Goal: Task Accomplishment & Management: Contribute content

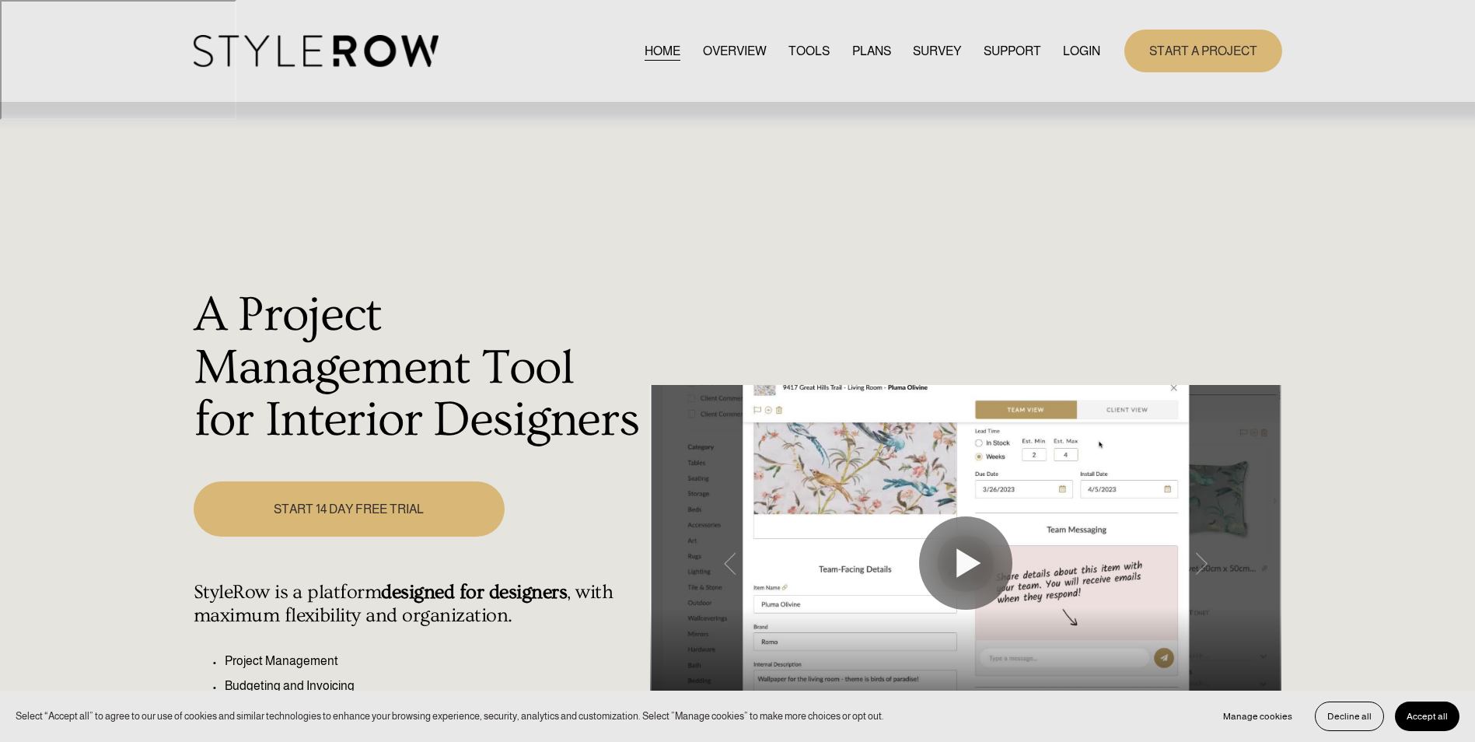
click at [1090, 54] on link "LOGIN" at bounding box center [1081, 50] width 37 height 21
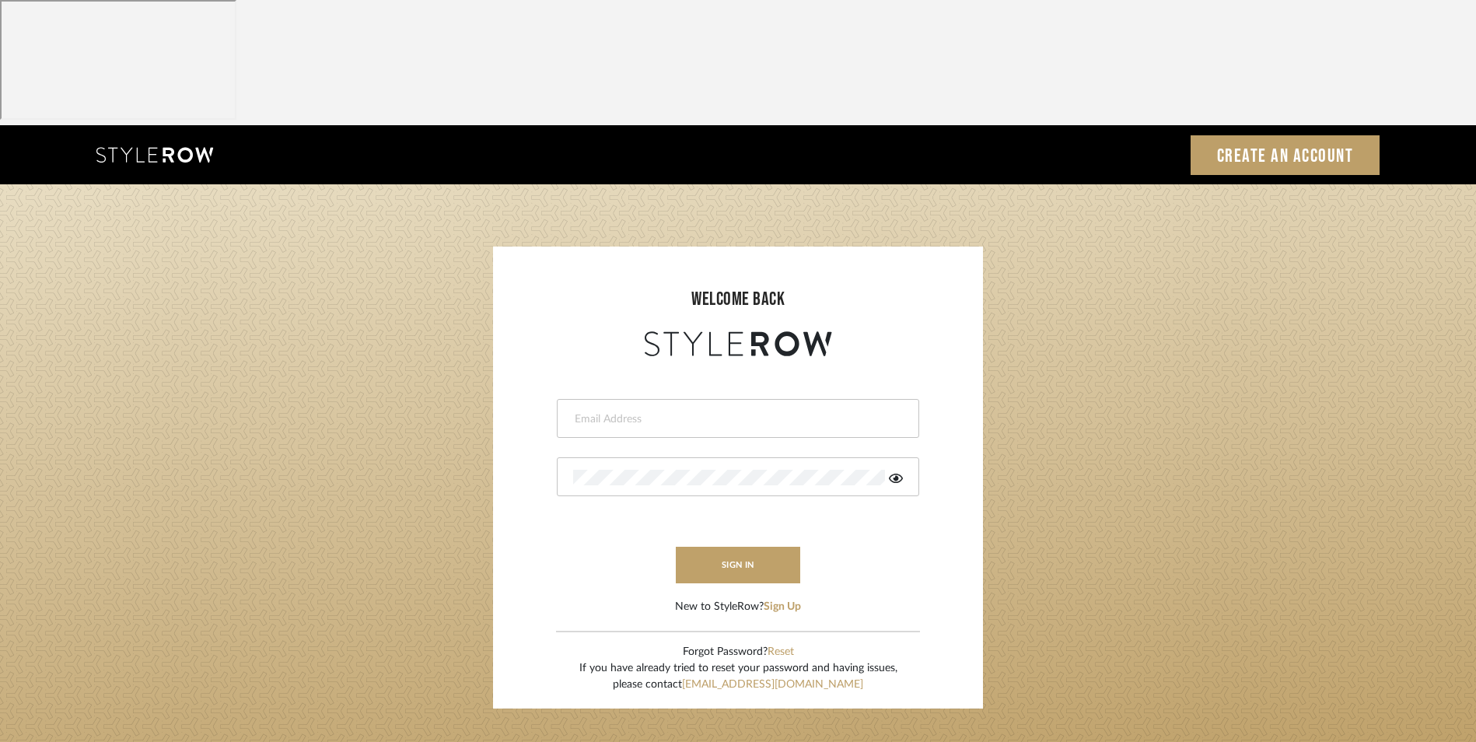
click at [664, 399] on div at bounding box center [738, 418] width 362 height 39
type input "info@dmaestheticsdecor.com"
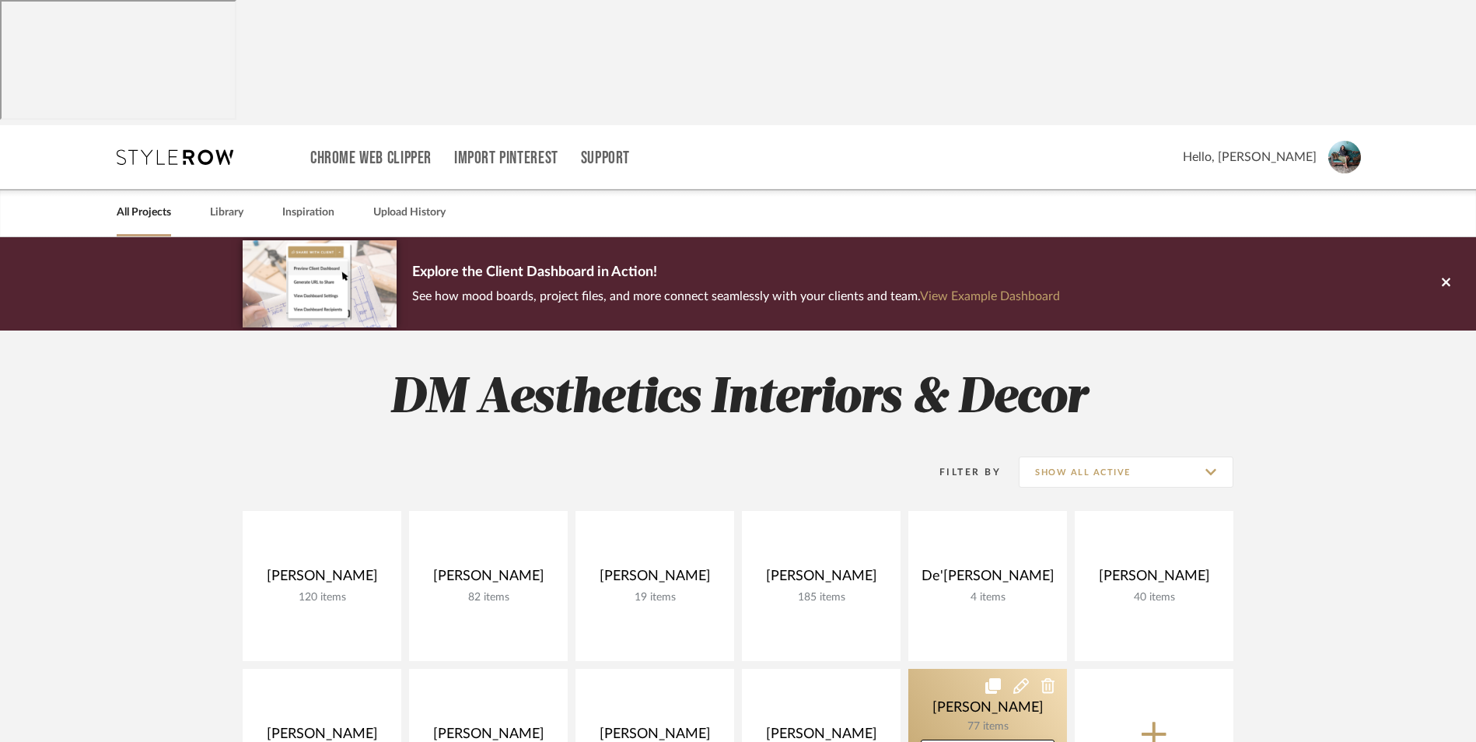
drag, startPoint x: 798, startPoint y: 581, endPoint x: 921, endPoint y: 590, distance: 122.4
click at [0, 0] on link at bounding box center [0, 0] width 0 height 0
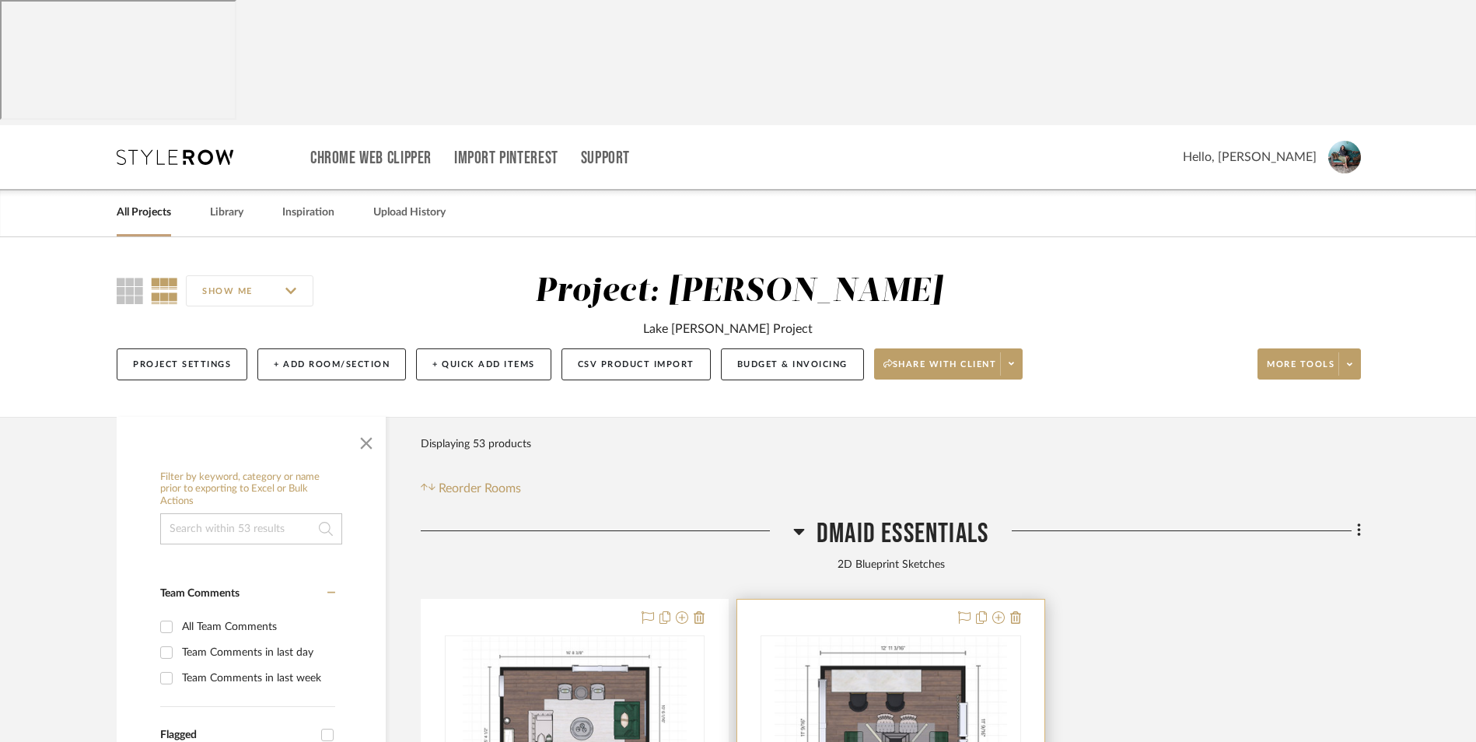
scroll to position [78, 0]
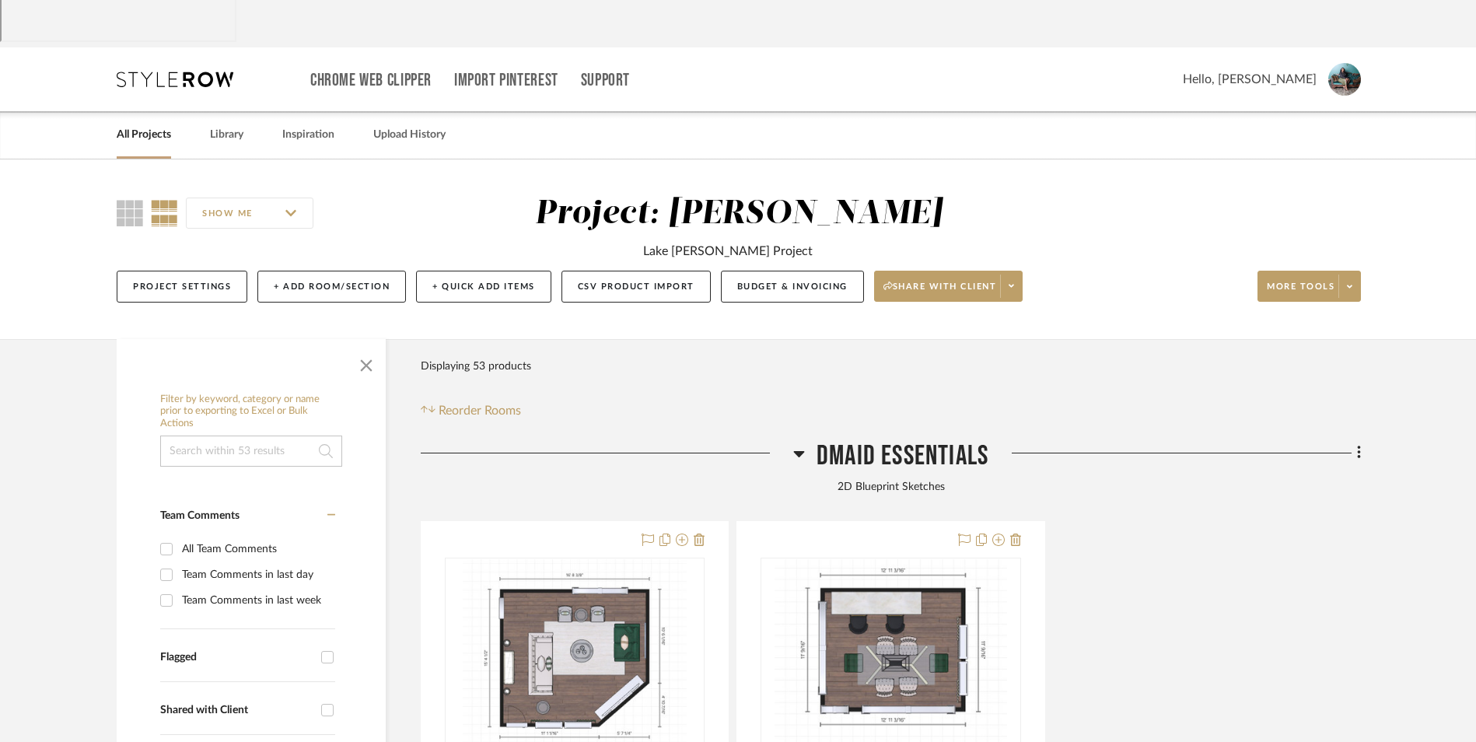
click at [798, 451] on icon at bounding box center [798, 454] width 11 height 6
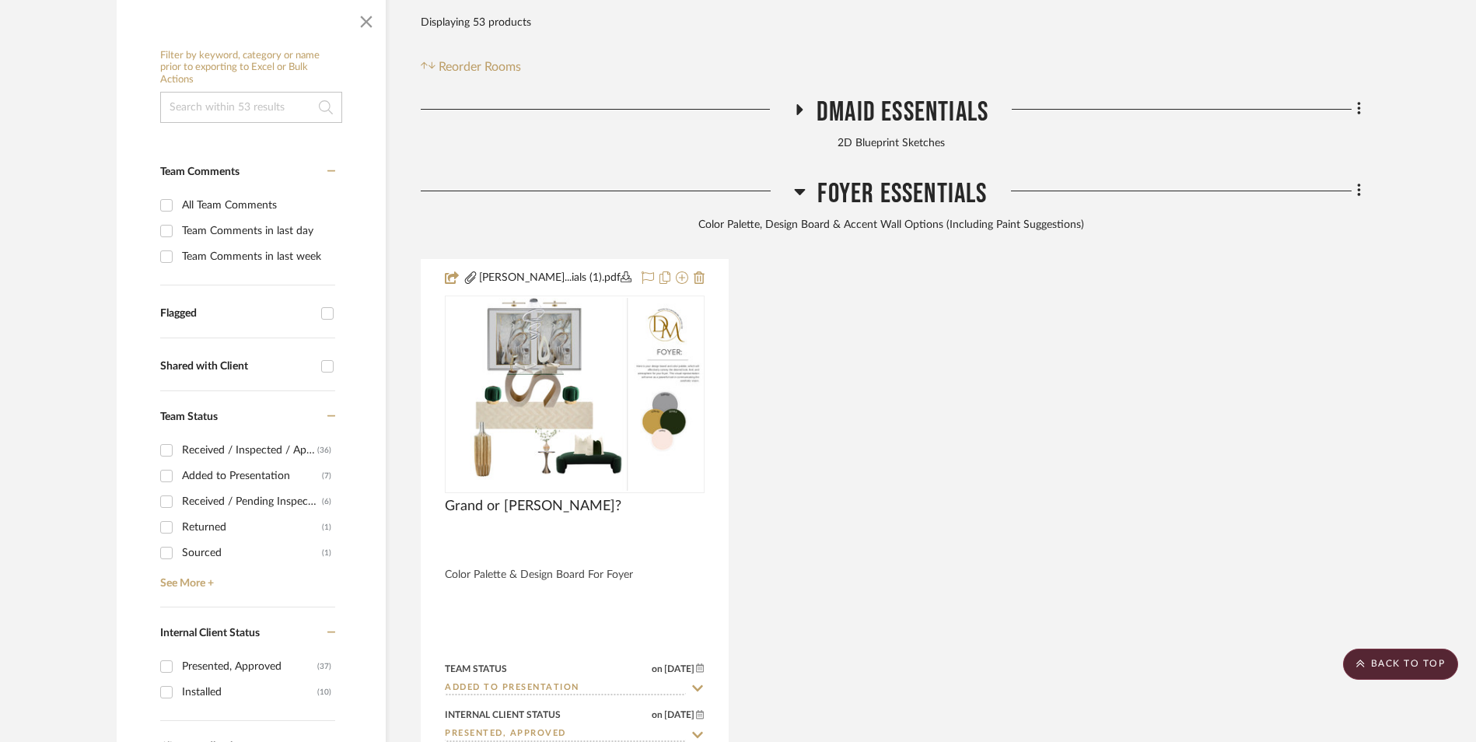
scroll to position [389, 0]
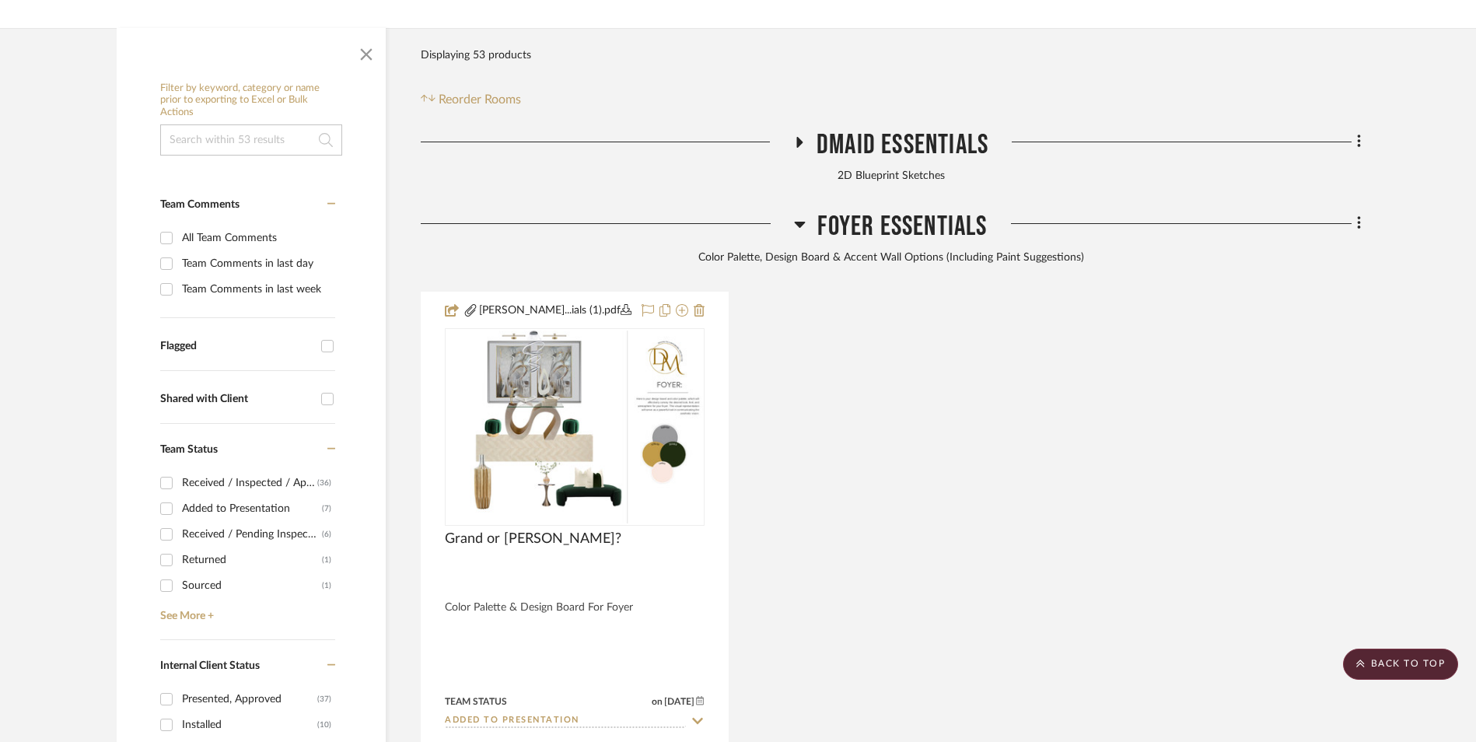
click at [800, 215] on icon at bounding box center [800, 224] width 12 height 19
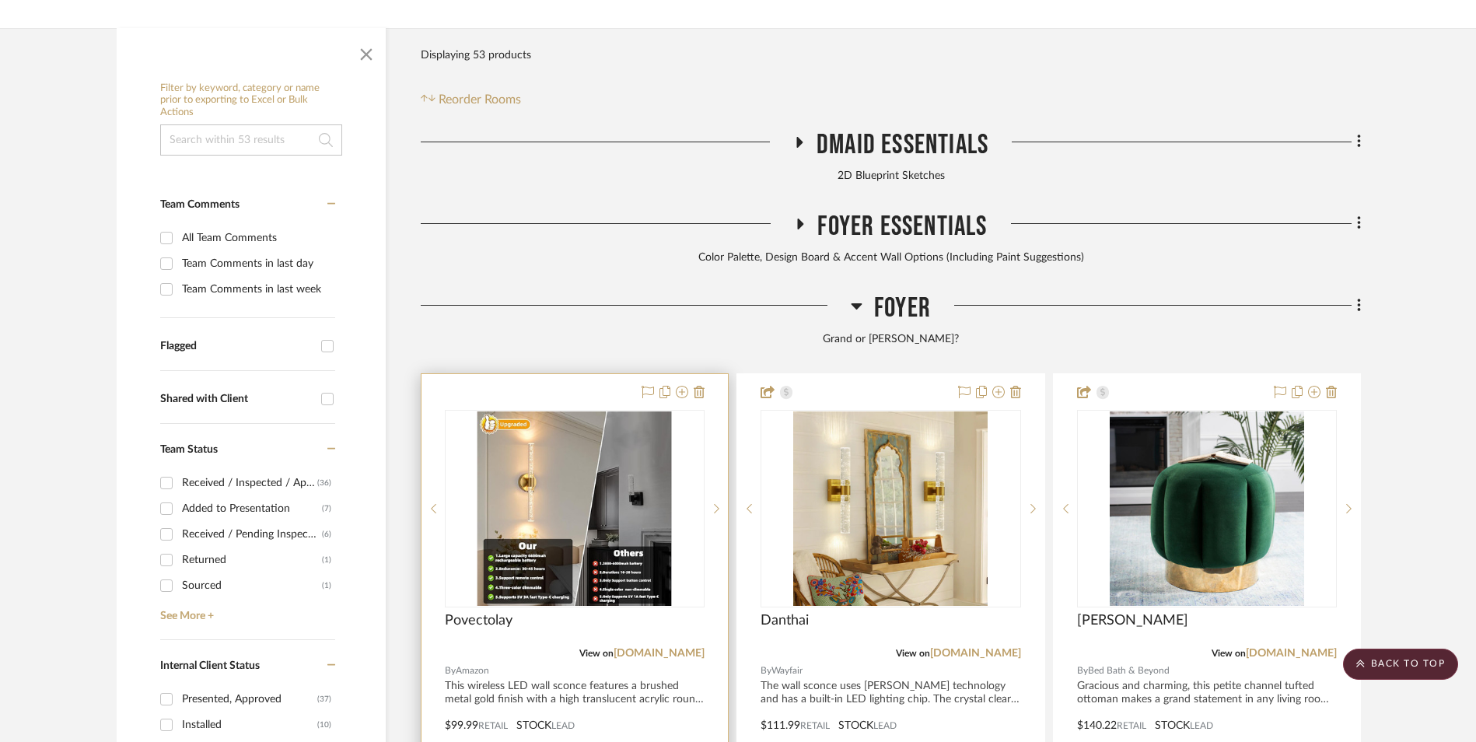
click at [606, 411] on img "0" at bounding box center [574, 508] width 194 height 194
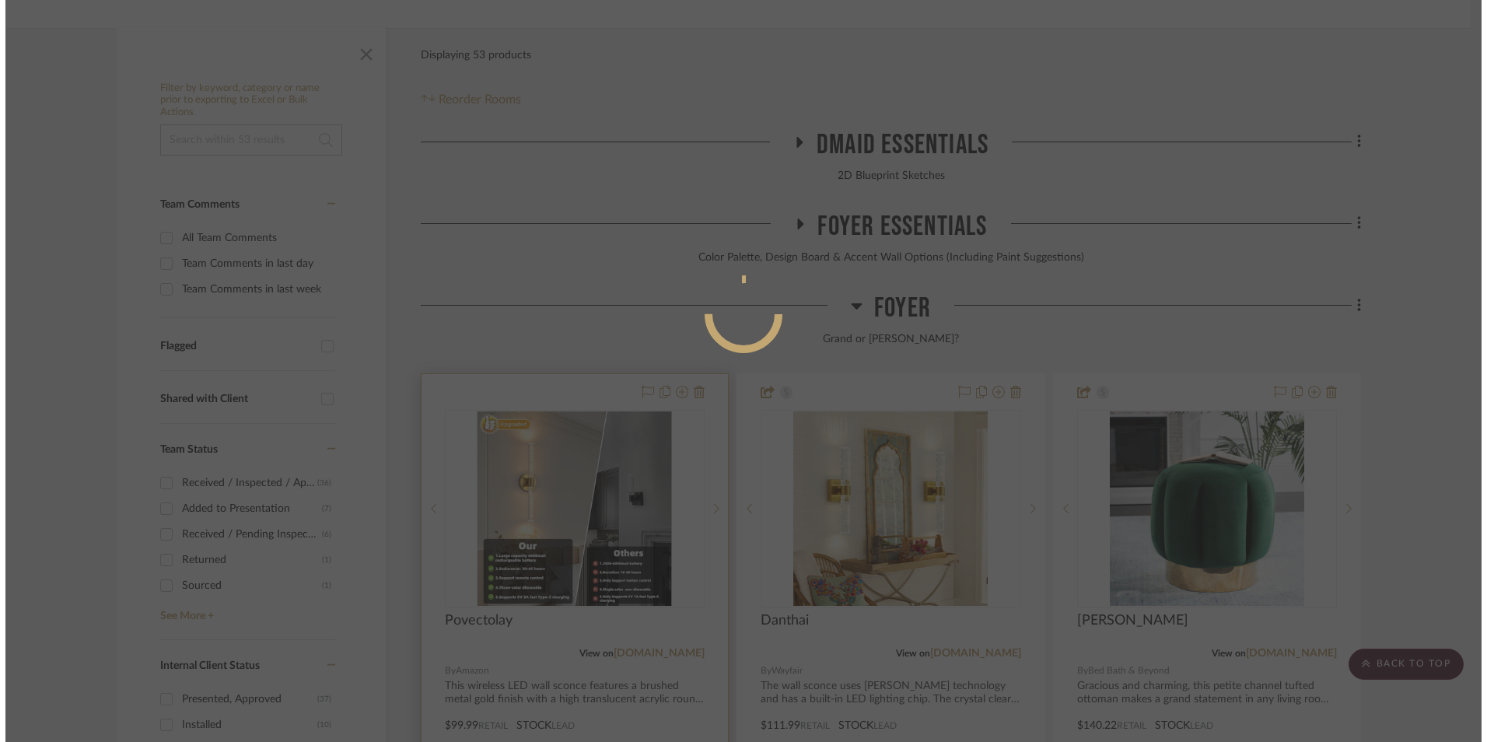
scroll to position [0, 0]
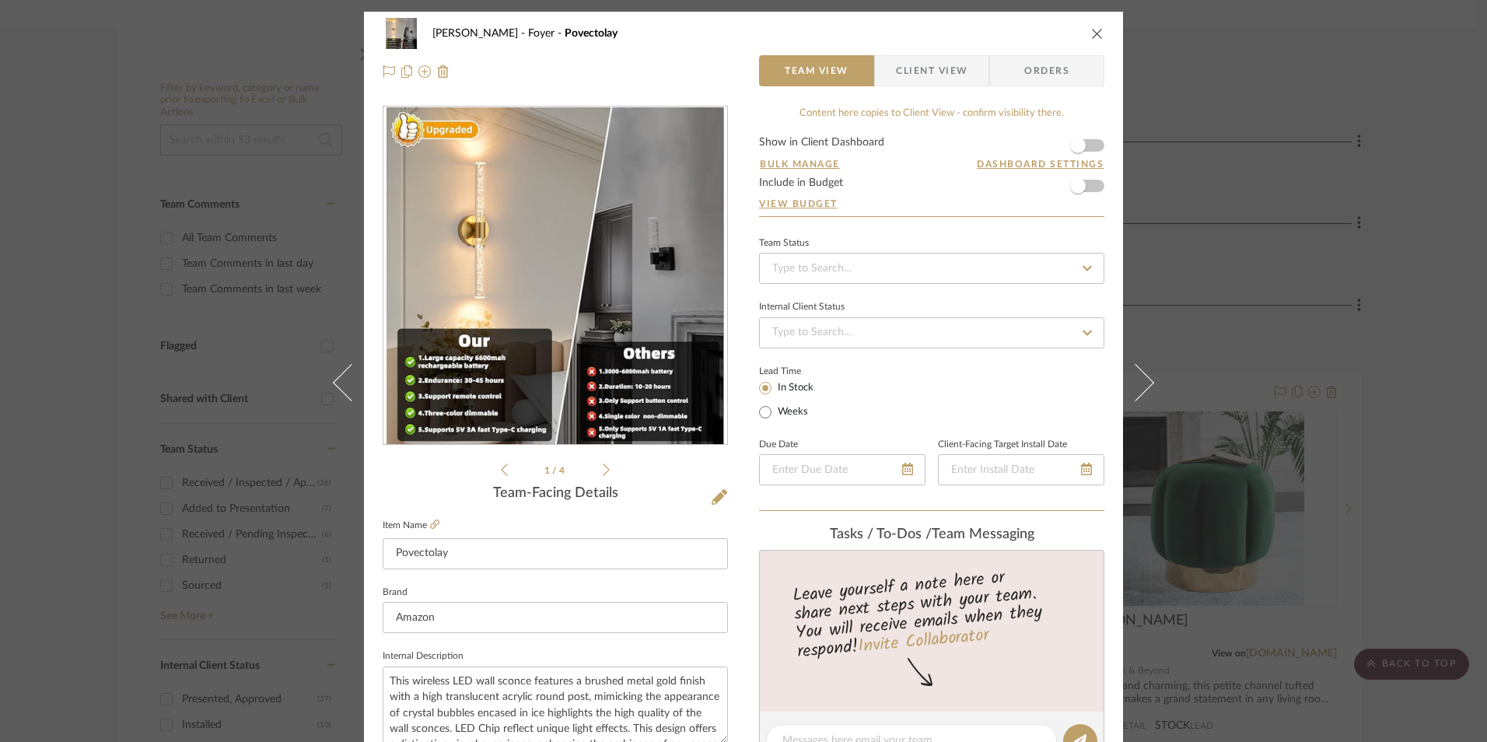
drag, startPoint x: 427, startPoint y: 524, endPoint x: 455, endPoint y: 523, distance: 28.0
click at [430, 524] on icon at bounding box center [434, 523] width 9 height 9
click at [603, 473] on icon at bounding box center [606, 470] width 7 height 14
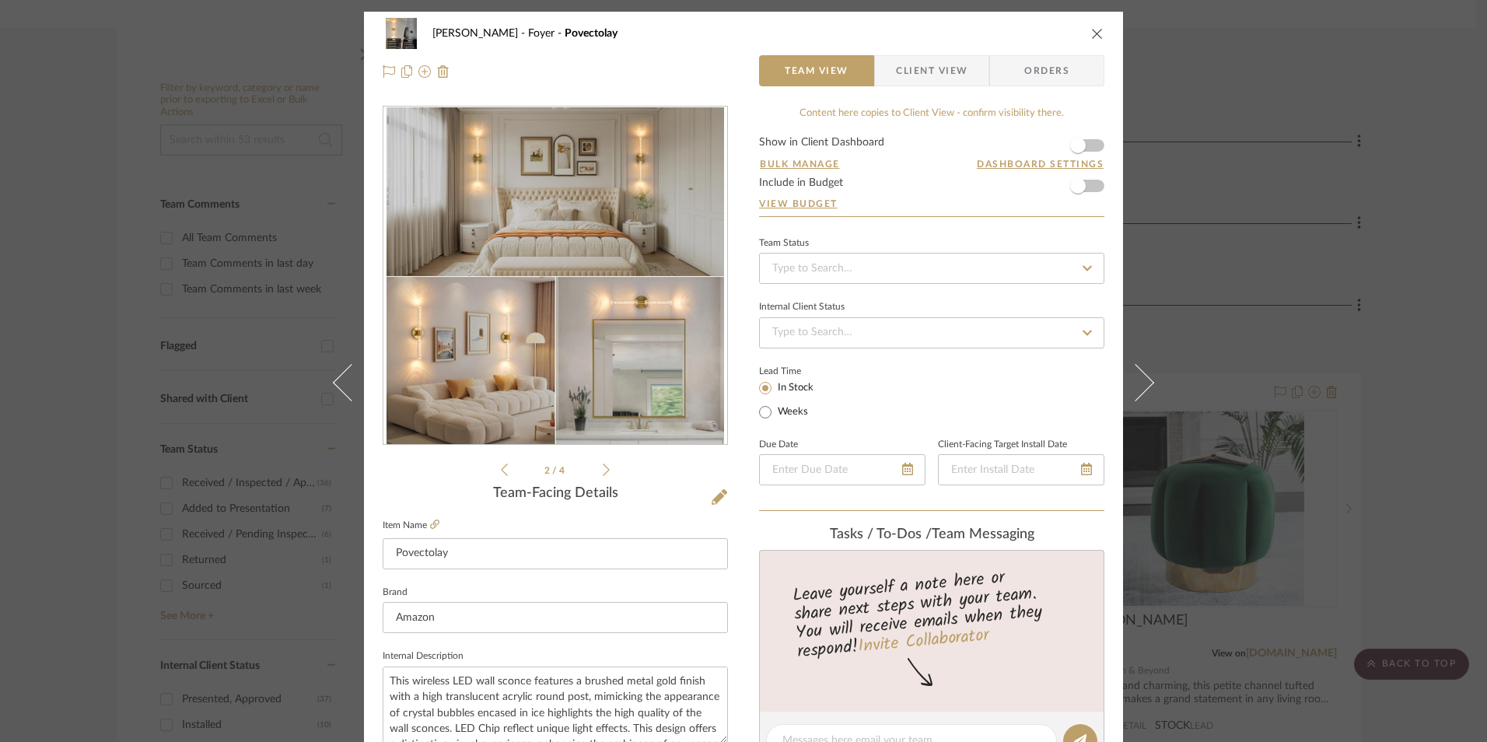
click at [603, 473] on icon at bounding box center [606, 470] width 7 height 14
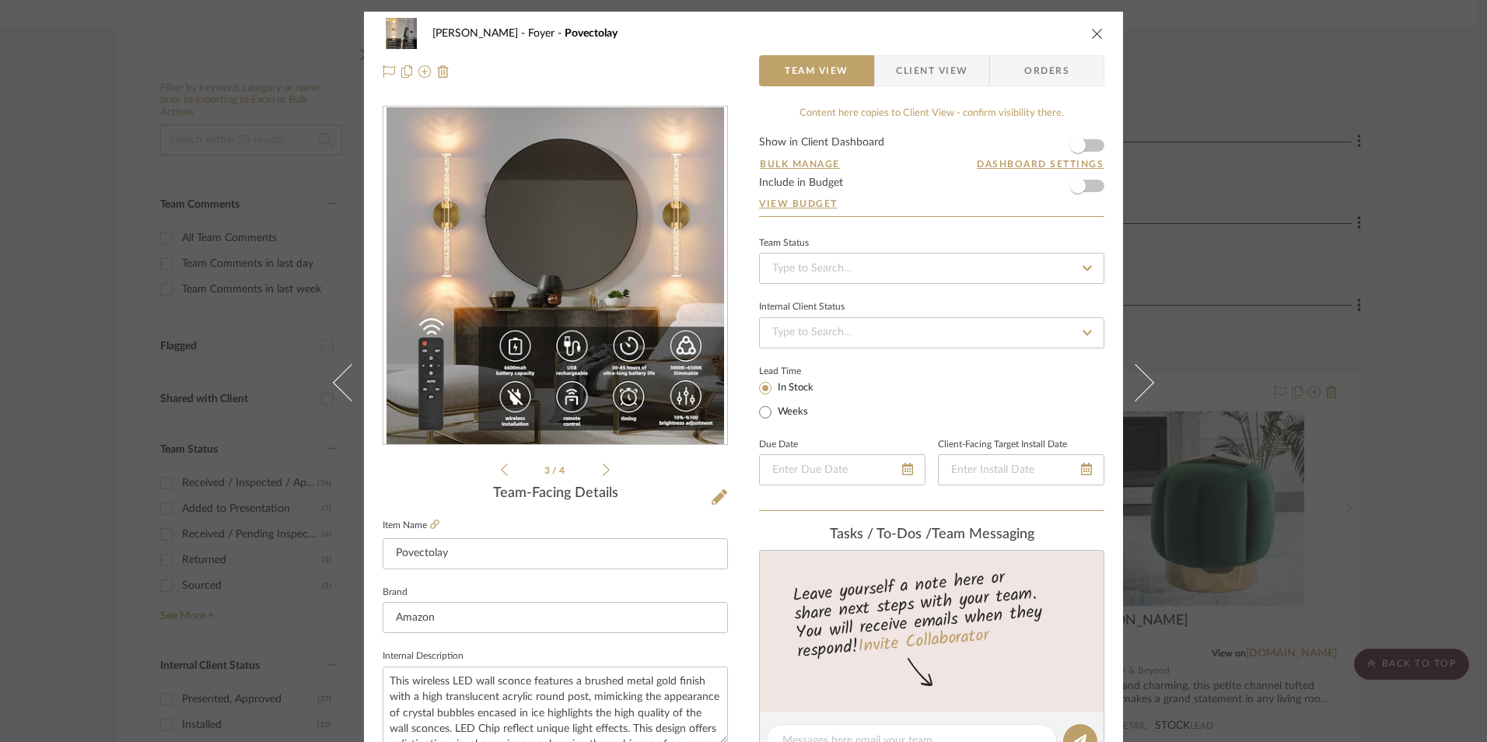
click at [603, 473] on icon at bounding box center [606, 470] width 7 height 14
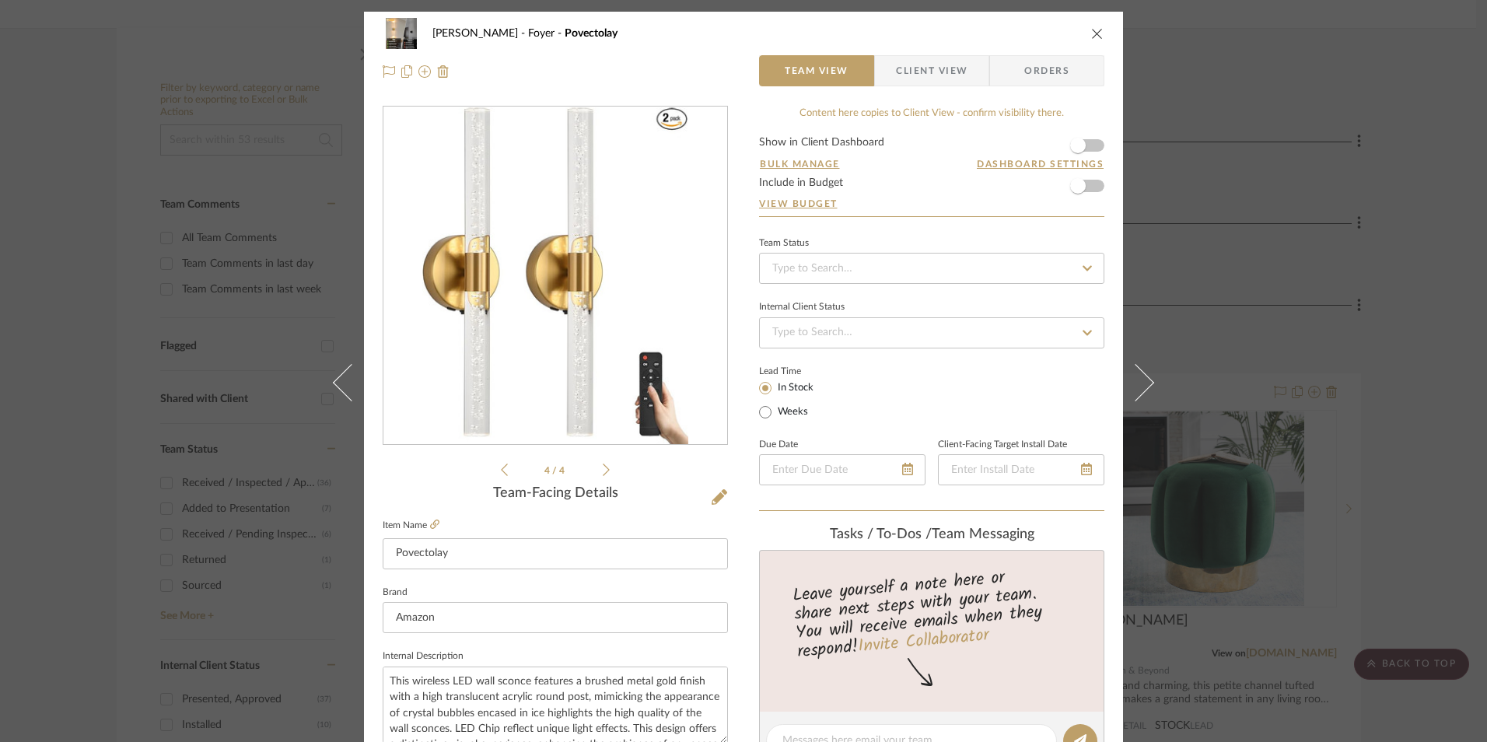
click at [1406, 369] on div "[PERSON_NAME] Foyer Povectolay Team View Client View Orders 4 / 4 Team-Facing D…" at bounding box center [743, 371] width 1487 height 742
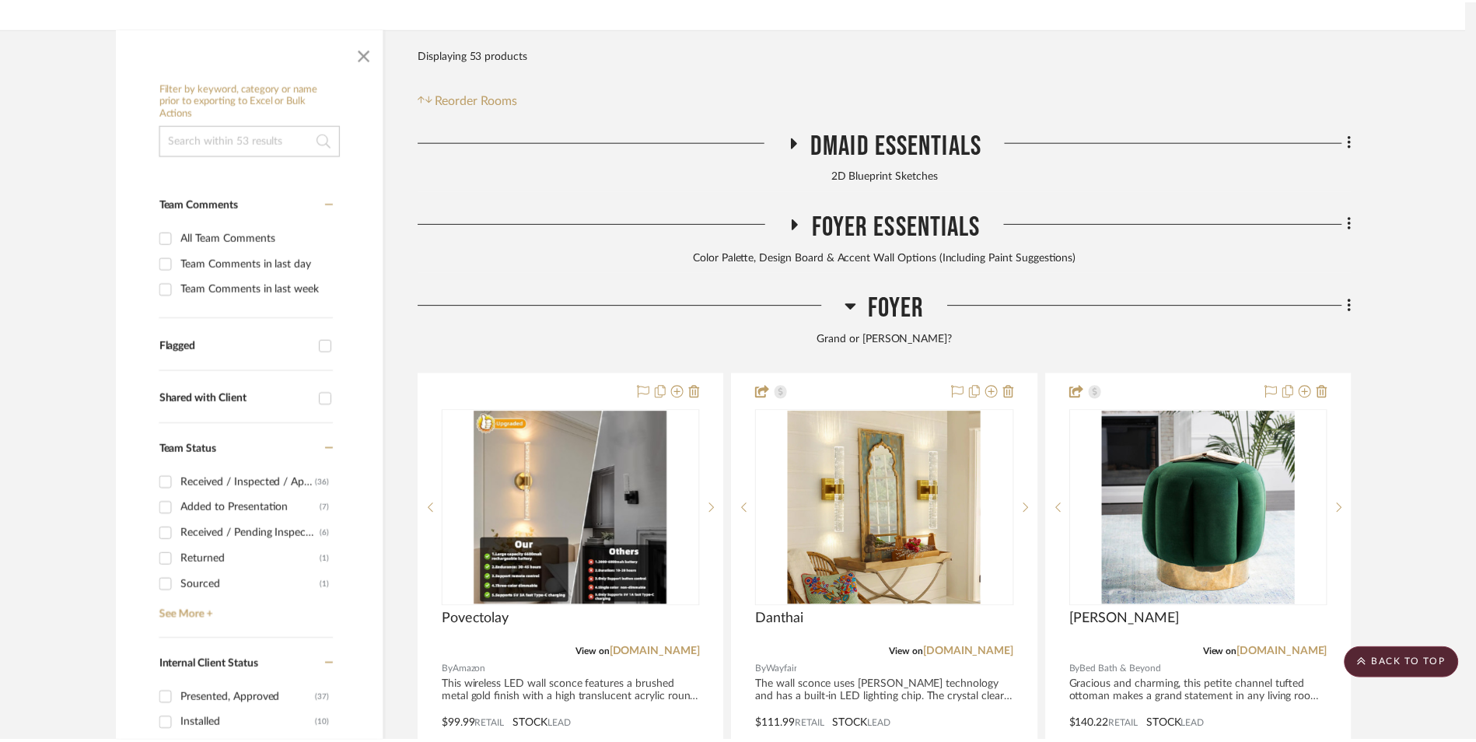
scroll to position [389, 0]
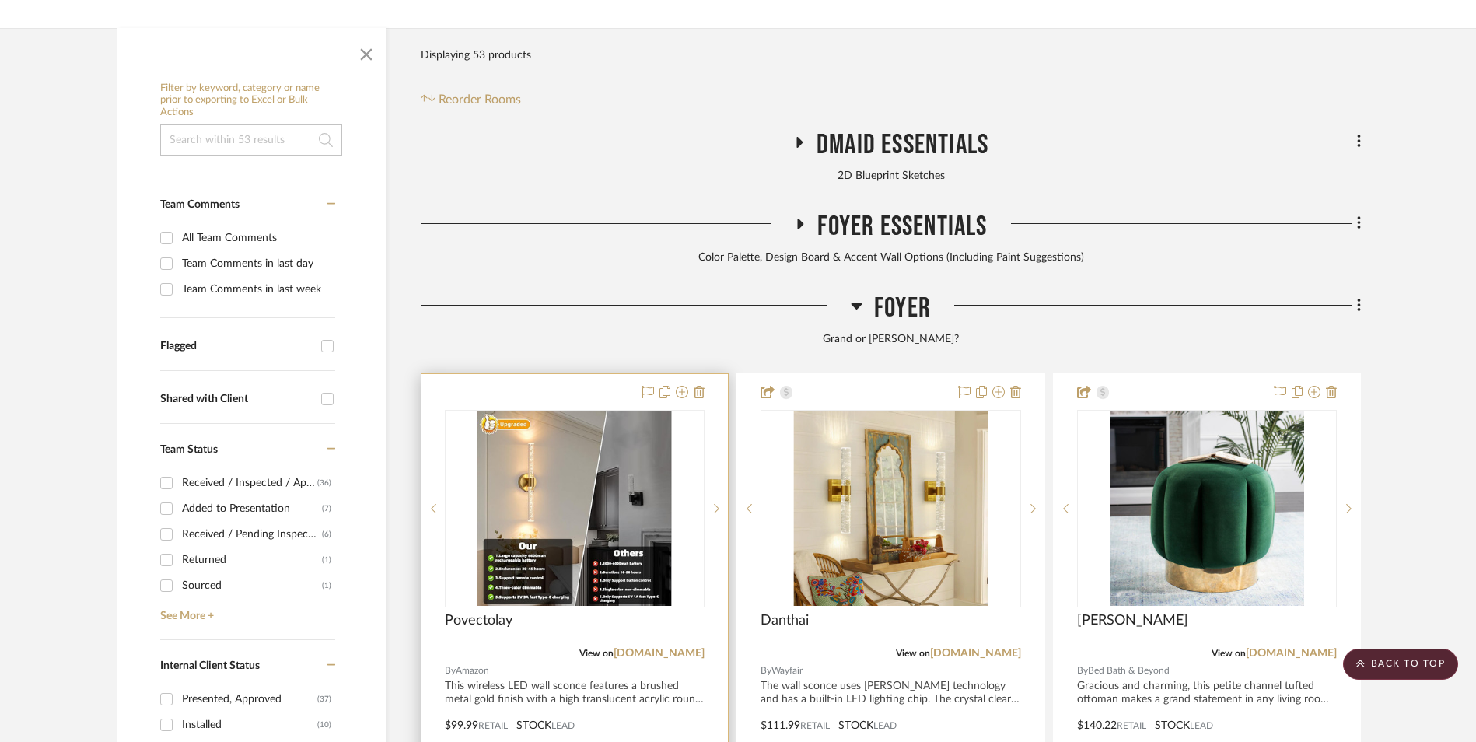
click at [550, 411] on img "0" at bounding box center [574, 508] width 194 height 194
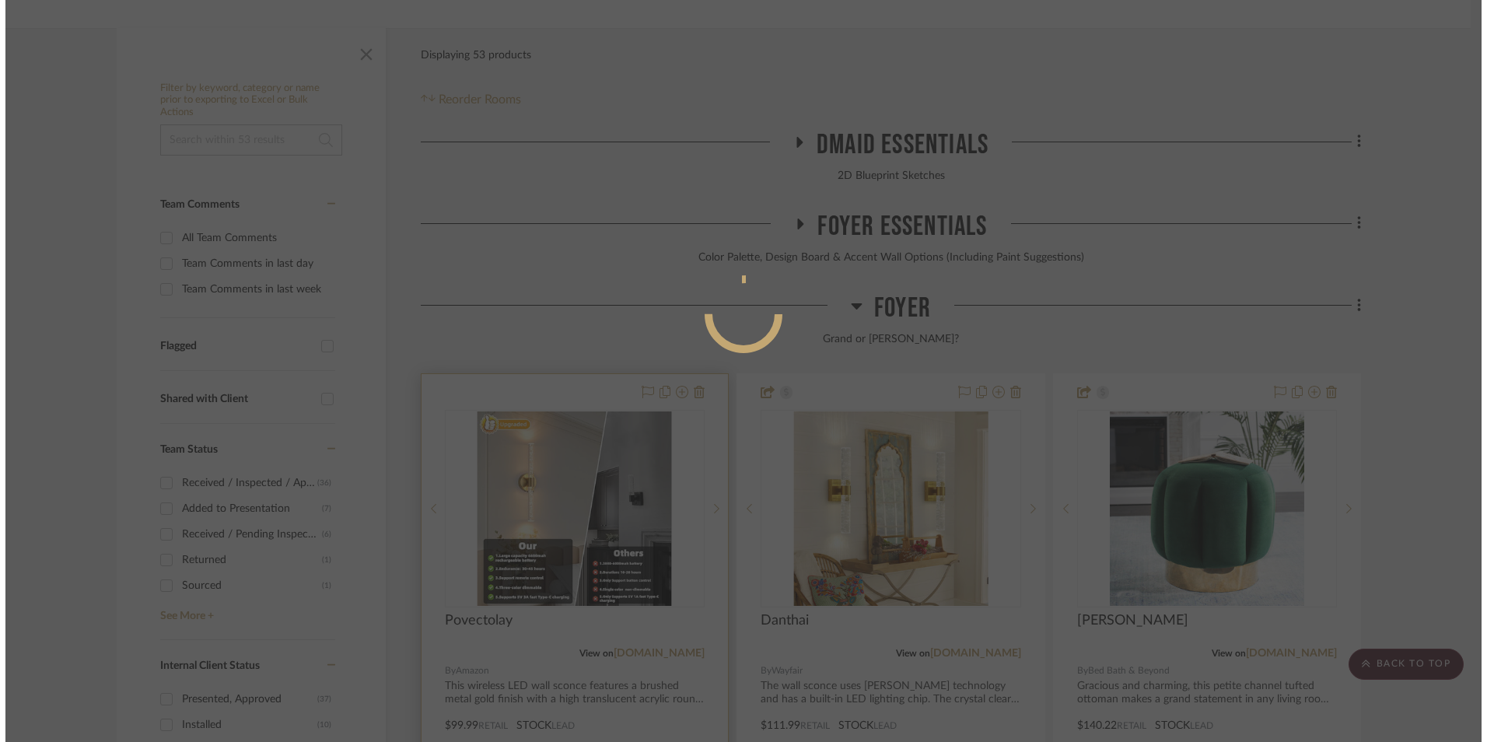
scroll to position [0, 0]
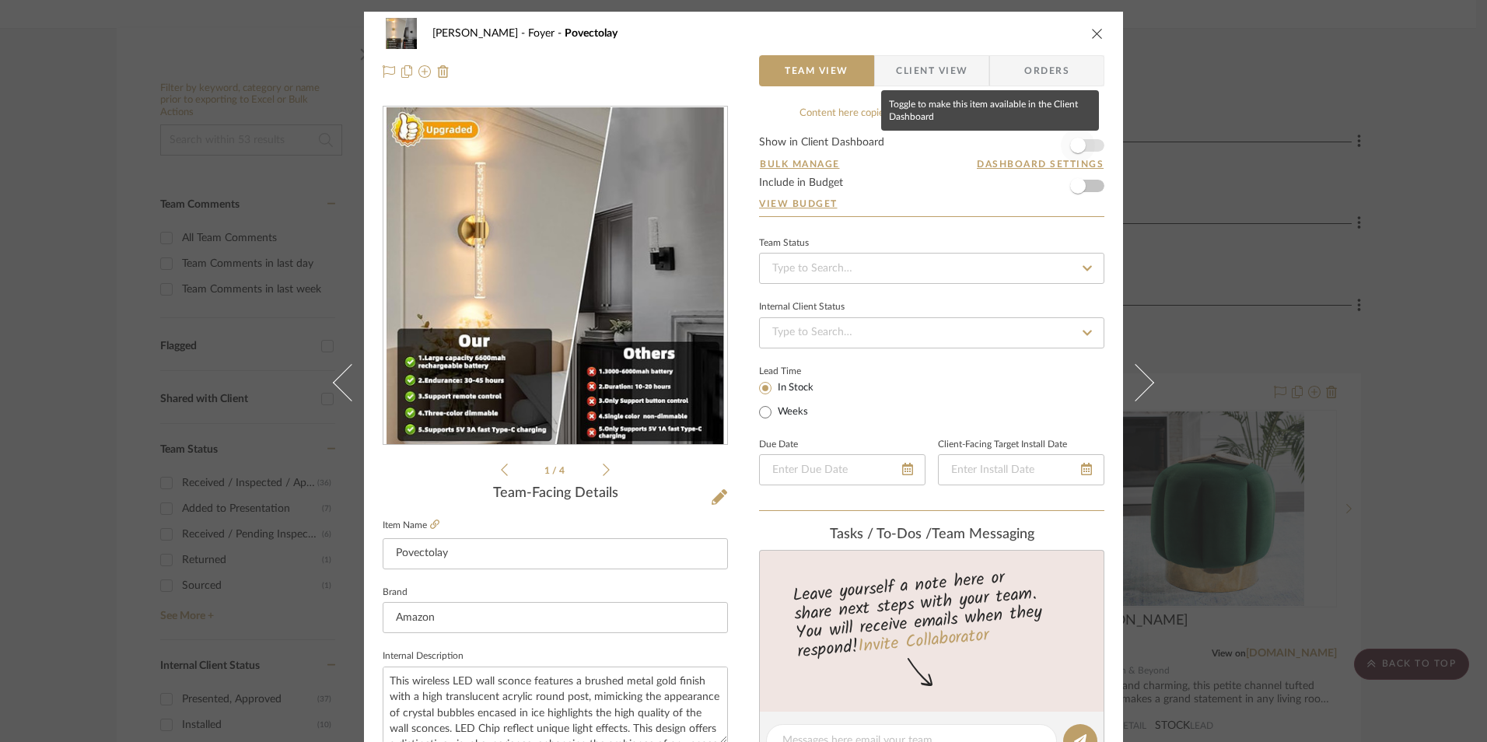
click at [1083, 144] on span "button" at bounding box center [1077, 145] width 34 height 34
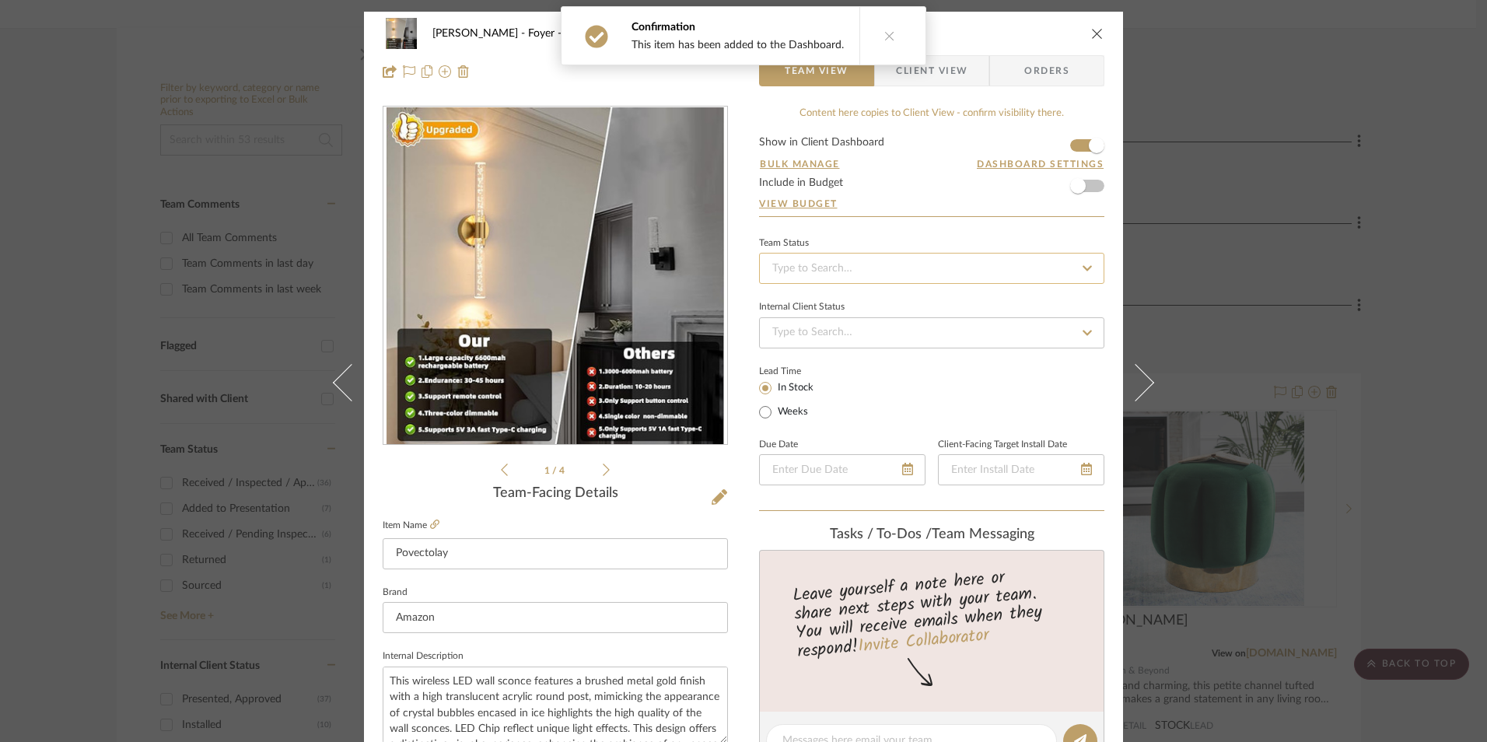
click at [919, 268] on input at bounding box center [931, 268] width 345 height 31
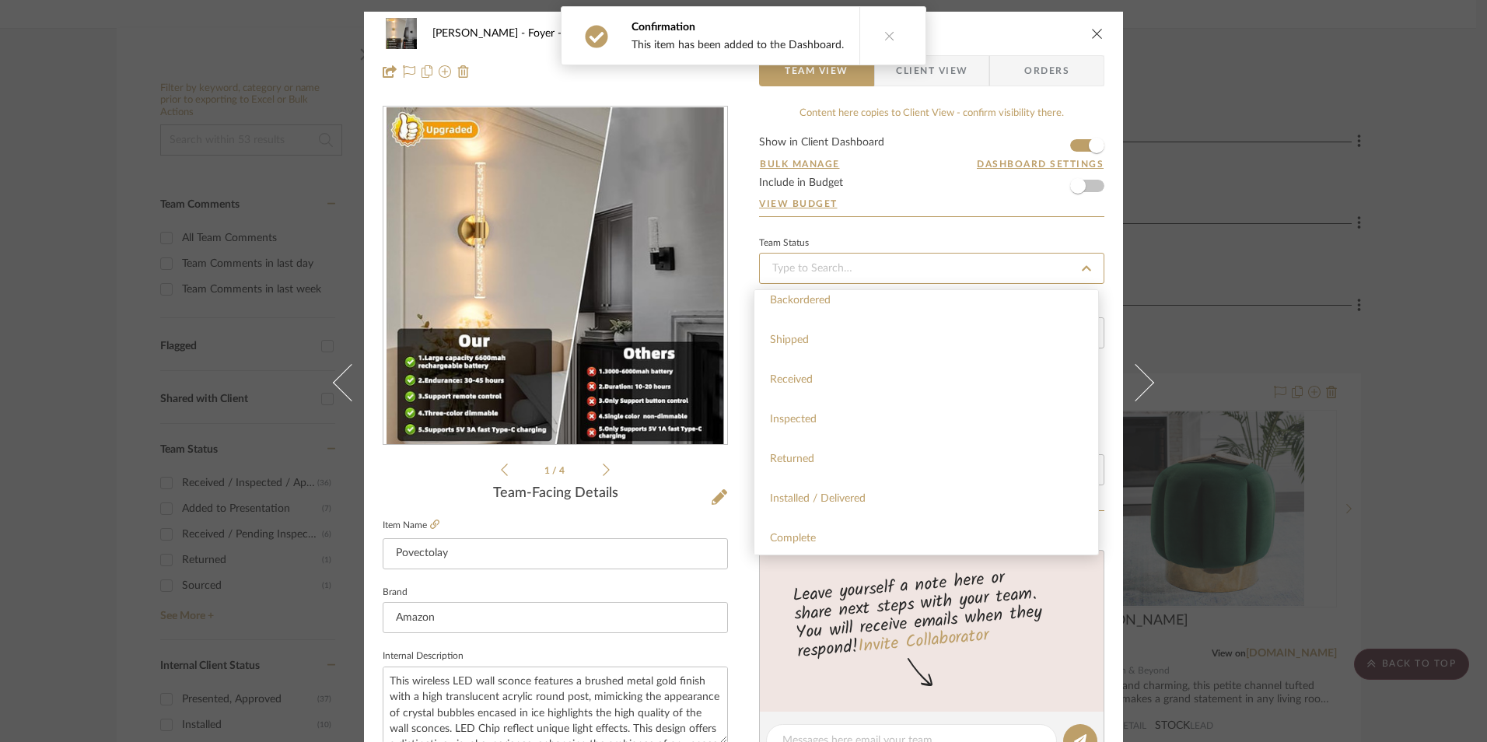
scroll to position [311, 0]
click at [812, 519] on div "Sourced" at bounding box center [926, 514] width 344 height 40
type input "[DATE]"
type input "Sourced"
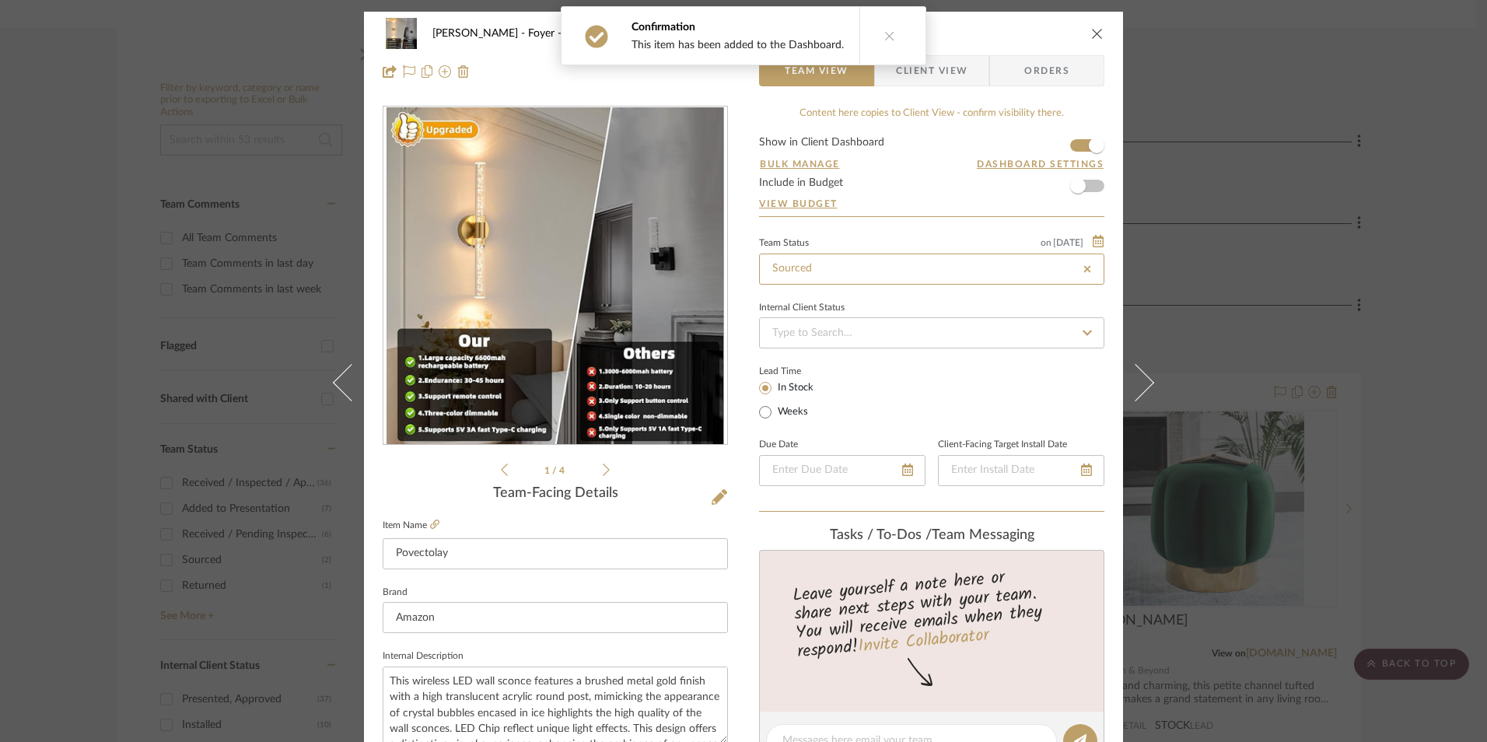
type input "[DATE]"
type input "Sourced"
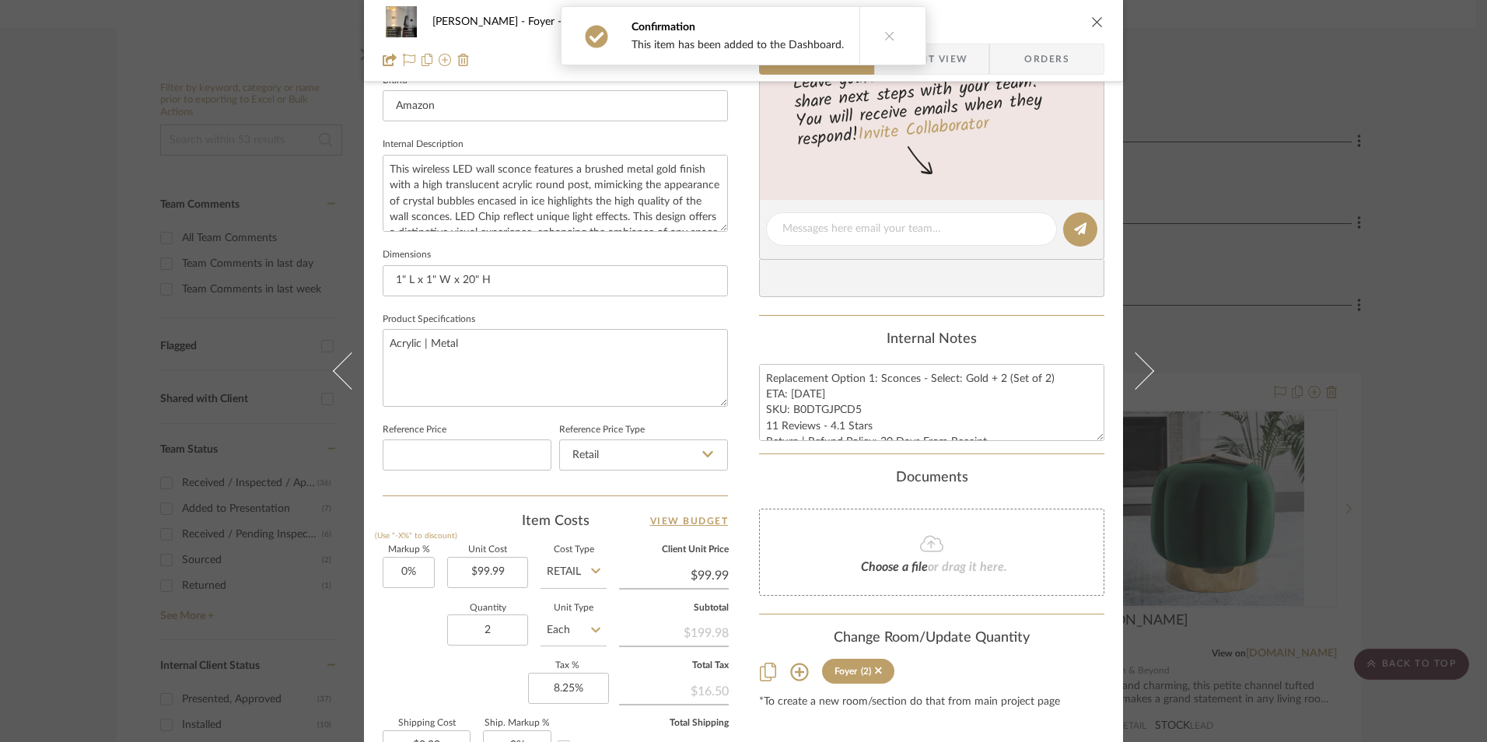
scroll to position [544, 0]
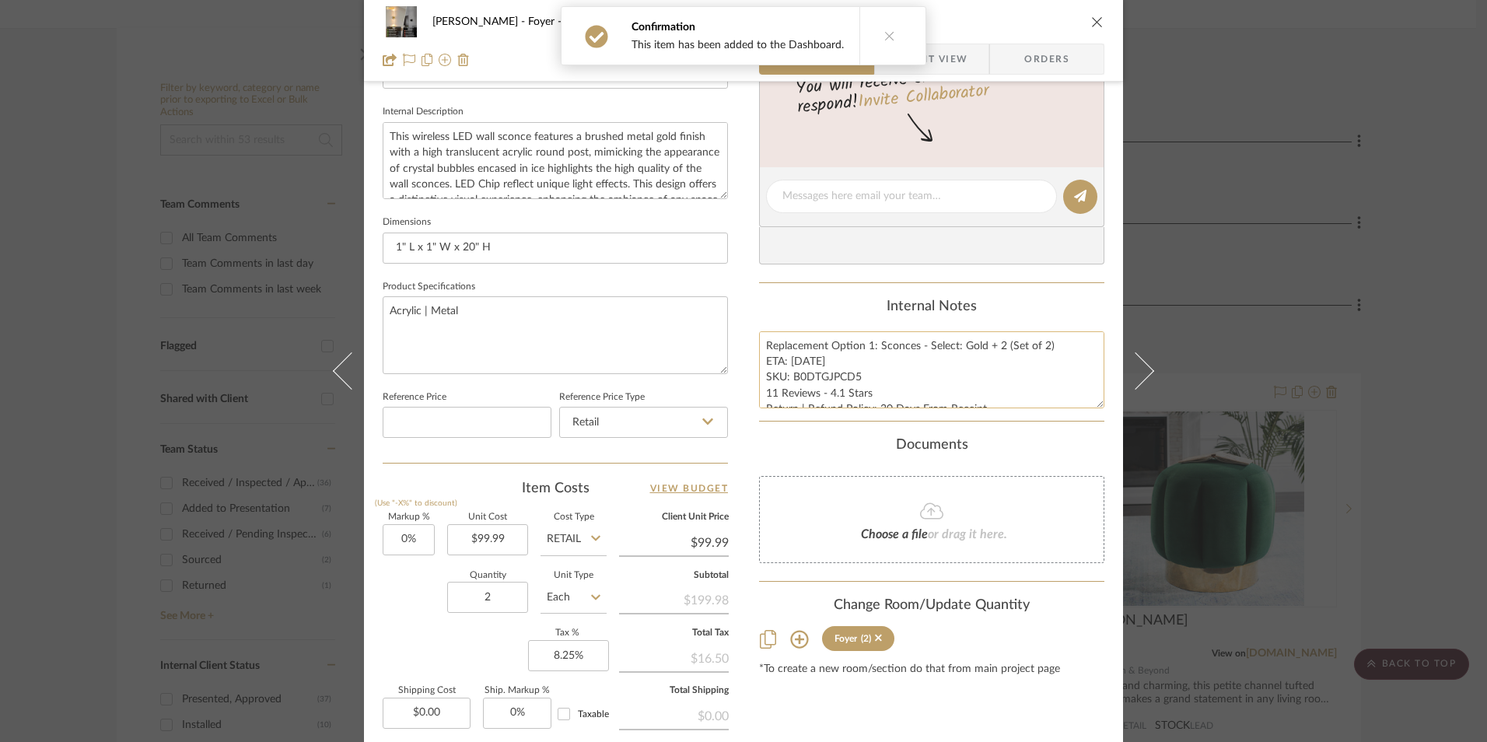
click at [812, 382] on textarea "Replacement Option 1: Sconces - Select: Gold + 2 (Set of 2) ETA: [DATE] SKU: B0…" at bounding box center [931, 369] width 345 height 77
click at [866, 346] on textarea "Replacement Option 1: Sconces - Select: Gold + 2 (Set of 2) ETA: [DATE] SKU: B0…" at bounding box center [931, 369] width 345 height 77
click at [779, 375] on textarea "Replacement Option: Sconces - Select: Gold + 2 (Set of 2) ETA: [DATE] SKU: B0DT…" at bounding box center [931, 369] width 345 height 77
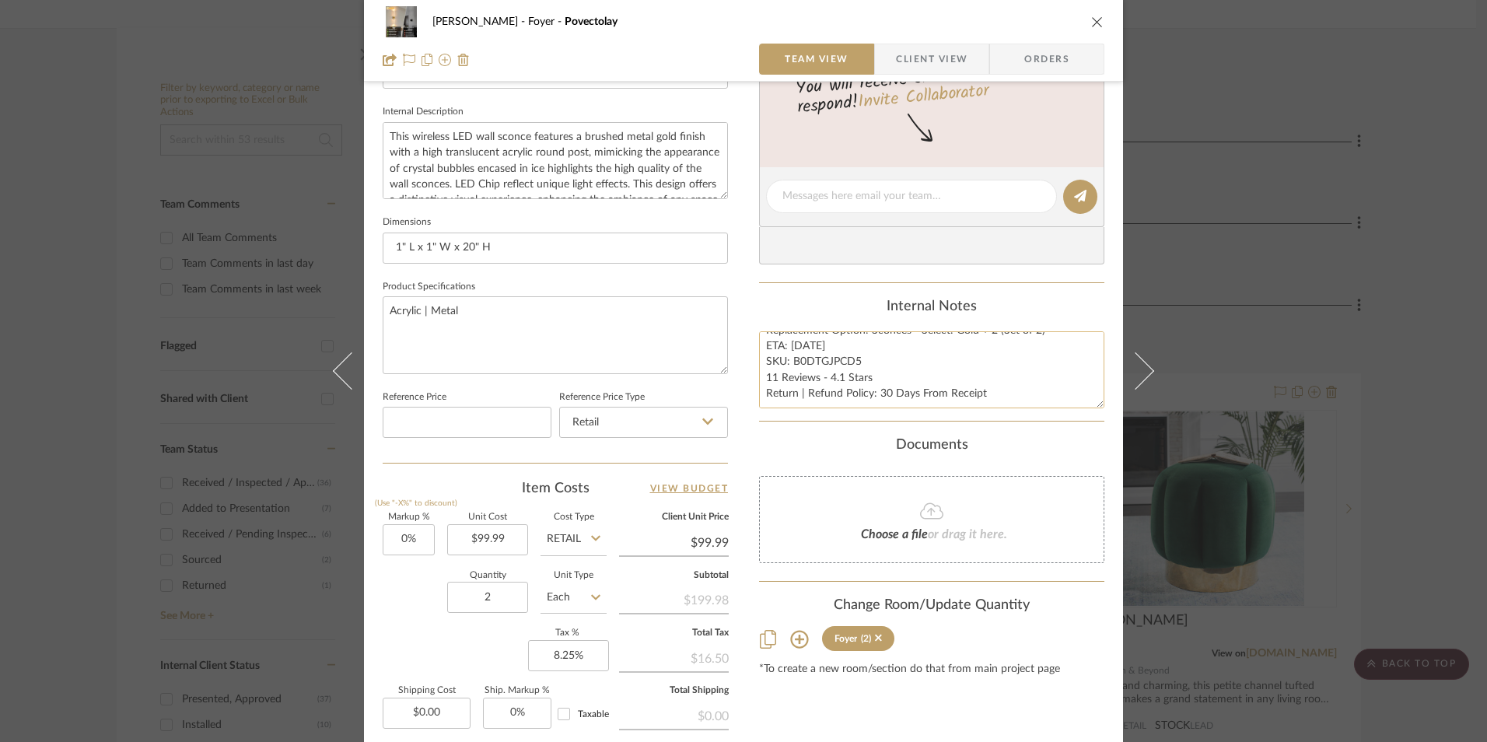
drag, startPoint x: 760, startPoint y: 343, endPoint x: 819, endPoint y: 390, distance: 74.7
click at [1033, 450] on div "Content here copies to Client View - confirm visibility there. Show in Client D…" at bounding box center [931, 201] width 345 height 1280
type textarea "Replacement Option: Sconces - Select: Gold + 2 (Set of 2) ETA: [DATE] SKU: B0DT…"
click at [945, 54] on span "Client View" at bounding box center [932, 59] width 72 height 31
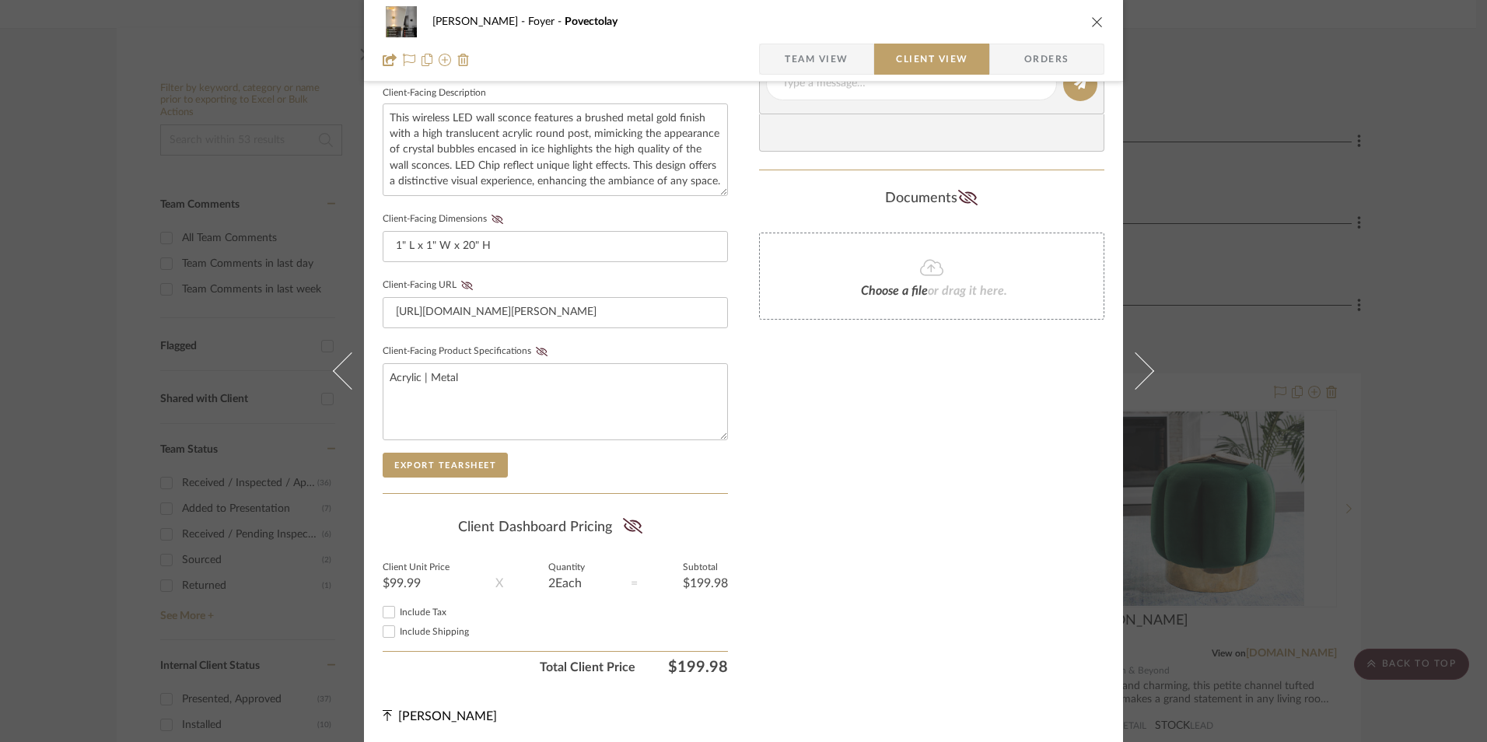
scroll to position [564, 0]
drag, startPoint x: 386, startPoint y: 608, endPoint x: 454, endPoint y: 596, distance: 68.6
click at [388, 608] on input "Include Tax" at bounding box center [388, 609] width 19 height 19
checkbox input "true"
click at [625, 519] on icon at bounding box center [632, 523] width 19 height 16
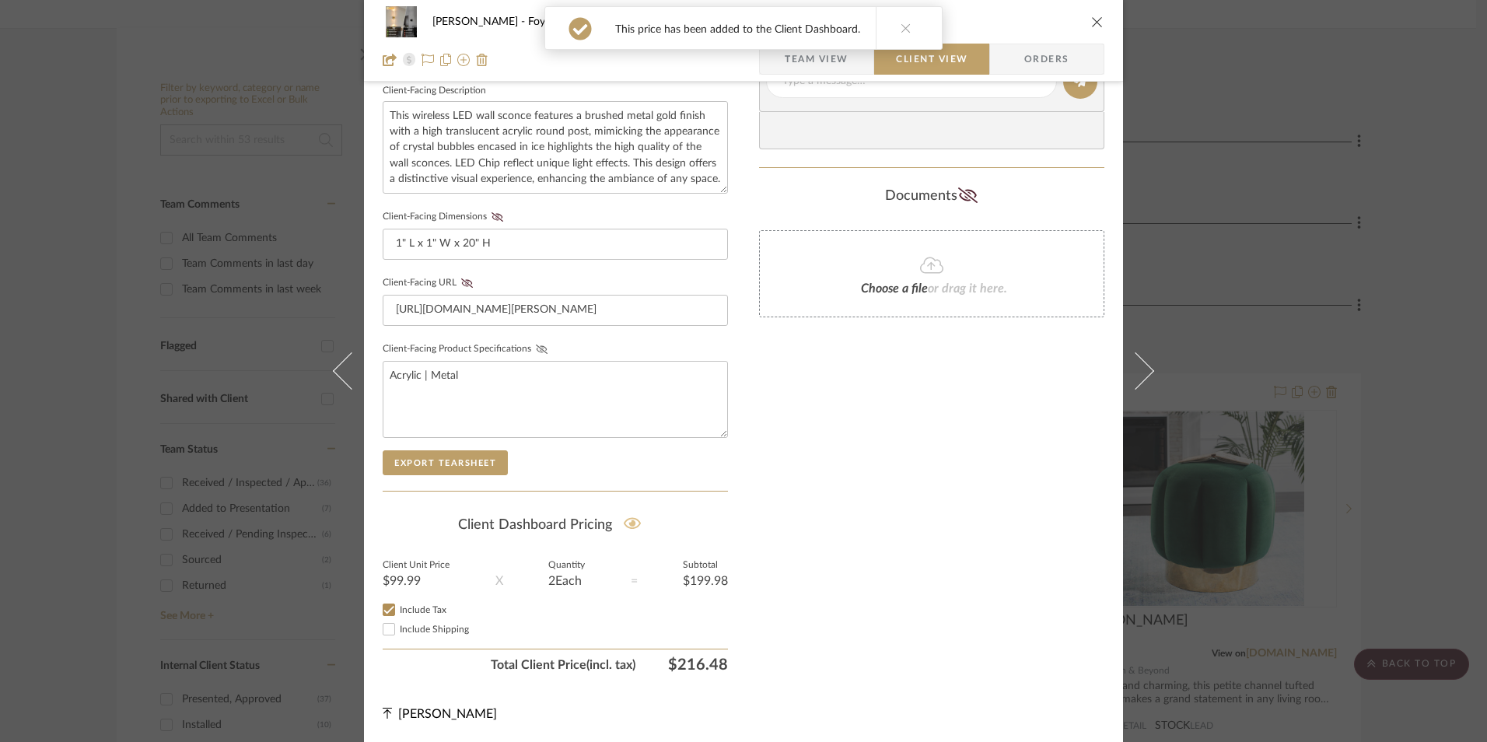
click at [536, 347] on icon at bounding box center [542, 348] width 12 height 9
click at [461, 282] on icon at bounding box center [467, 282] width 12 height 9
click at [491, 215] on icon at bounding box center [497, 216] width 12 height 9
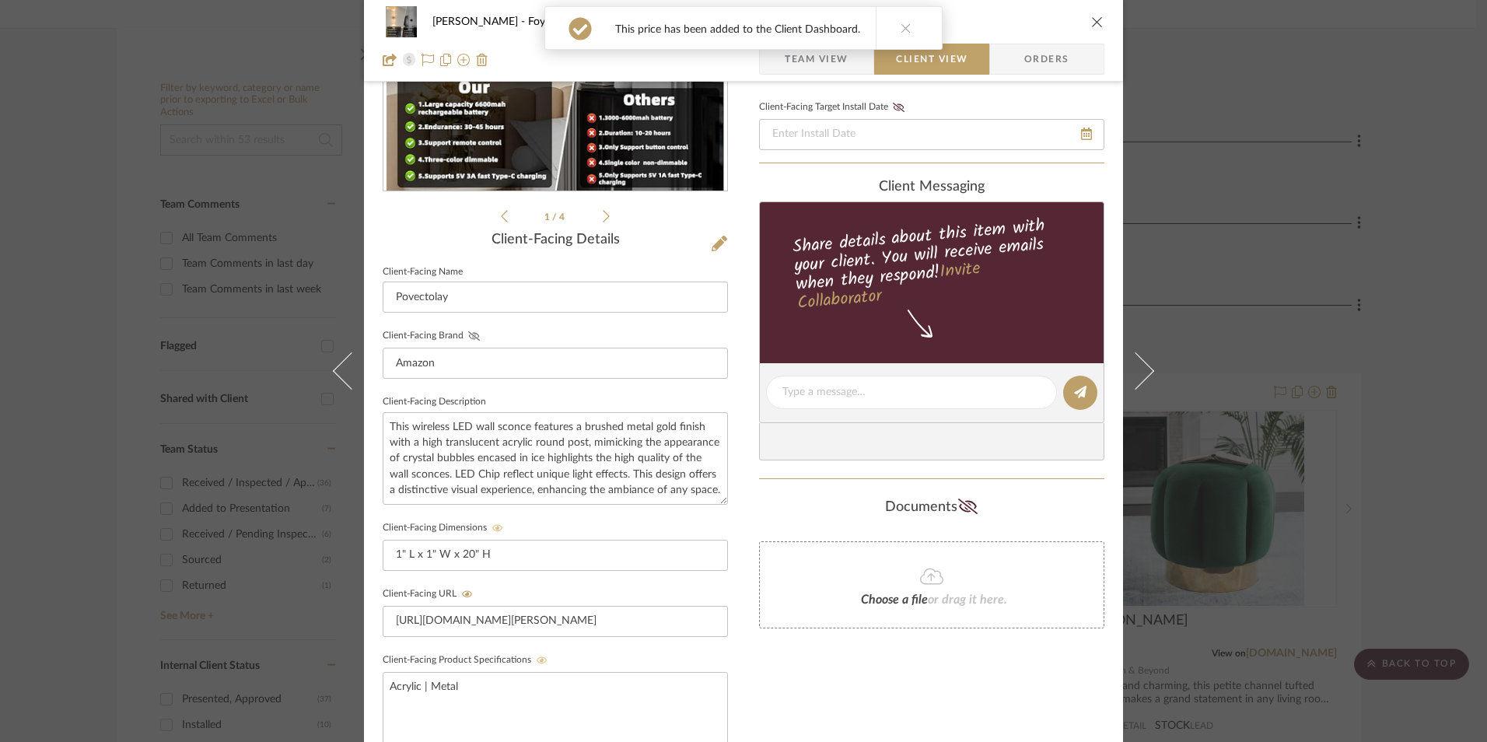
click at [470, 334] on icon at bounding box center [474, 335] width 12 height 9
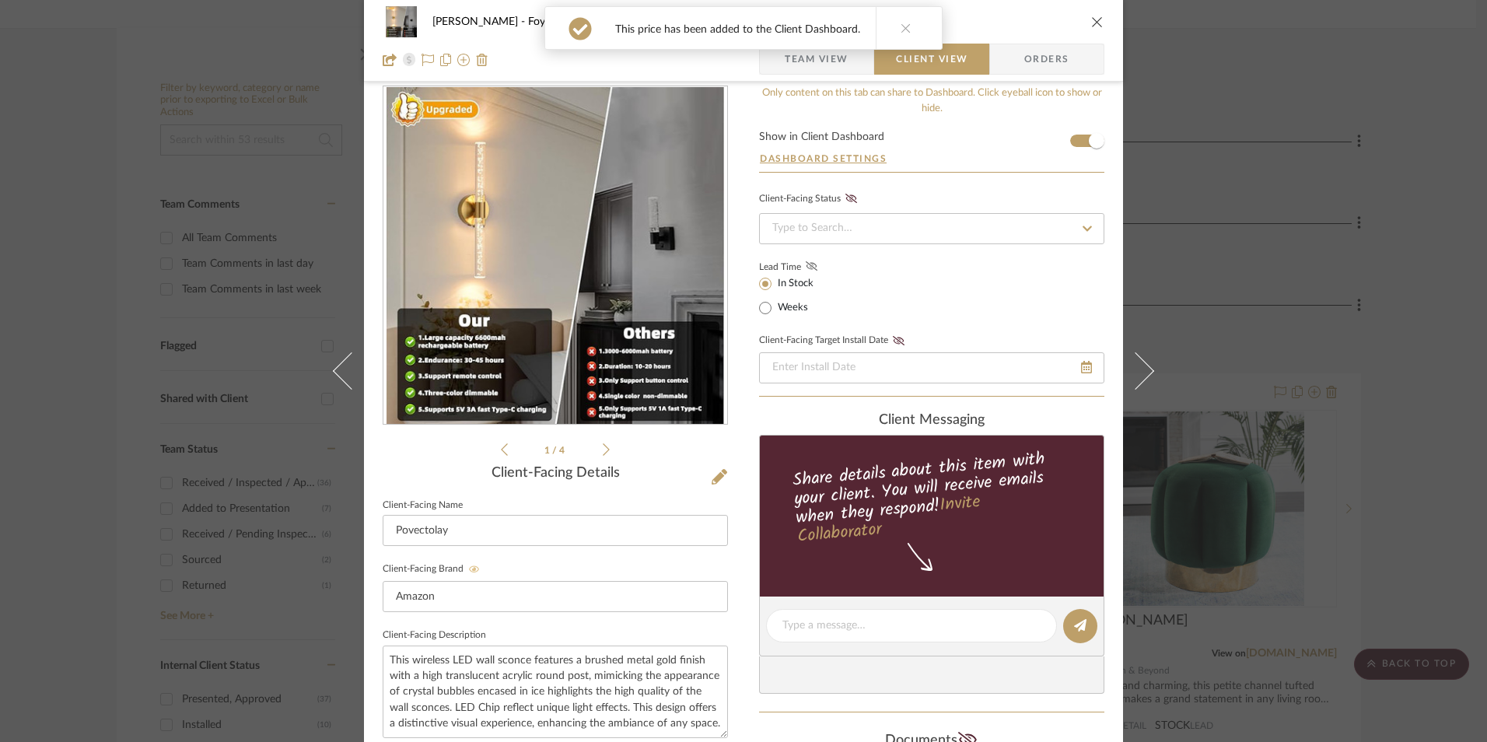
click at [805, 264] on icon at bounding box center [811, 265] width 12 height 9
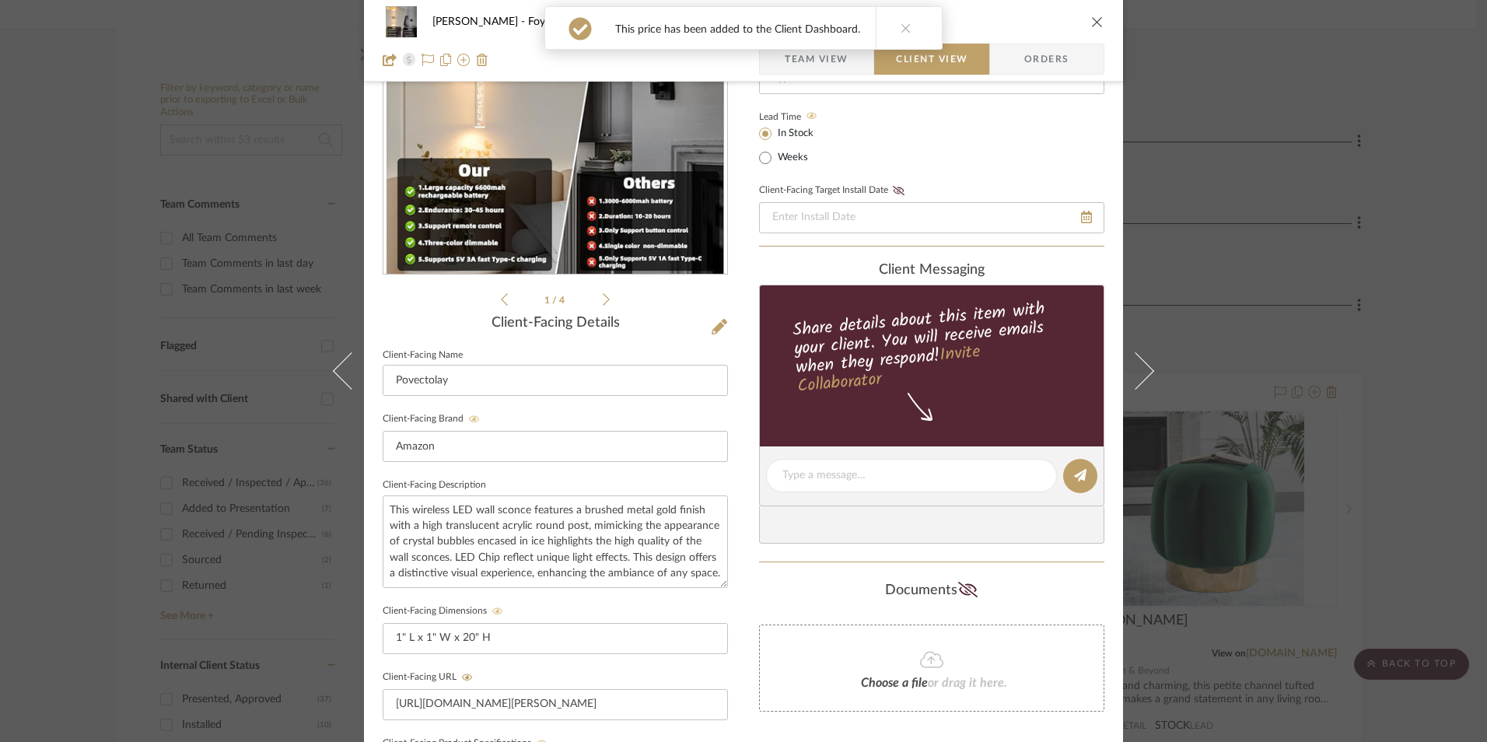
scroll to position [331, 0]
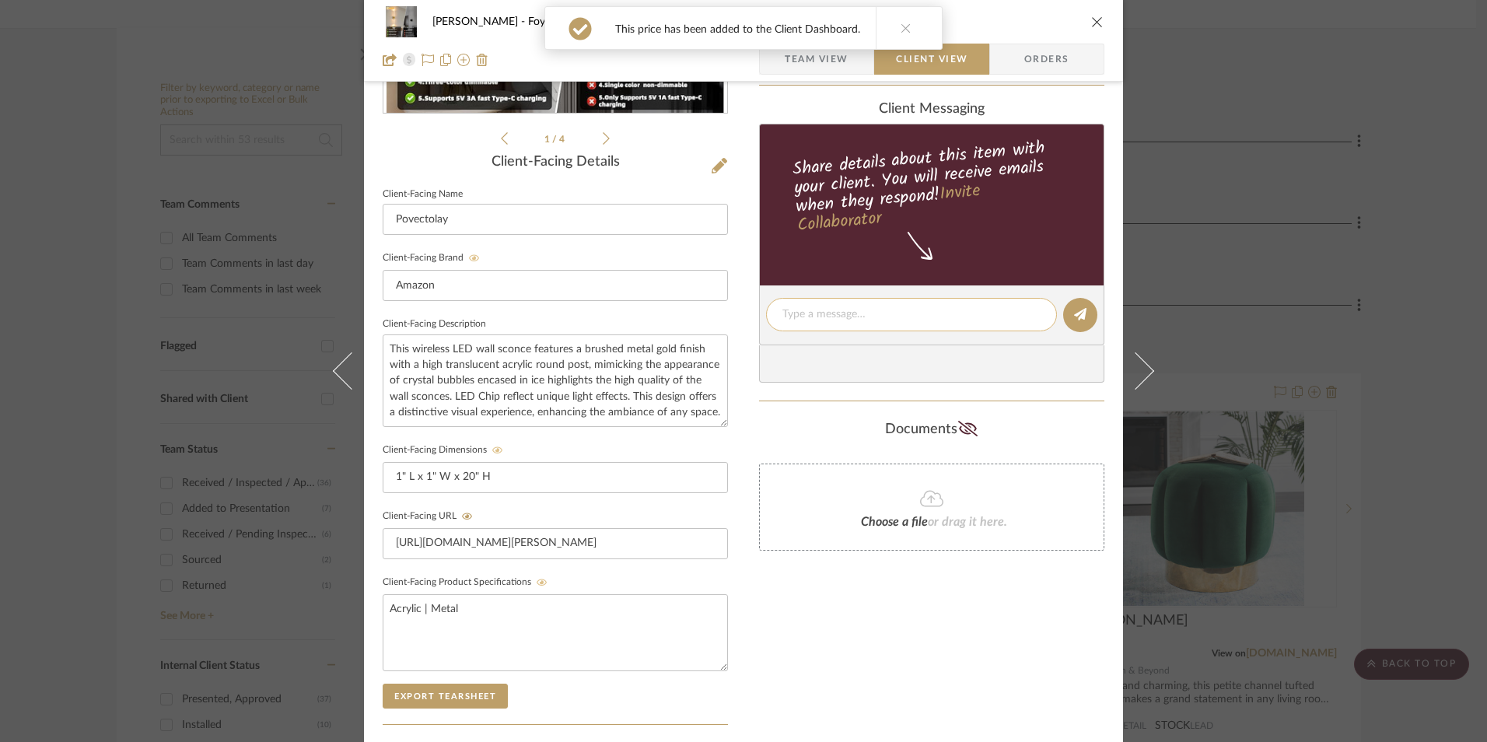
click at [842, 313] on textarea at bounding box center [911, 314] width 258 height 16
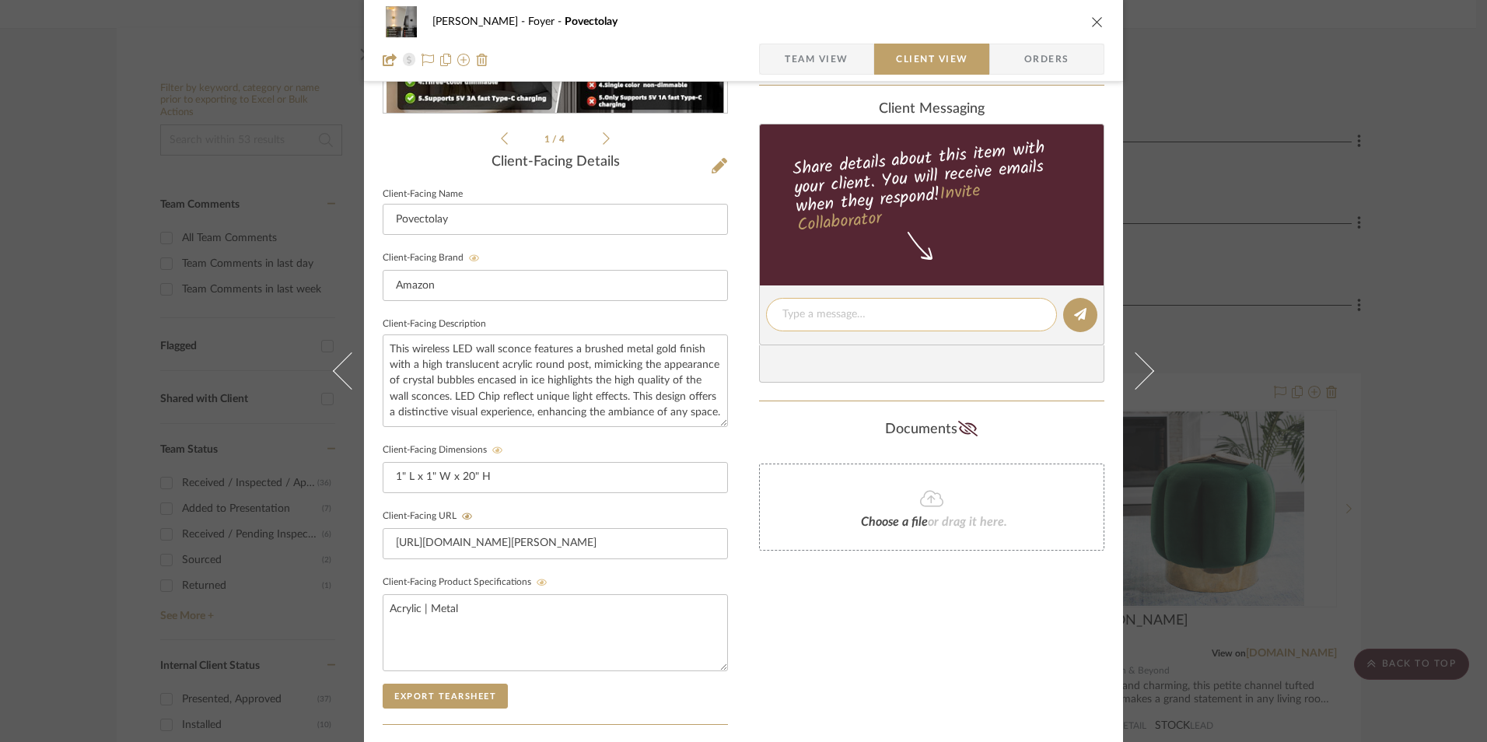
paste textarea "Replacement Option: Sconces - Select: Gold + 2 (Set of 2) ETA: [DATE] SKU: B0DT…"
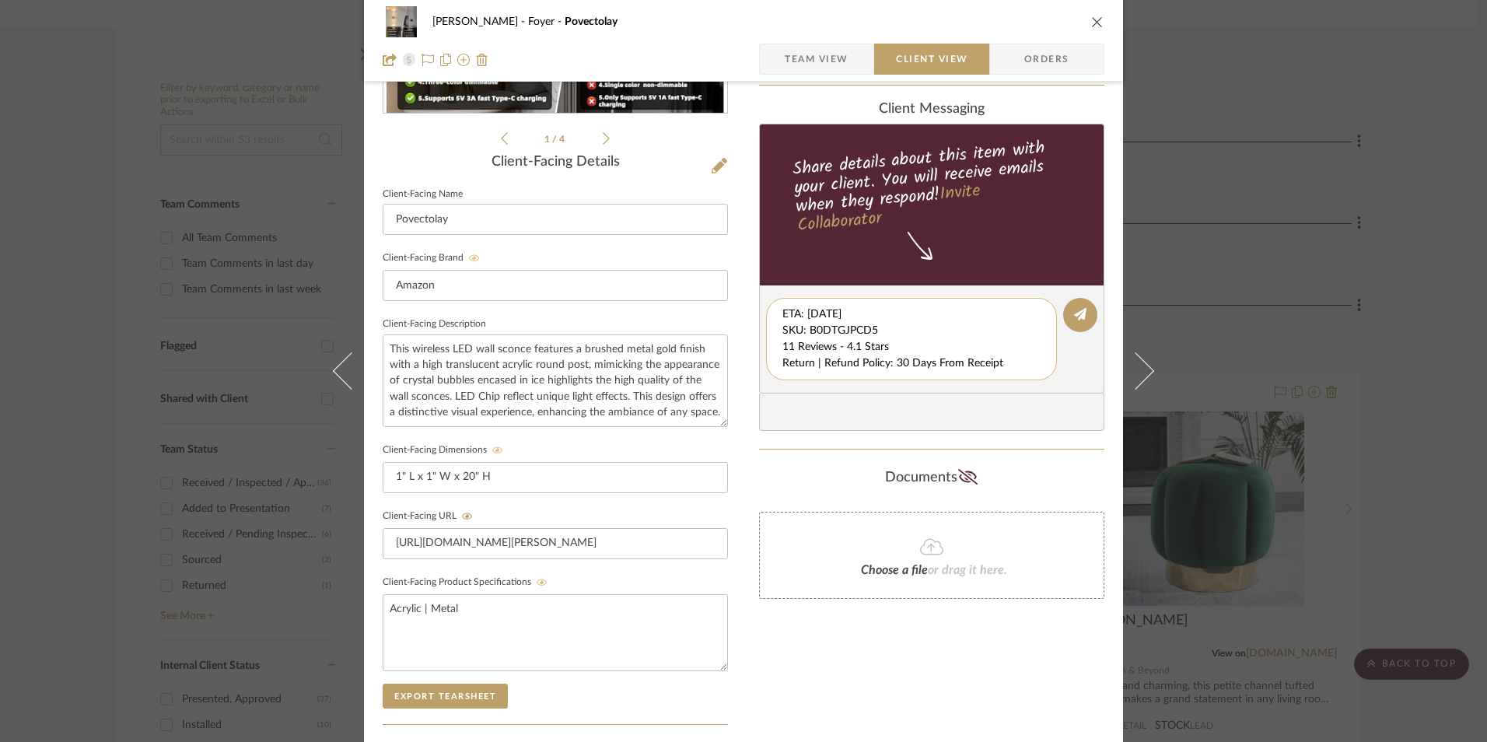
scroll to position [33, 0]
drag, startPoint x: 779, startPoint y: 316, endPoint x: 872, endPoint y: 361, distance: 103.6
click at [1001, 375] on div "Replacement Option: Sconces - Select: Gold + 2 (Set of 2) ETA: [DATE] SKU: B0DT…" at bounding box center [911, 339] width 291 height 82
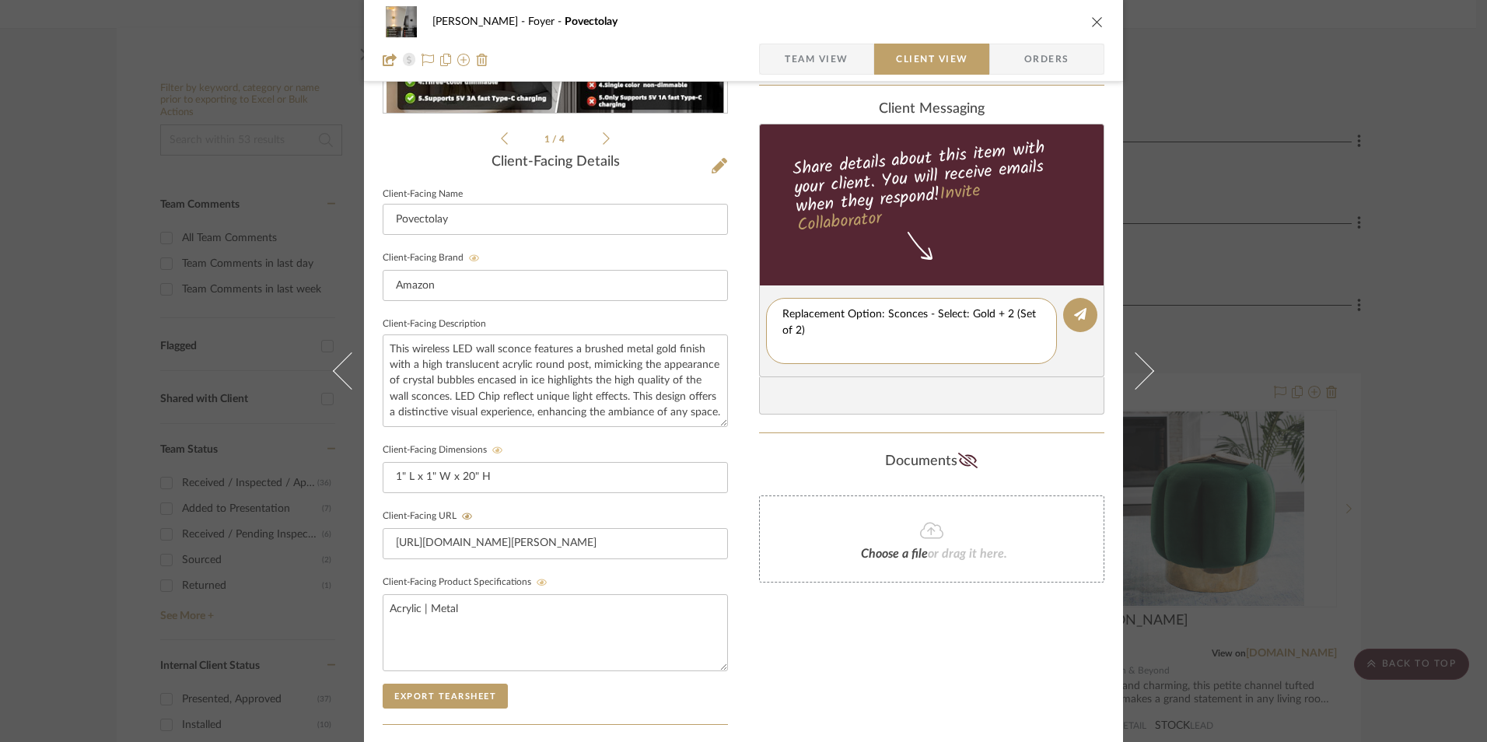
type textarea "Replacement Option: Sconces - Select: Gold + 2 (Set of 2)"
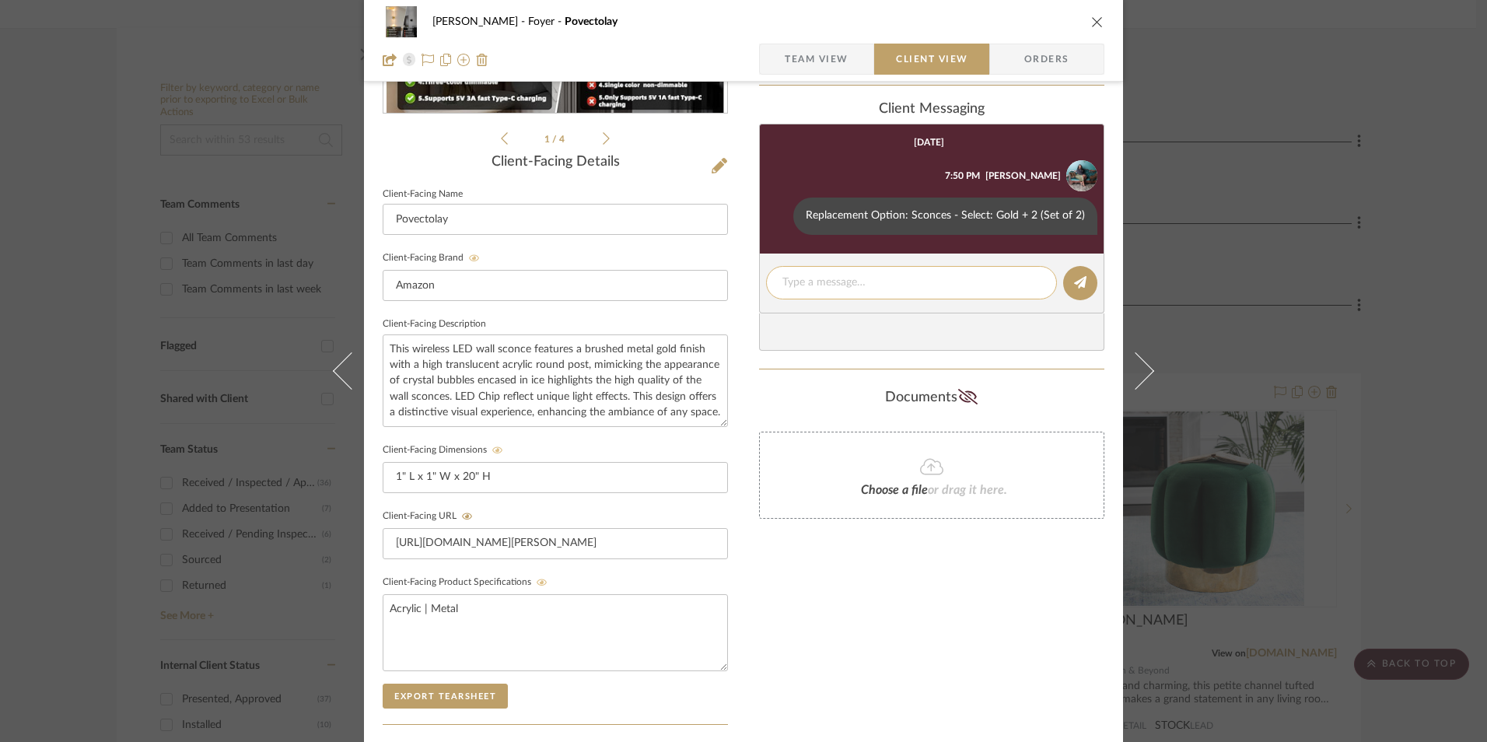
click at [810, 280] on textarea at bounding box center [911, 282] width 258 height 16
paste textarea "ETA: [DATE] SKU: B0DTGJPCD5 11 Reviews - 4.1 Stars Return | Refund Policy: 30 D…"
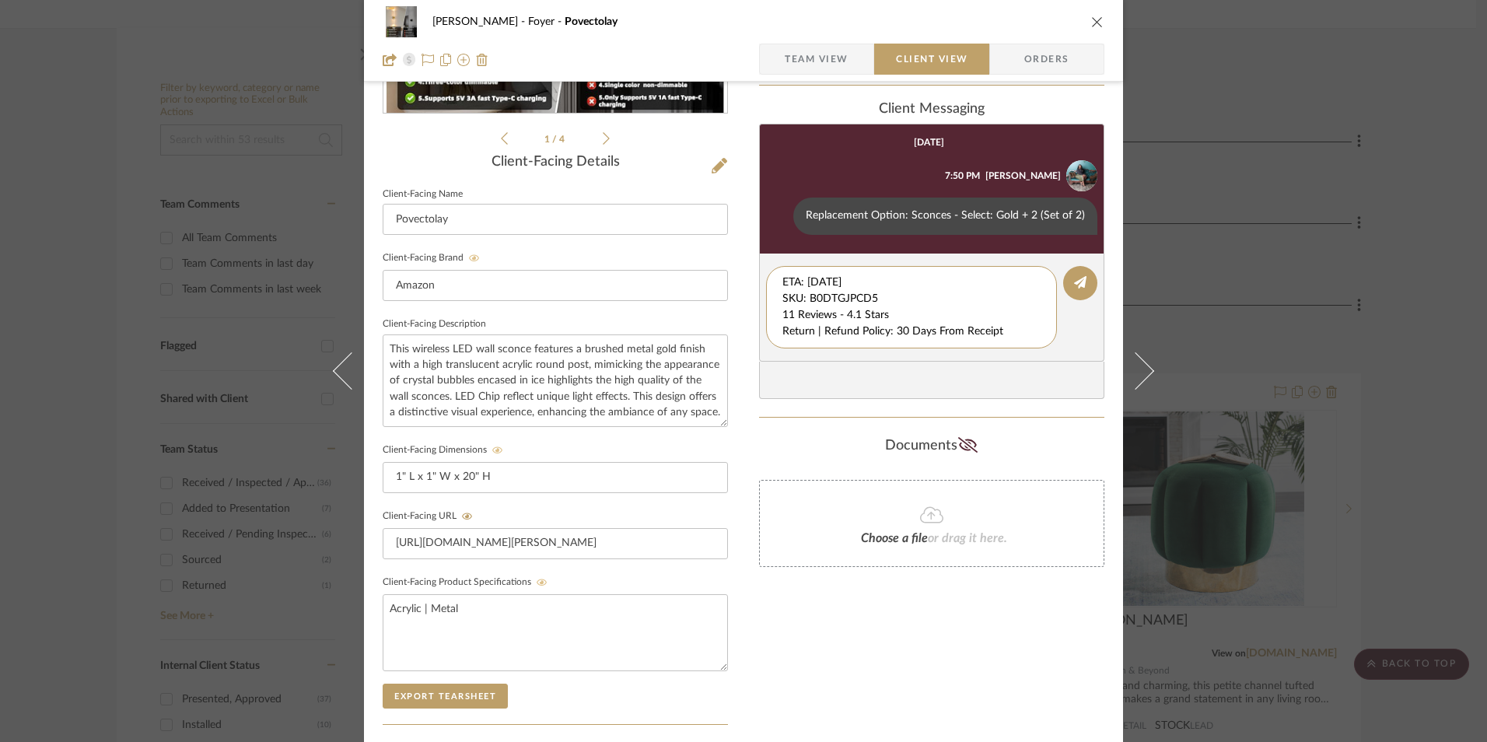
drag, startPoint x: 716, startPoint y: 282, endPoint x: 718, endPoint y: 253, distance: 29.6
click at [707, 256] on div "[PERSON_NAME] Foyer Povectolay Team View Client View Orders 1 / 4 Client-Facing…" at bounding box center [743, 327] width 759 height 1295
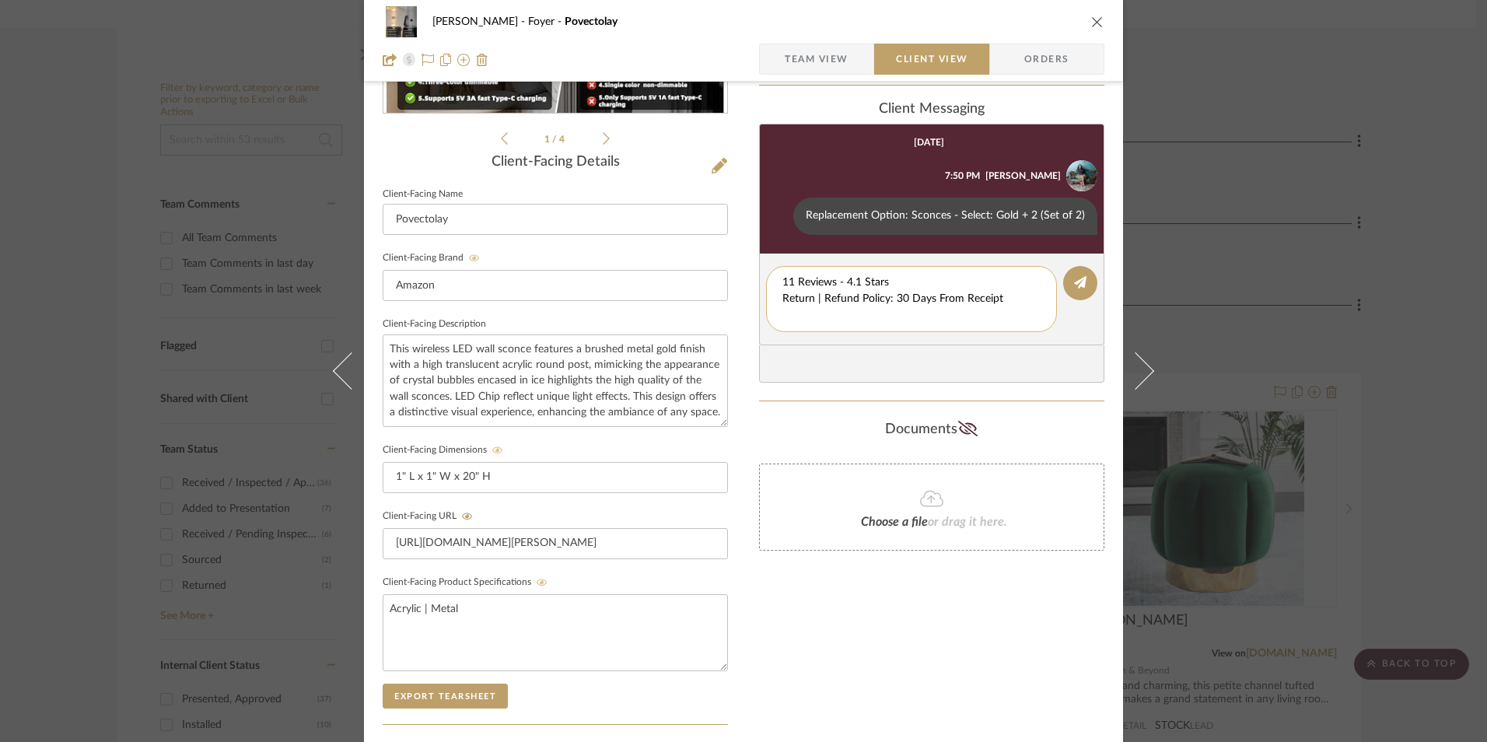
click at [782, 299] on textarea "11 Reviews - 4.1 Stars Return | Refund Policy: 30 Days From Receipt" at bounding box center [911, 298] width 258 height 49
drag, startPoint x: 1006, startPoint y: 298, endPoint x: 751, endPoint y: 301, distance: 255.0
click at [751, 301] on div "[PERSON_NAME] Foyer Povectolay Team View Client View Orders 1 / 4 Client-Facing…" at bounding box center [743, 327] width 759 height 1295
type textarea "11 Reviews - 4.1 Stars"
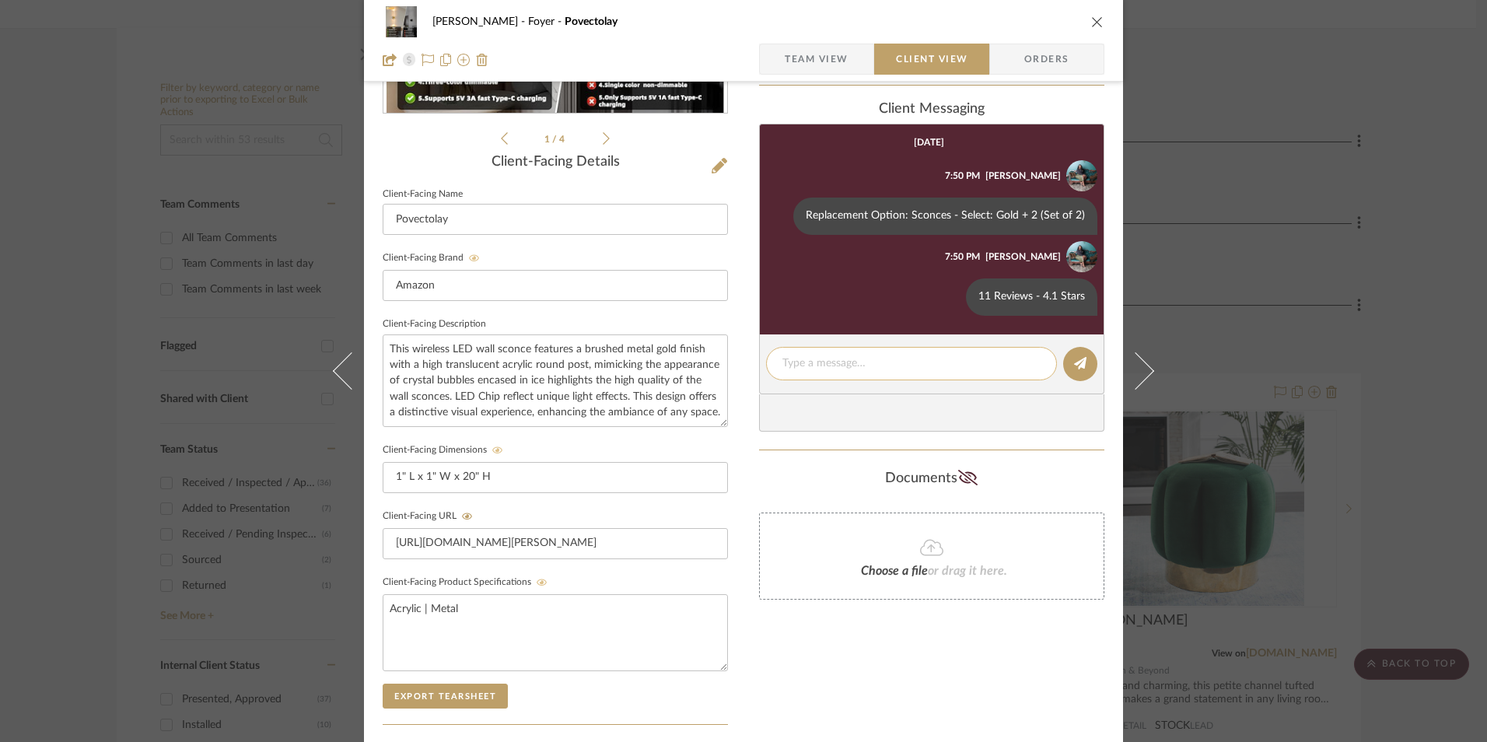
click at [823, 371] on textarea at bounding box center [911, 363] width 258 height 16
paste textarea "Return | Refund Policy: 30 Days From Receipt"
type textarea "Return | Refund Policy: 30 Days From Receipt"
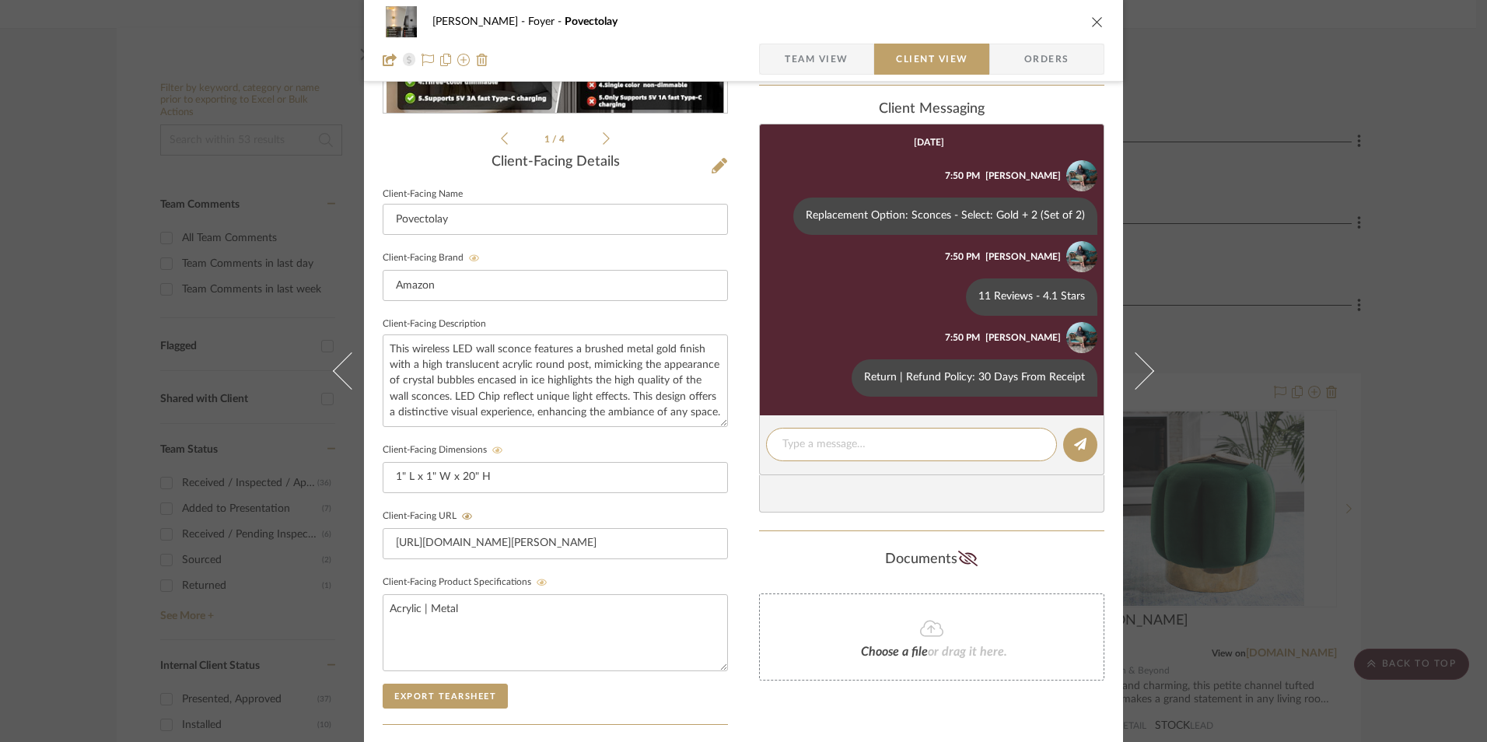
click at [1033, 65] on span "Orders" at bounding box center [1046, 59] width 79 height 31
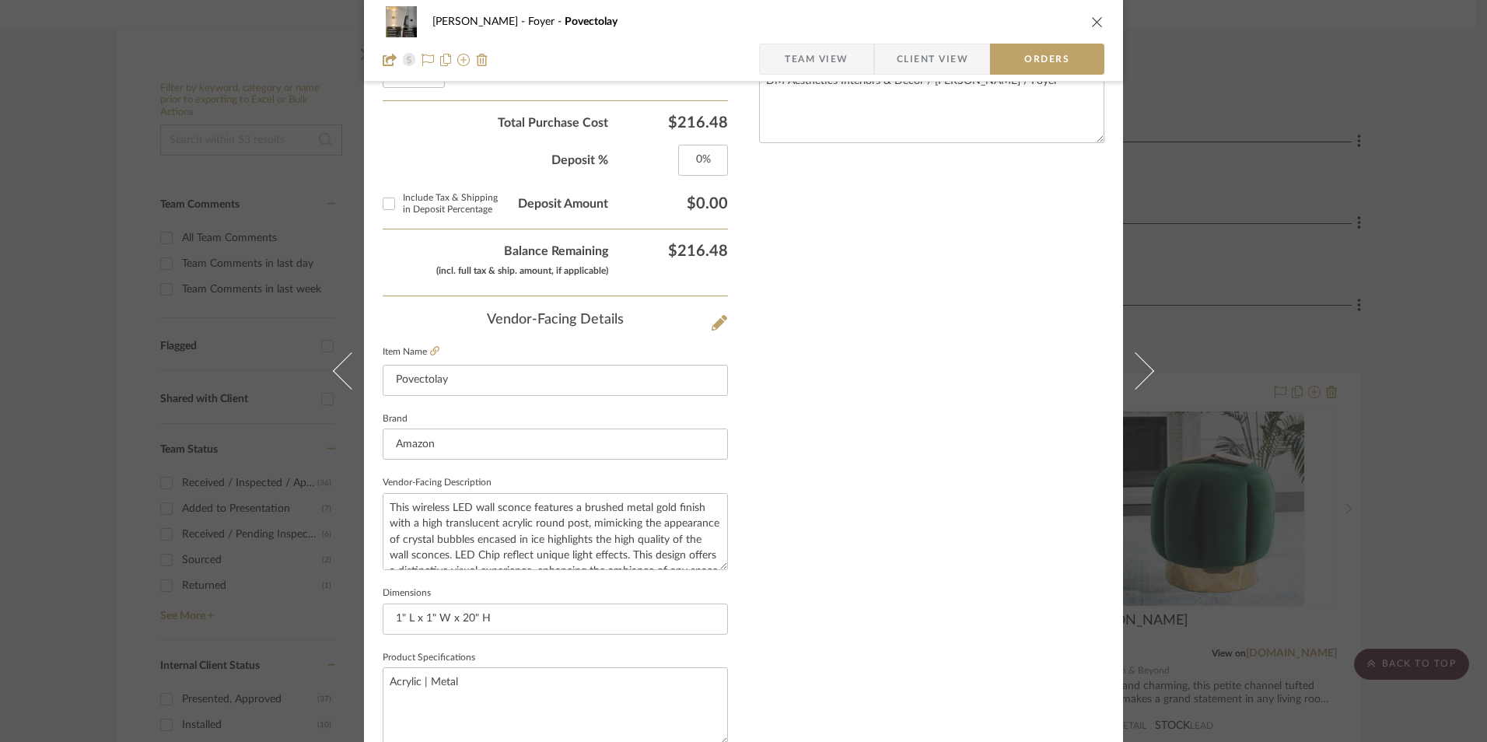
scroll to position [912, 0]
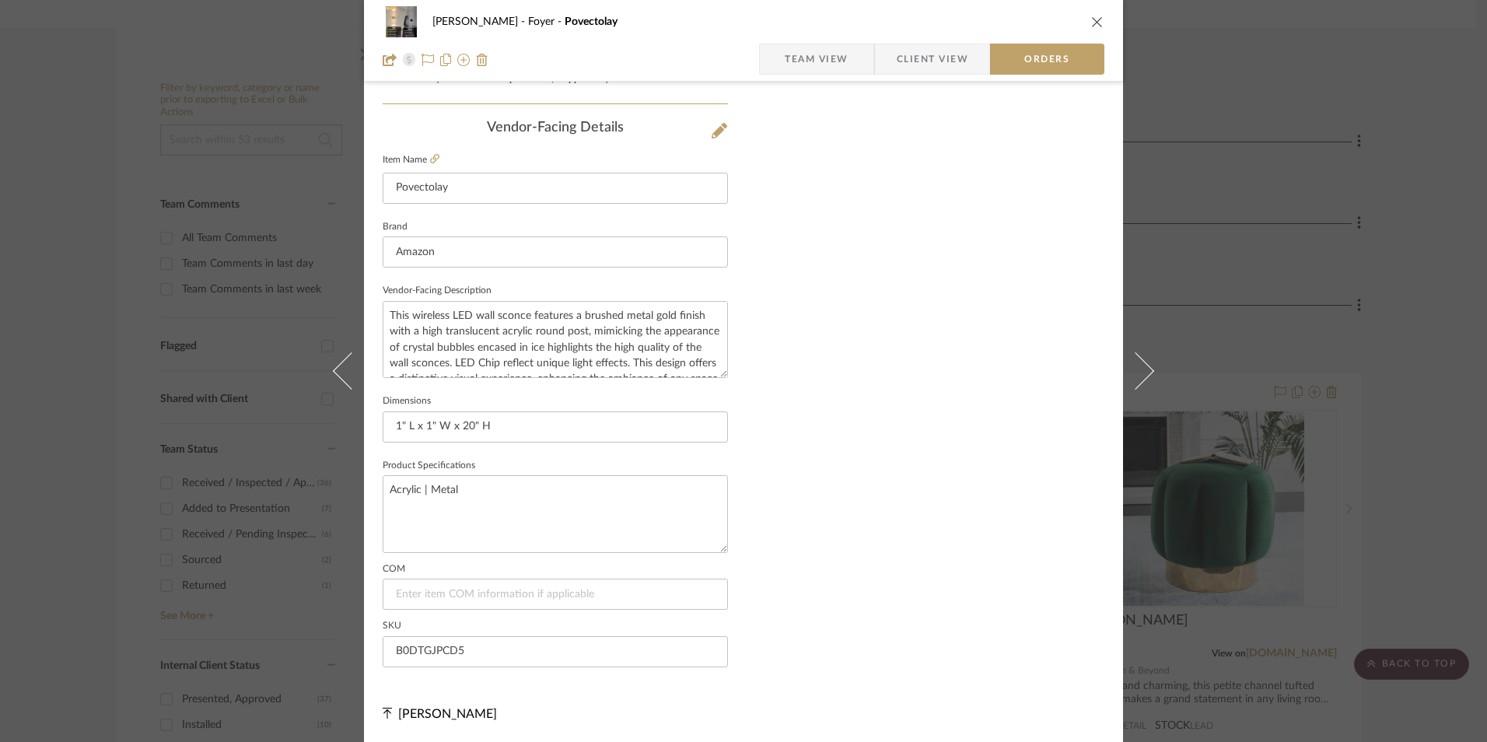
click at [846, 58] on span "Team View" at bounding box center [817, 59] width 114 height 31
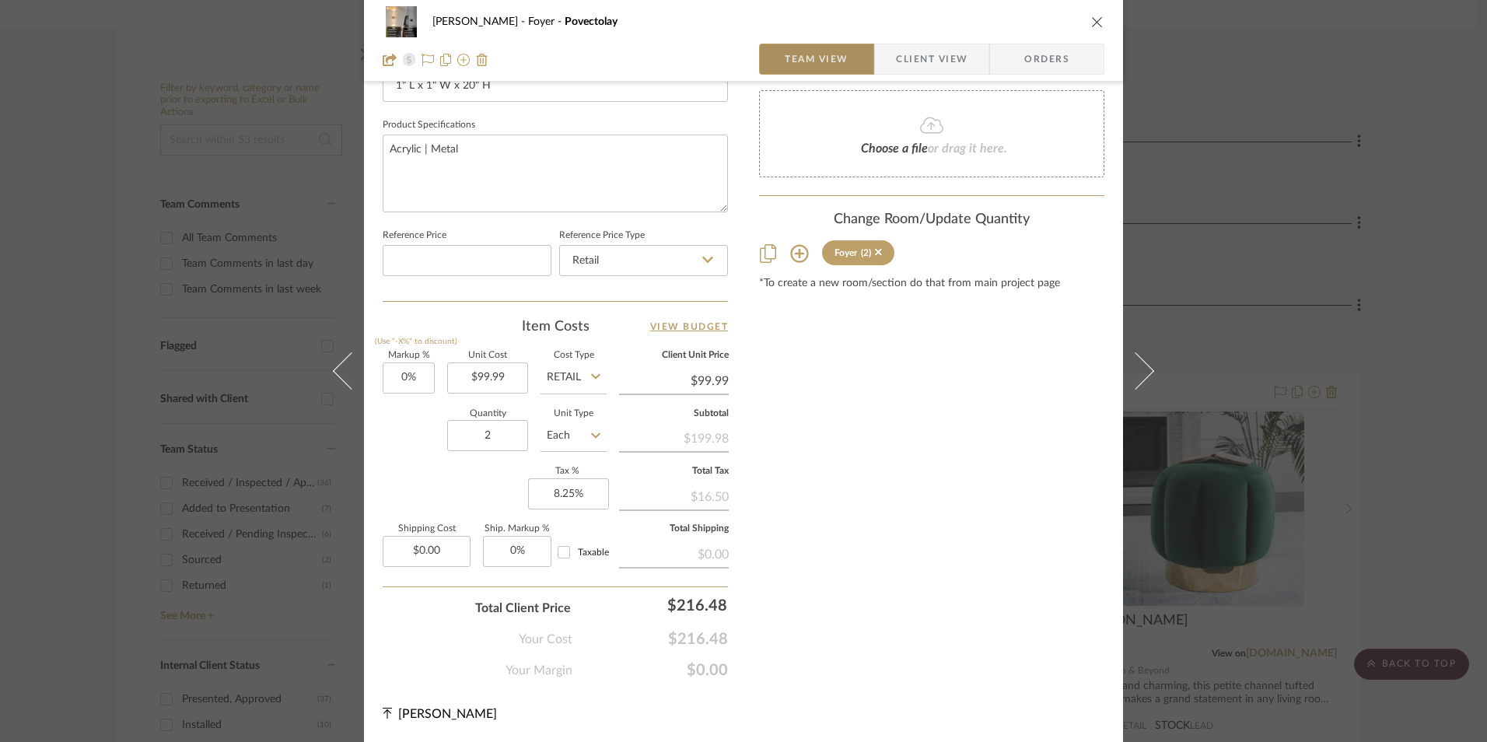
scroll to position [706, 0]
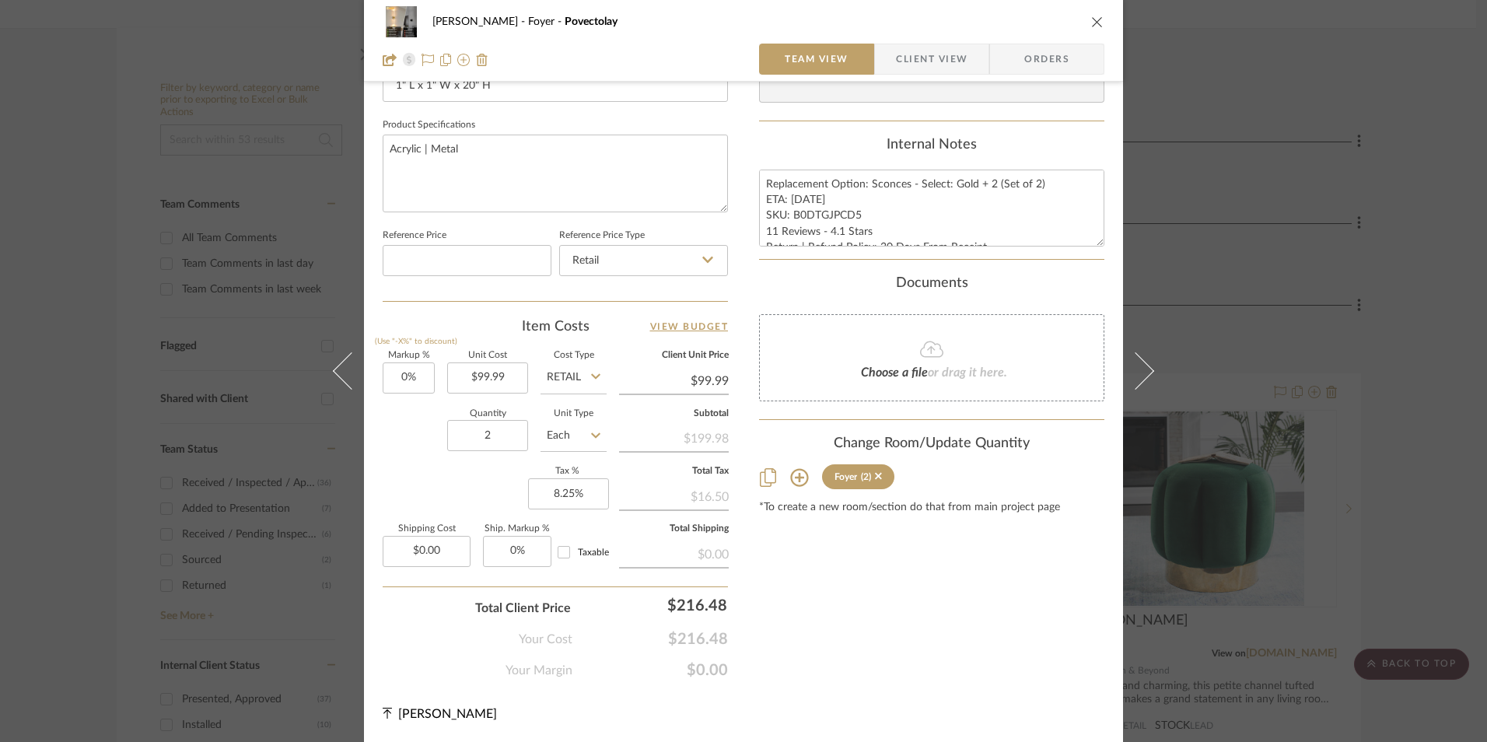
click at [1091, 23] on icon "close" at bounding box center [1097, 22] width 12 height 12
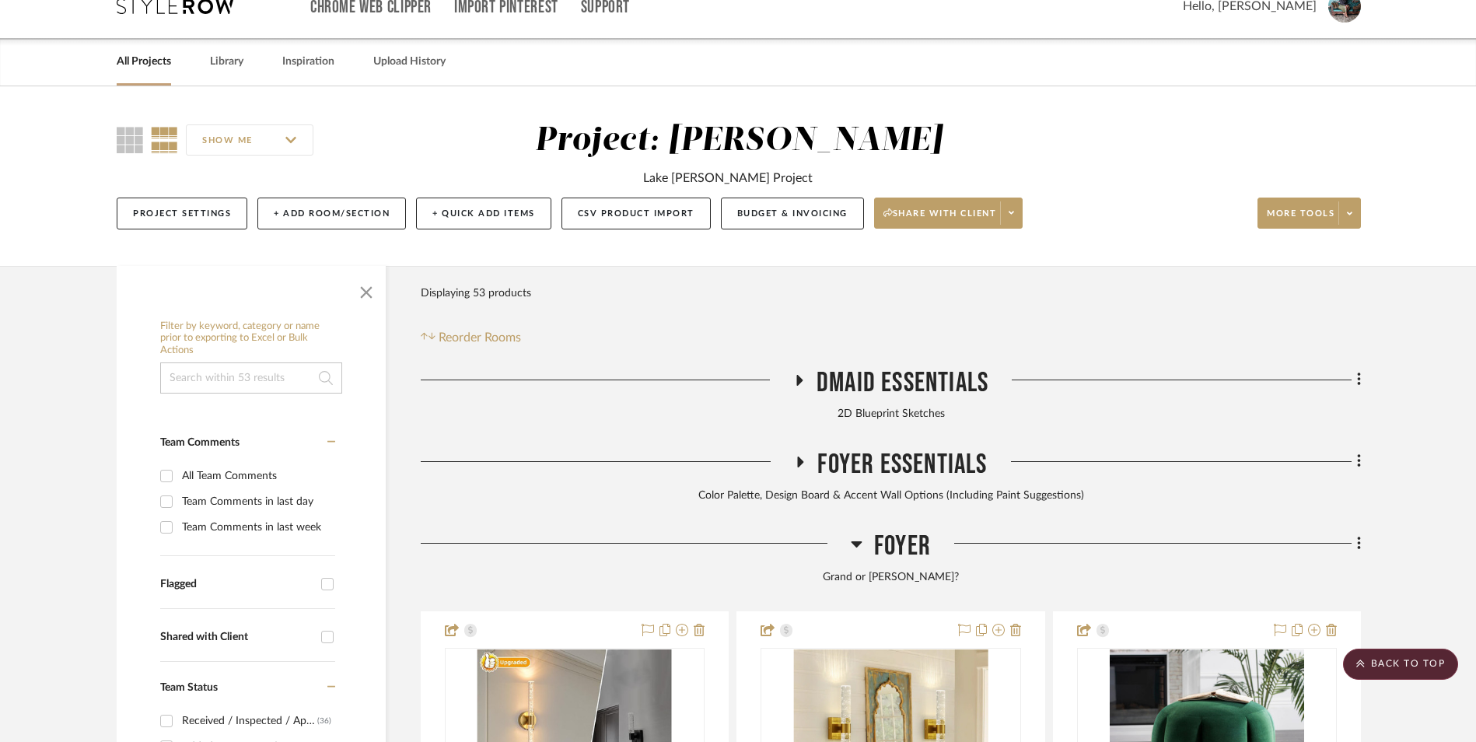
scroll to position [0, 0]
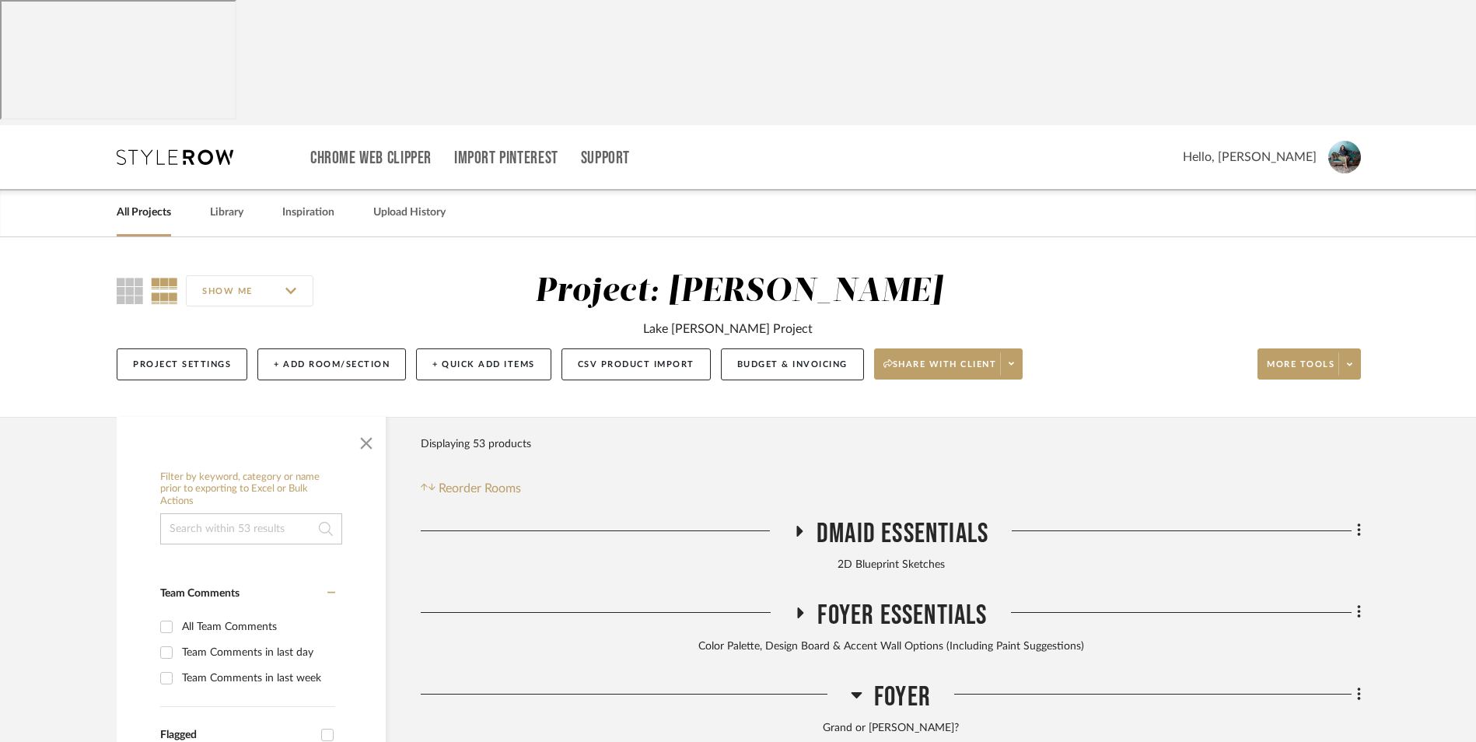
click at [159, 202] on link "All Projects" at bounding box center [144, 212] width 54 height 21
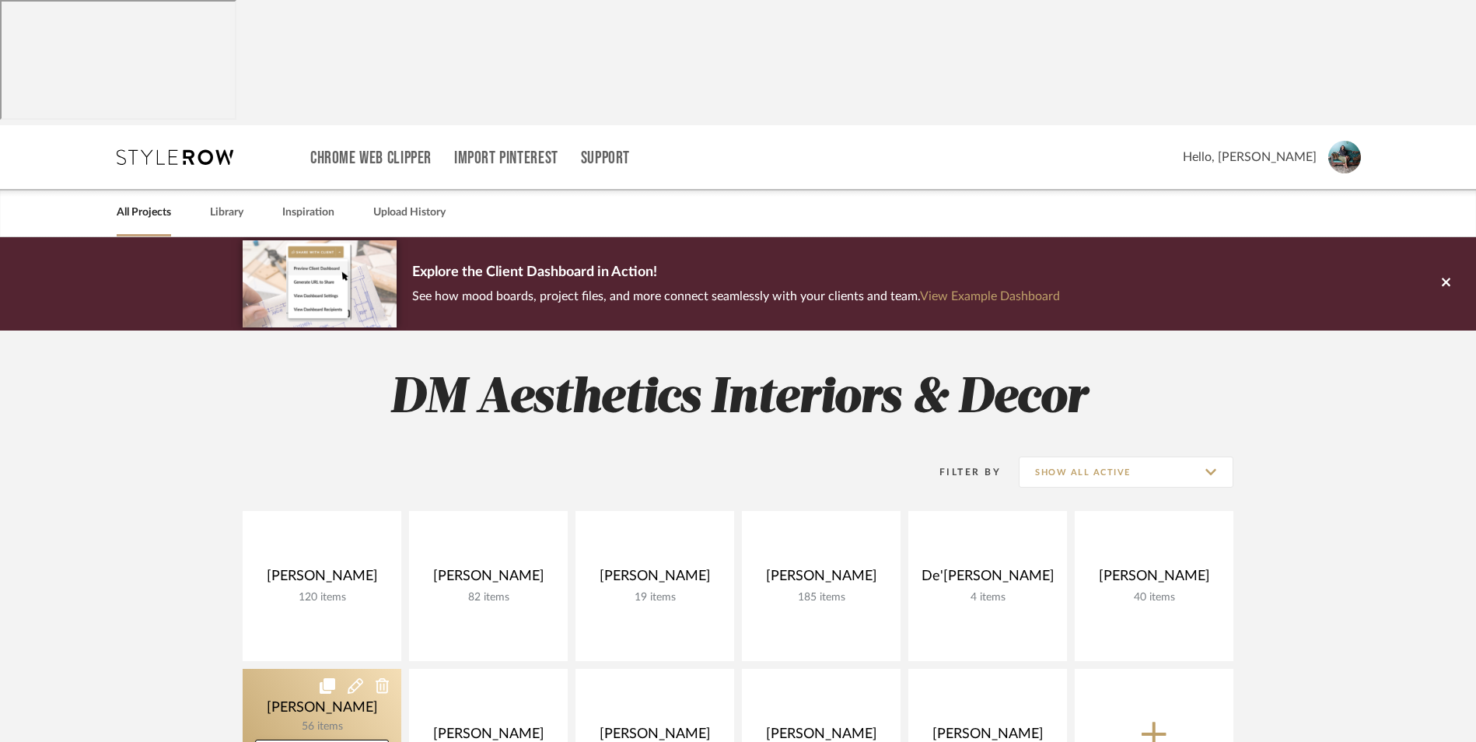
click at [371, 669] on link at bounding box center [322, 744] width 159 height 150
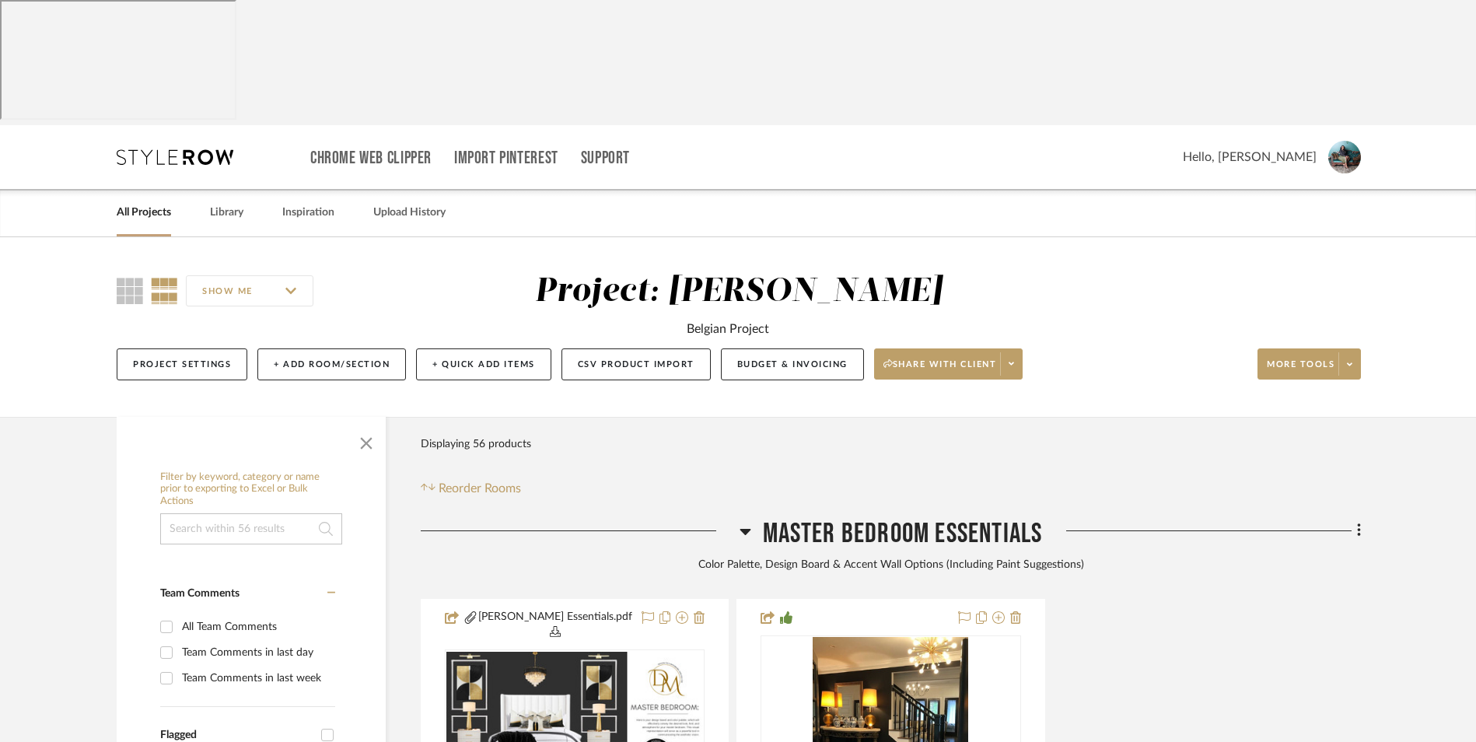
click at [746, 529] on icon at bounding box center [744, 532] width 11 height 6
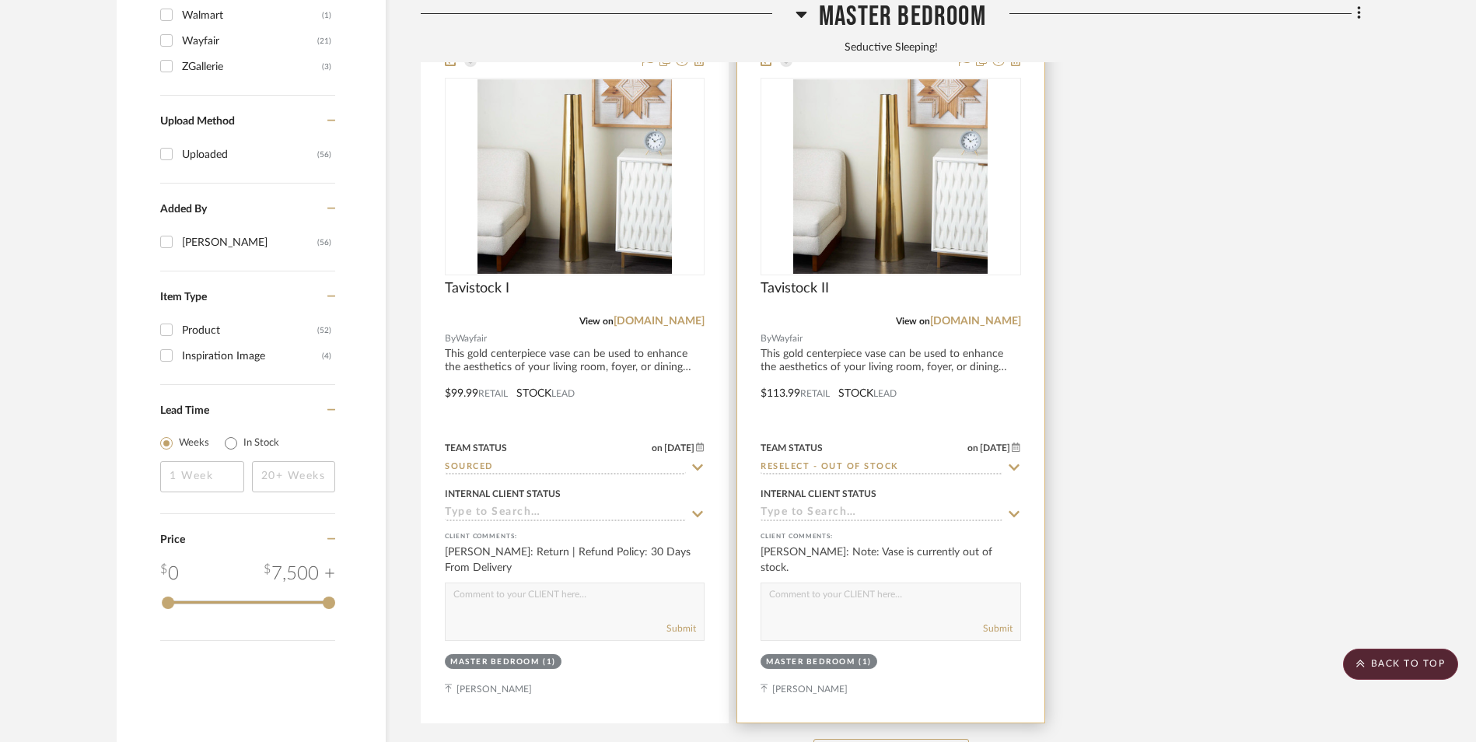
scroll to position [2021, 0]
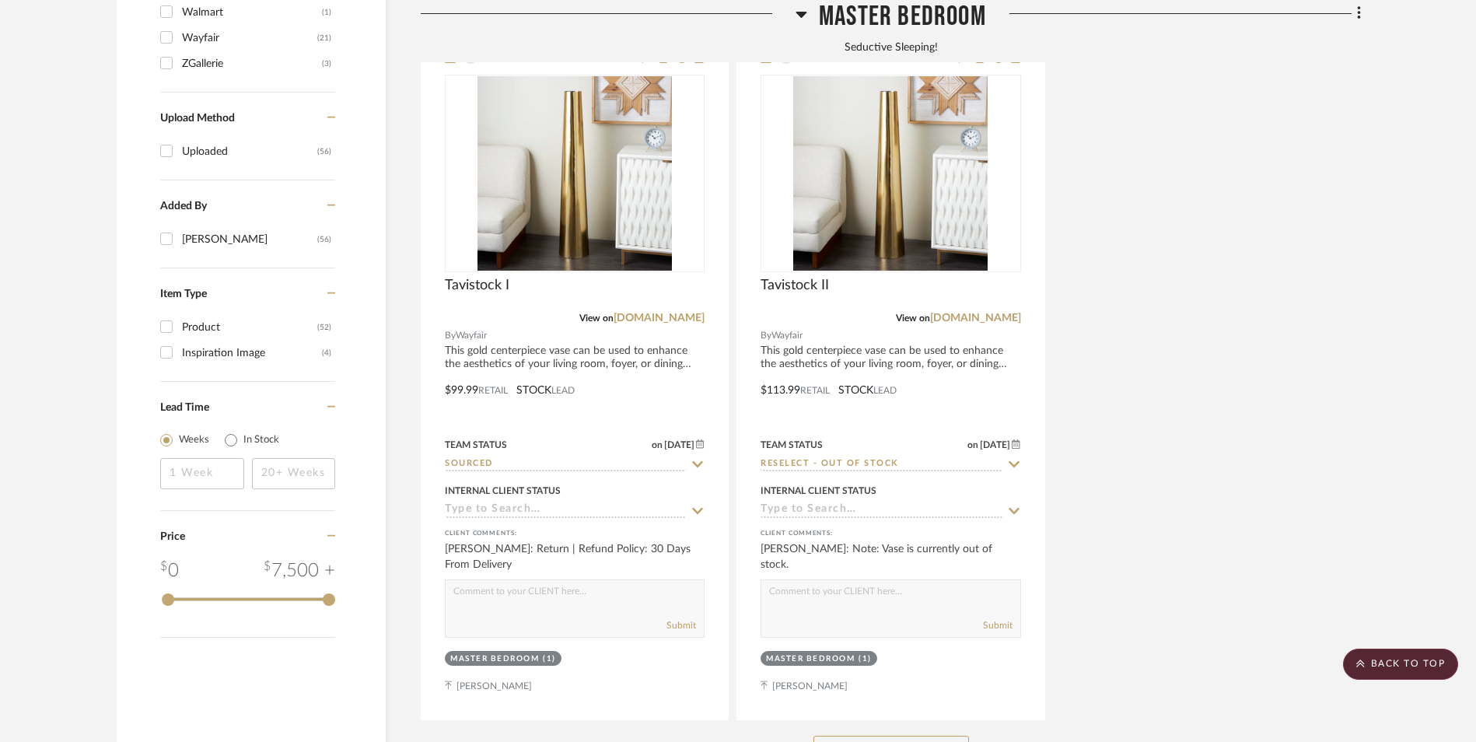
click at [872, 736] on button "See More" at bounding box center [890, 751] width 155 height 31
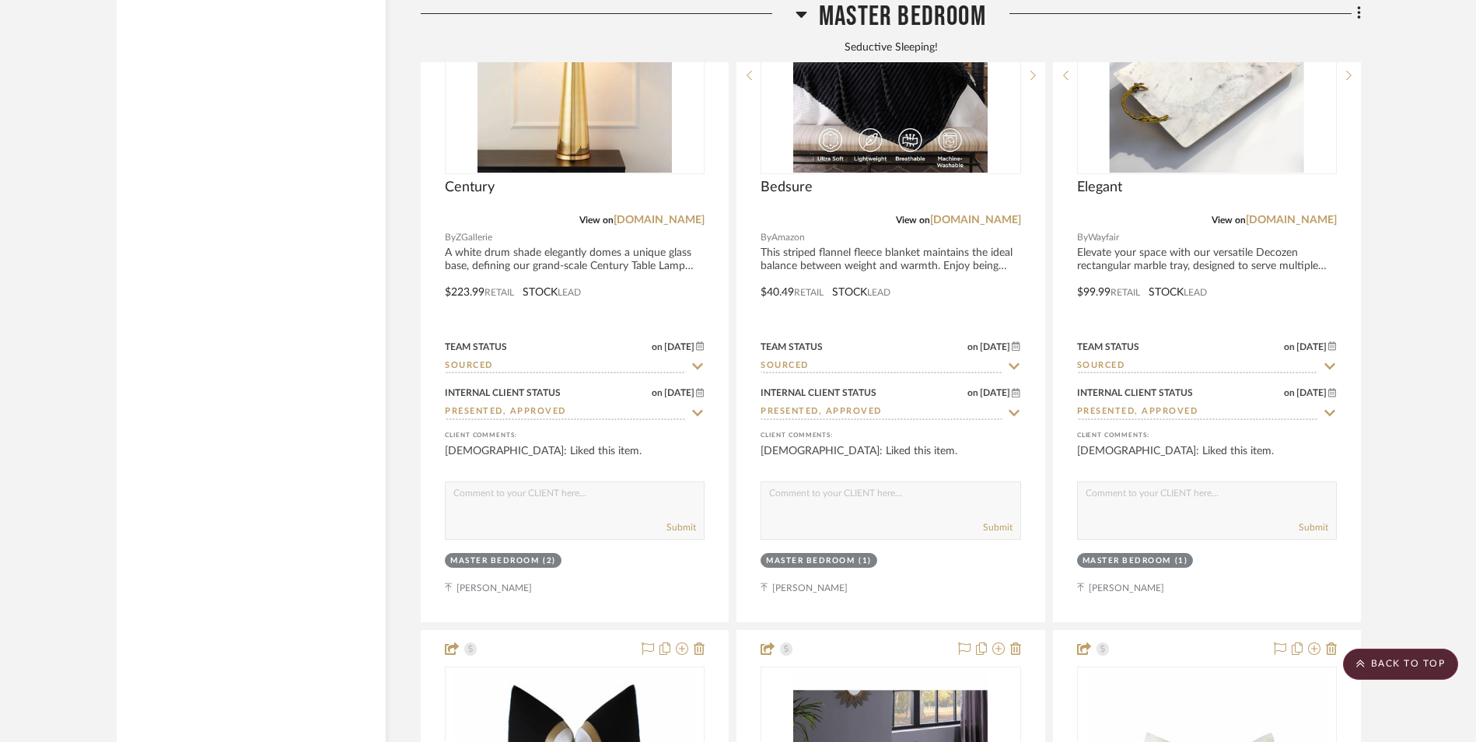
scroll to position [3732, 0]
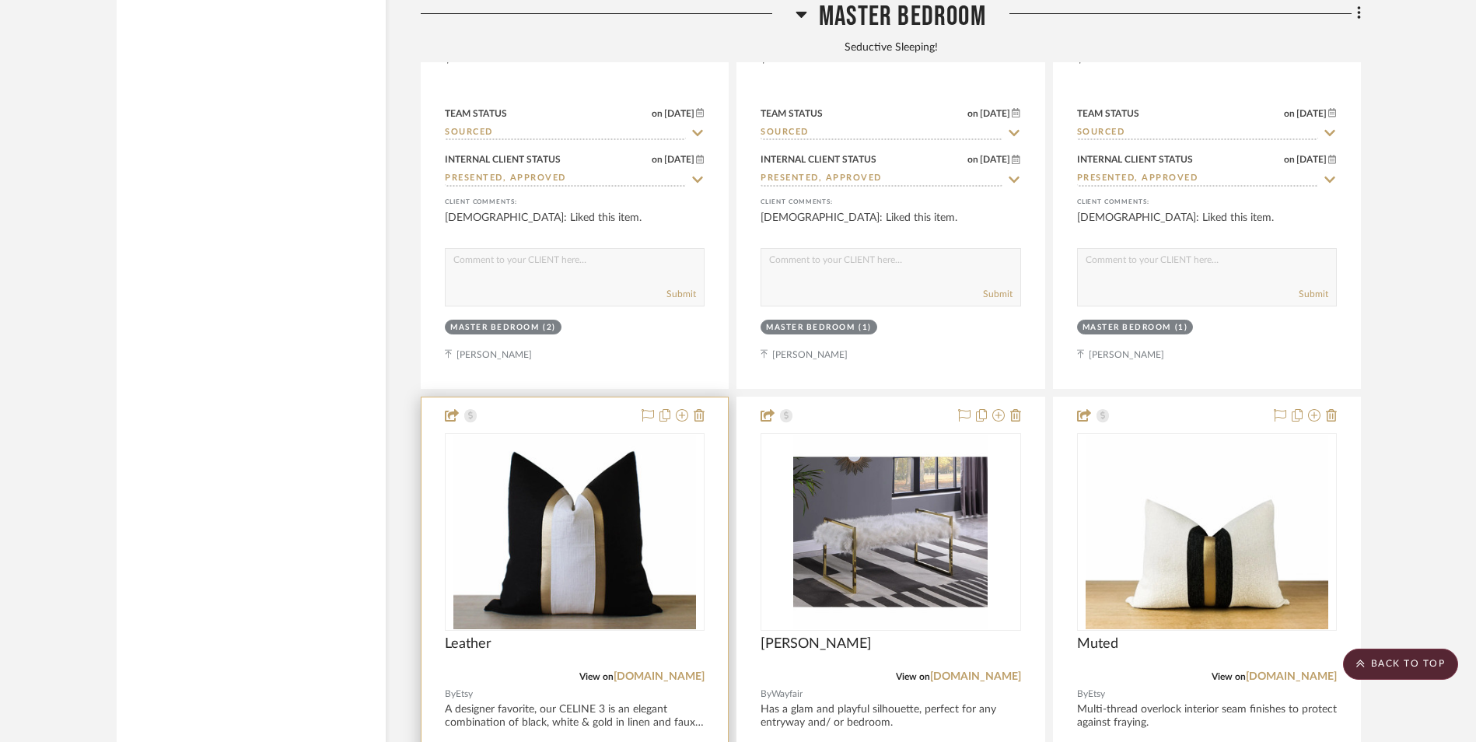
click at [551, 435] on img "0" at bounding box center [574, 532] width 243 height 194
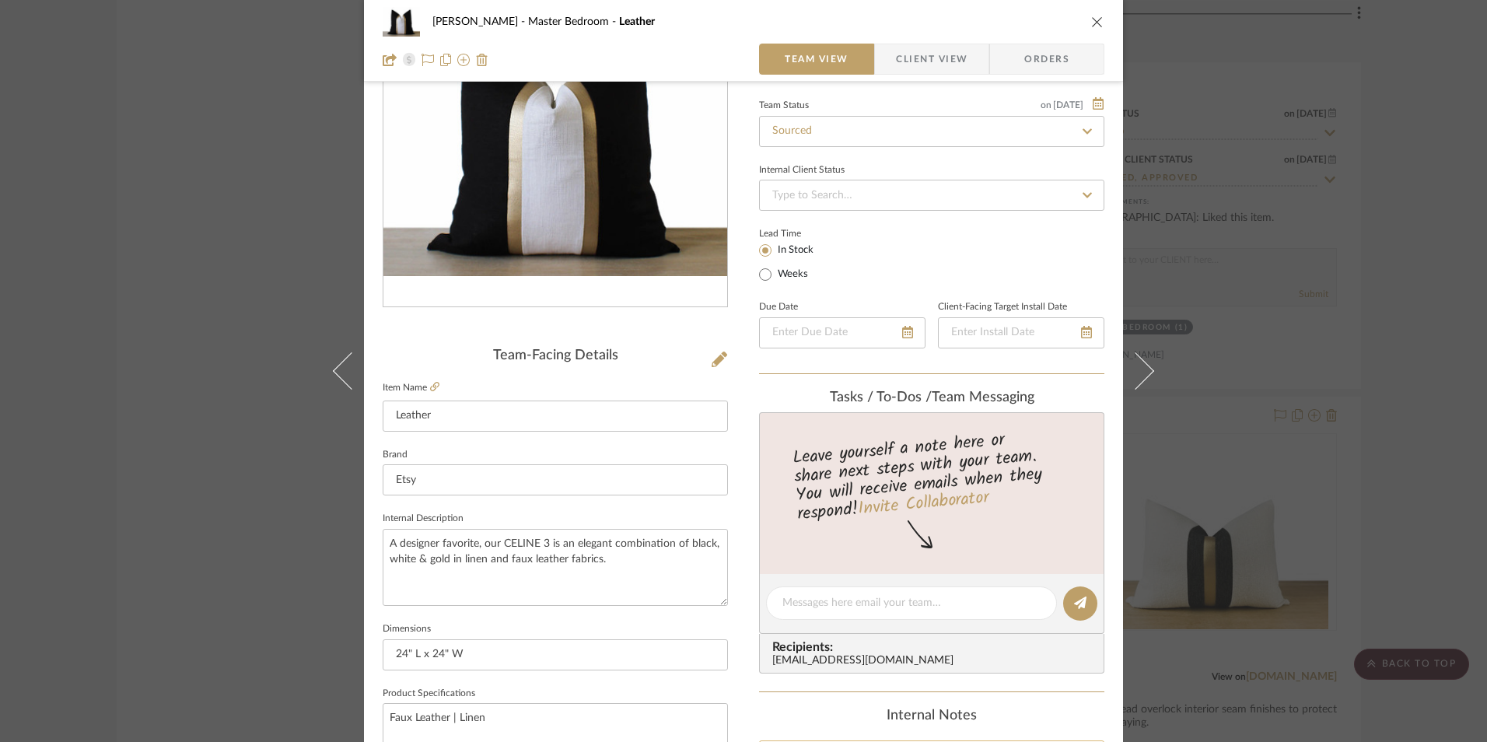
scroll to position [466, 0]
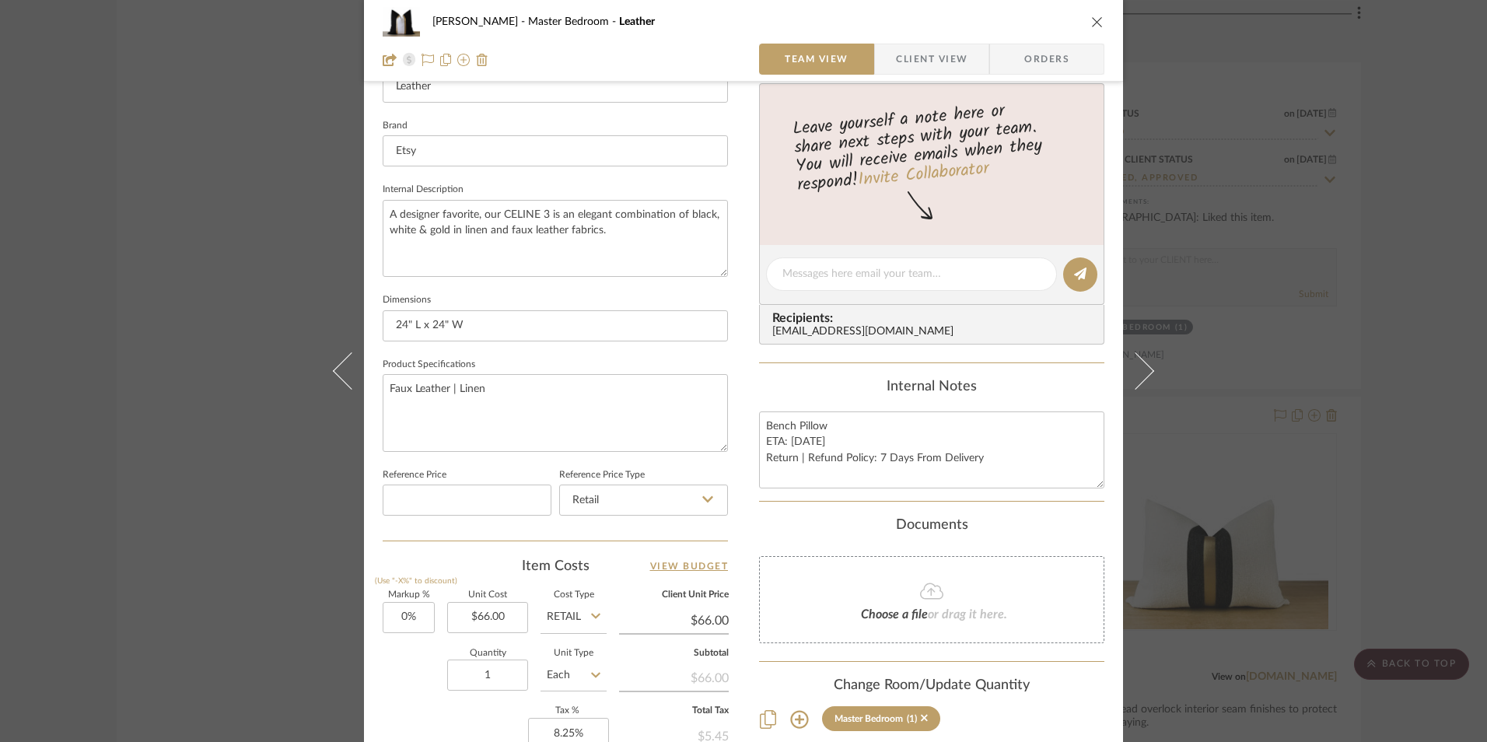
click at [1407, 257] on div "[PERSON_NAME] Master Bedroom Leather Team View Client View Orders Team-Facing D…" at bounding box center [743, 371] width 1487 height 742
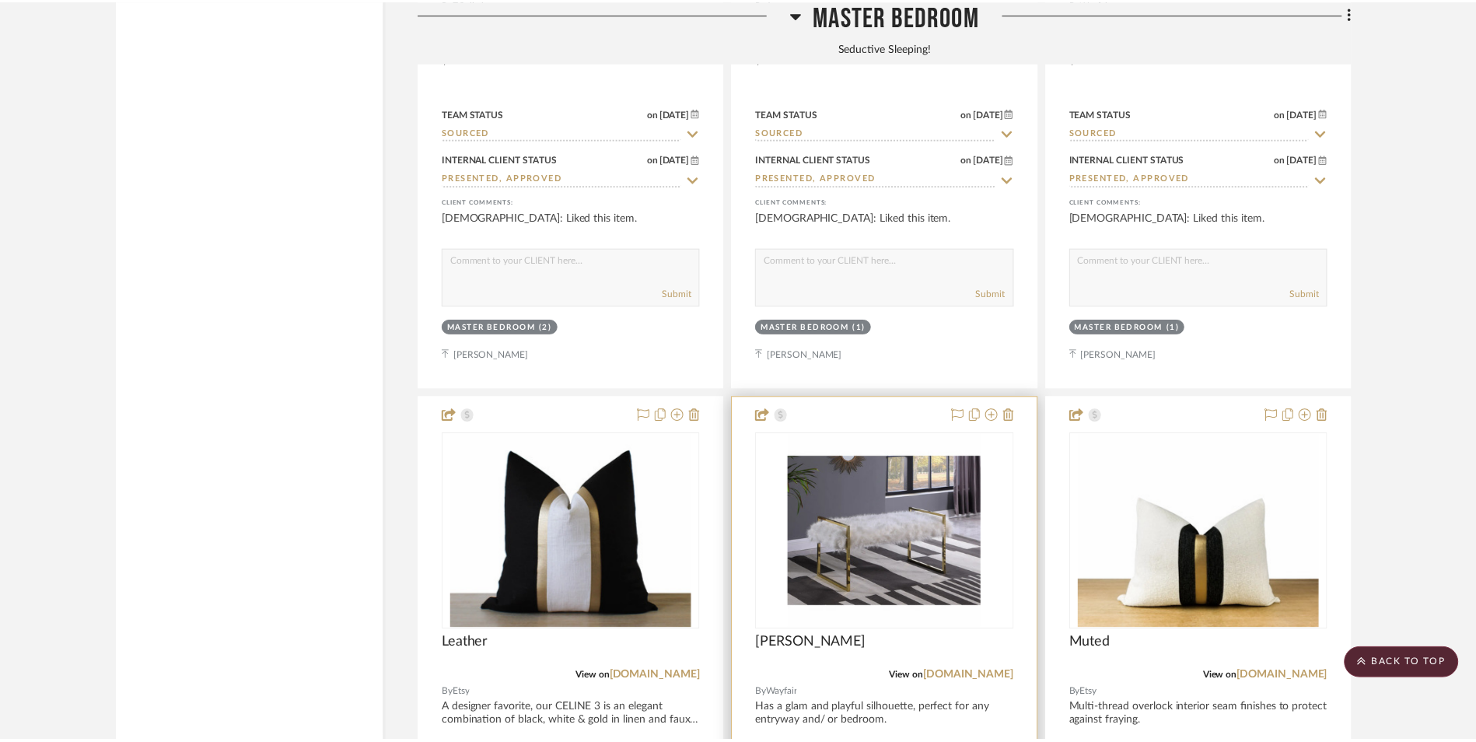
scroll to position [3732, 0]
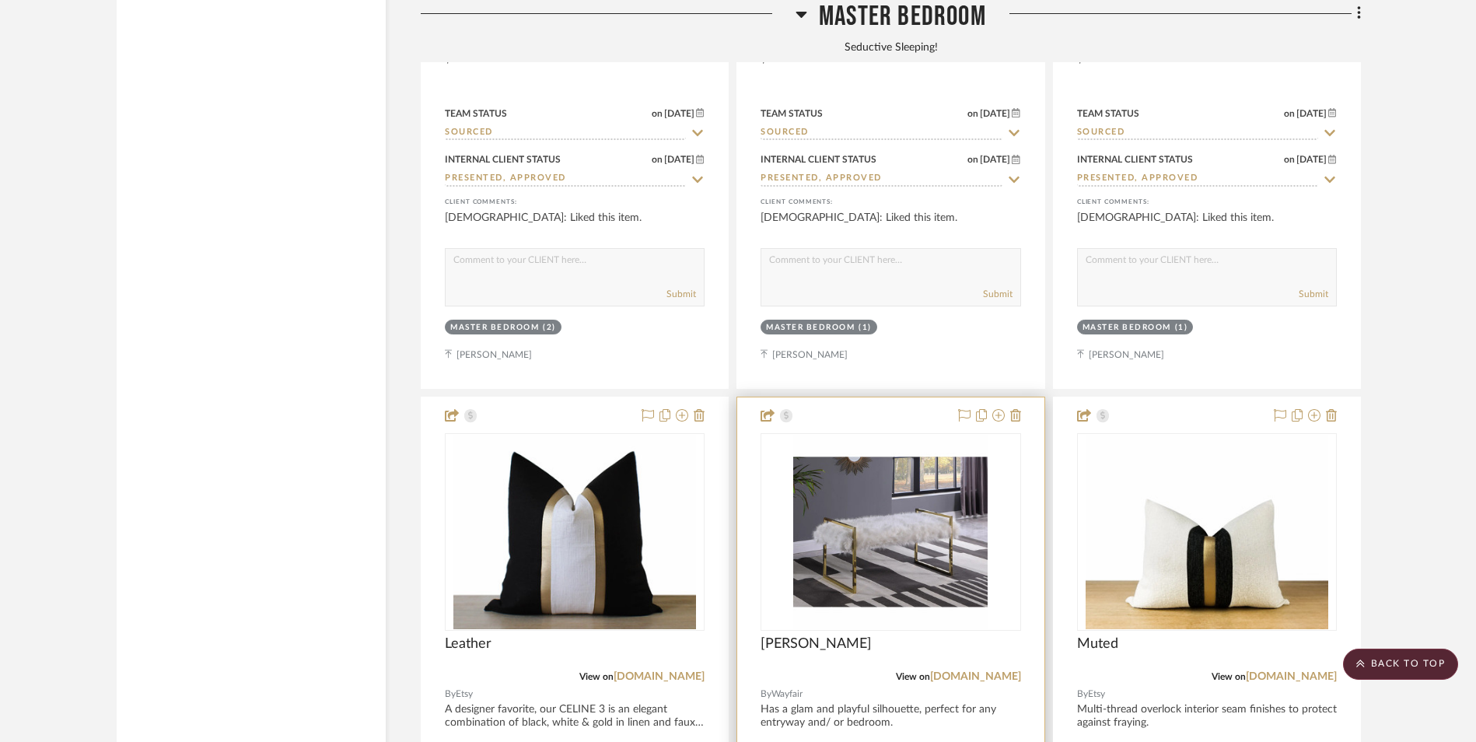
click at [861, 435] on img "0" at bounding box center [890, 532] width 194 height 194
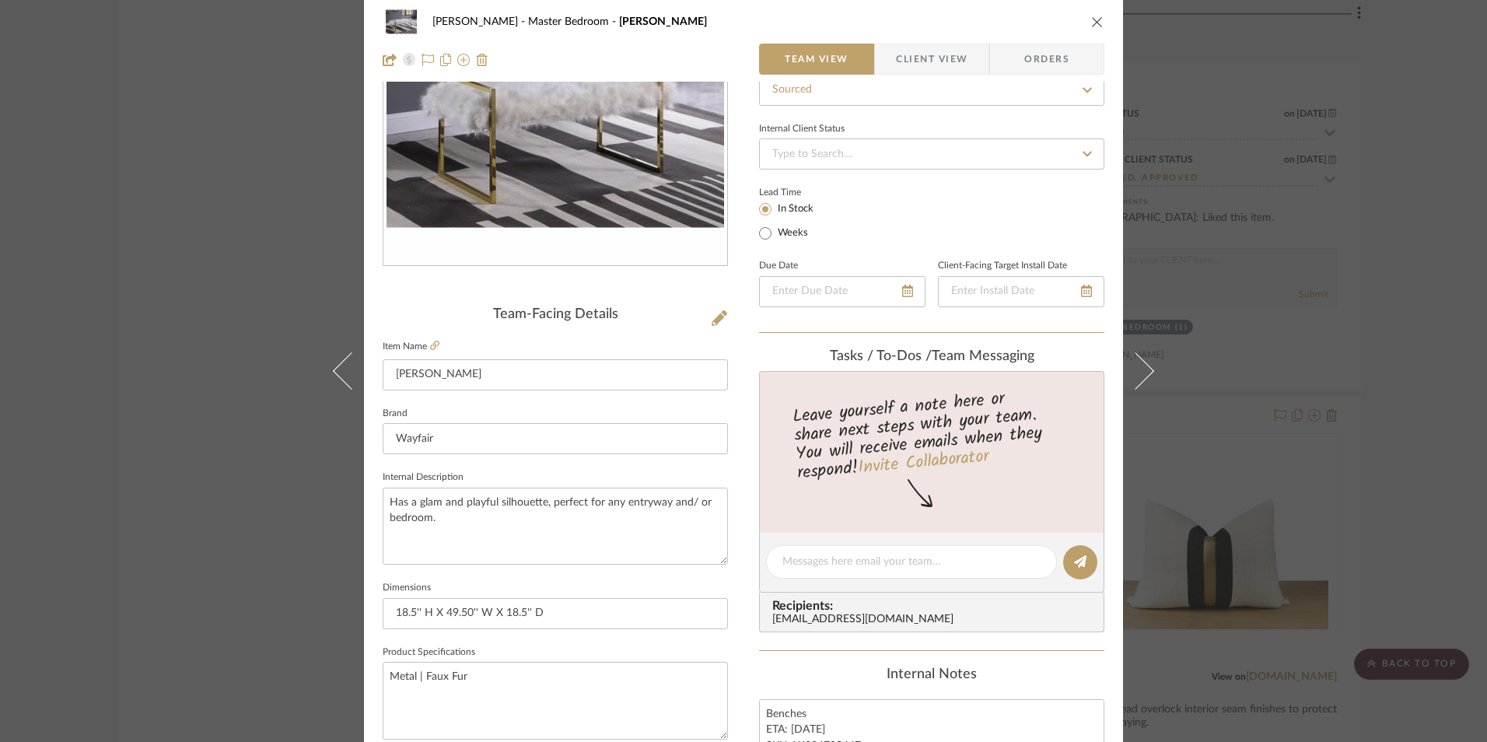
scroll to position [0, 0]
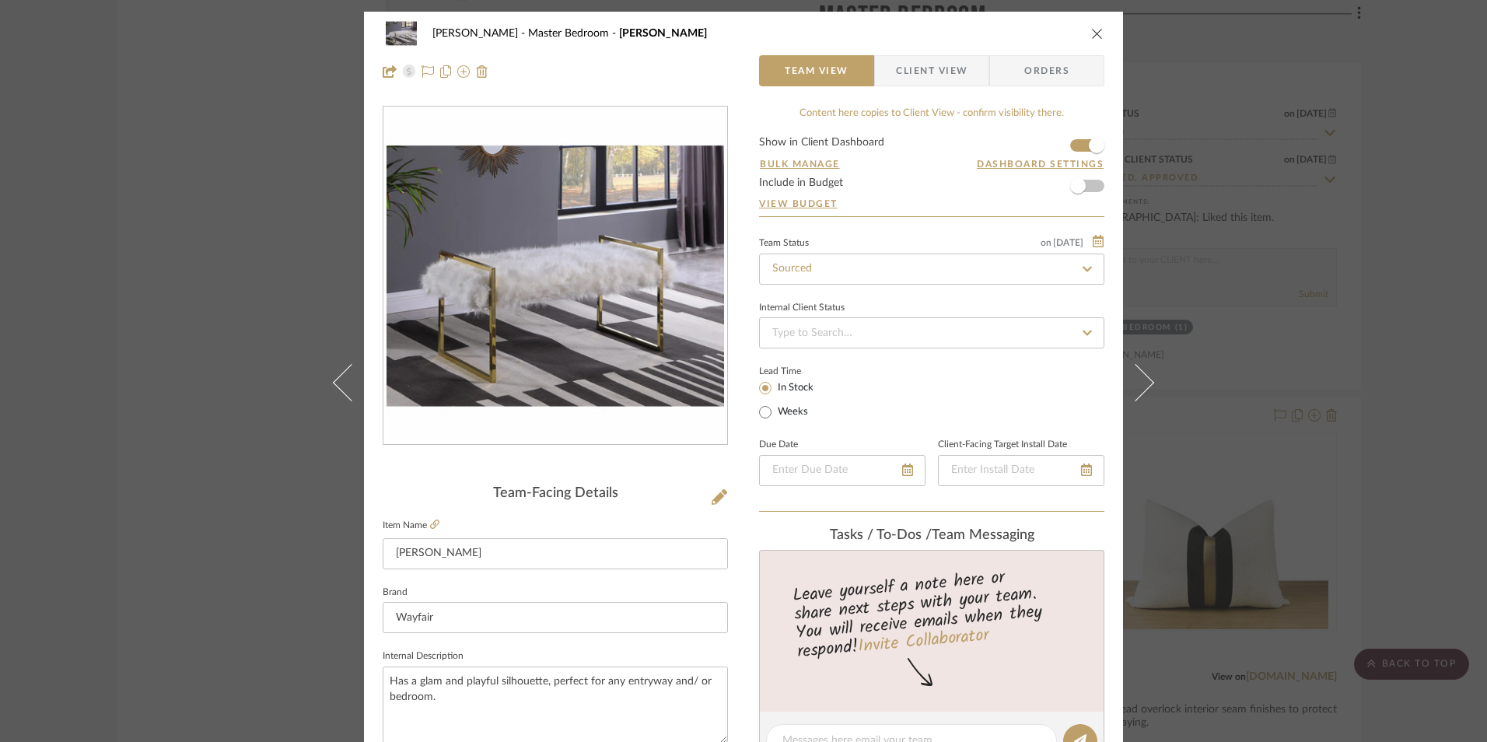
click at [1091, 39] on icon "close" at bounding box center [1097, 33] width 12 height 12
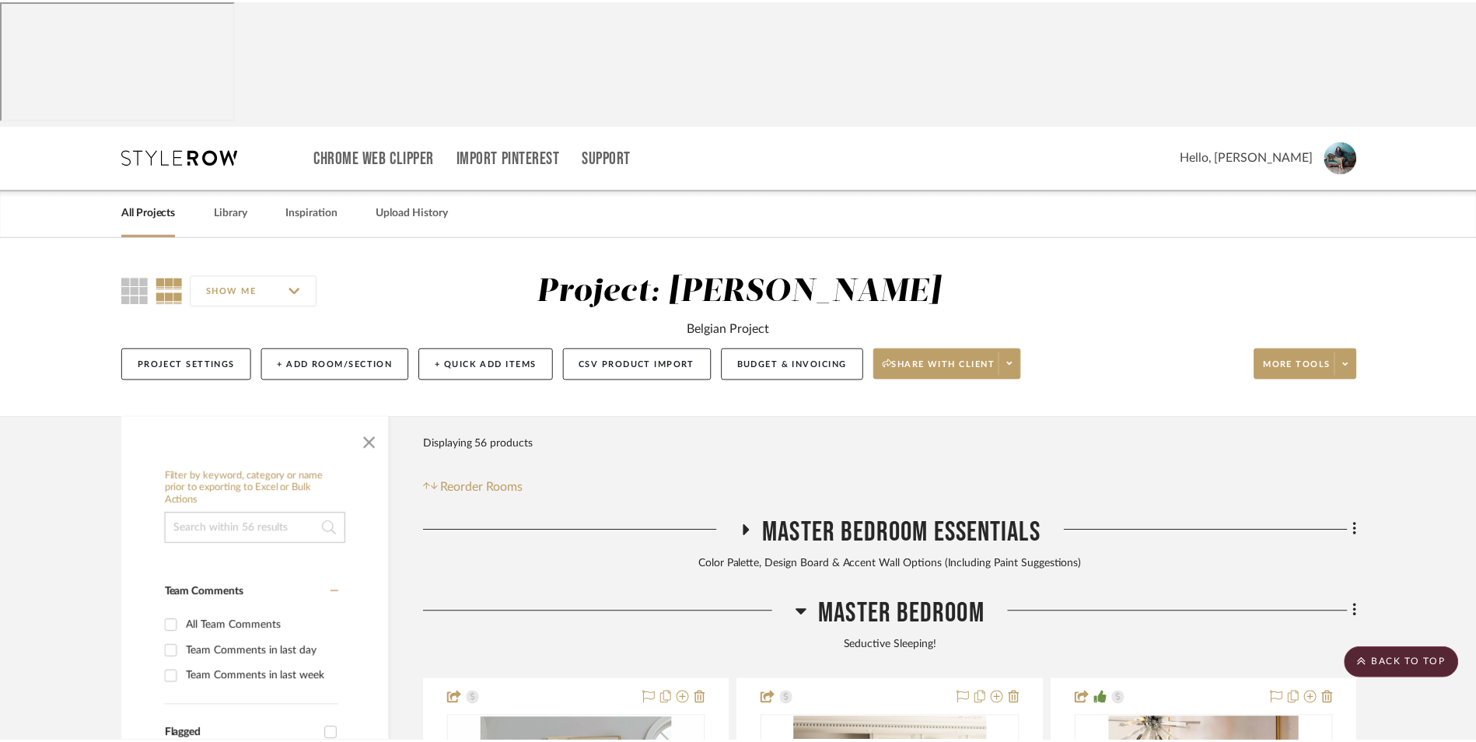
scroll to position [3732, 0]
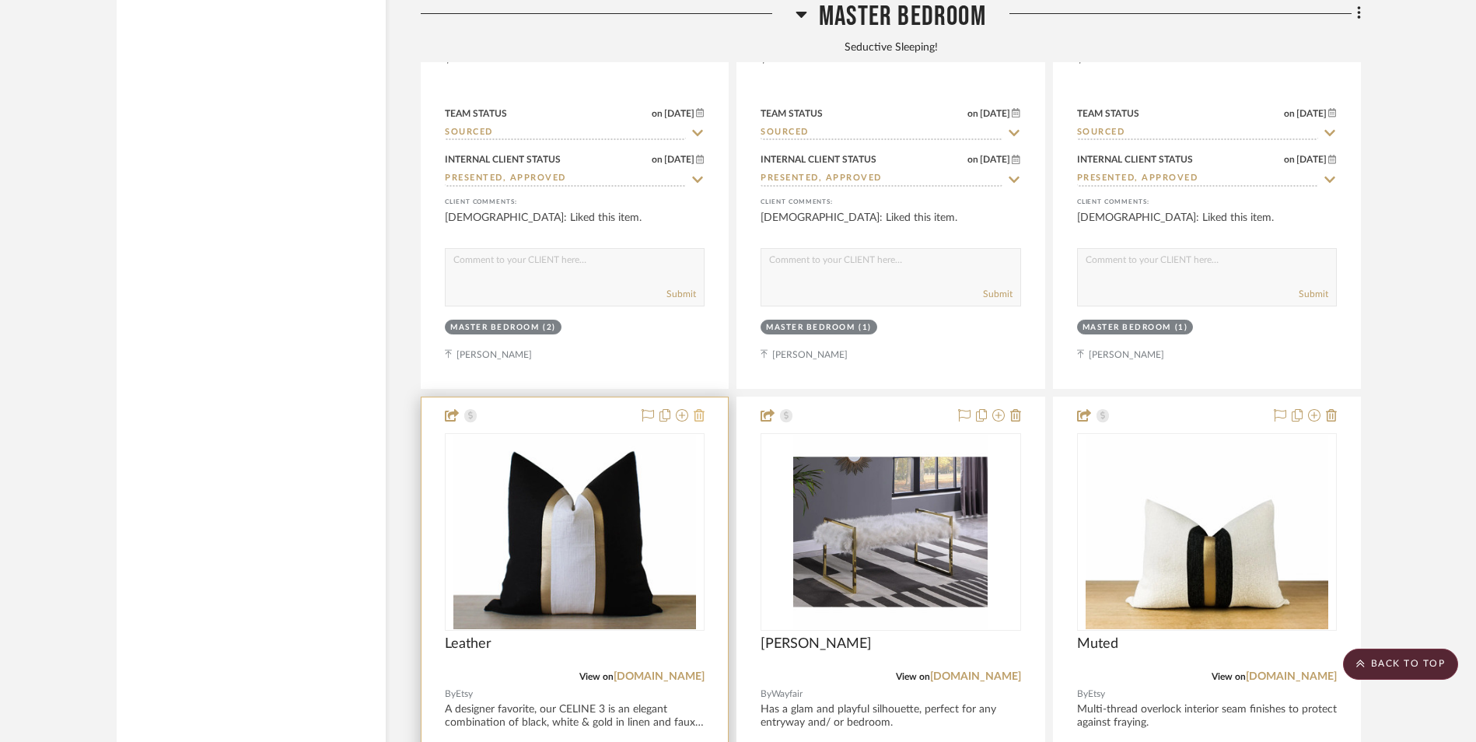
click at [697, 409] on icon at bounding box center [699, 415] width 11 height 12
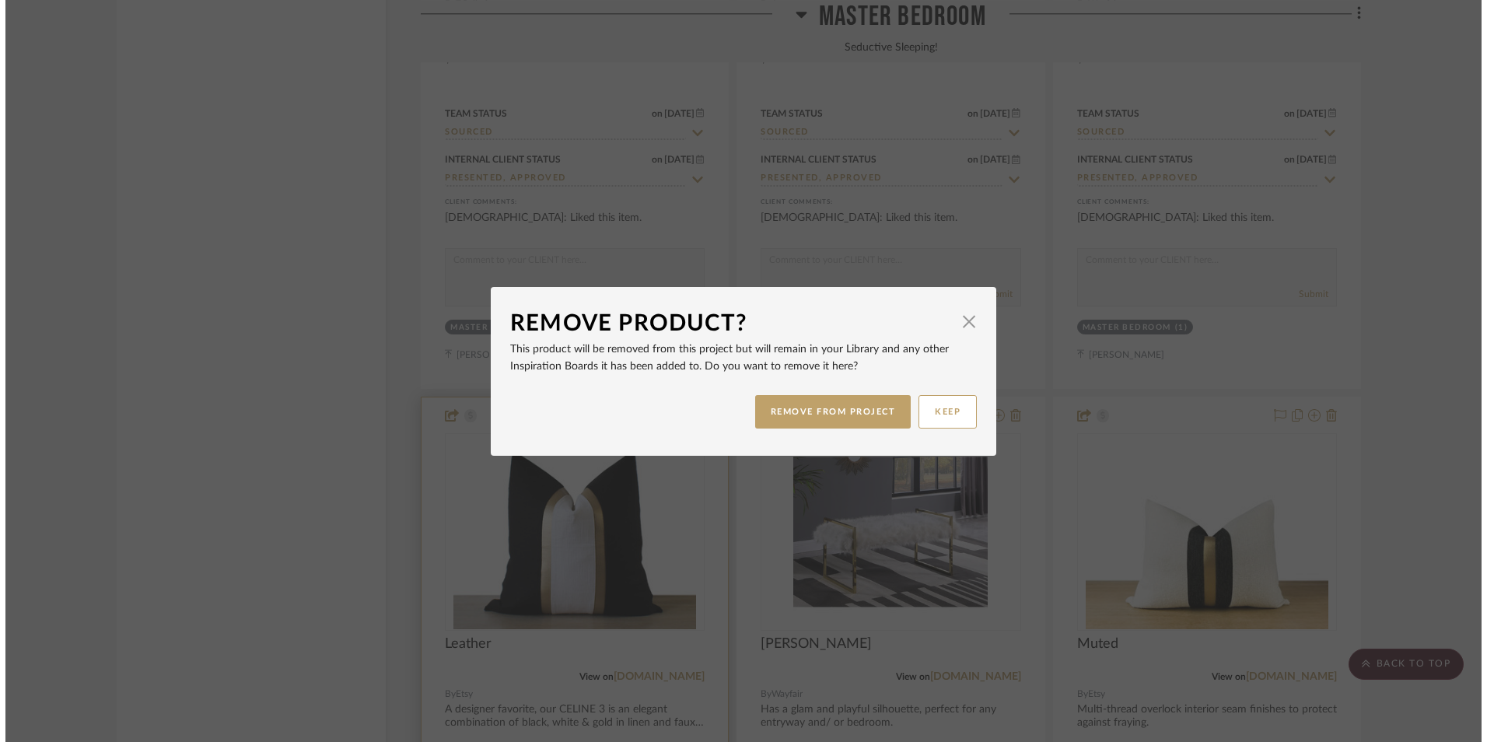
scroll to position [0, 0]
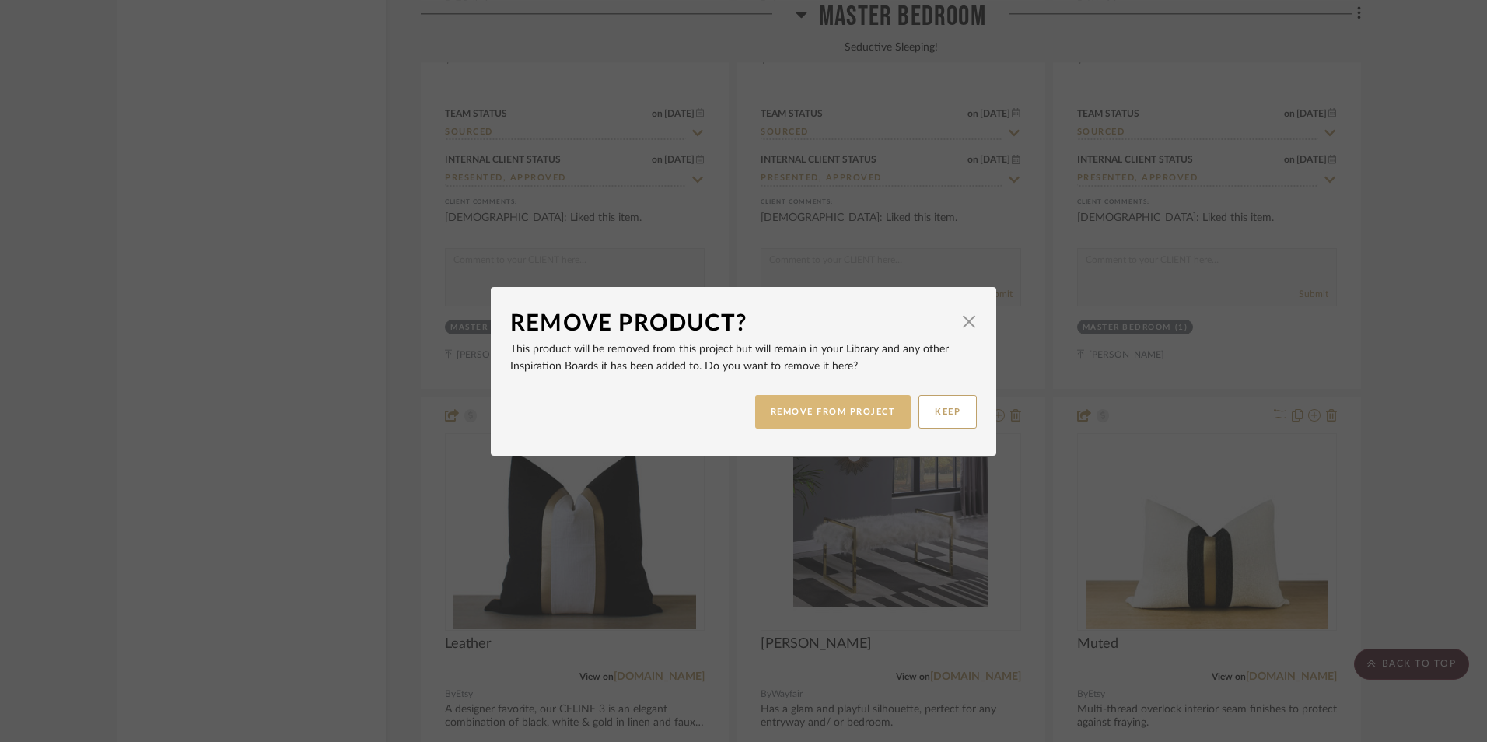
click at [828, 421] on button "REMOVE FROM PROJECT" at bounding box center [833, 411] width 156 height 33
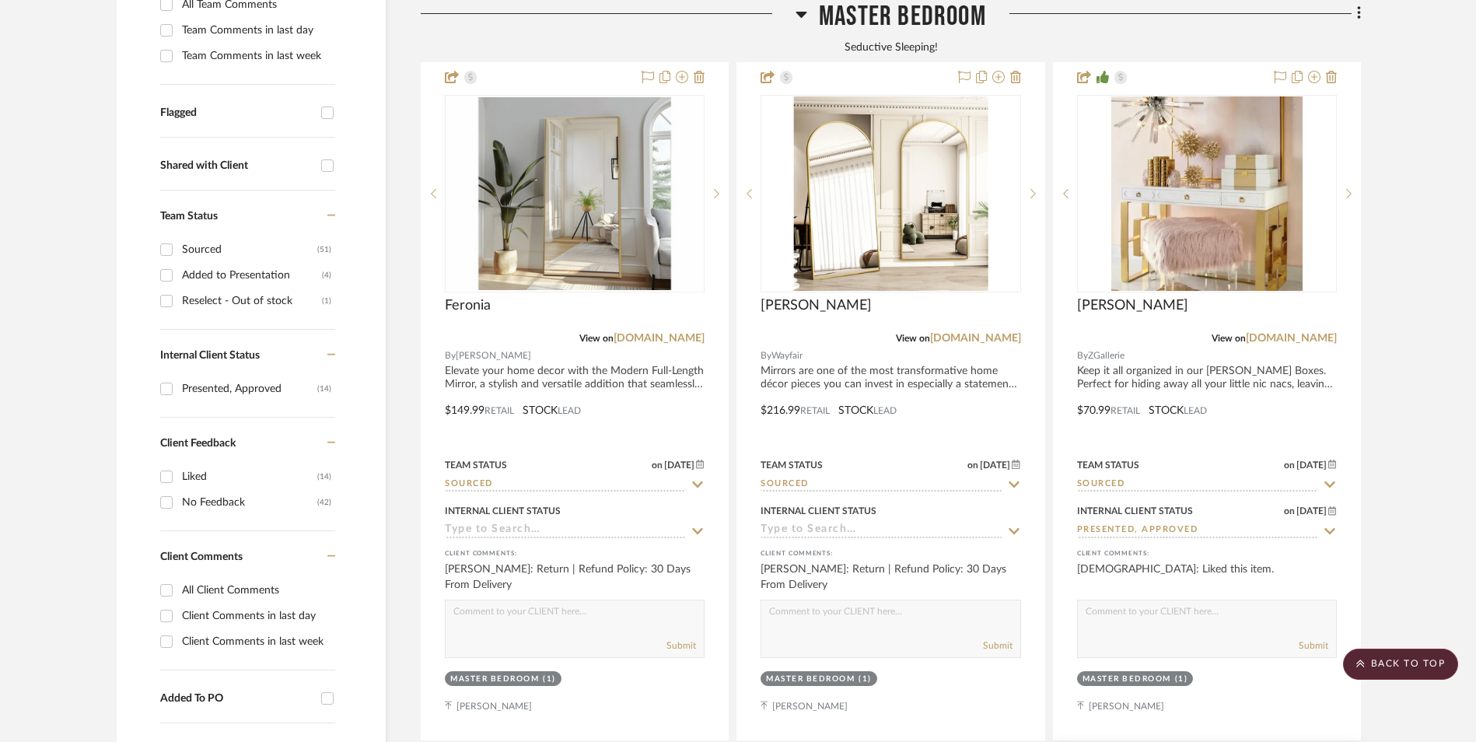
scroll to position [233, 0]
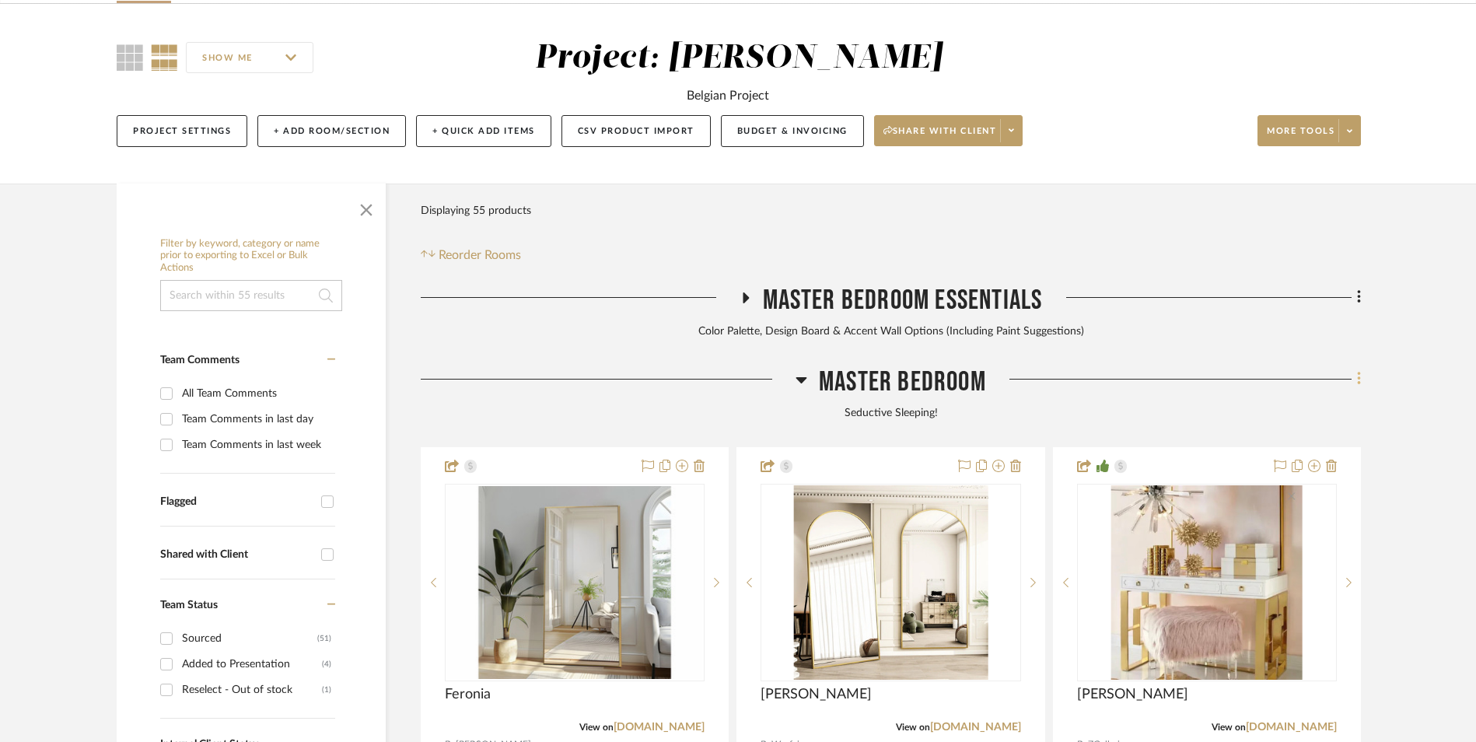
click at [1355, 368] on fa-icon at bounding box center [1356, 381] width 10 height 26
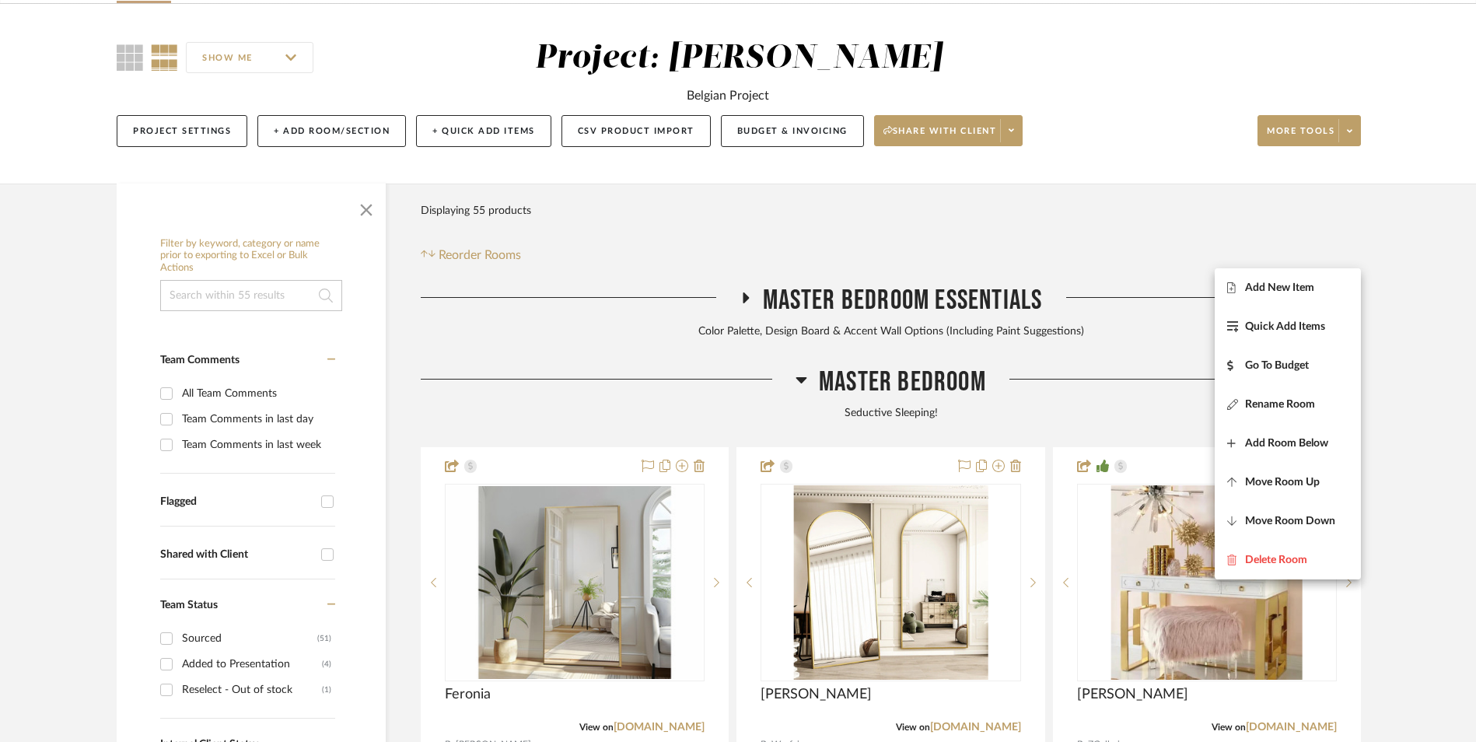
click at [1304, 285] on span "Add New Item" at bounding box center [1279, 287] width 69 height 13
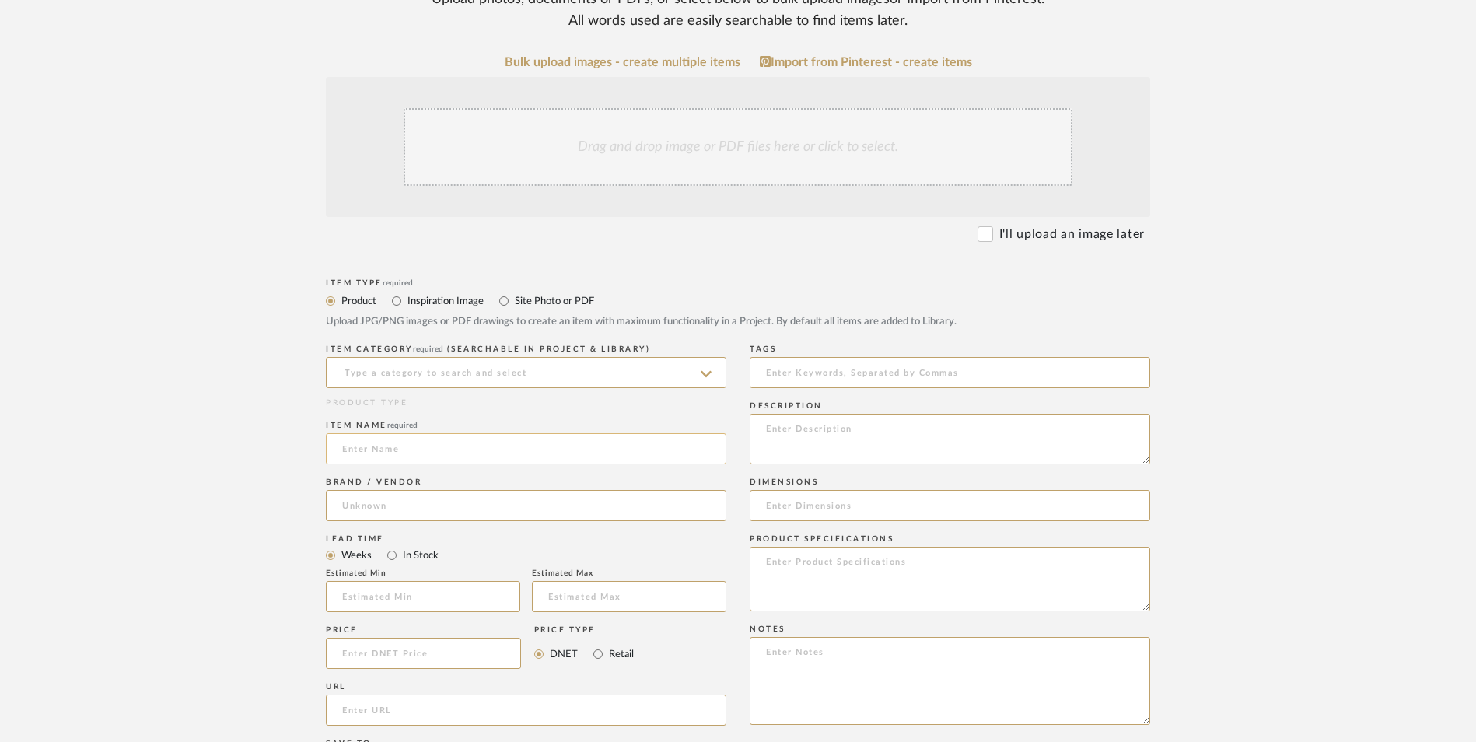
scroll to position [389, 0]
click at [482, 355] on input at bounding box center [526, 370] width 400 height 31
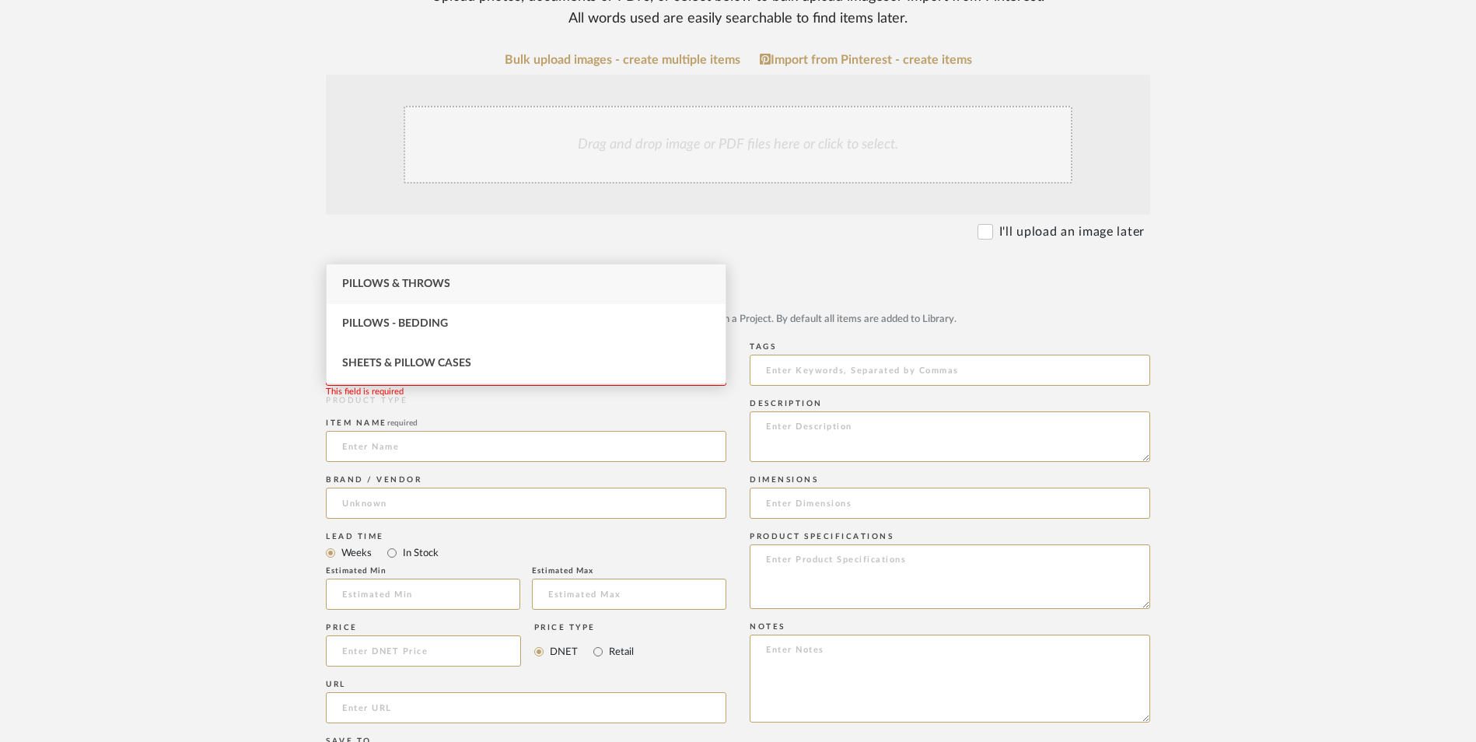
click at [445, 288] on span "Pillows & Throws" at bounding box center [396, 283] width 108 height 11
type input "Pillows & Throws"
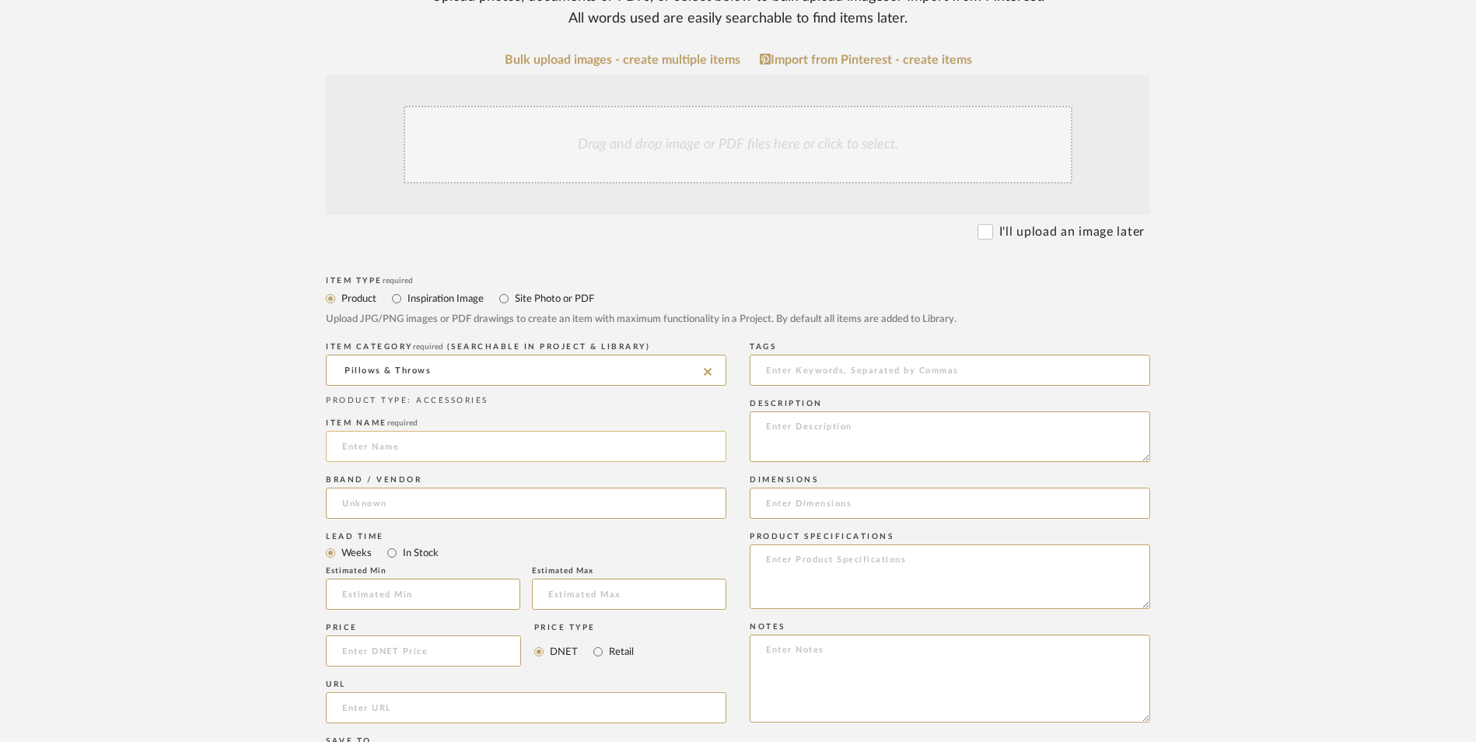
click at [400, 431] on input at bounding box center [526, 446] width 400 height 31
type input "Zara"
click at [421, 487] on input at bounding box center [526, 502] width 400 height 31
type input "Studio Luxe"
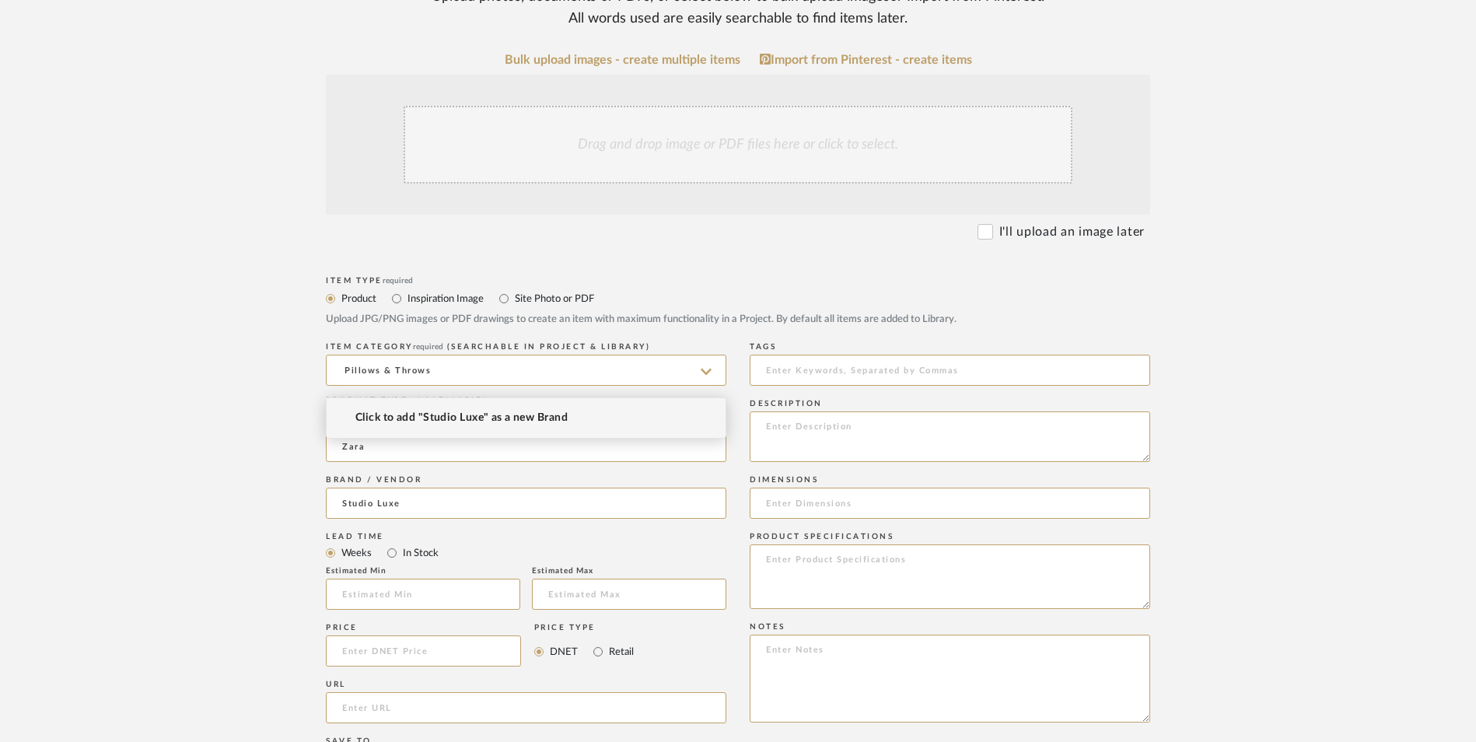
click at [433, 413] on span "Click to add "Studio Luxe" as a new Brand" at bounding box center [461, 417] width 212 height 13
click at [390, 543] on input "In Stock" at bounding box center [392, 552] width 19 height 19
radio input "true"
click at [595, 642] on input "Retail" at bounding box center [598, 651] width 19 height 19
radio input "true"
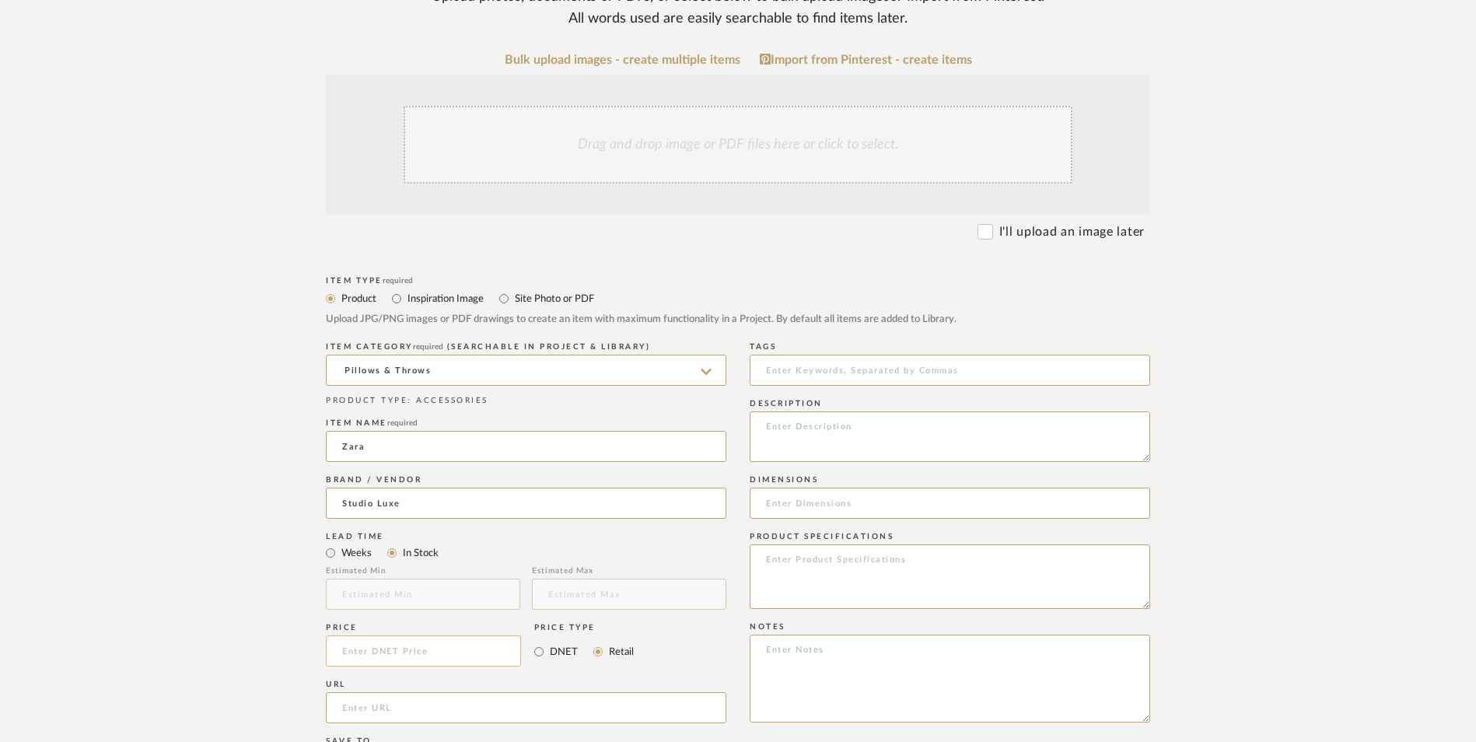
click at [425, 635] on input at bounding box center [423, 650] width 195 height 31
type input "$69.99"
drag, startPoint x: 285, startPoint y: 519, endPoint x: 391, endPoint y: 578, distance: 121.1
click at [292, 517] on form "Bulk upload images - create multiple items Import from Pinterest - create items…" at bounding box center [738, 616] width 991 height 1127
click at [391, 692] on input "url" at bounding box center [526, 707] width 400 height 31
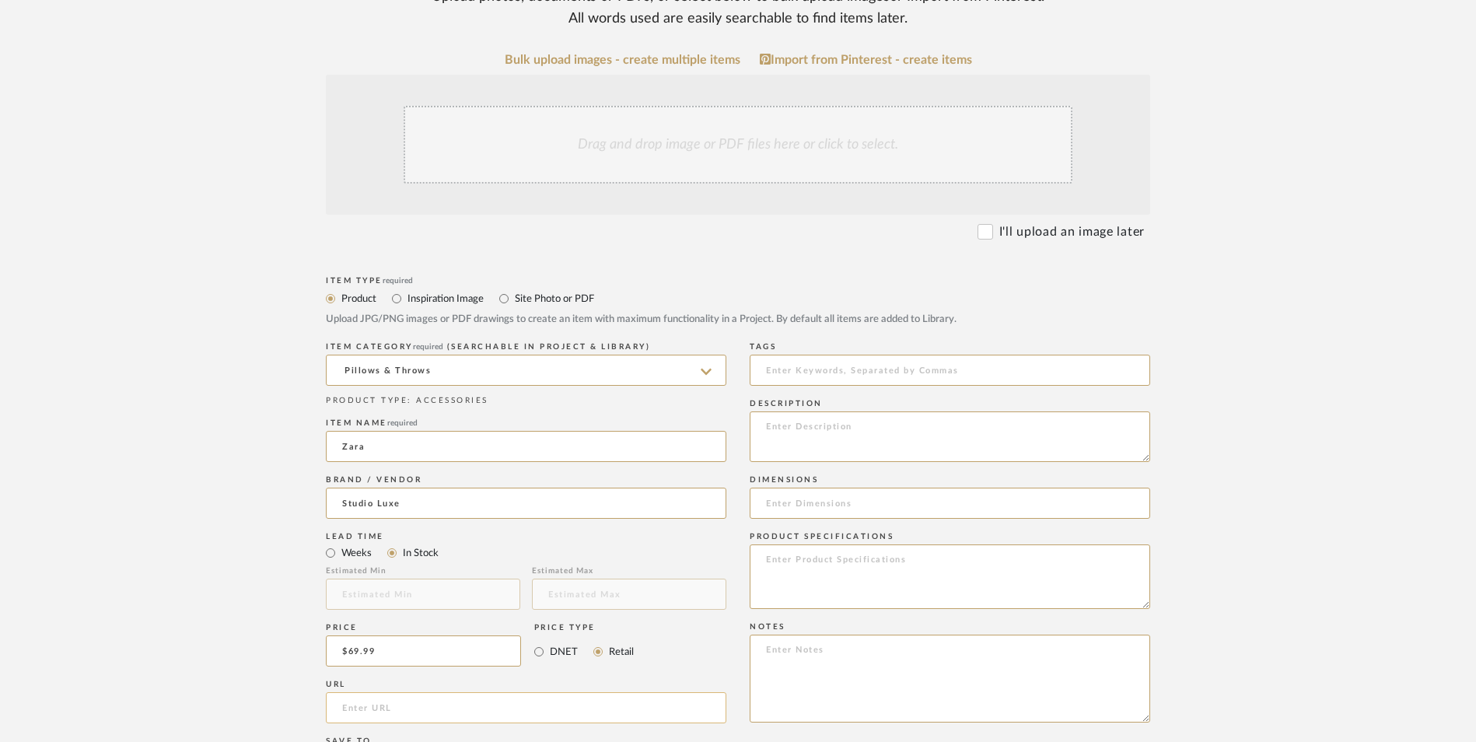
paste input "[URL][DOMAIN_NAME]"
type input "[URL][DOMAIN_NAME]"
drag, startPoint x: 275, startPoint y: 447, endPoint x: 283, endPoint y: 449, distance: 8.1
click at [276, 448] on form "Bulk upload images - create multiple items Import from Pinterest - create items…" at bounding box center [738, 616] width 991 height 1127
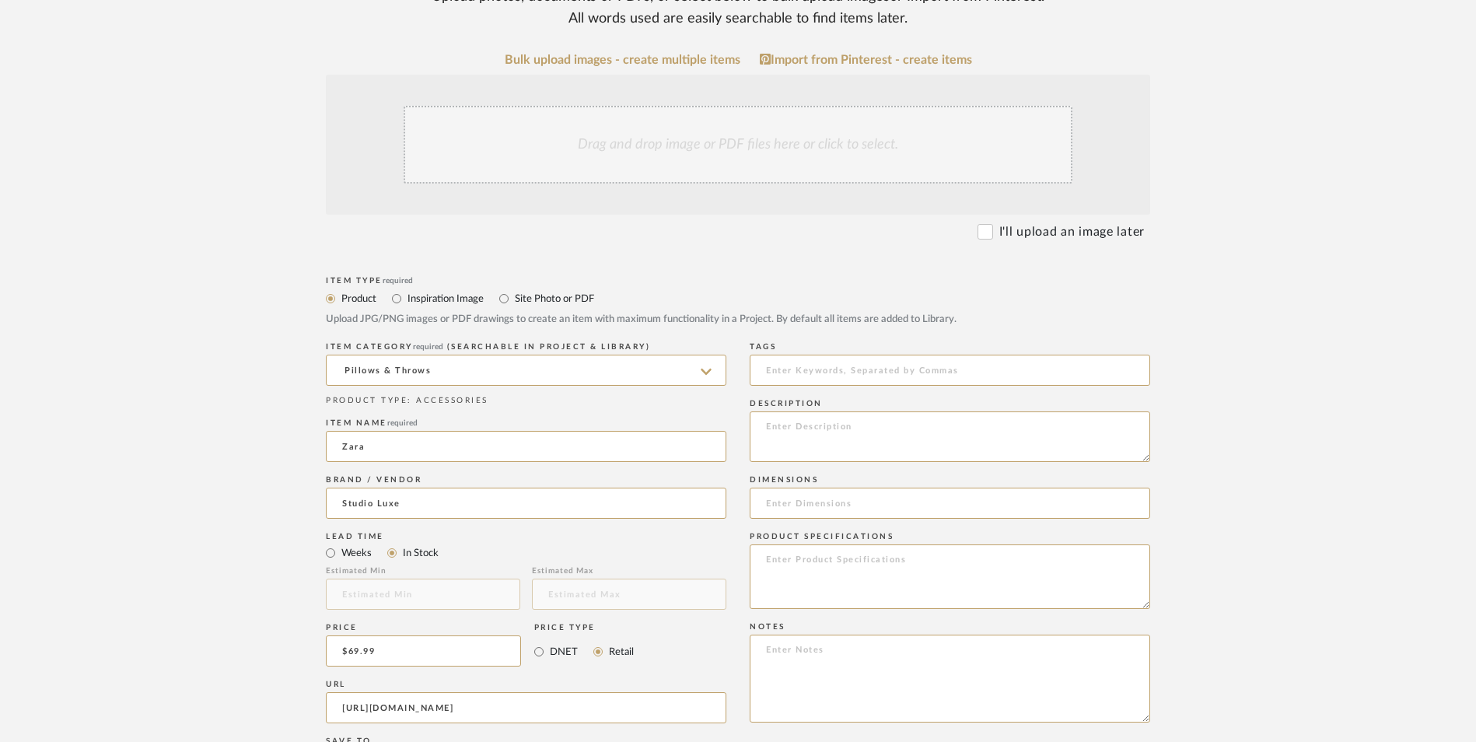
scroll to position [0, 0]
click at [802, 634] on textarea at bounding box center [950, 678] width 400 height 88
paste textarea "Option 1: ETA: SKU: Reviews - Stars Return | Refund Policy:"
click at [823, 634] on textarea "Option 1: ETA: SKU: Reviews - Stars Return | Refund Policy:" at bounding box center [950, 678] width 400 height 88
drag, startPoint x: 752, startPoint y: 526, endPoint x: 686, endPoint y: 521, distance: 66.3
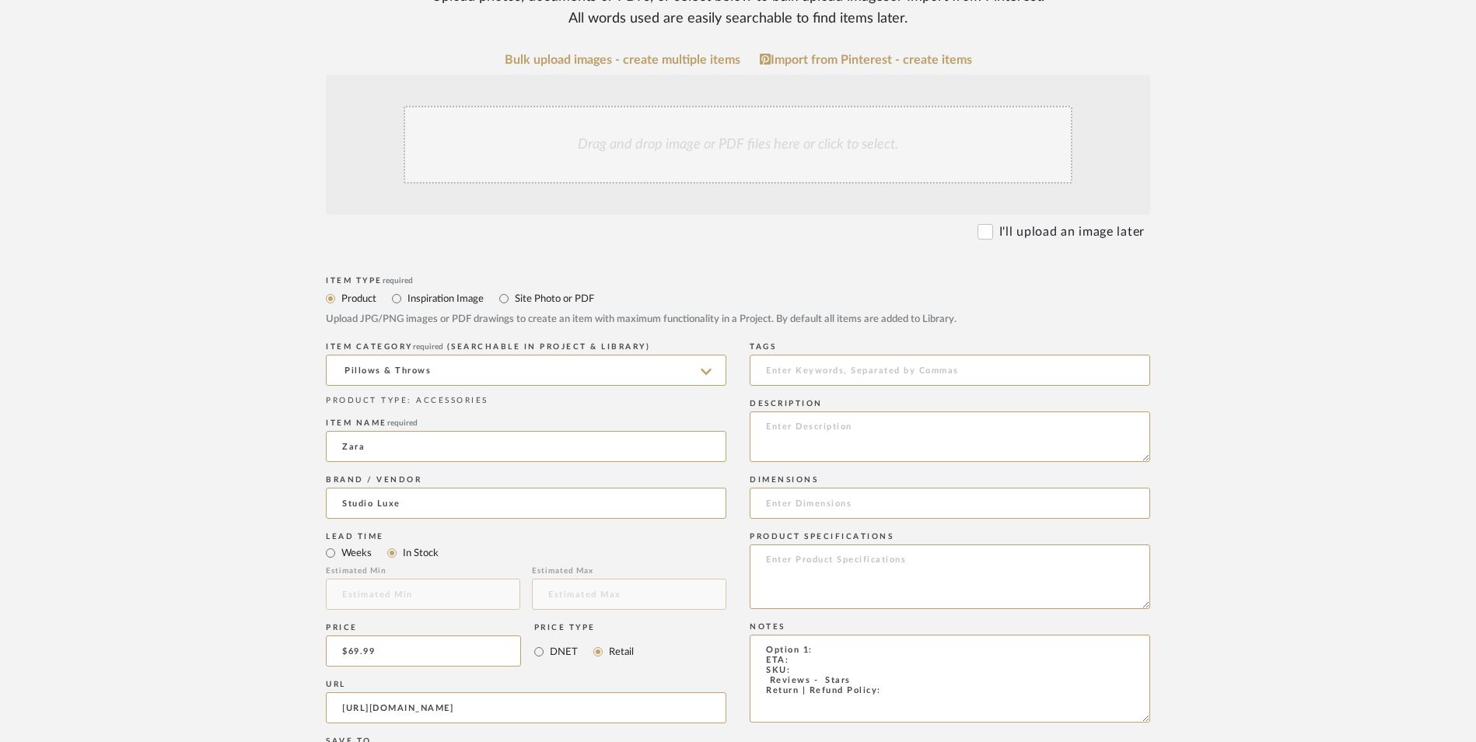
click at [686, 521] on div "Item Type required Product Inspiration Image Site Photo or PDF Upload JPG/PNG i…" at bounding box center [738, 726] width 824 height 908
type textarea "Bench Pillow ETA: SKU: Reviews - Stars Return | Refund Policy:"
click at [817, 487] on input at bounding box center [950, 502] width 400 height 31
type input "24" W x 24" H"
click at [865, 634] on textarea "Bench Pillow ETA: SKU: Reviews - Stars Return | Refund Policy:" at bounding box center [950, 678] width 400 height 88
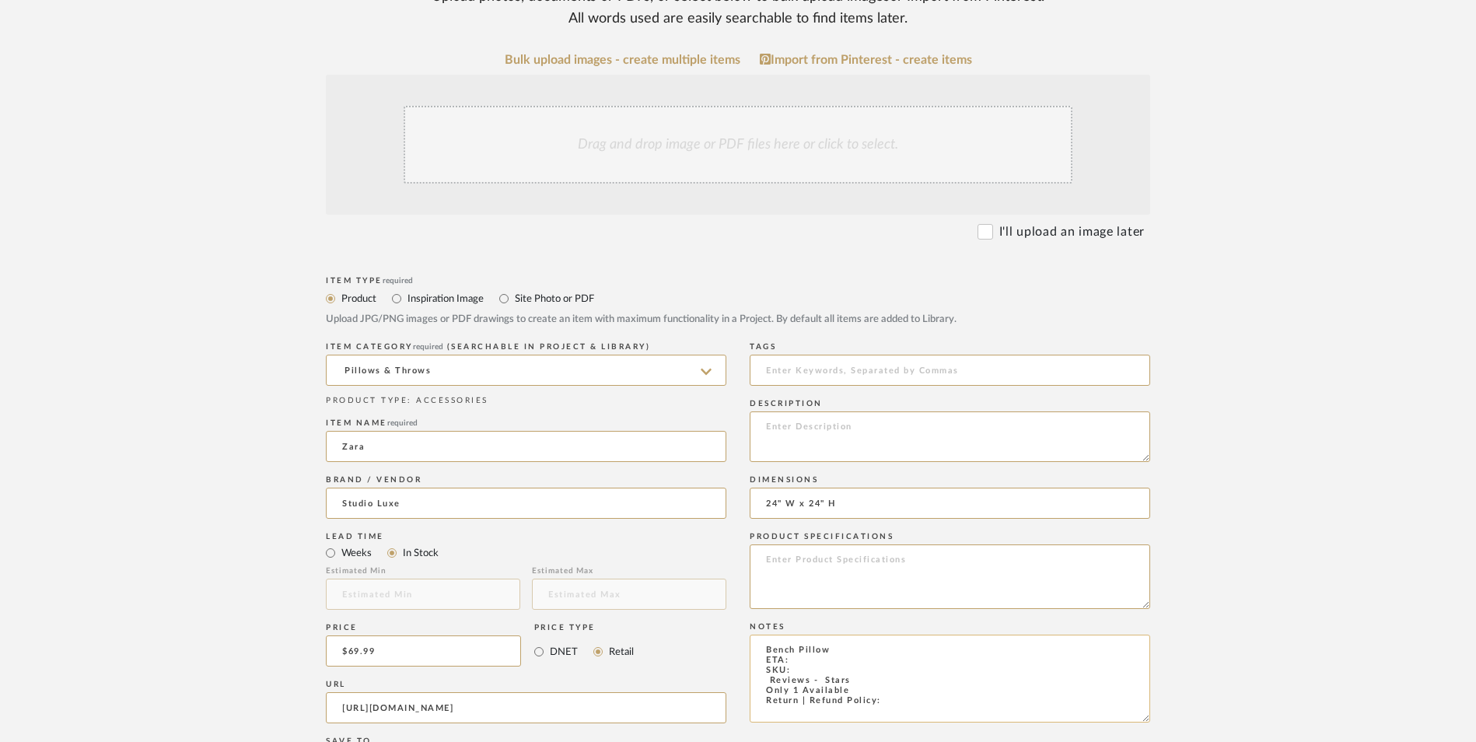
click at [893, 634] on textarea "Bench Pillow ETA: SKU: Reviews - Stars Only 1 Available Return | Refund Policy:" at bounding box center [950, 678] width 400 height 88
drag, startPoint x: 852, startPoint y: 555, endPoint x: 734, endPoint y: 558, distance: 118.2
click at [734, 558] on div "Item Type required Product Inspiration Image Site Photo or PDF Upload JPG/PNG i…" at bounding box center [738, 726] width 824 height 908
type textarea "Bench Pillow ETA: SKU: Only 1 Available Return | Refund Policy: 30 Days From De…"
click at [830, 411] on textarea at bounding box center [950, 436] width 400 height 51
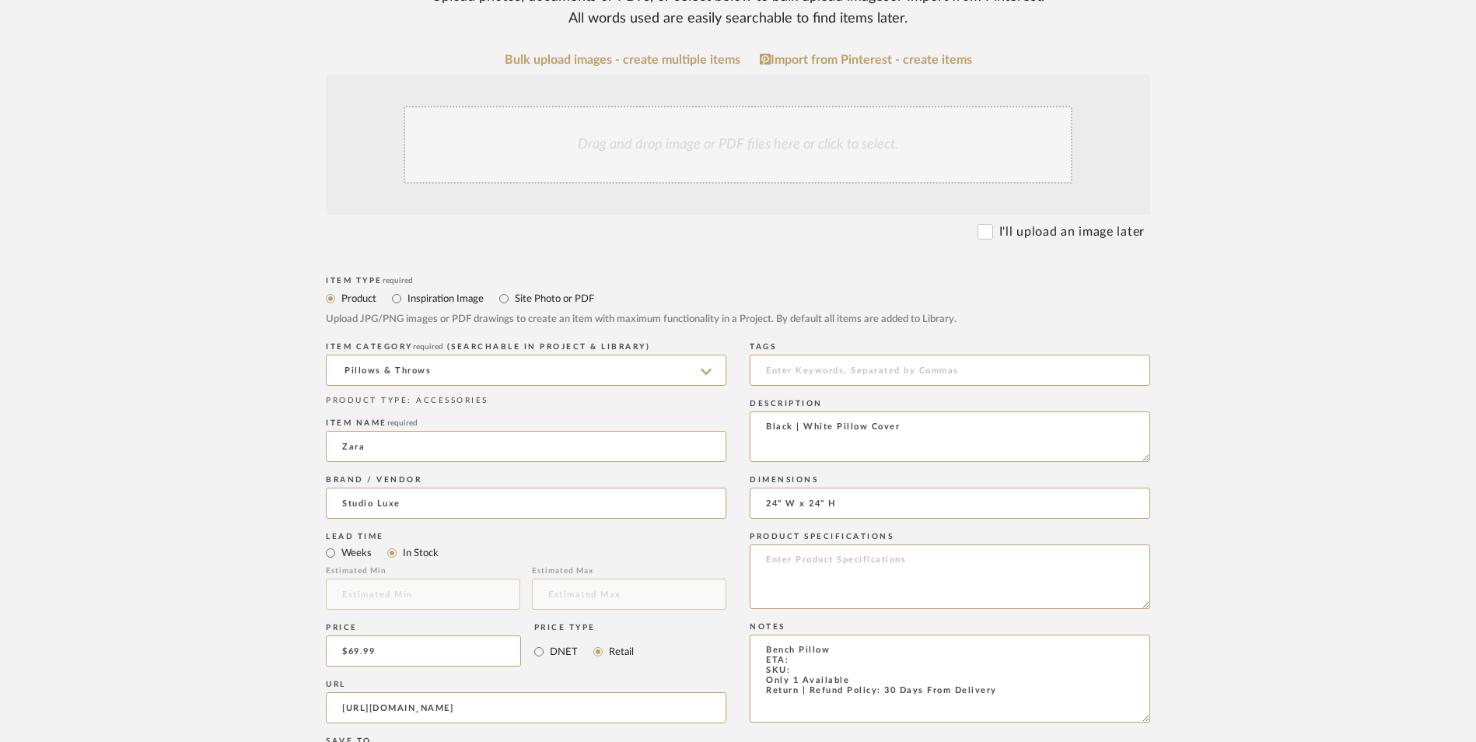
type textarea "Black | White Pillow Cover"
click at [713, 106] on div "Drag and drop image or PDF files here or click to select." at bounding box center [738, 145] width 669 height 78
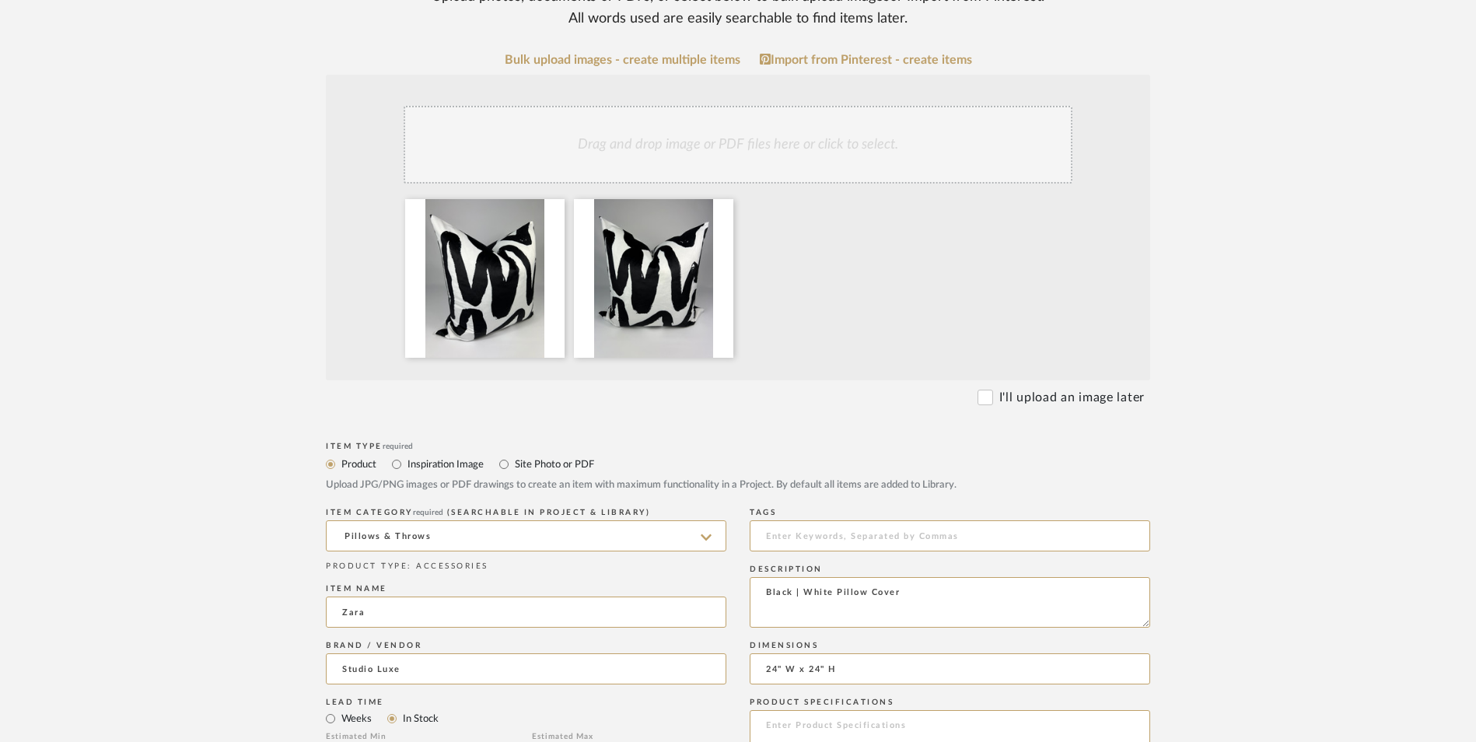
scroll to position [544, 0]
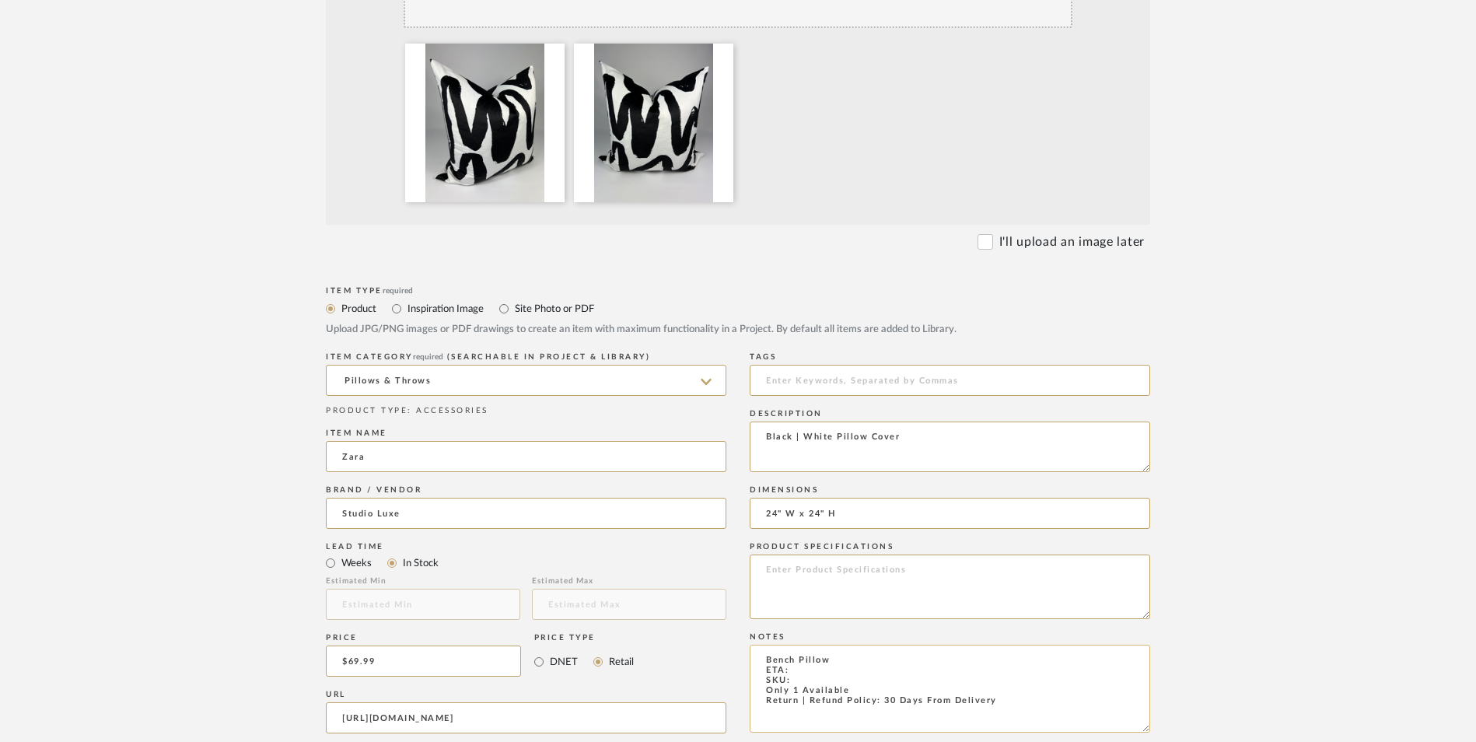
click at [798, 645] on textarea "Bench Pillow ETA: SKU: Only 1 Available Return | Refund Policy: 30 Days From De…" at bounding box center [950, 689] width 400 height 88
click at [805, 645] on textarea "Bench Pillow ETA: SKU: 1045 Only 1 Available Return | Refund Policy: 30 Days Fr…" at bounding box center [950, 689] width 400 height 88
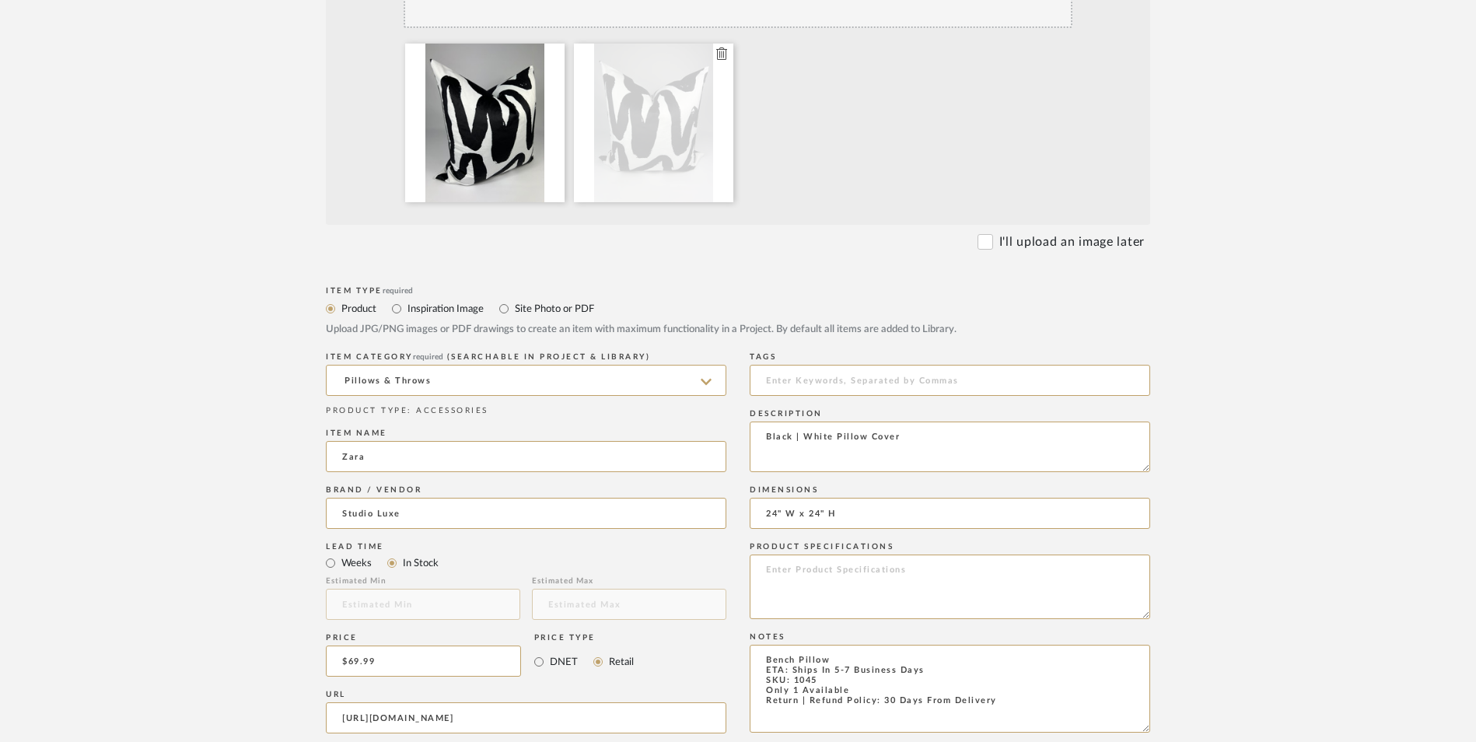
type textarea "Bench Pillow ETA: Ships In 5-7 Business Days SKU: 1045 Only 1 Available Return …"
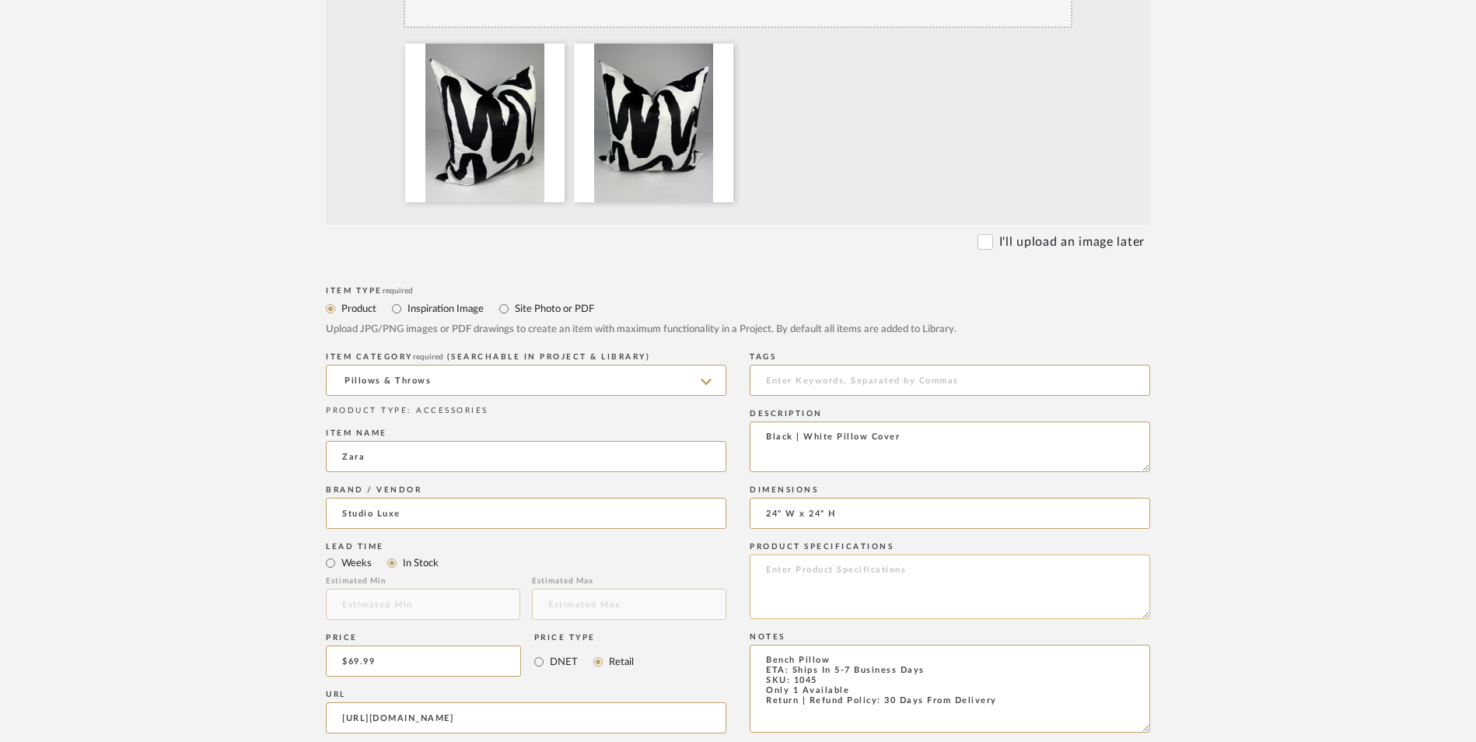
click at [828, 554] on textarea at bounding box center [950, 586] width 400 height 65
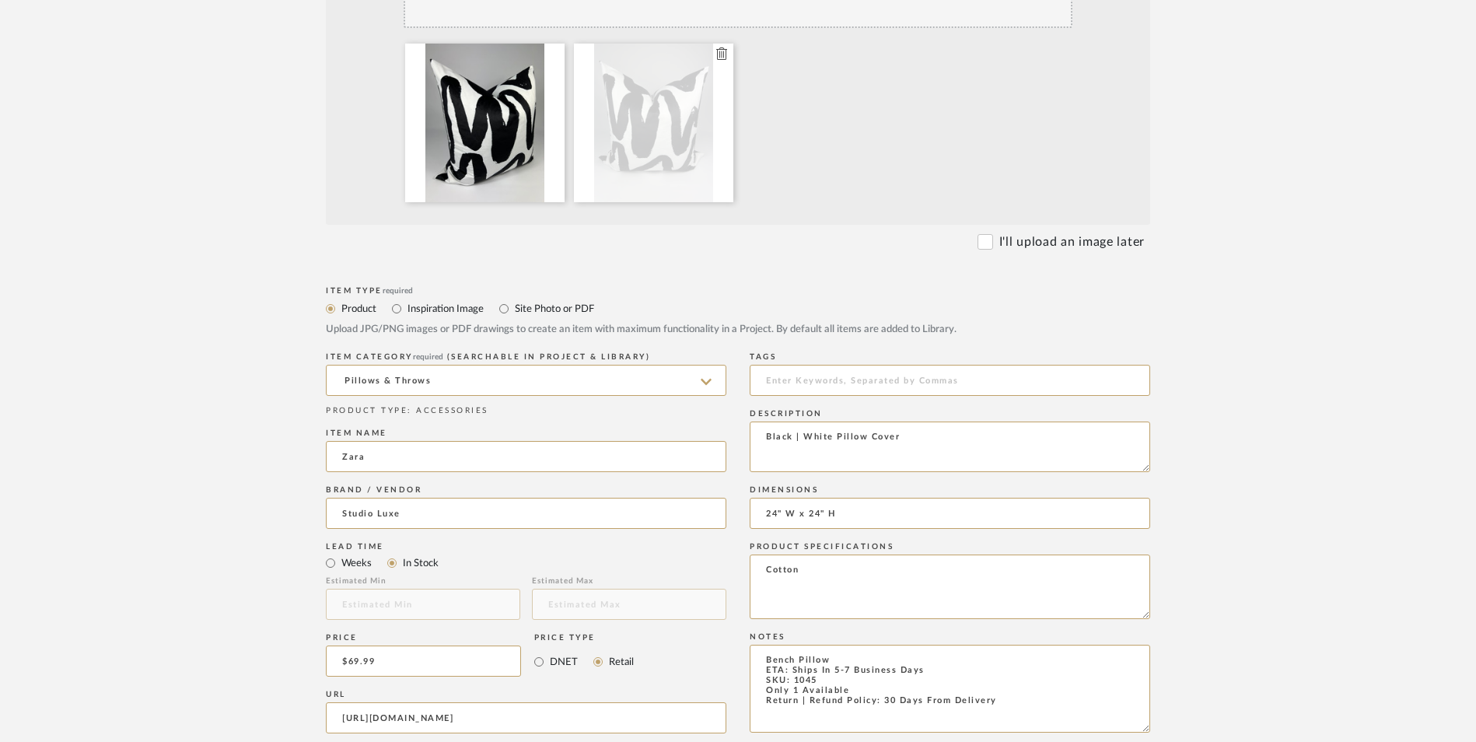
type textarea "Cotton"
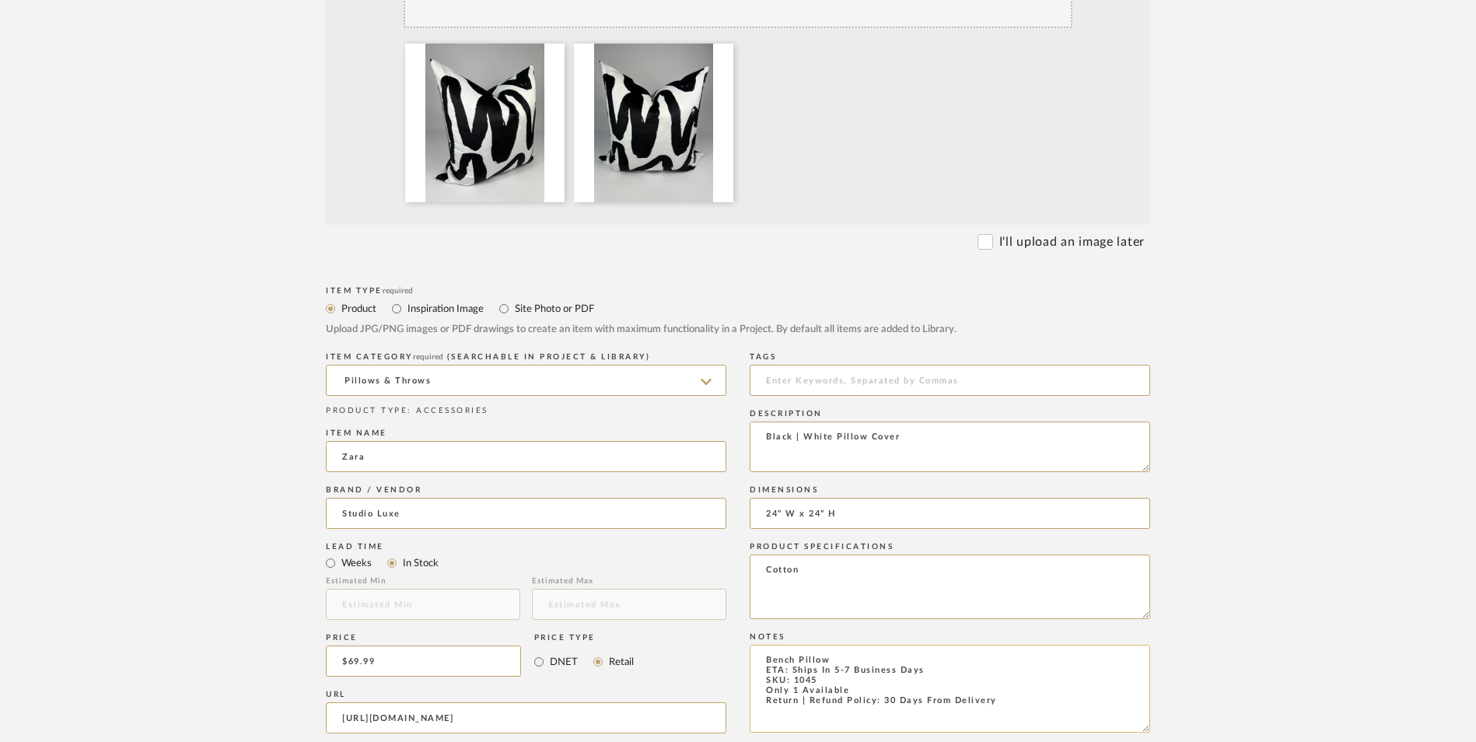
drag, startPoint x: 850, startPoint y: 547, endPoint x: 882, endPoint y: 560, distance: 34.5
click at [849, 645] on textarea "Bench Pillow ETA: Ships In 5-7 Business Days SKU: 1045 Only 1 Available Return …" at bounding box center [950, 689] width 400 height 88
type textarea "Bench Pillow ETA: Ships In 5-8 Business Days SKU: 1045 Only 1 Available Return …"
click at [1310, 421] on upload-items "Create new item in [PERSON_NAME] Upload photos, documents or PDFs, or select be…" at bounding box center [738, 461] width 1476 height 1536
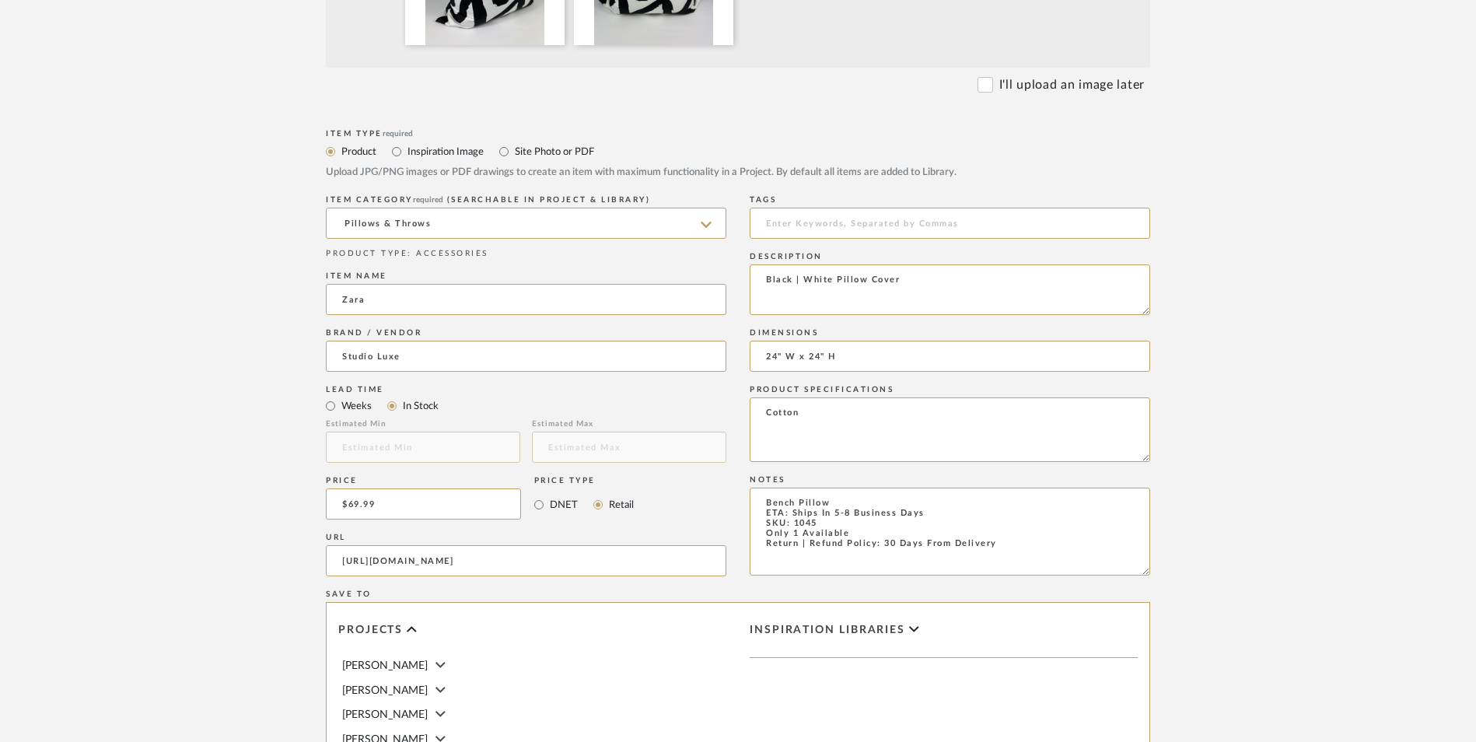
scroll to position [978, 0]
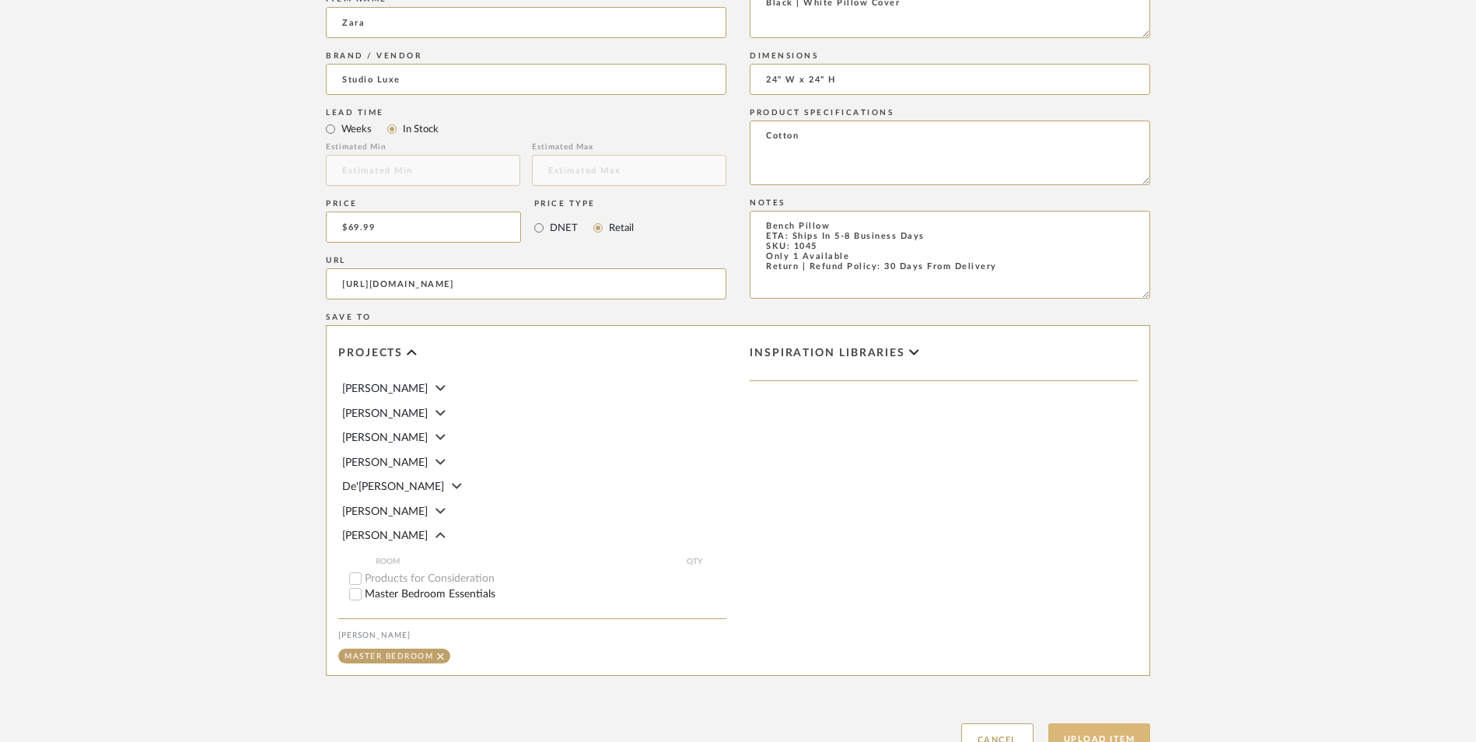
click at [1125, 723] on button "Upload Item" at bounding box center [1099, 739] width 103 height 32
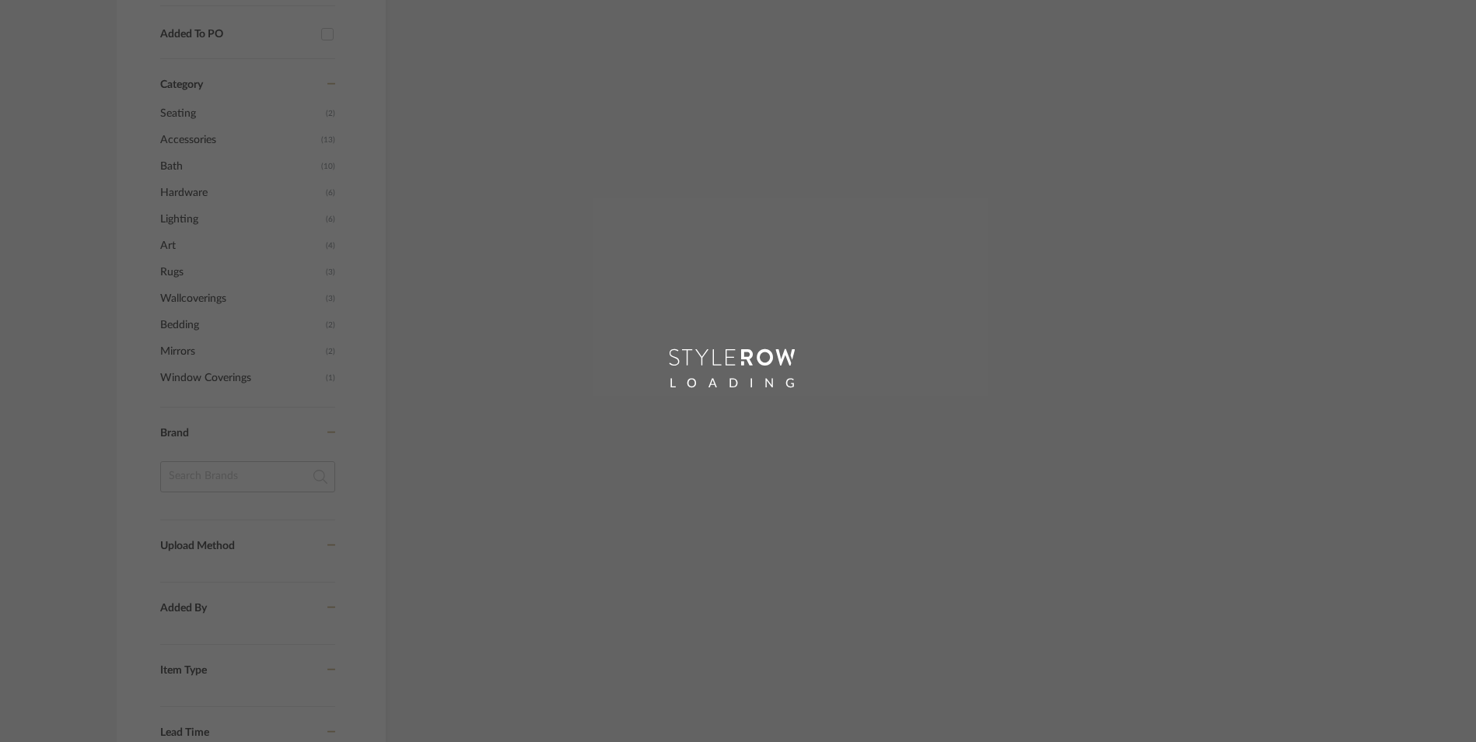
scroll to position [935, 0]
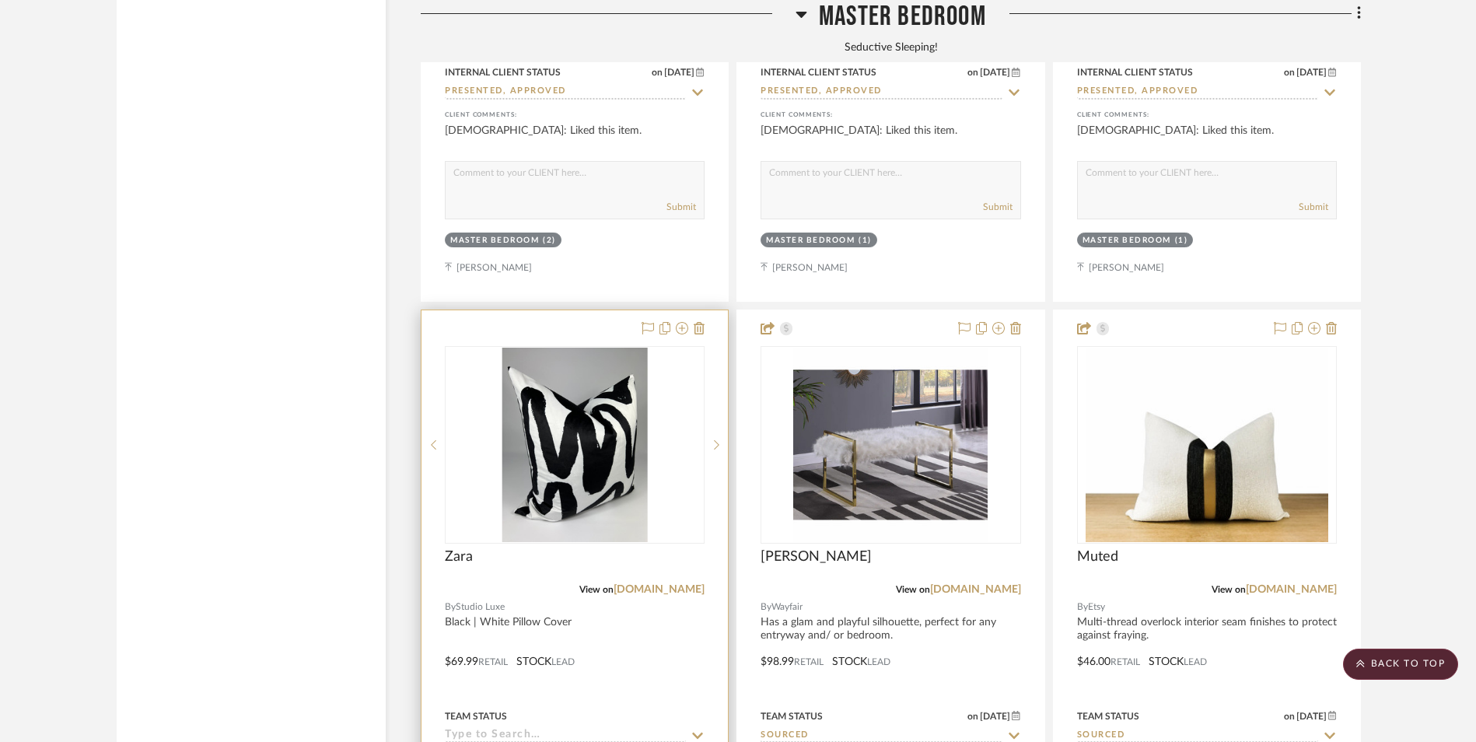
scroll to position [3859, 0]
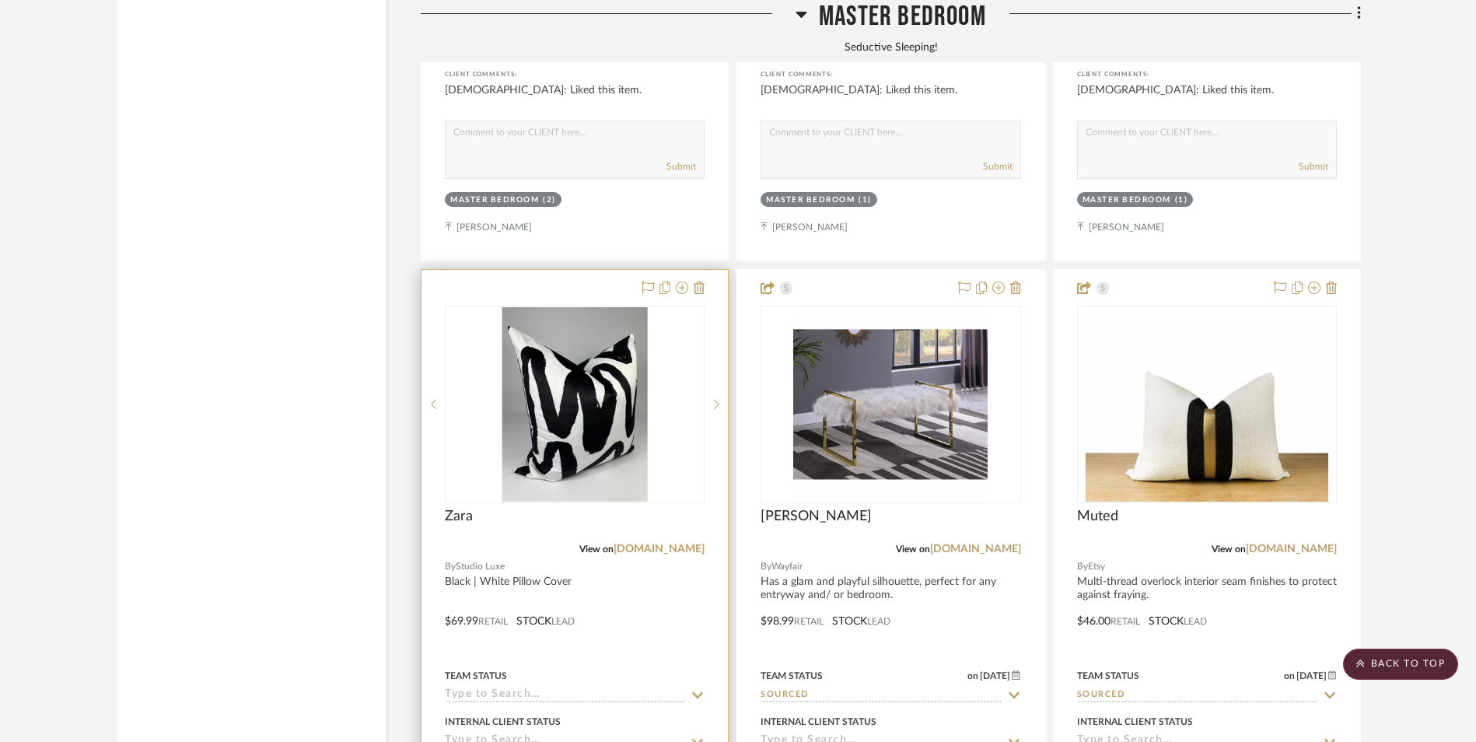
click at [569, 319] on img "0" at bounding box center [574, 404] width 146 height 194
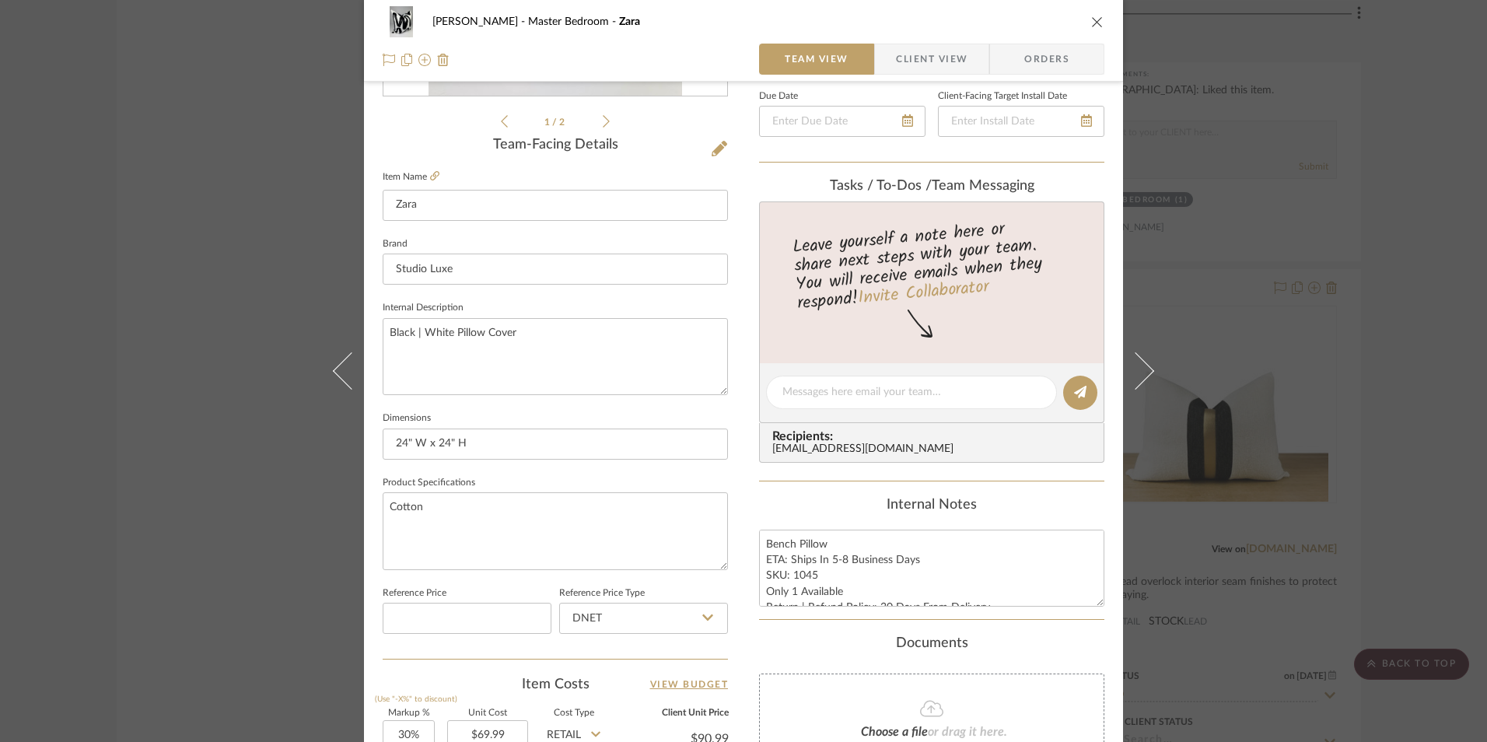
scroll to position [466, 0]
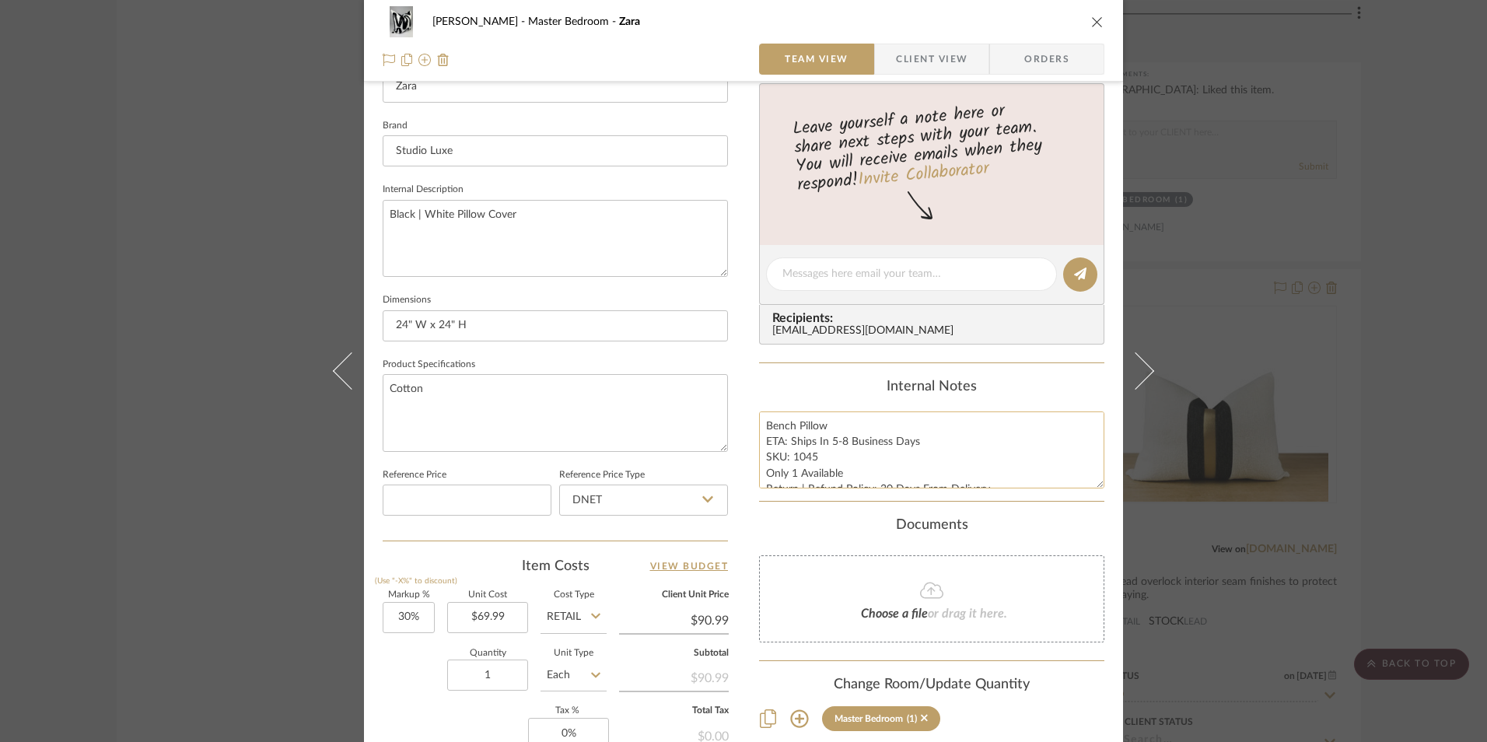
click at [805, 466] on textarea "Bench Pillow ETA: Ships In 5-8 Business Days SKU: 1045 Only 1 Available Return …" at bounding box center [931, 449] width 345 height 77
drag, startPoint x: 810, startPoint y: 455, endPoint x: 790, endPoint y: 455, distance: 20.2
click at [790, 455] on textarea "Bench Pillow ETA: Ships In 5-8 Business Days SKU: 1045 Only 1 Available Return …" at bounding box center [931, 449] width 345 height 77
click at [647, 495] on input "DNET" at bounding box center [643, 499] width 169 height 31
click at [659, 582] on div "Retail" at bounding box center [650, 579] width 192 height 40
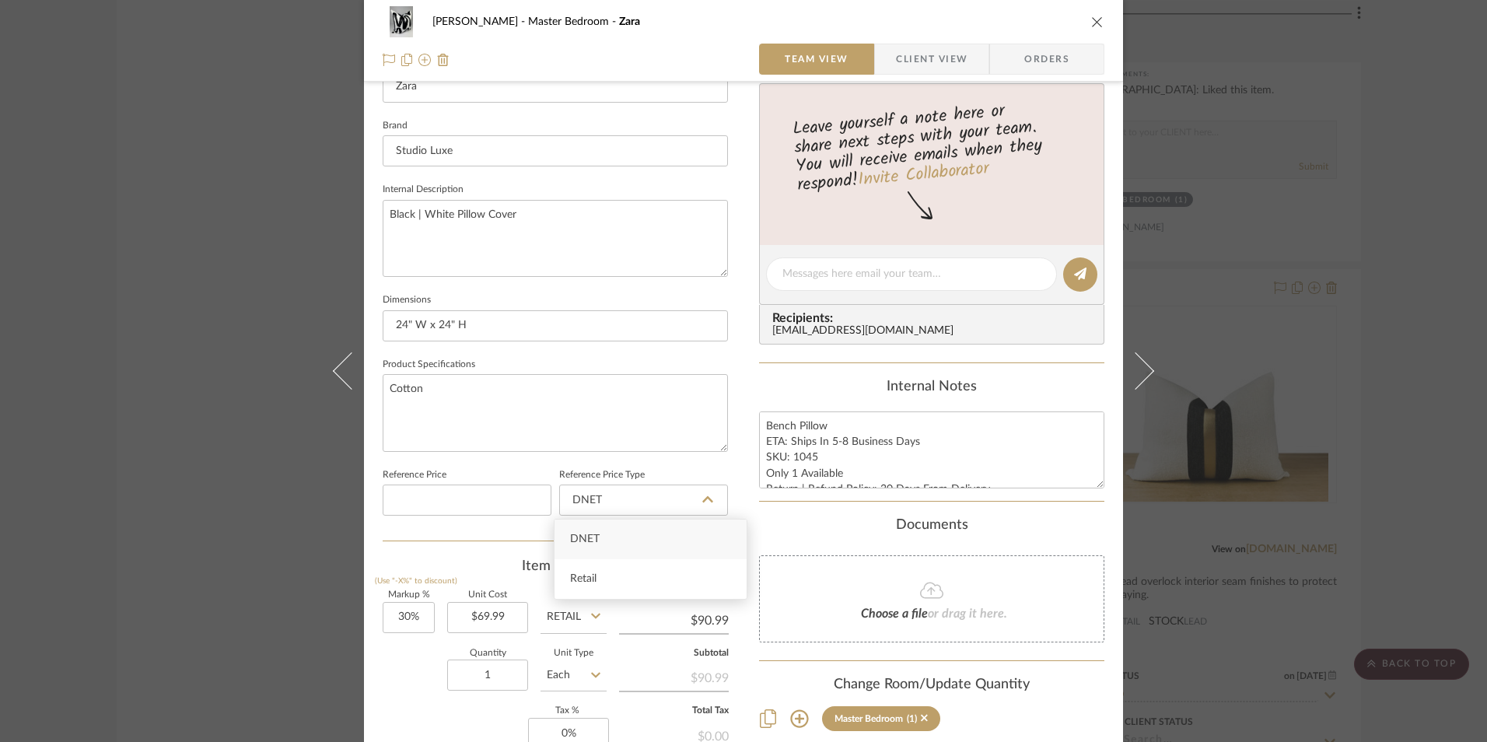
type input "Retail"
click at [1063, 53] on span "Orders" at bounding box center [1046, 59] width 79 height 31
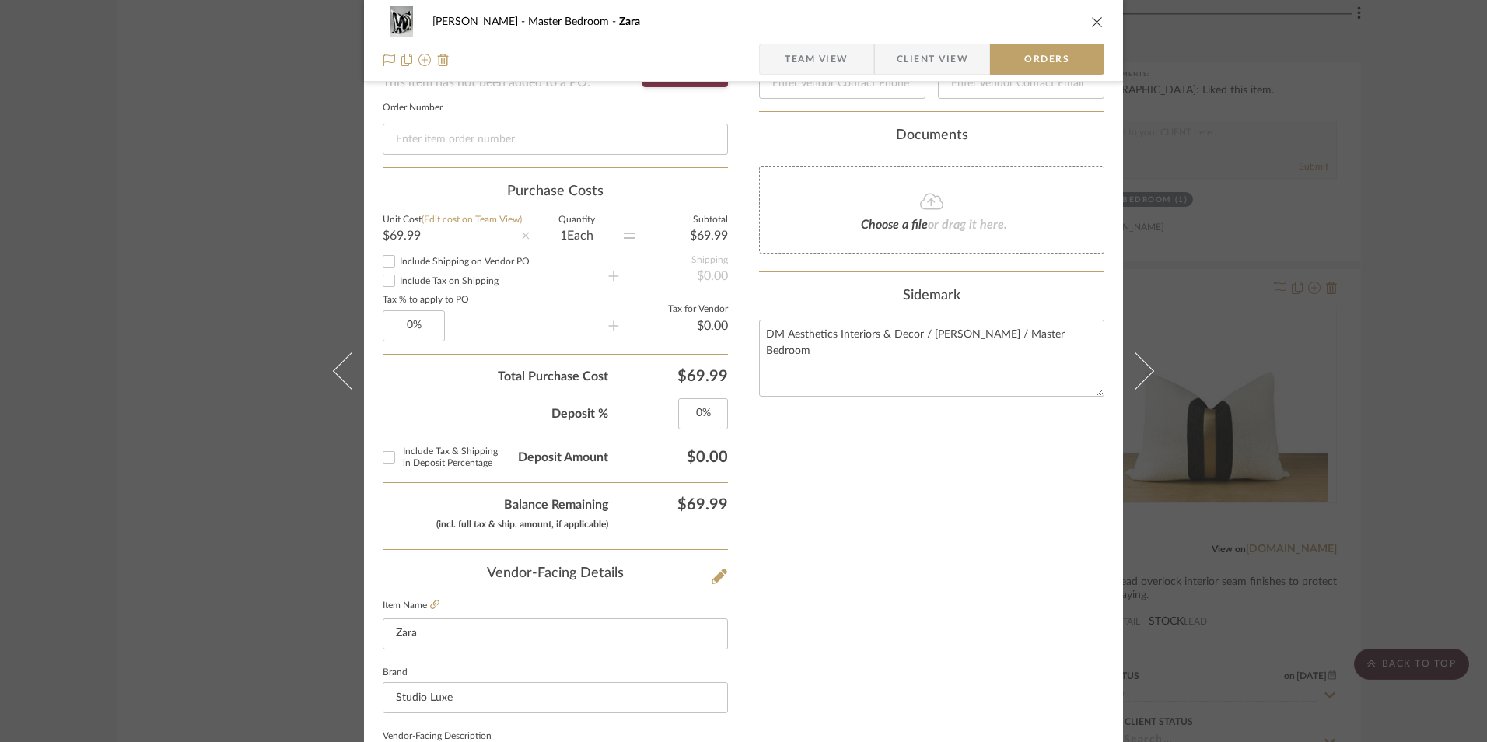
scroll to position [912, 0]
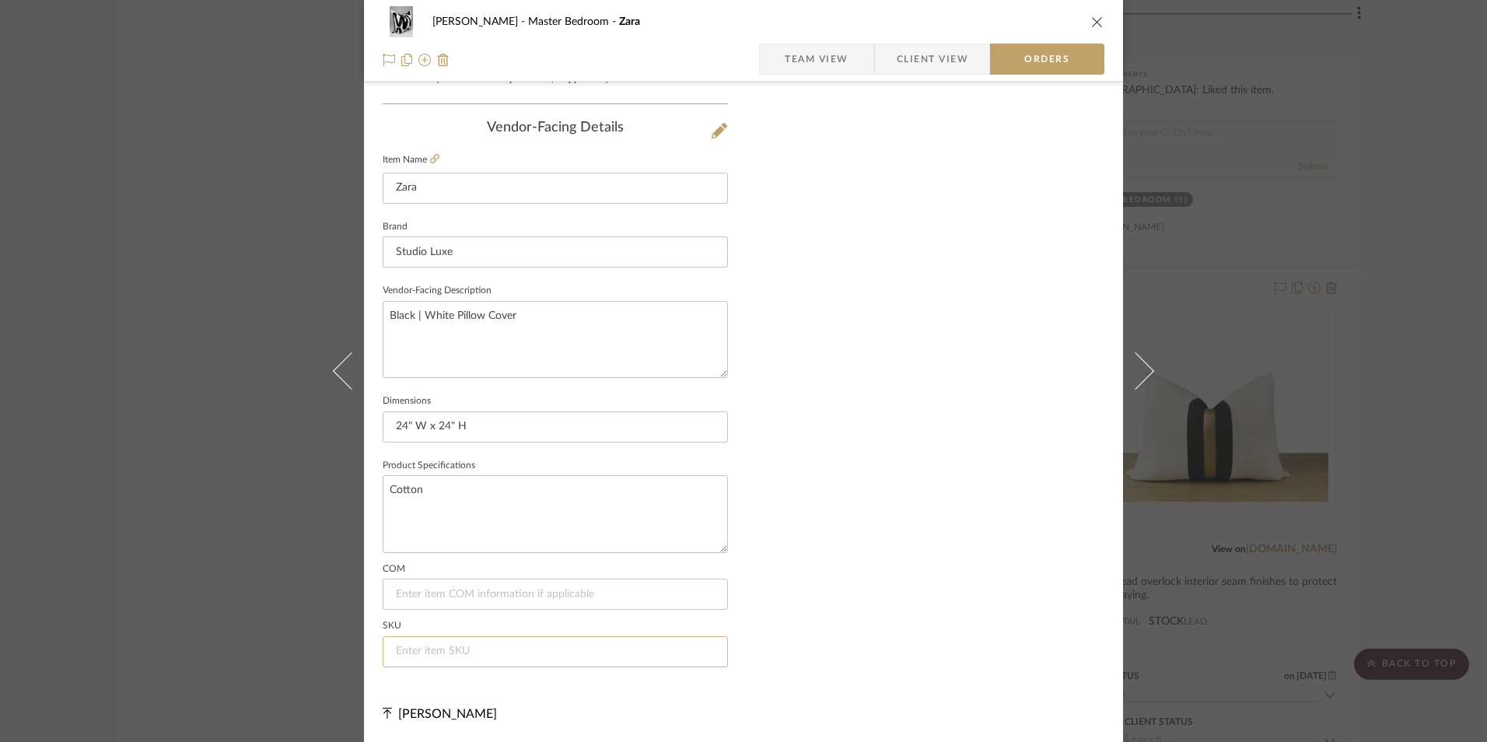
click at [477, 655] on input at bounding box center [555, 651] width 345 height 31
paste input "1045"
type input "1045"
click at [827, 45] on span "Team View" at bounding box center [816, 59] width 64 height 31
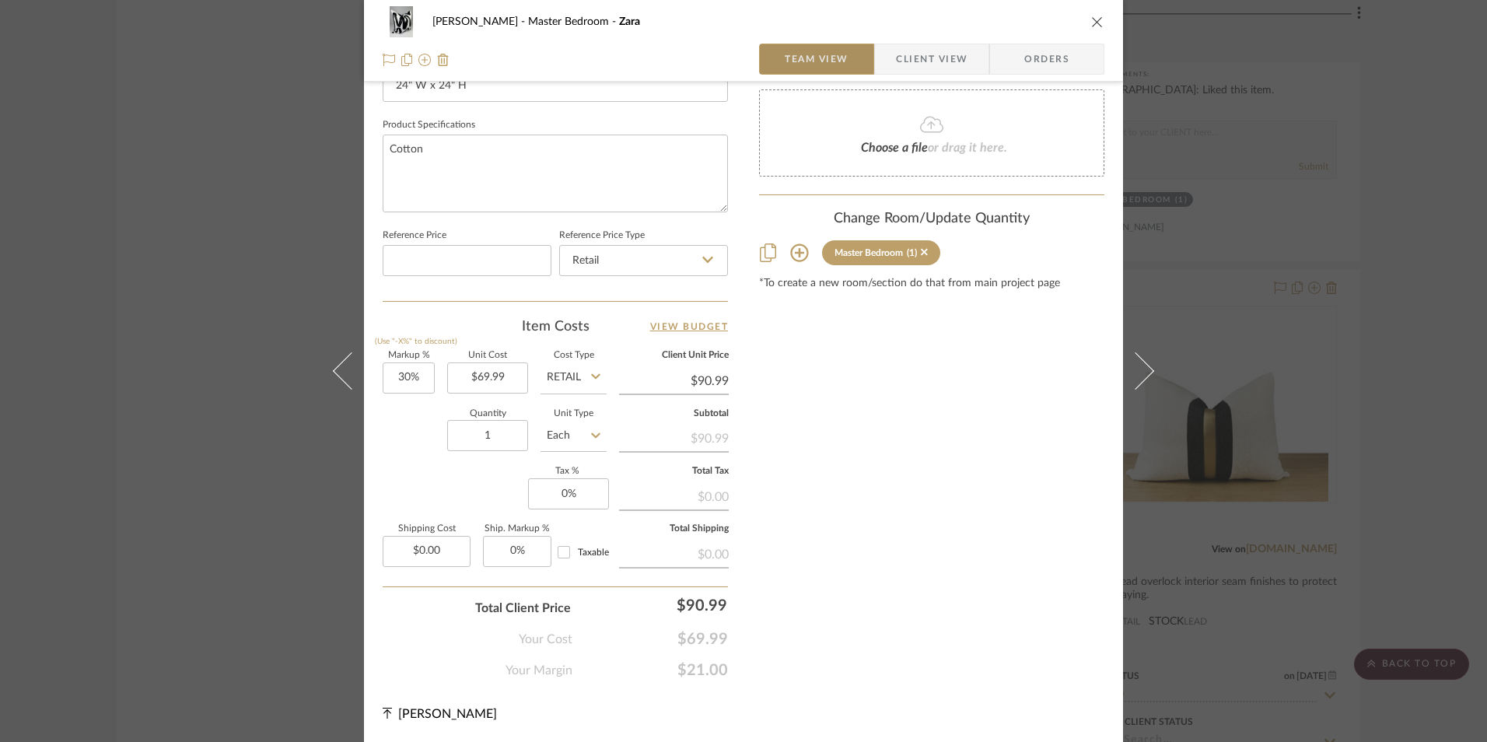
scroll to position [706, 0]
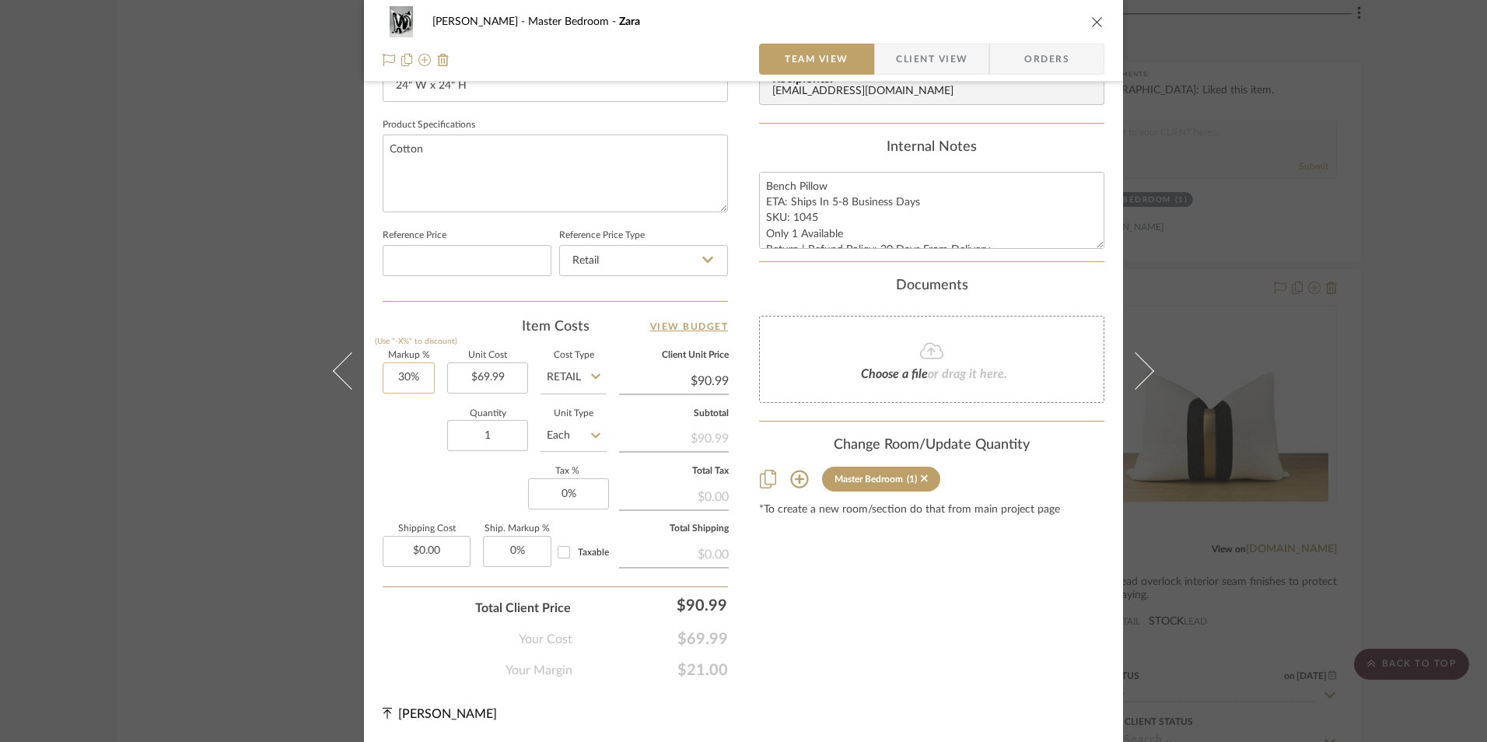
type input "30"
click at [414, 376] on input "30" at bounding box center [409, 377] width 52 height 31
click at [460, 499] on div "Markup % (Use "-X%" to discount) Unit Cost $69.99 Cost Type Retail Client Unit …" at bounding box center [555, 464] width 345 height 227
type input "0%"
type input "$69.99"
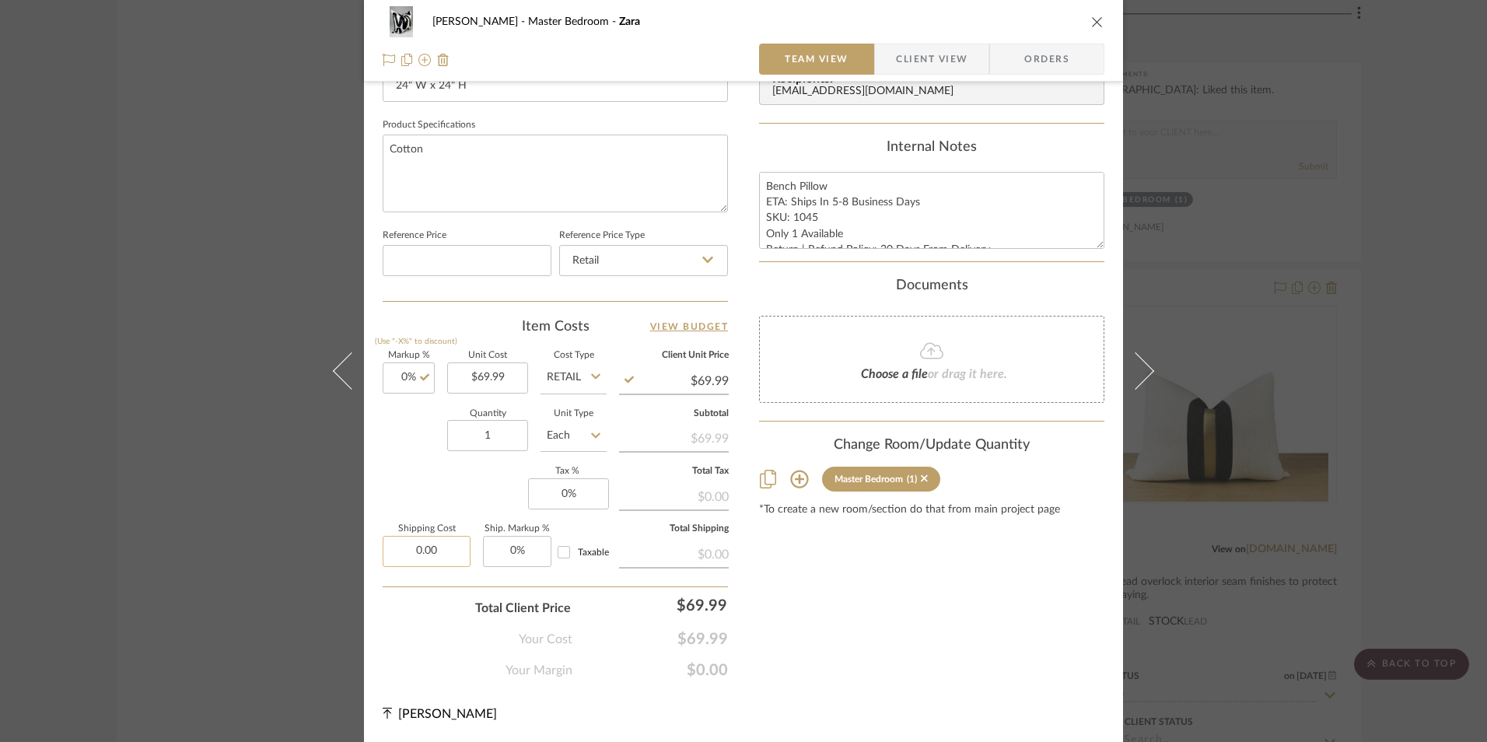
click at [411, 547] on input "0.00" at bounding box center [427, 551] width 88 height 31
type input "$12.00"
click at [465, 487] on div "Markup % (Use "-X%" to discount) 0% Unit Cost $69.99 Cost Type Retail Client Un…" at bounding box center [555, 464] width 345 height 227
click at [1025, 65] on span "Orders" at bounding box center [1046, 59] width 79 height 31
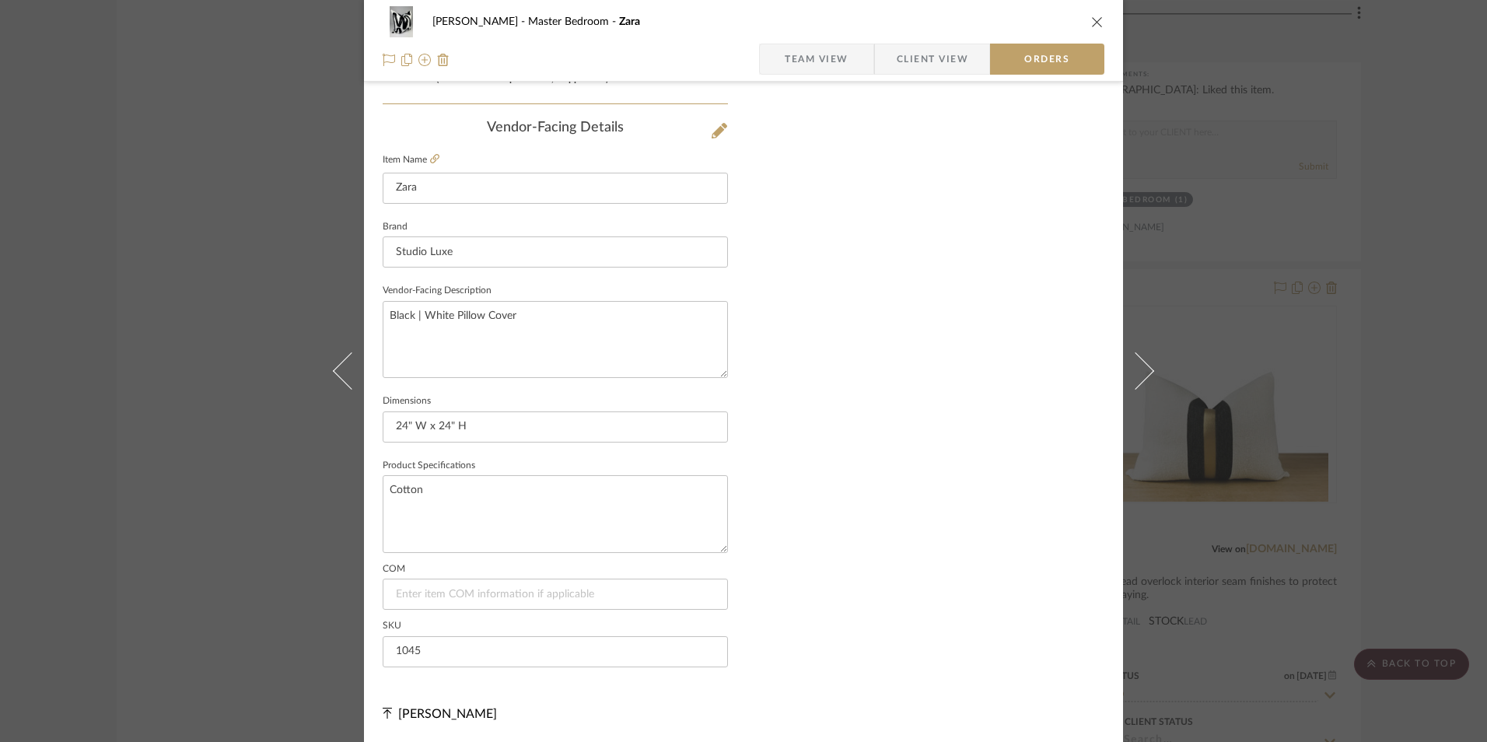
click at [921, 69] on span "Client View" at bounding box center [932, 59] width 72 height 31
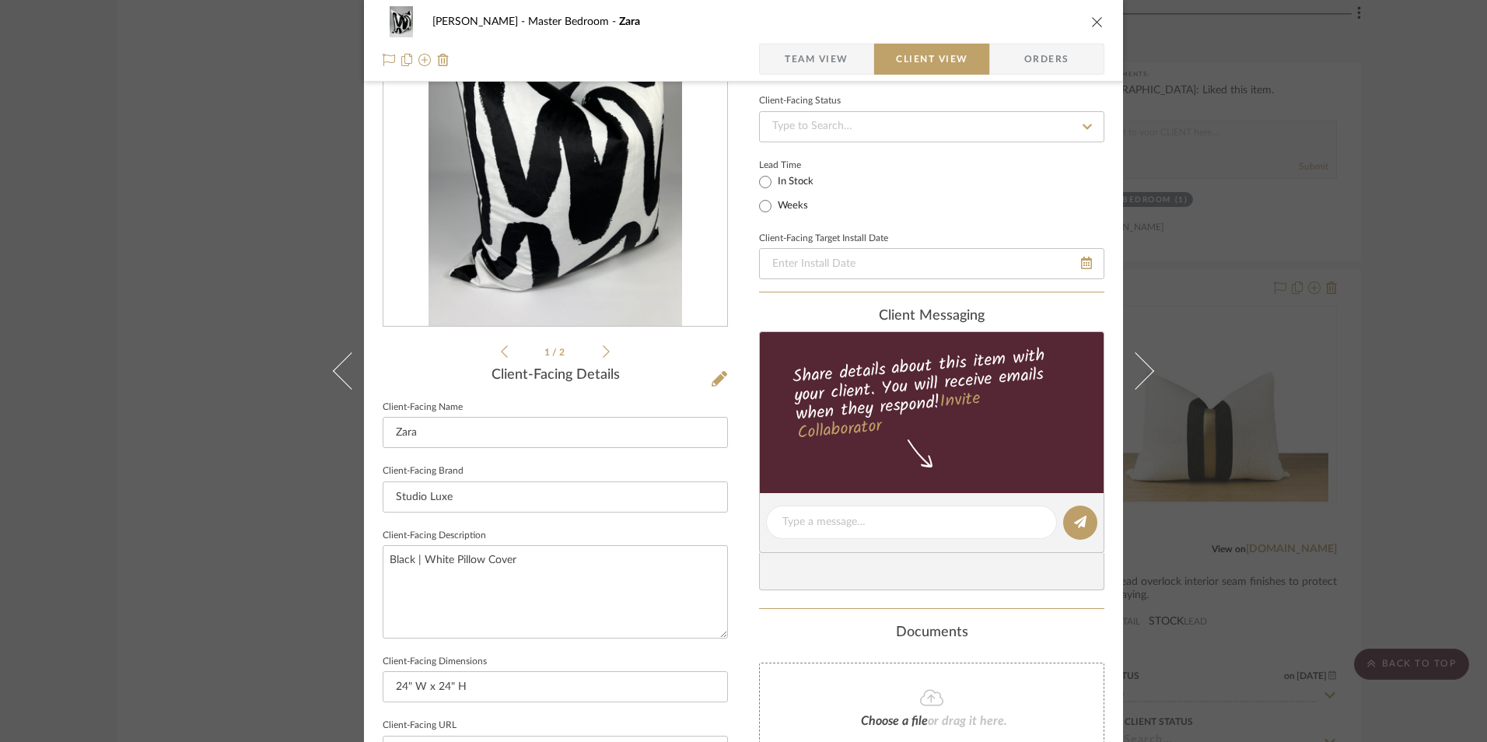
scroll to position [72, 0]
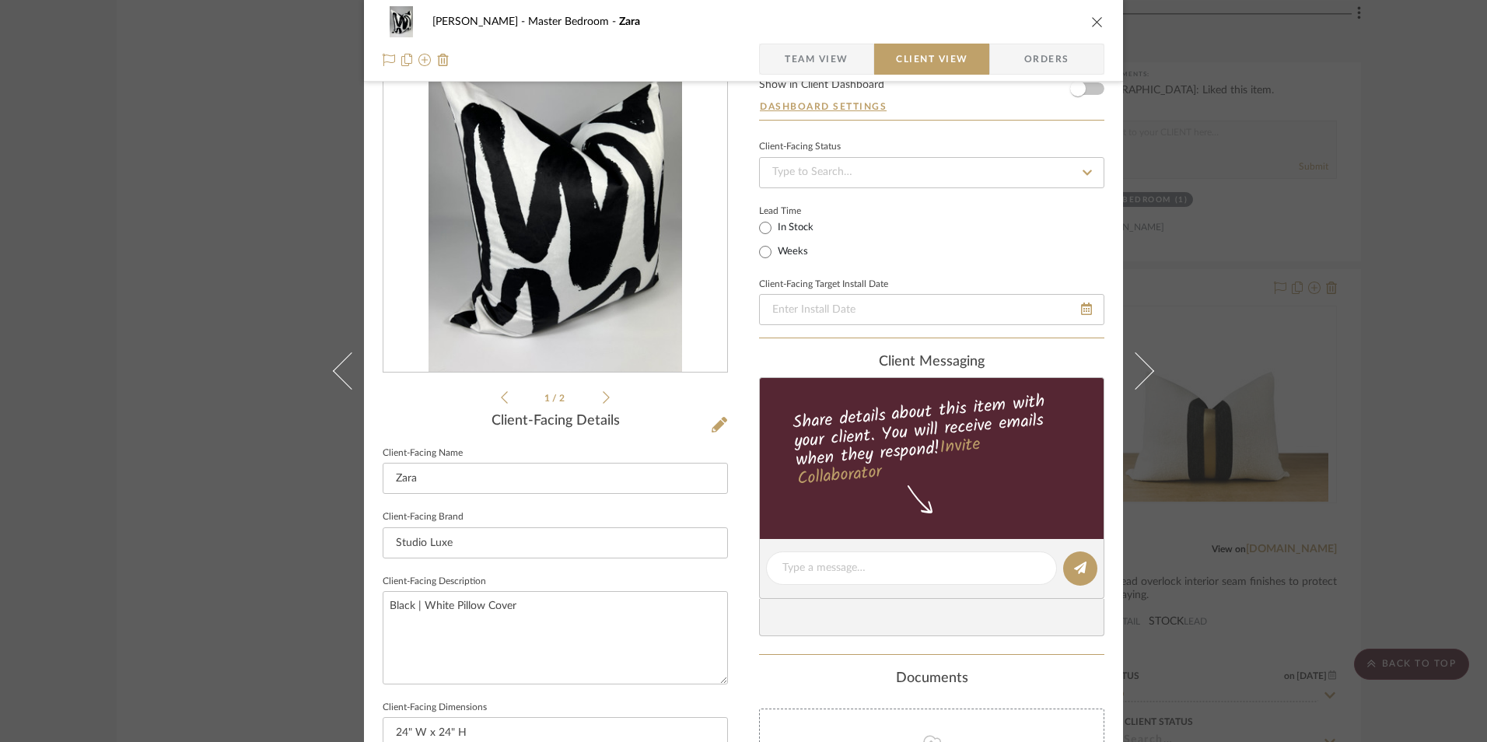
click at [821, 52] on span "Team View" at bounding box center [816, 59] width 64 height 31
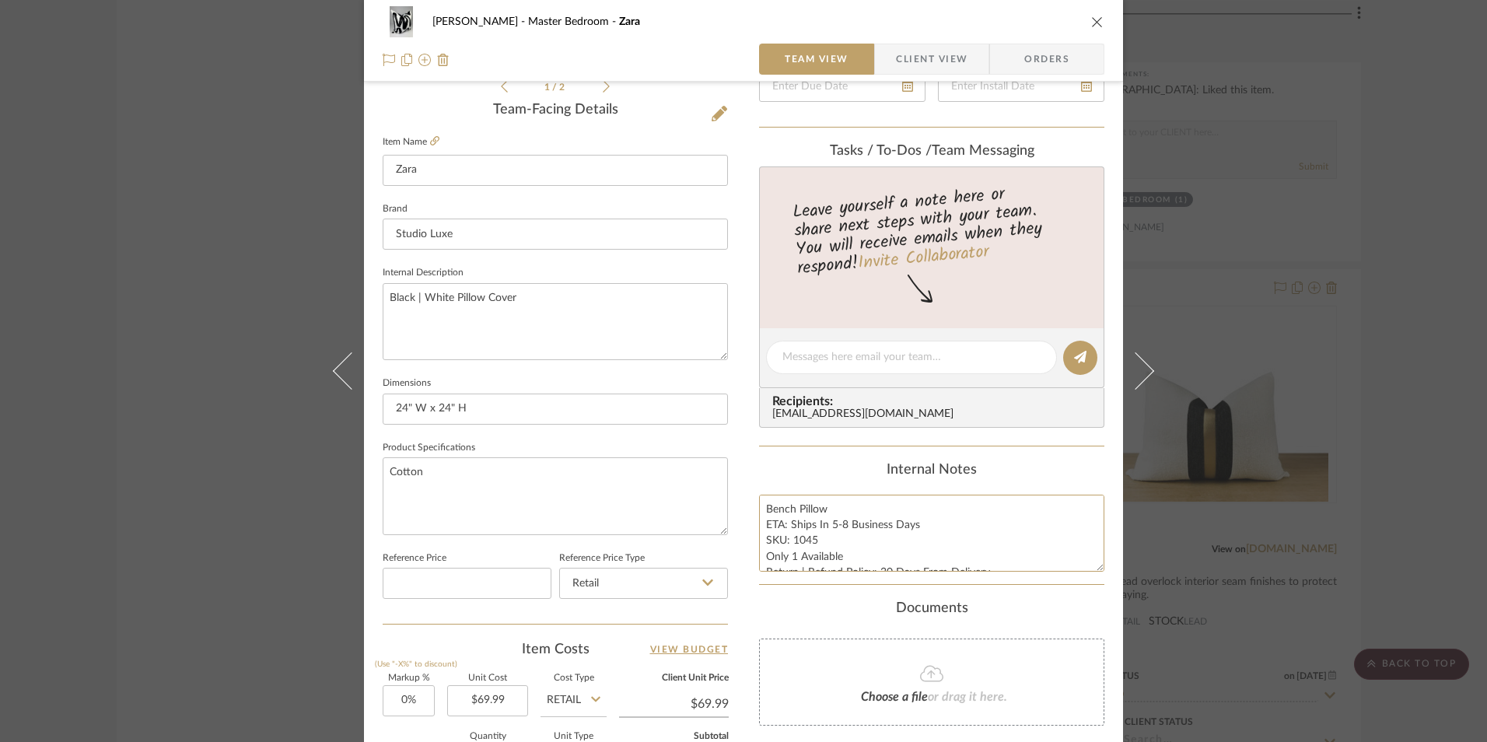
scroll to position [16, 0]
drag, startPoint x: 763, startPoint y: 505, endPoint x: 934, endPoint y: 568, distance: 181.3
click at [968, 575] on summary-project-notes "Internal Notes Bench Pillow ETA: Ships In 5-8 Business Days SKU: 1045 Only 1 Av…" at bounding box center [931, 523] width 345 height 123
click at [879, 544] on textarea "Bench Pillow ETA: Ships In 5-8 Business Days SKU: 1045 Only 1 Available Return …" at bounding box center [931, 532] width 345 height 77
drag, startPoint x: 762, startPoint y: 508, endPoint x: 804, endPoint y: 550, distance: 59.4
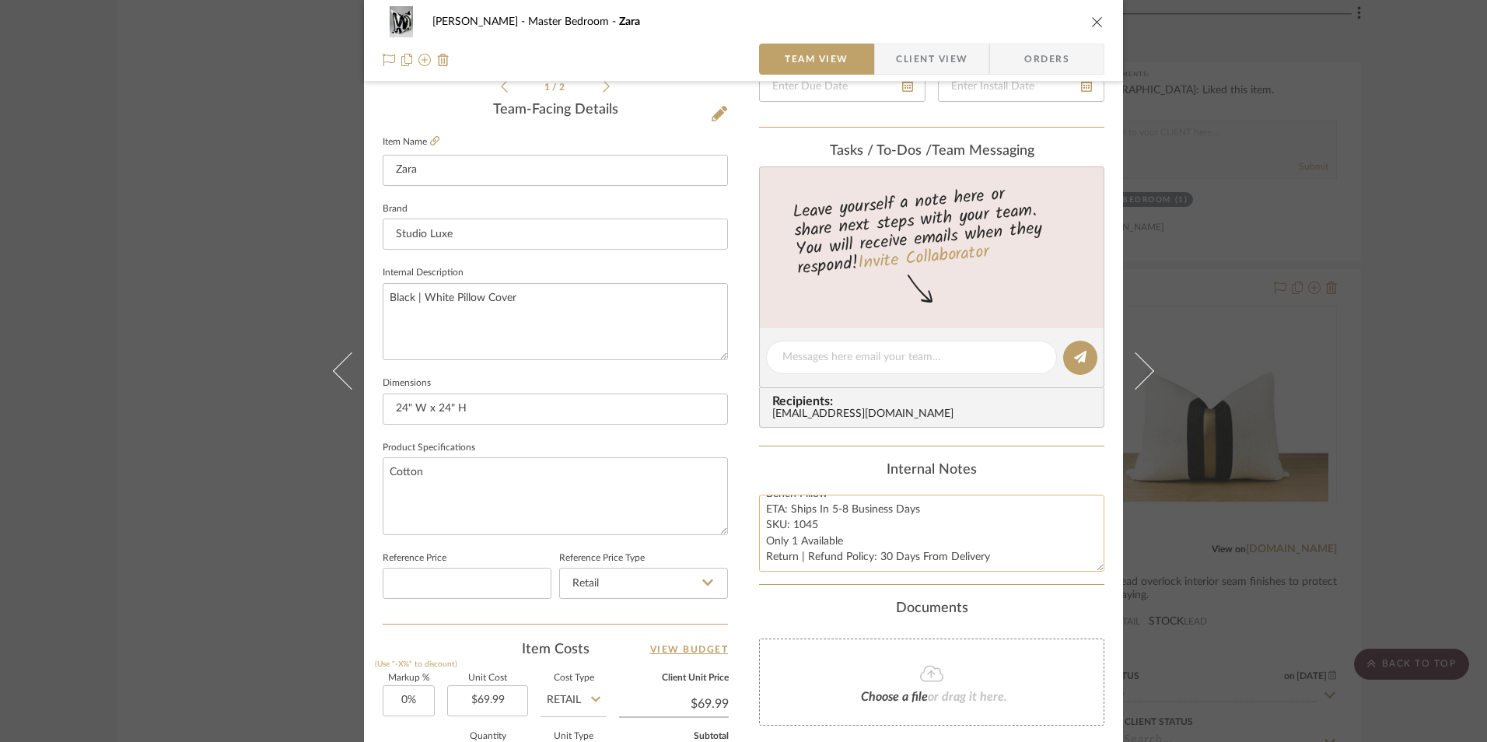
click at [1034, 599] on div "Content here copies to Client View - confirm visibility there. Show in Client D…" at bounding box center [931, 362] width 345 height 1280
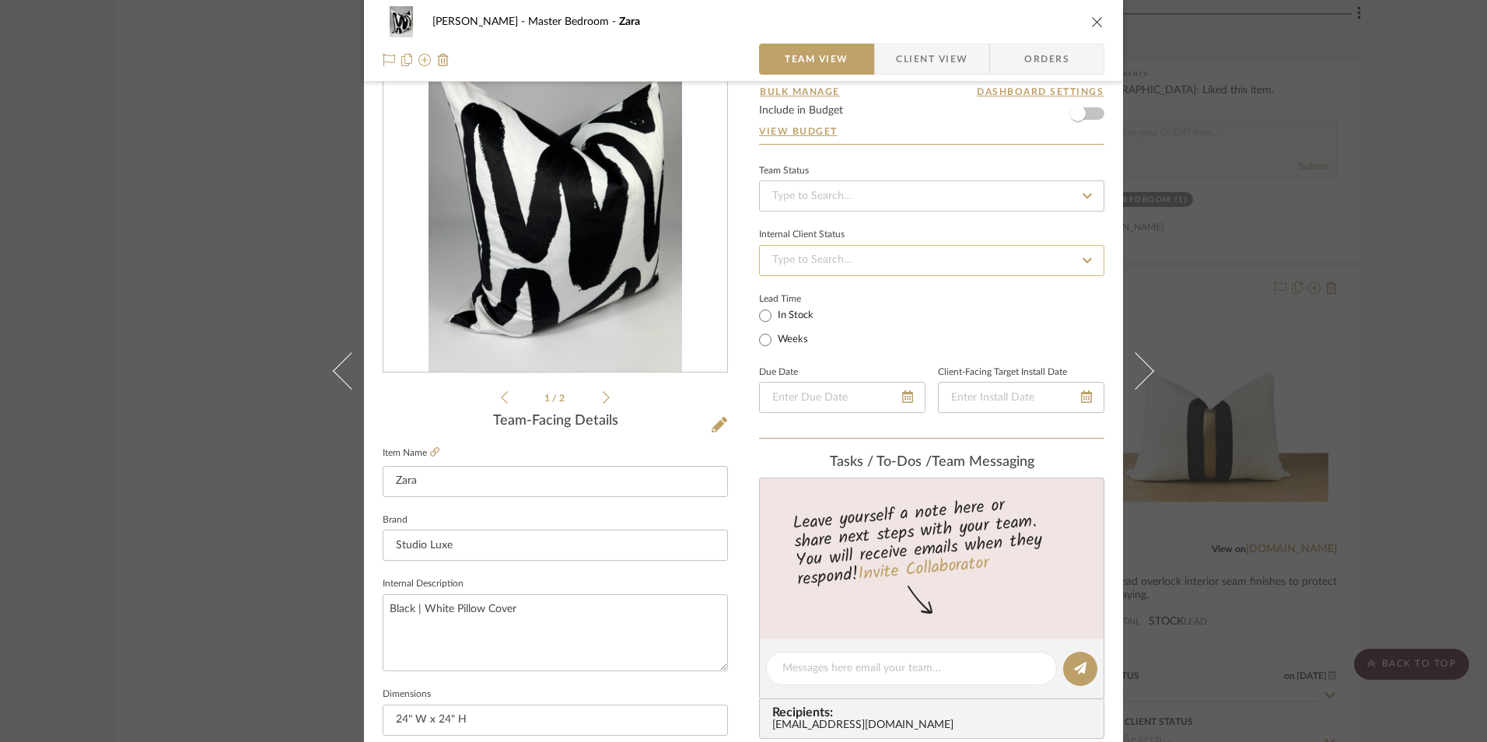
scroll to position [0, 0]
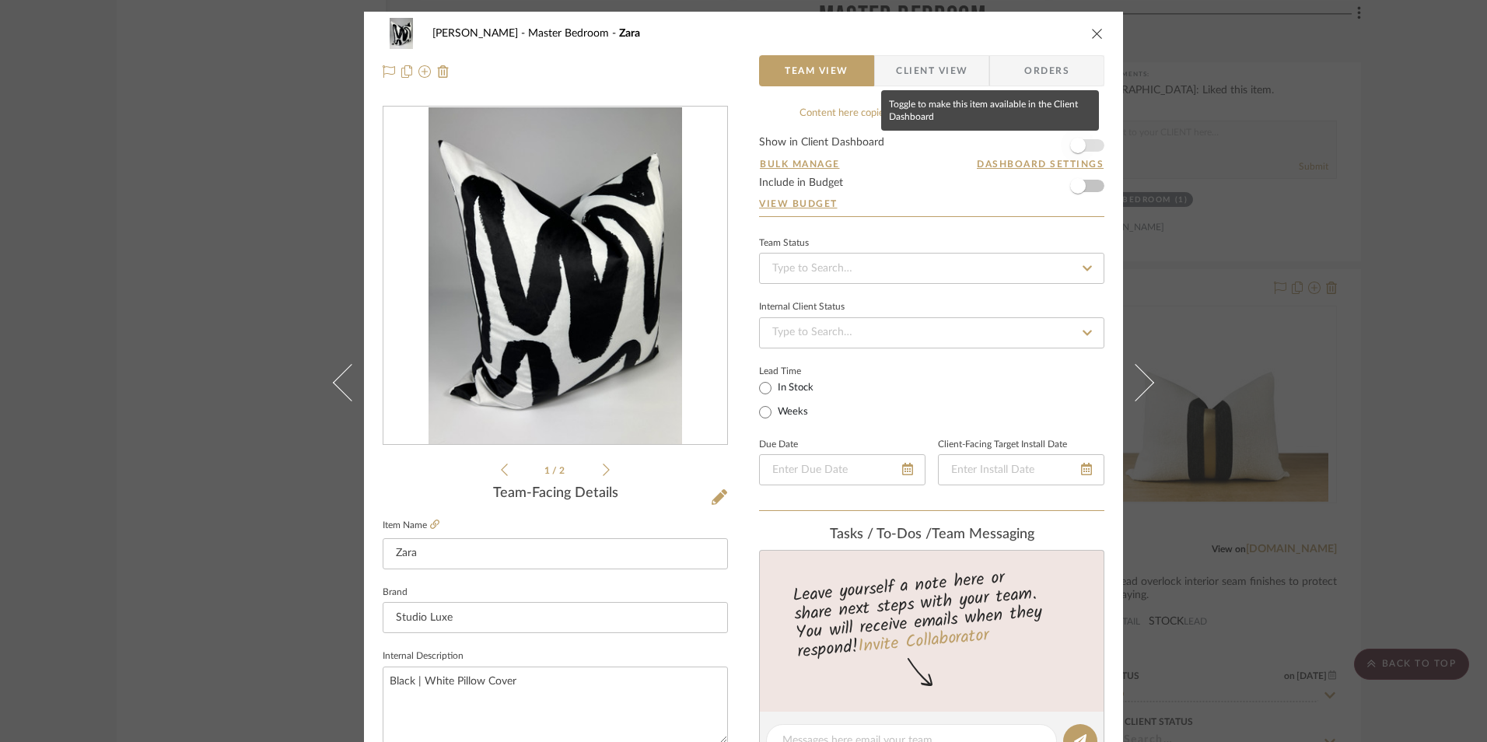
click at [1080, 144] on span "button" at bounding box center [1077, 145] width 34 height 34
click at [916, 260] on input at bounding box center [931, 268] width 345 height 31
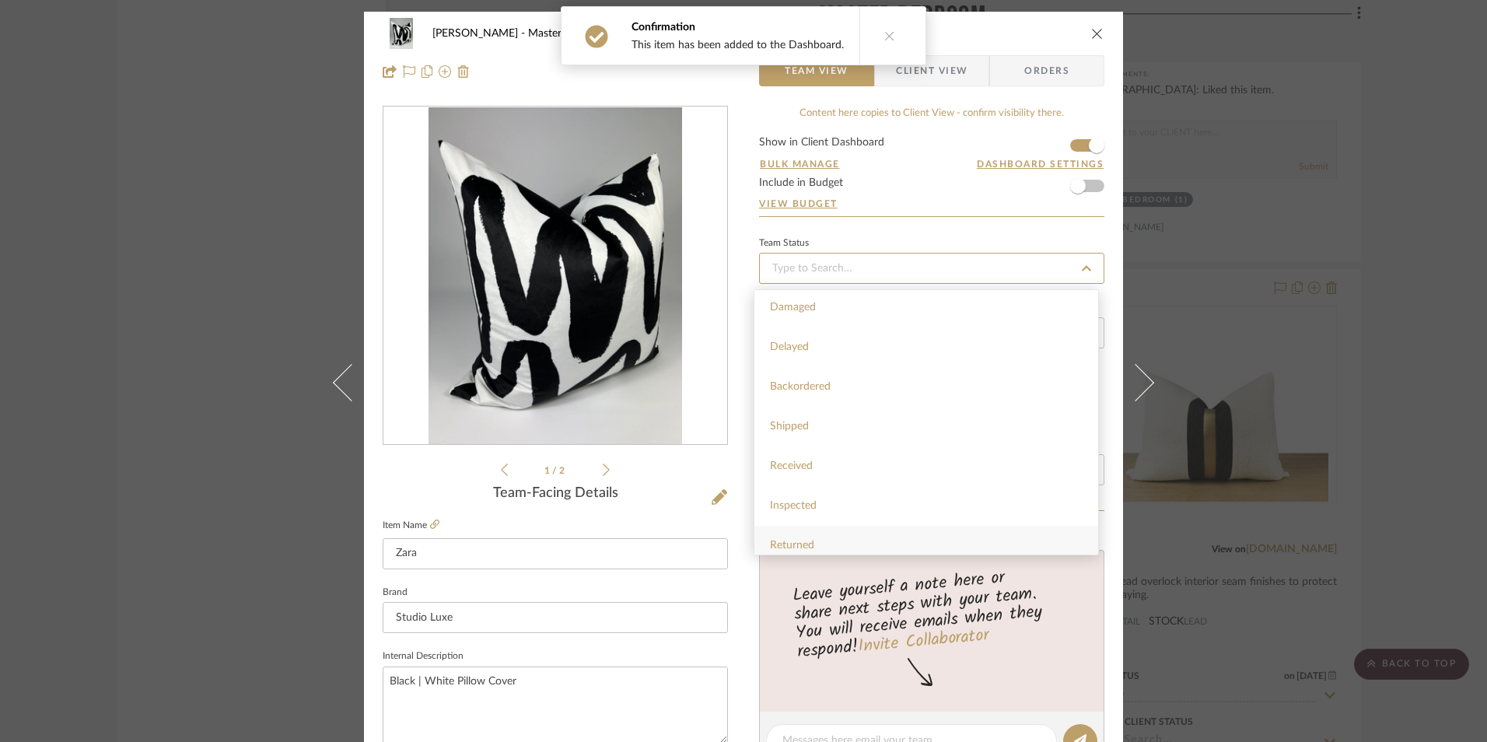
scroll to position [311, 0]
click at [827, 507] on div "Sourced" at bounding box center [926, 514] width 344 height 40
type input "[DATE]"
type input "Sourced"
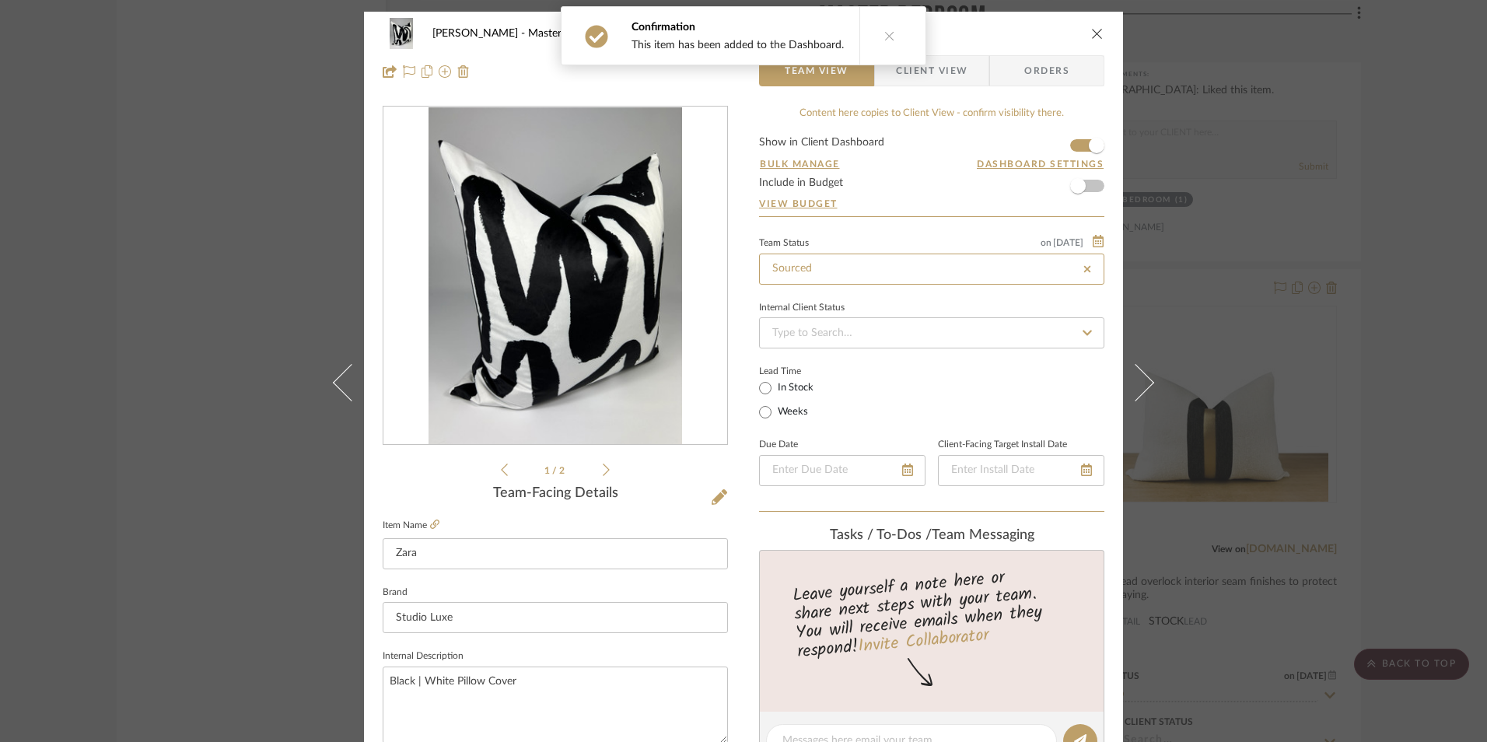
type input "[DATE]"
type input "Sourced"
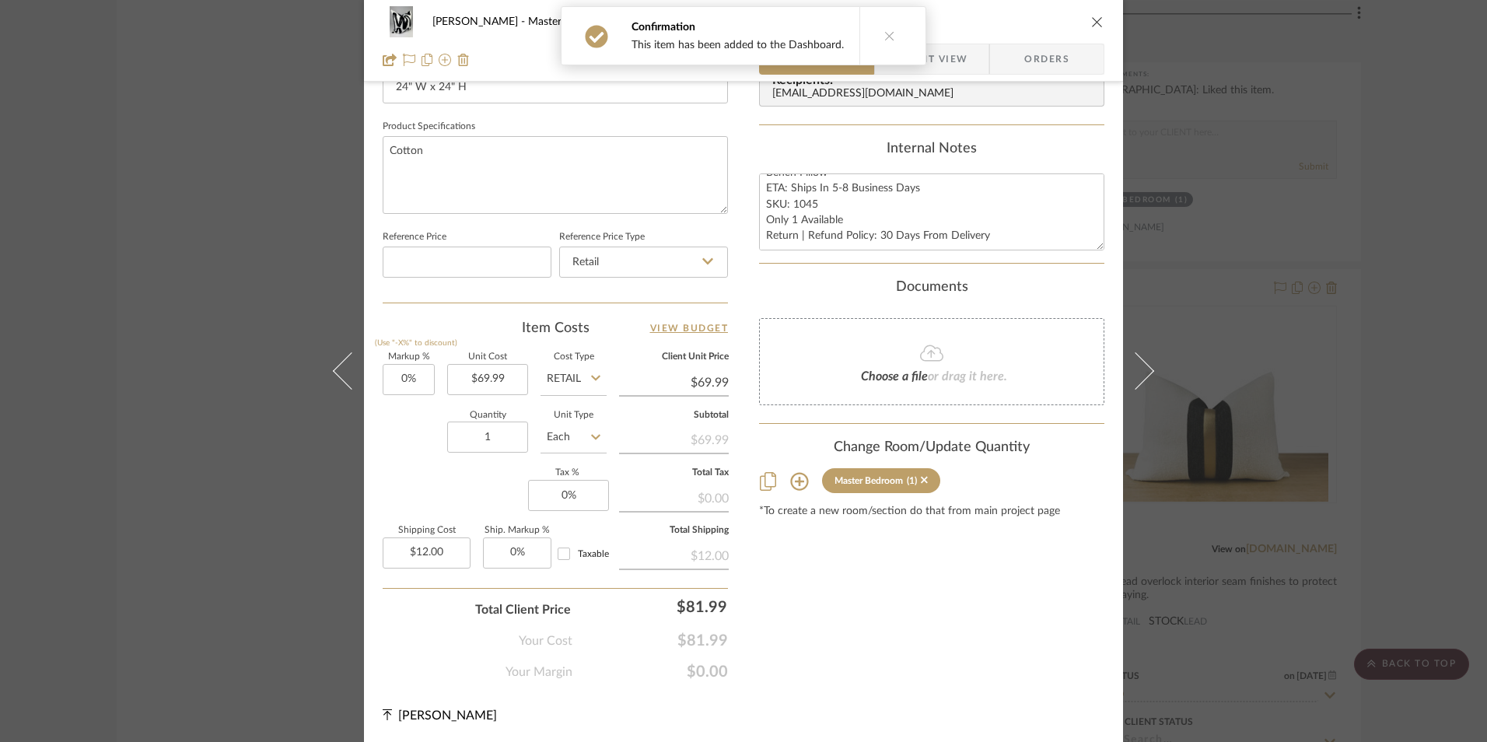
scroll to position [706, 0]
click at [942, 63] on span "Client View" at bounding box center [932, 59] width 72 height 31
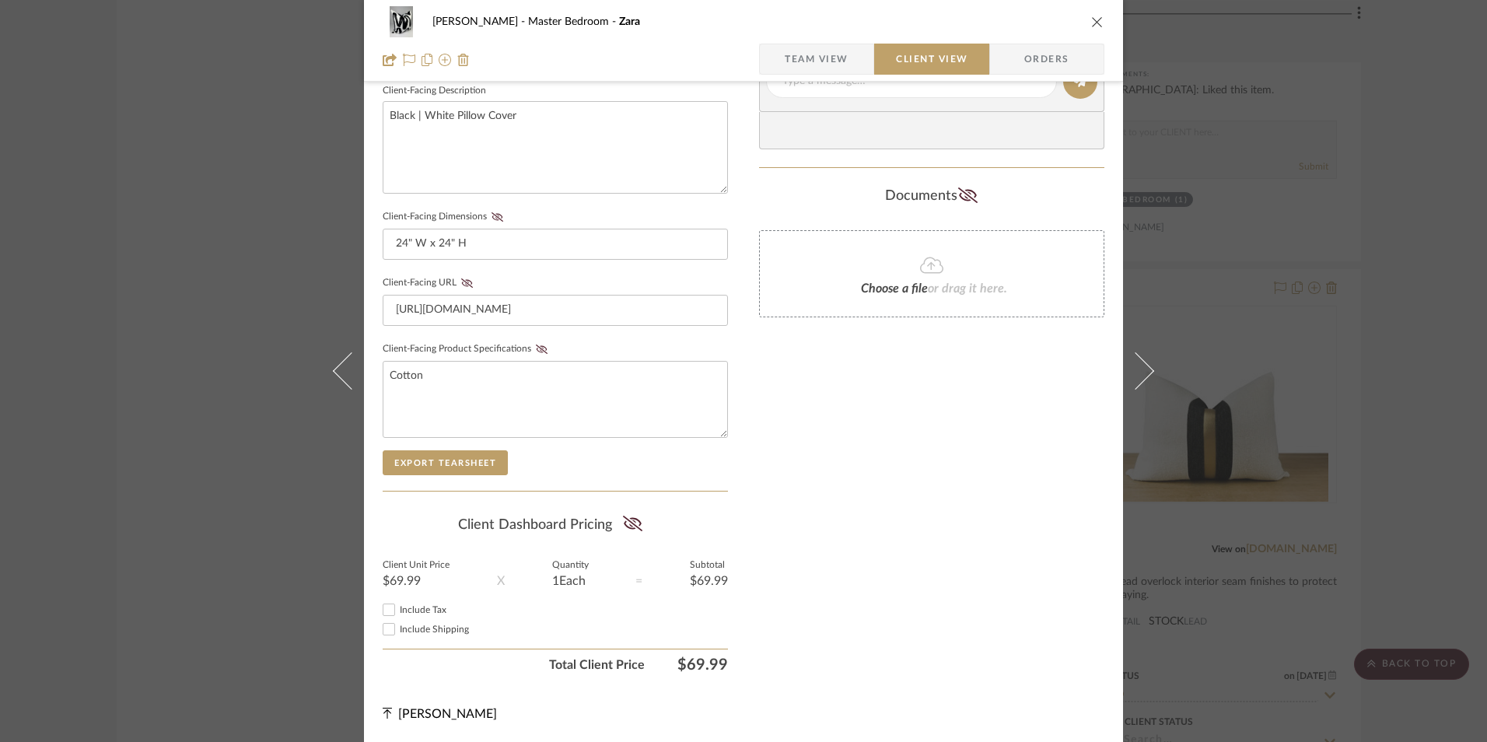
click at [384, 631] on input "Include Shipping" at bounding box center [388, 629] width 19 height 19
checkbox input "true"
click at [622, 519] on icon at bounding box center [631, 523] width 19 height 16
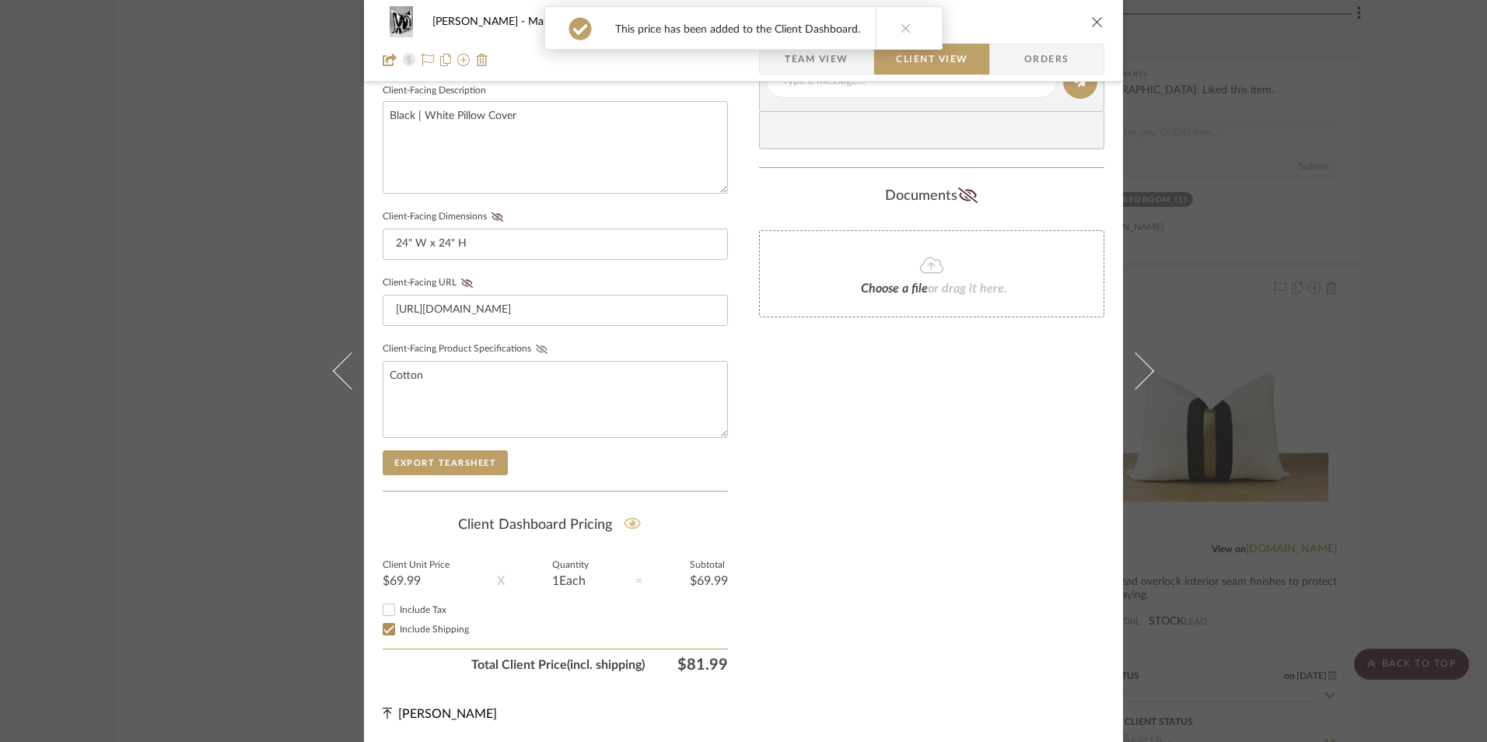
drag, startPoint x: 534, startPoint y: 352, endPoint x: 480, endPoint y: 306, distance: 71.2
click at [536, 351] on icon at bounding box center [542, 348] width 12 height 9
click at [466, 285] on icon at bounding box center [467, 282] width 12 height 9
click at [493, 219] on icon at bounding box center [497, 216] width 12 height 9
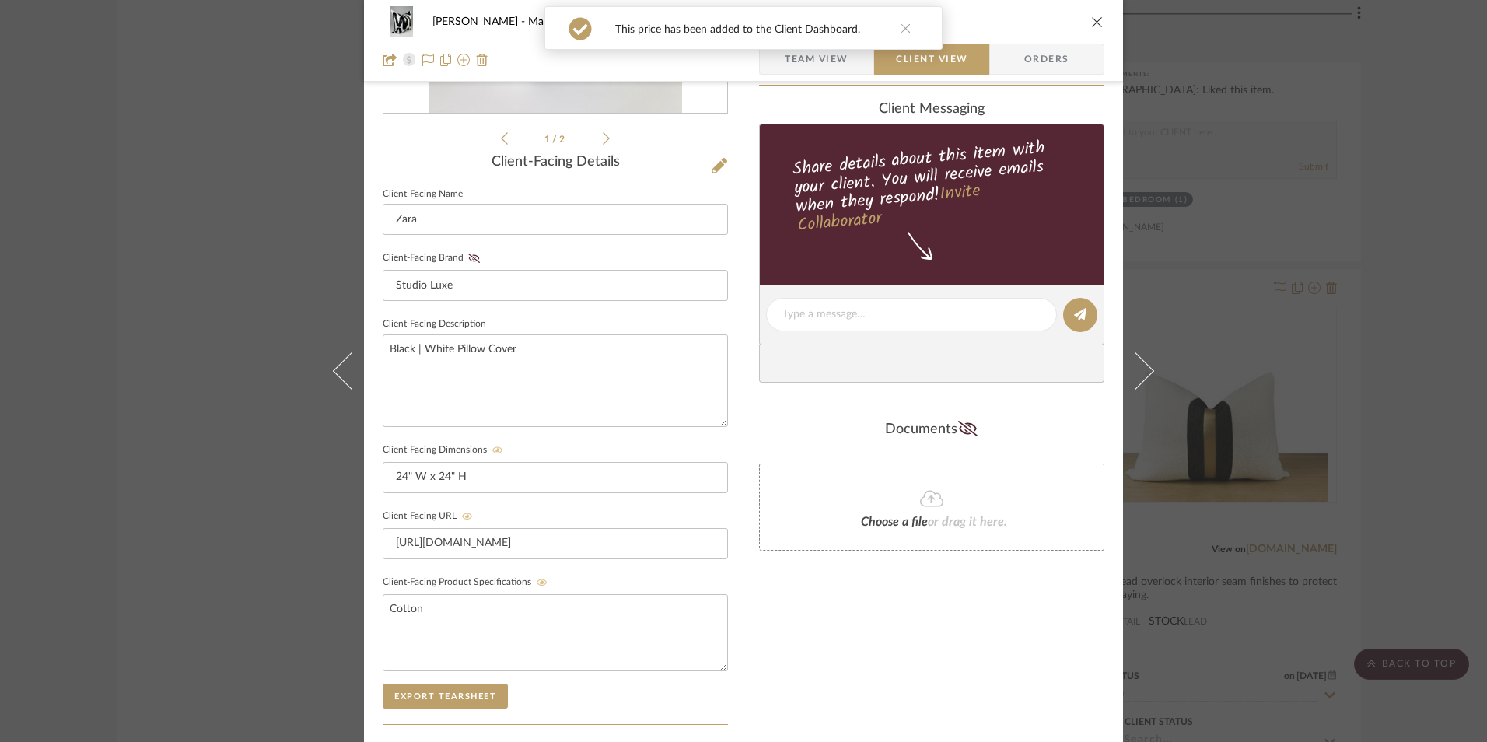
click at [470, 257] on icon at bounding box center [474, 257] width 12 height 9
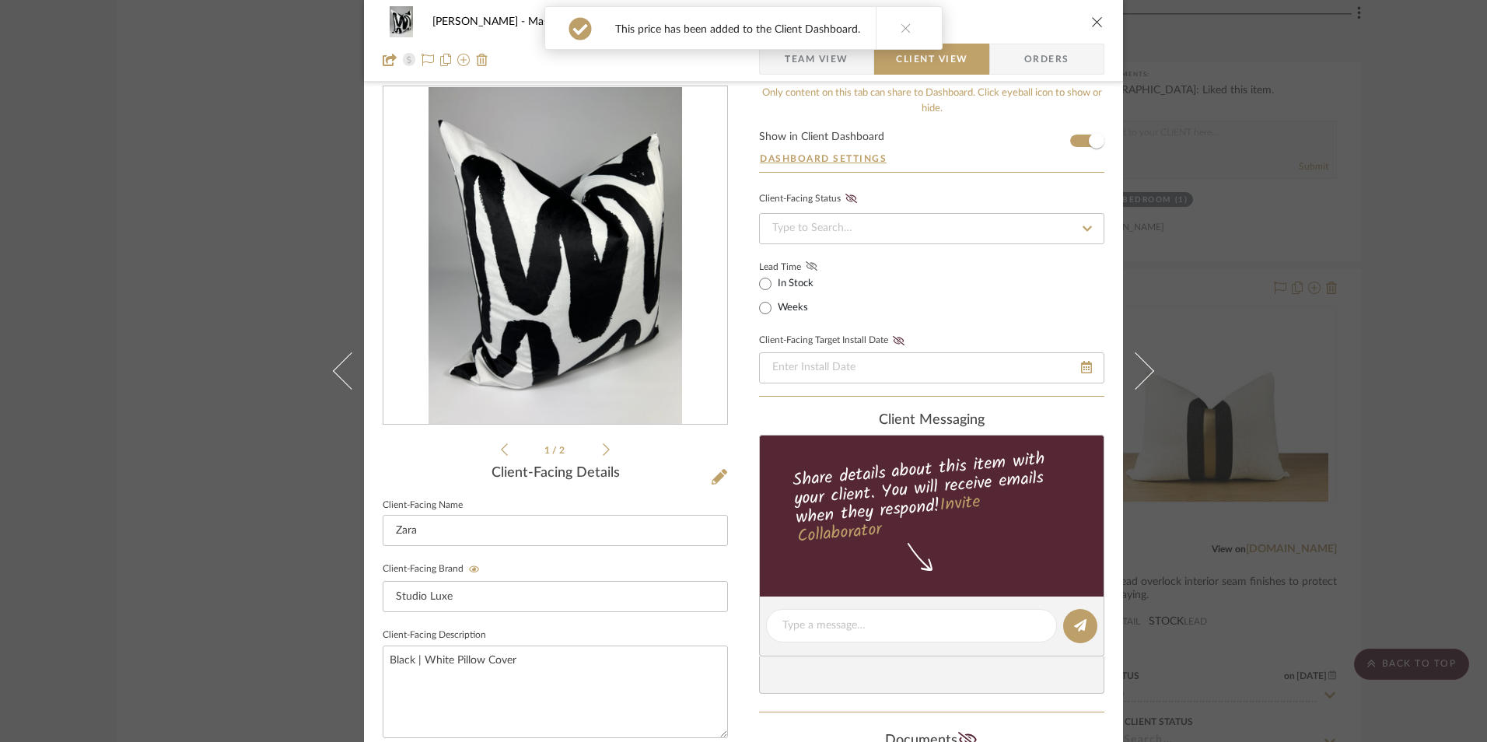
click at [809, 265] on icon at bounding box center [811, 265] width 12 height 9
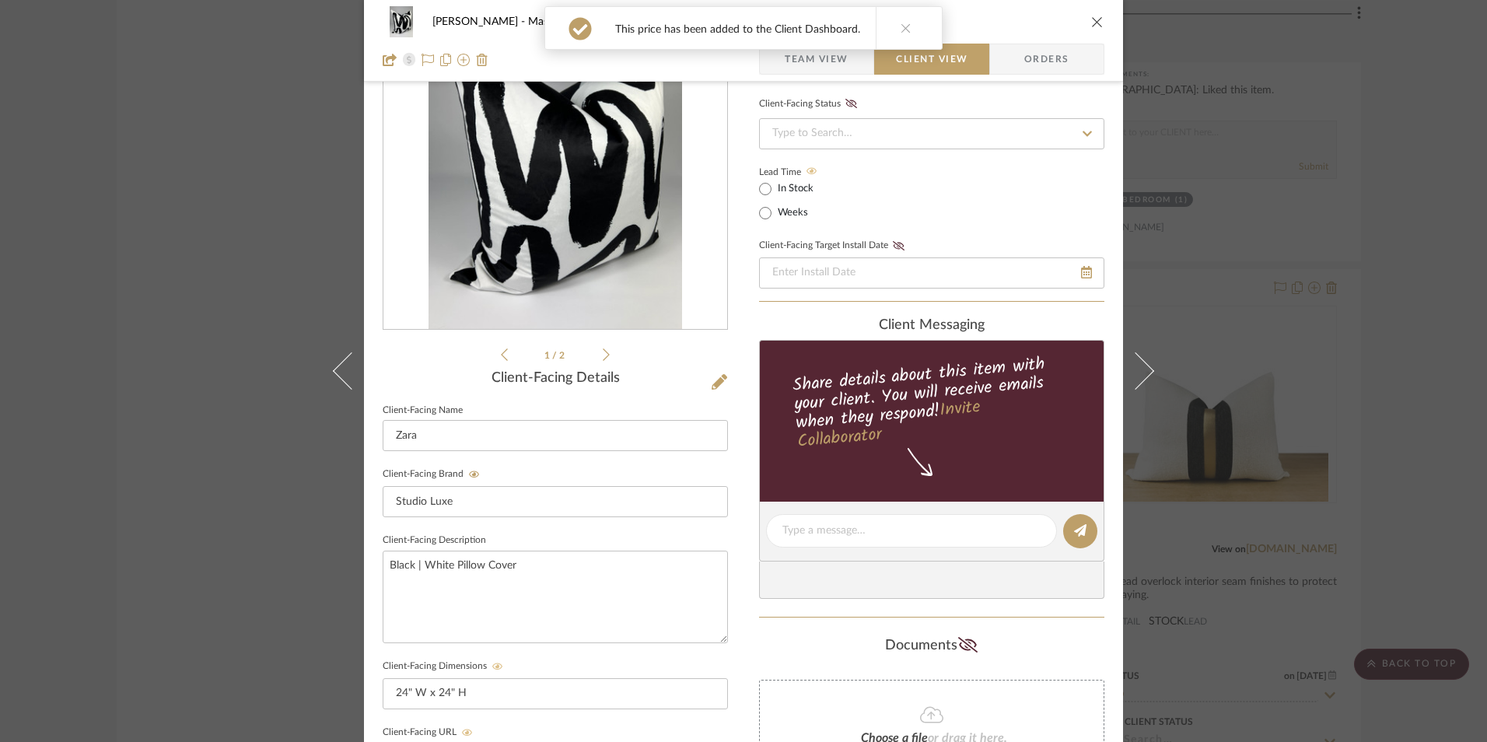
scroll to position [253, 0]
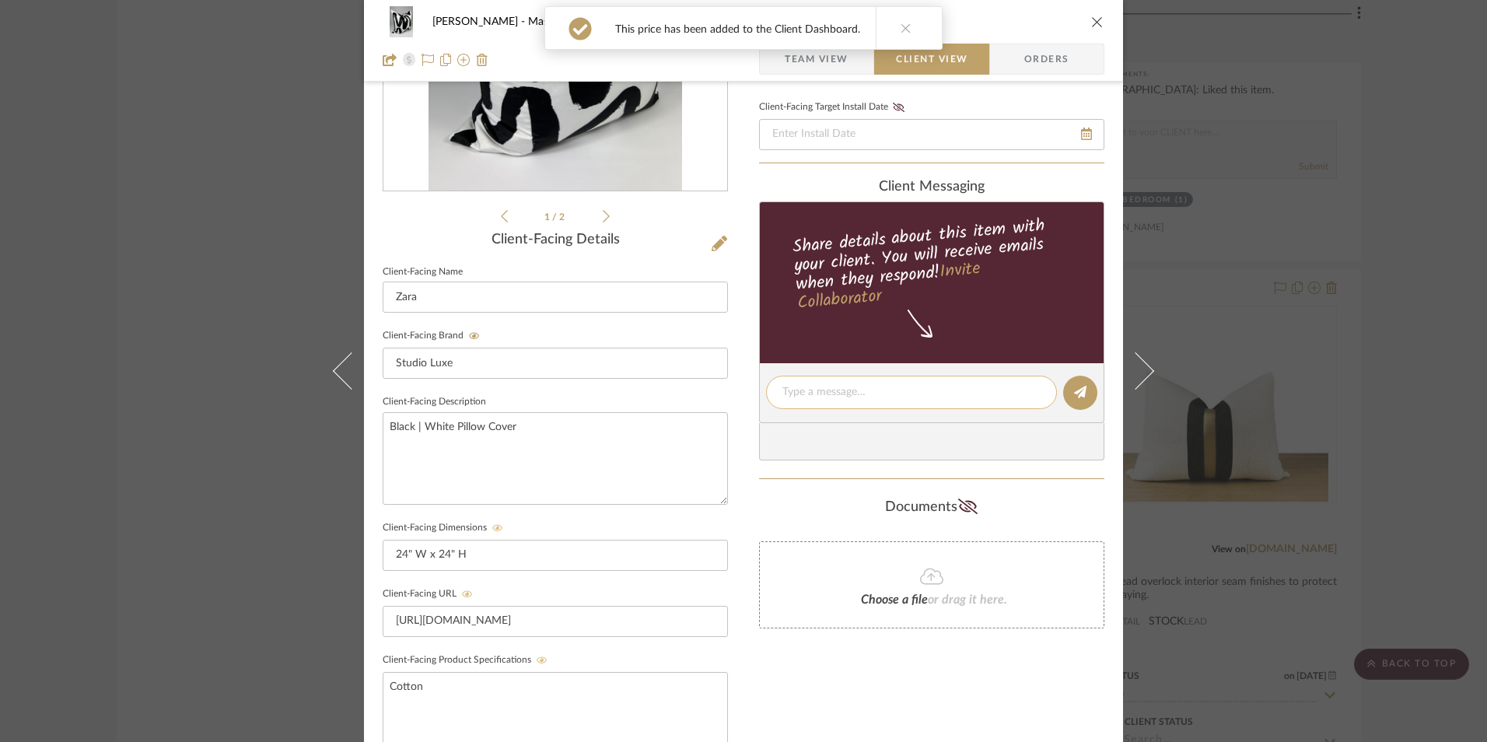
click at [836, 390] on textarea at bounding box center [911, 392] width 258 height 16
paste textarea "Bench Pillow ETA: Ships In 5-8 Business Days SKU: 1045 Only 1 Available Return …"
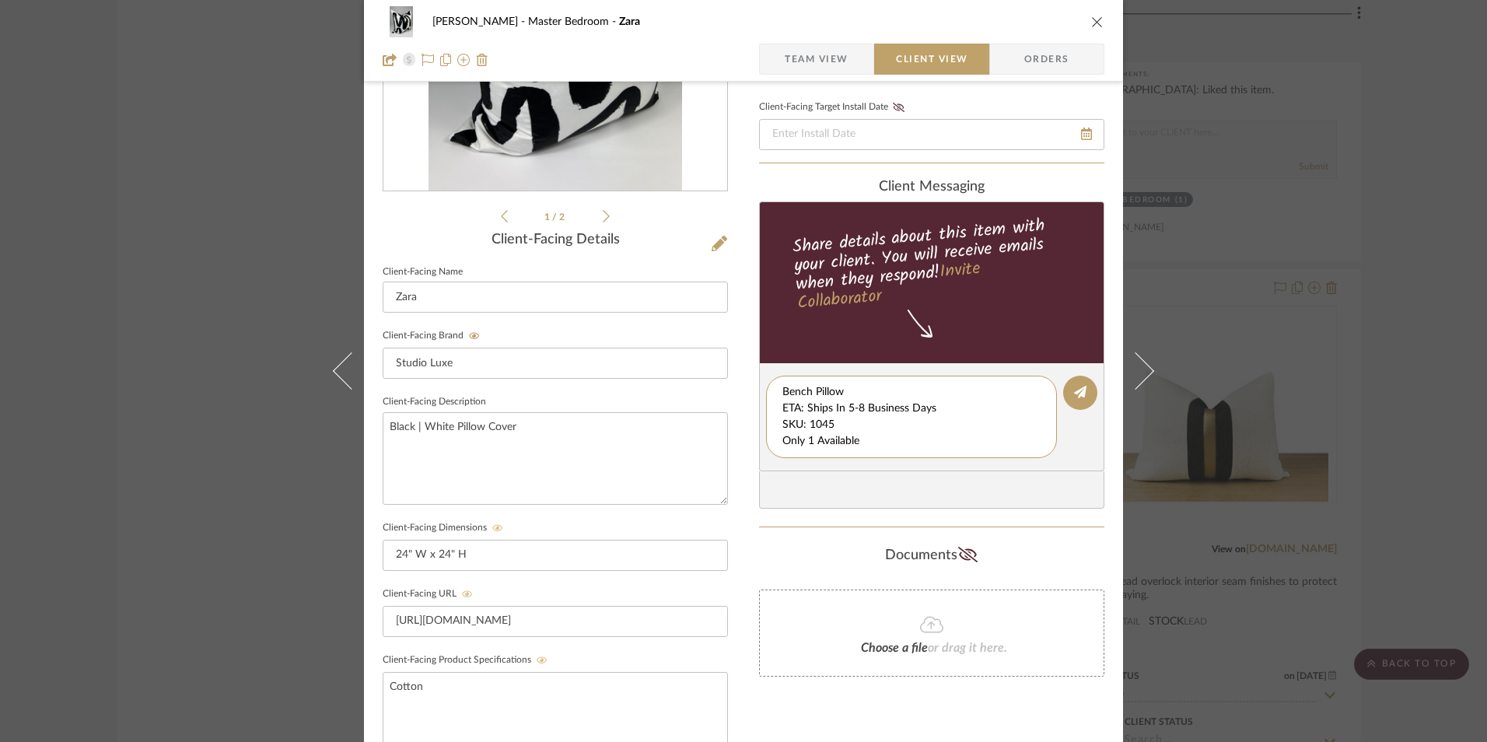
scroll to position [16, 0]
drag, startPoint x: 779, startPoint y: 392, endPoint x: 952, endPoint y: 449, distance: 182.7
click at [1060, 471] on div "client Messaging Share details about this item with your client. You will recei…" at bounding box center [931, 344] width 345 height 330
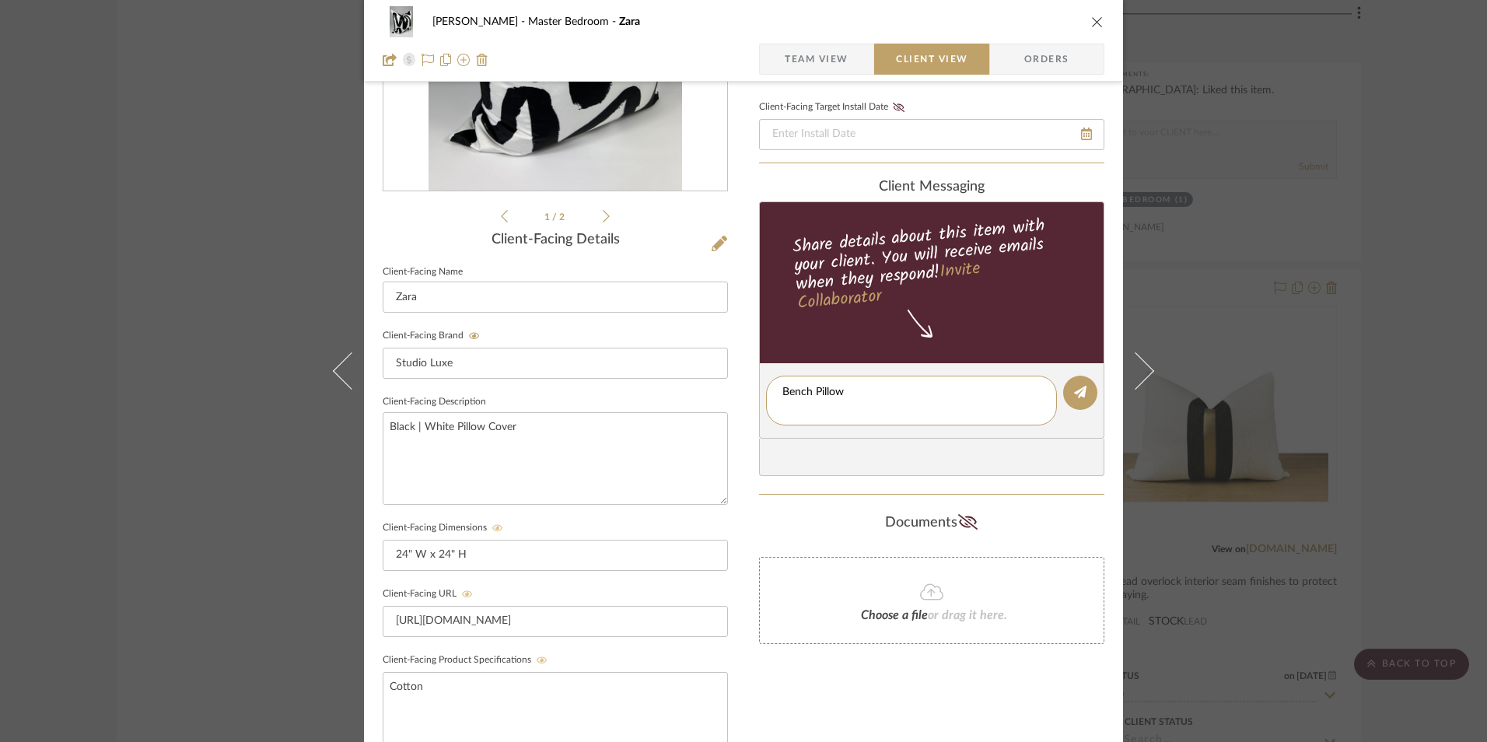
scroll to position [0, 0]
type textarea "Bench Pillow"
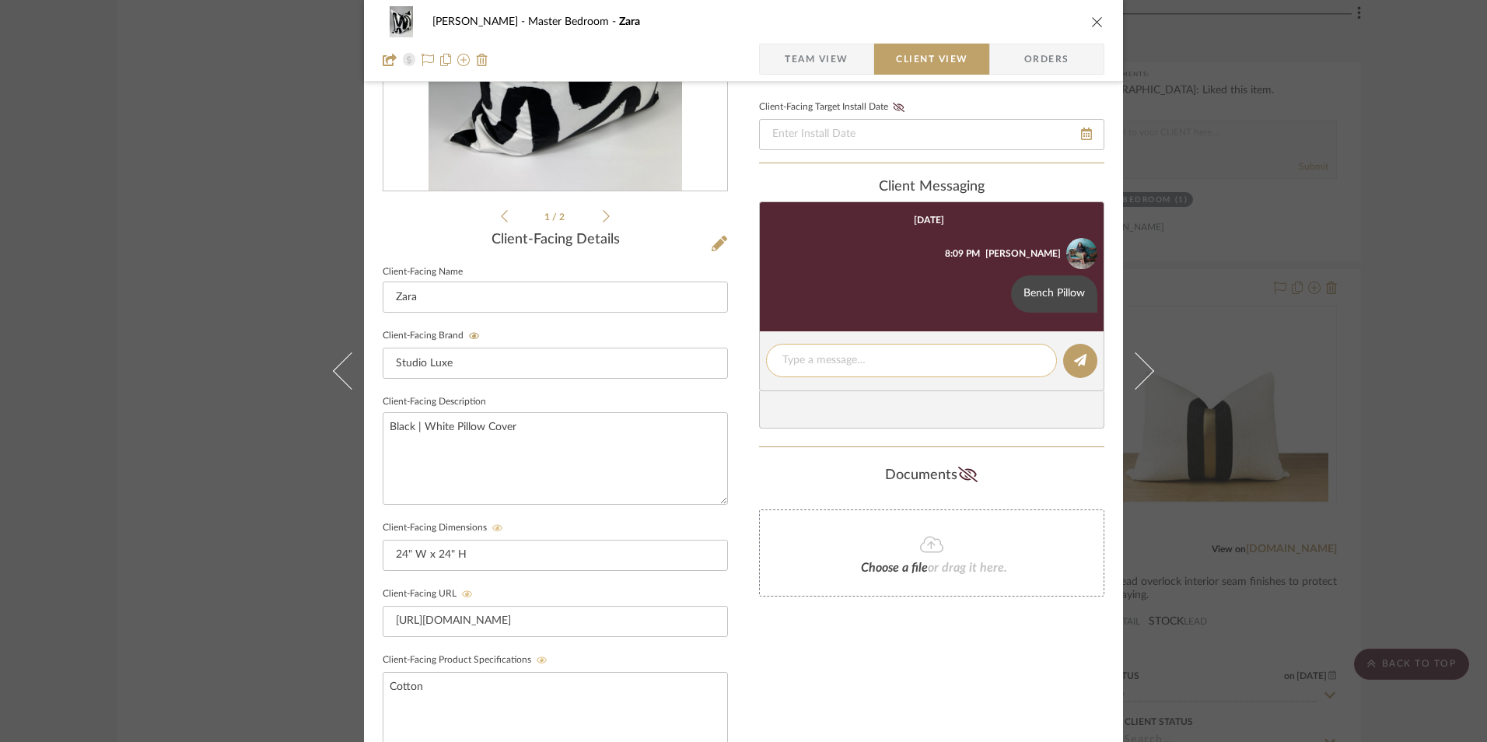
click at [821, 362] on textarea at bounding box center [911, 360] width 258 height 16
paste textarea "ETA: Ships In 5-8 Business Days SKU: 1045 Only 1 Available Return | Refund Poli…"
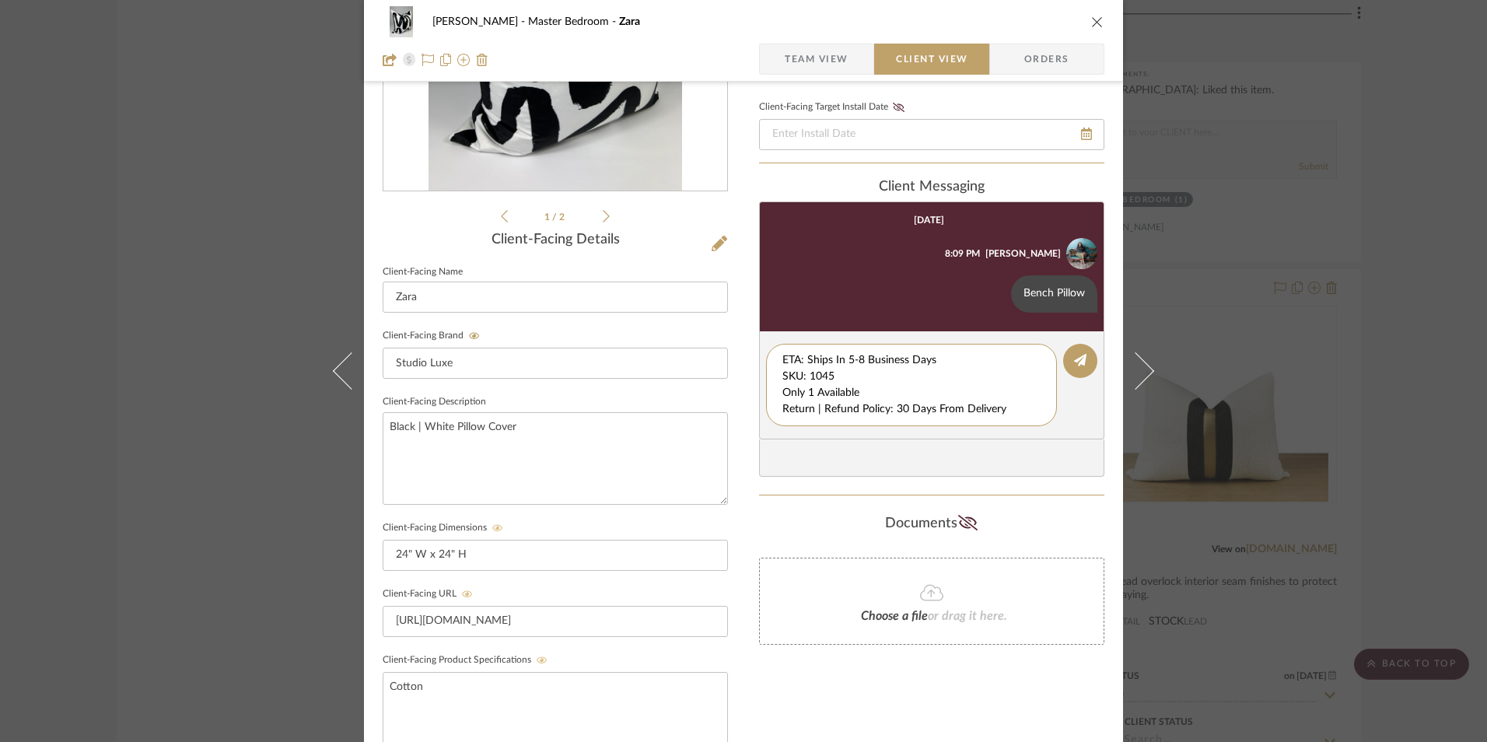
drag, startPoint x: 818, startPoint y: 377, endPoint x: 746, endPoint y: 330, distance: 86.5
click at [745, 330] on div "[PERSON_NAME] Master Bedroom Zara Team View Client View Orders 1 / 2 Client-Fac…" at bounding box center [743, 405] width 759 height 1295
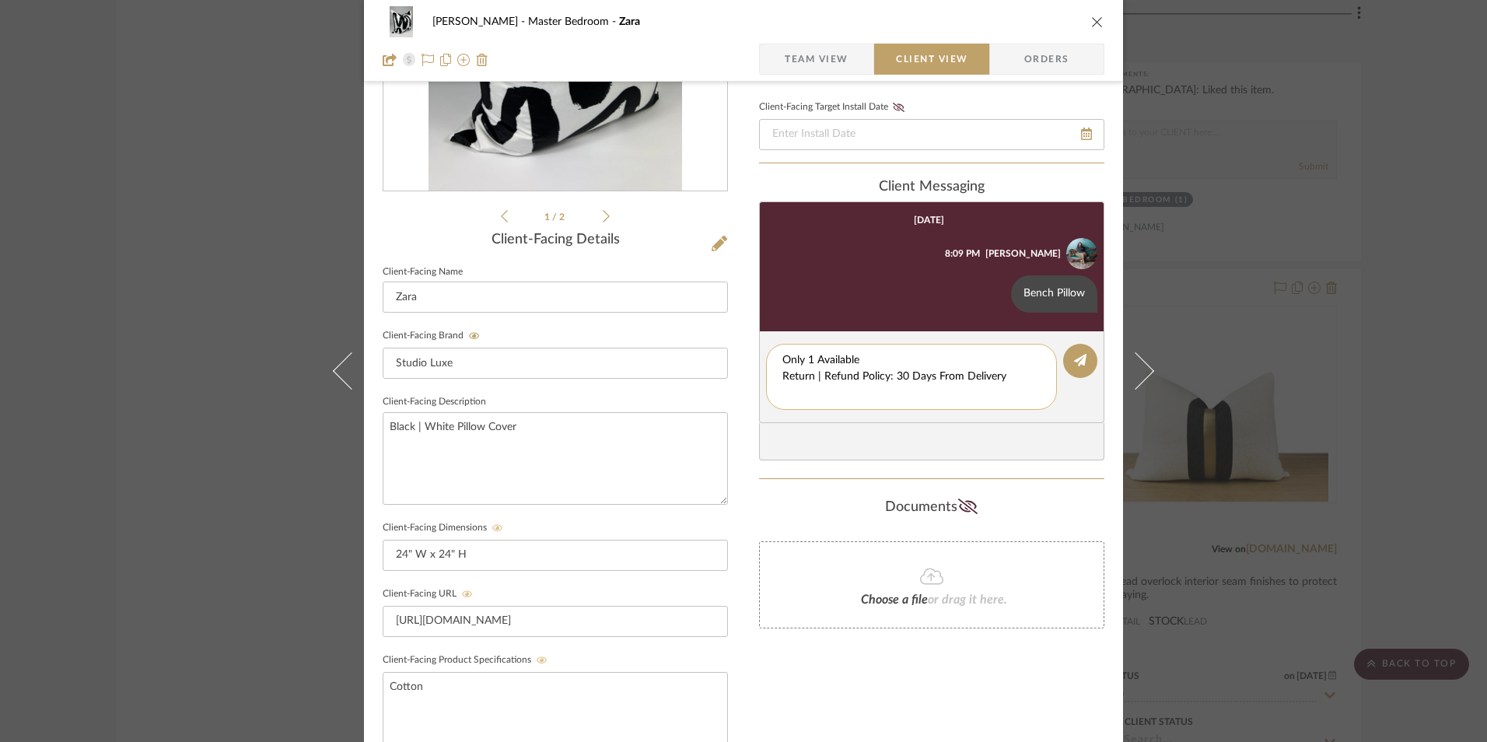
click at [782, 374] on textarea "Only 1 Available Return | Refund Policy: 30 Days From Delivery" at bounding box center [911, 376] width 258 height 49
drag, startPoint x: 1011, startPoint y: 377, endPoint x: 796, endPoint y: 376, distance: 214.6
click at [708, 373] on div "[PERSON_NAME] Master Bedroom Zara Team View Client View Orders 1 / 2 Client-Fac…" at bounding box center [743, 405] width 759 height 1295
type textarea "Only 1 Available"
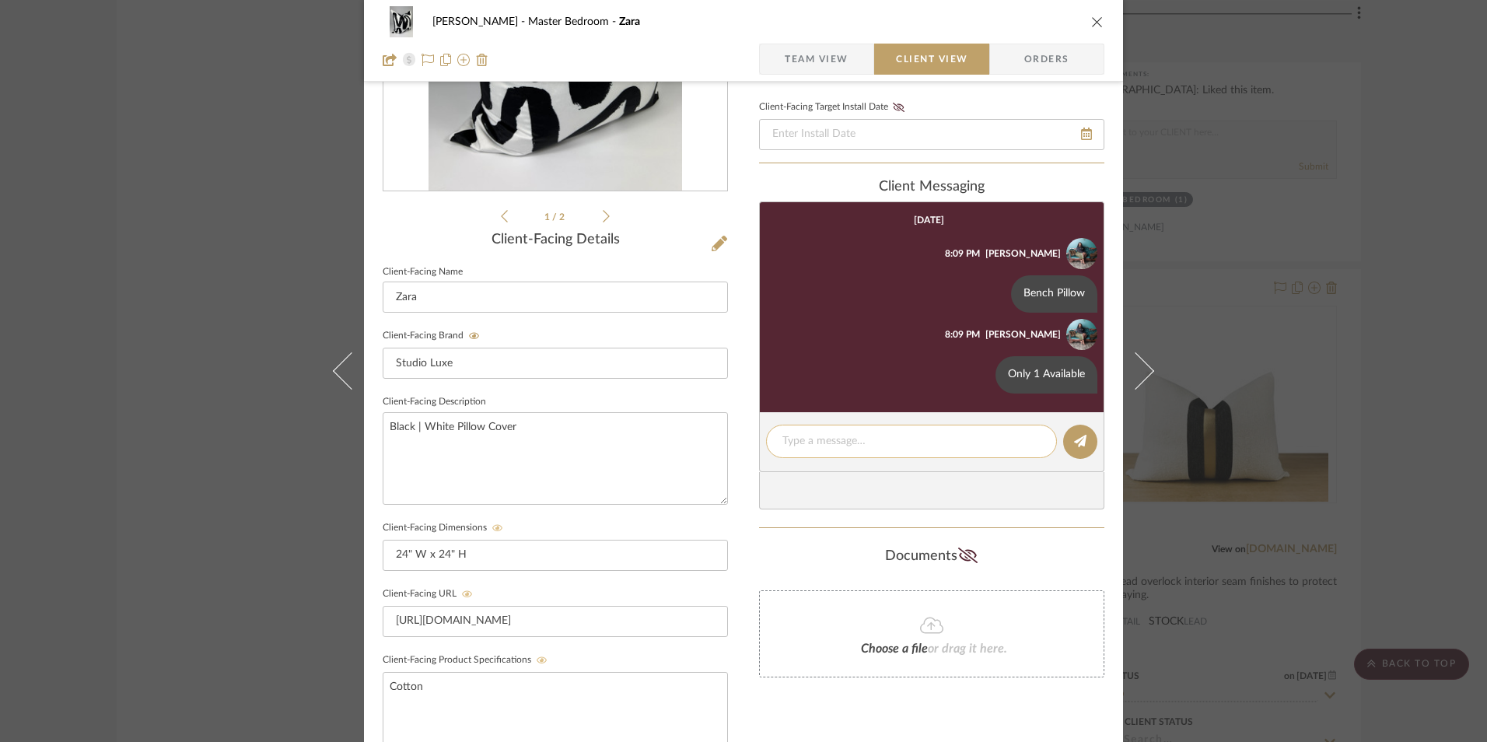
click at [802, 446] on textarea at bounding box center [911, 441] width 258 height 16
paste textarea "Return | Refund Policy: 30 Days From Delivery"
type textarea "Return | Refund Policy: 30 Days From Delivery"
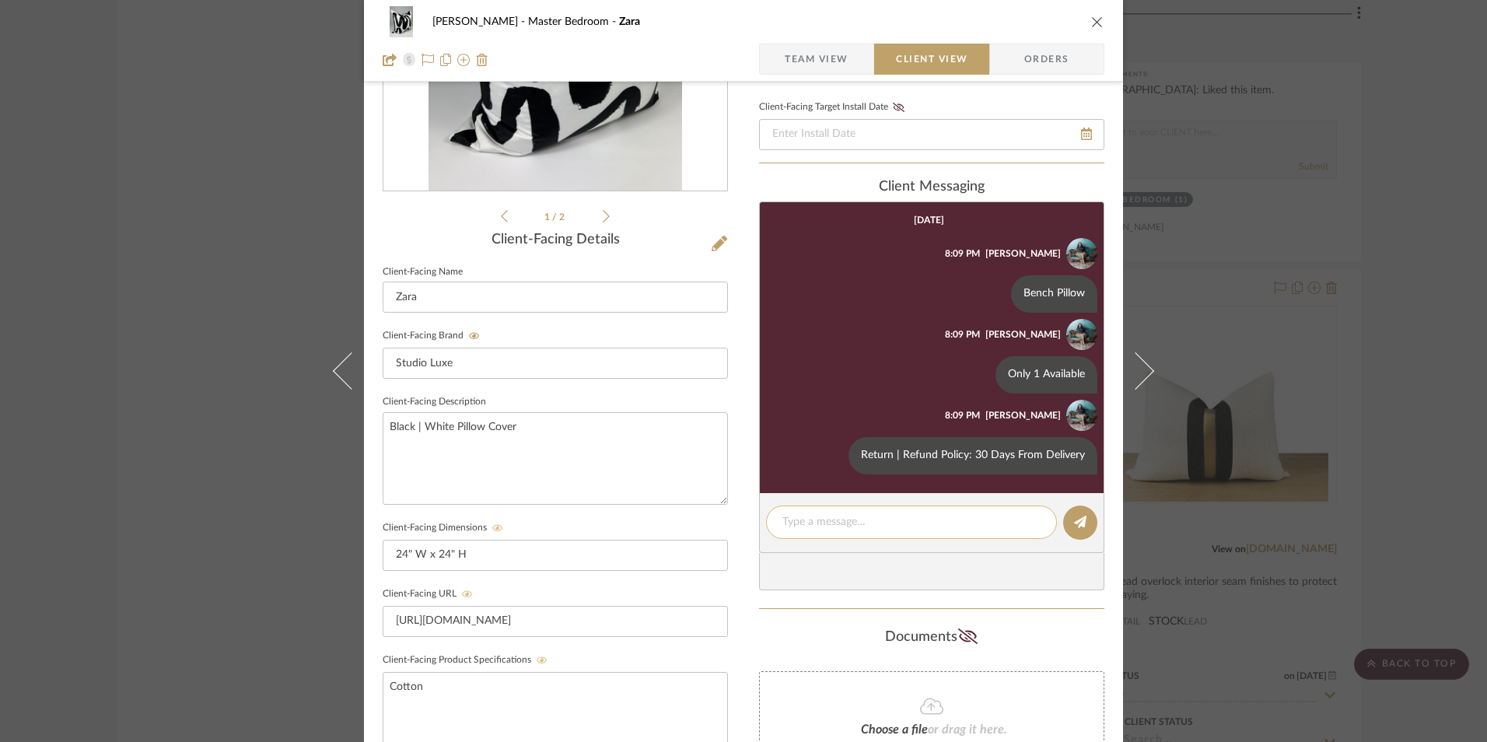
click at [807, 522] on textarea at bounding box center [911, 522] width 258 height 16
paste textarea "Note: Pillow Cover doesn't include pillow insert. 14" W x 36" L pillow insert r…"
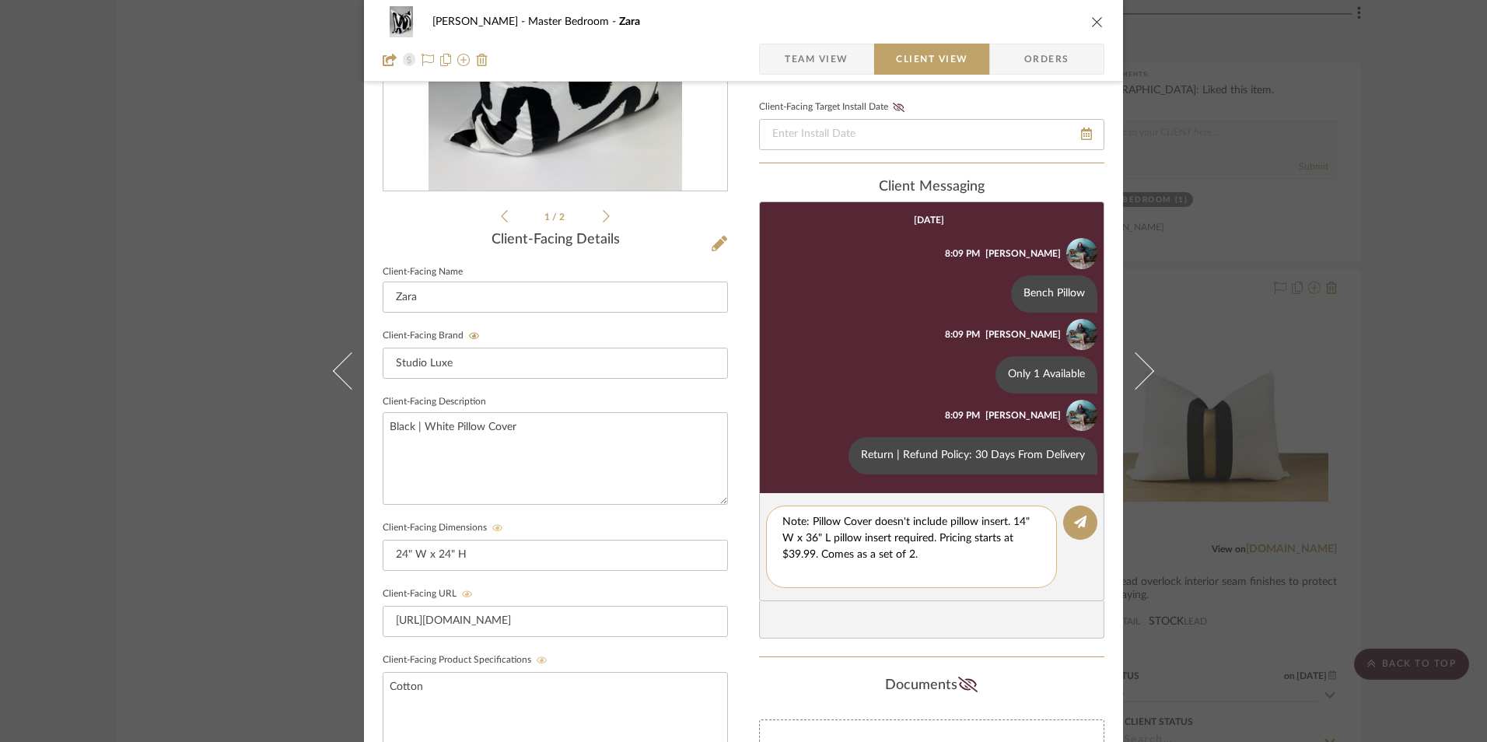
click at [1015, 525] on textarea "Note: Pillow Cover doesn't include pillow insert. 14" W x 36" L pillow insert r…" at bounding box center [911, 546] width 258 height 65
click at [806, 537] on textarea "Note: Pillow Cover doesn't include pillow insert. 26" W x 36" L pillow insert r…" at bounding box center [911, 546] width 258 height 65
click at [794, 553] on textarea "Note: Pillow Cover doesn't include pillow insert. 26" W x 26" L pillow insert r…" at bounding box center [911, 546] width 258 height 65
type textarea "Note: Pillow Cover doesn't include pillow insert. 26" W x 26" L pillow insert r…"
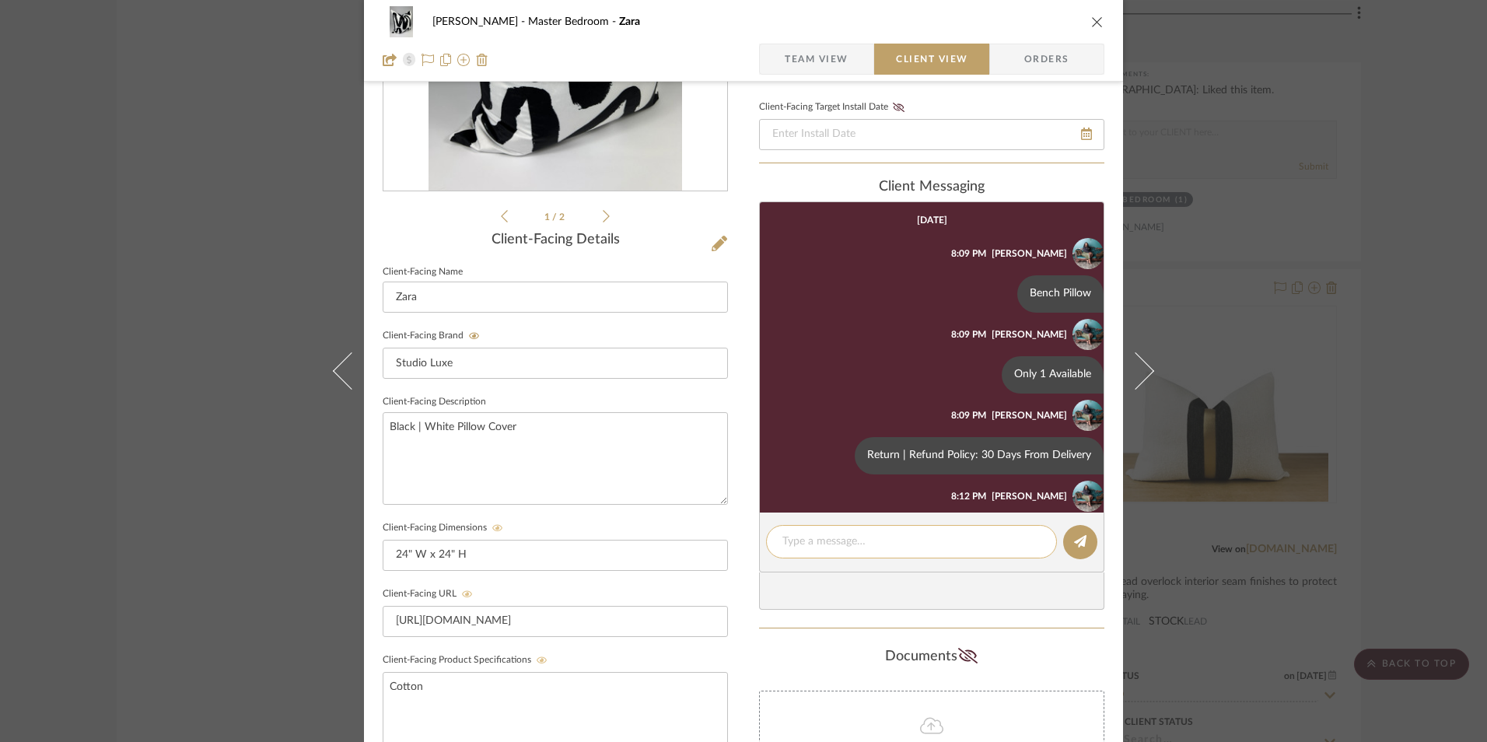
scroll to position [86, 0]
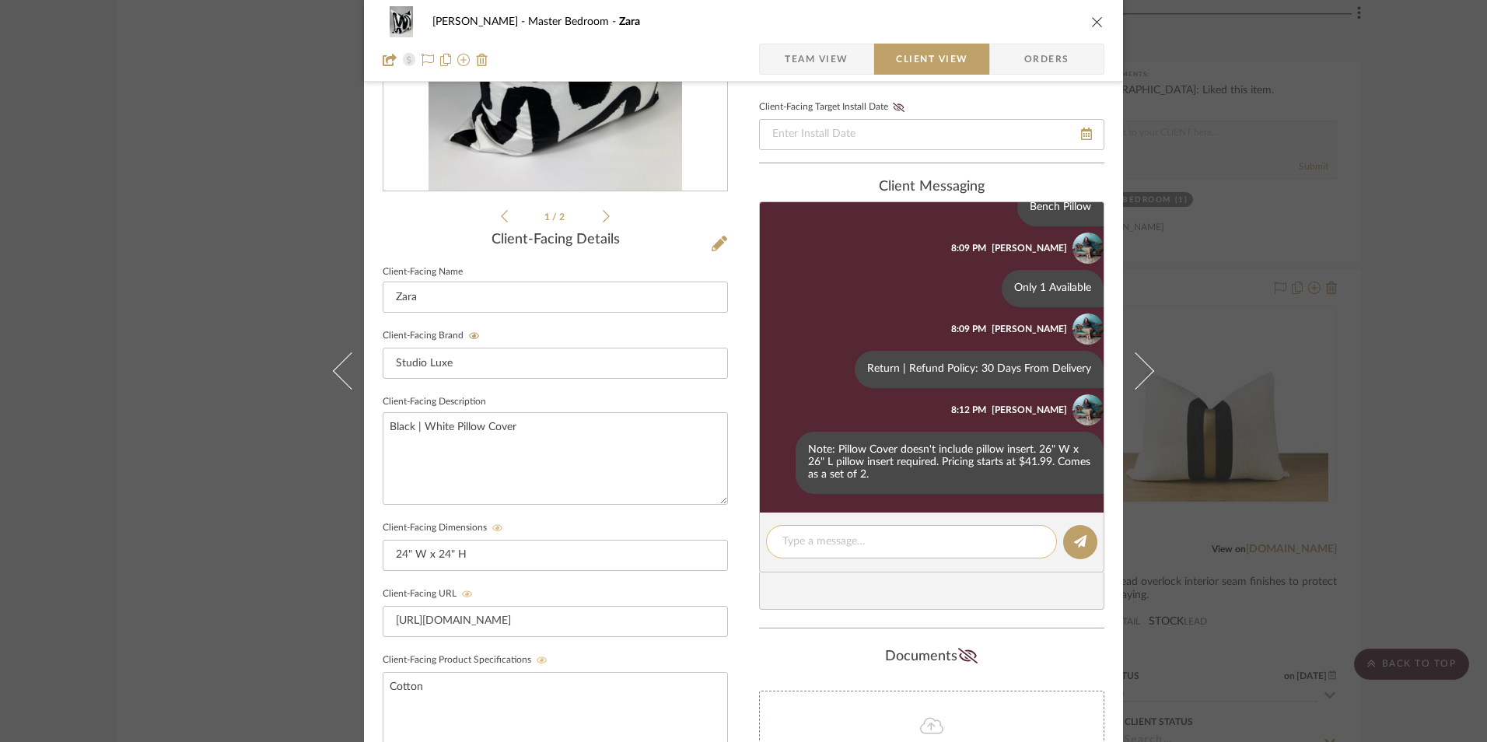
click at [810, 546] on textarea at bounding box center [911, 541] width 258 height 16
paste textarea "Note: Link for pillow inserts will be provided via email."
type textarea "Note: Link for pillow inserts will be provided via email."
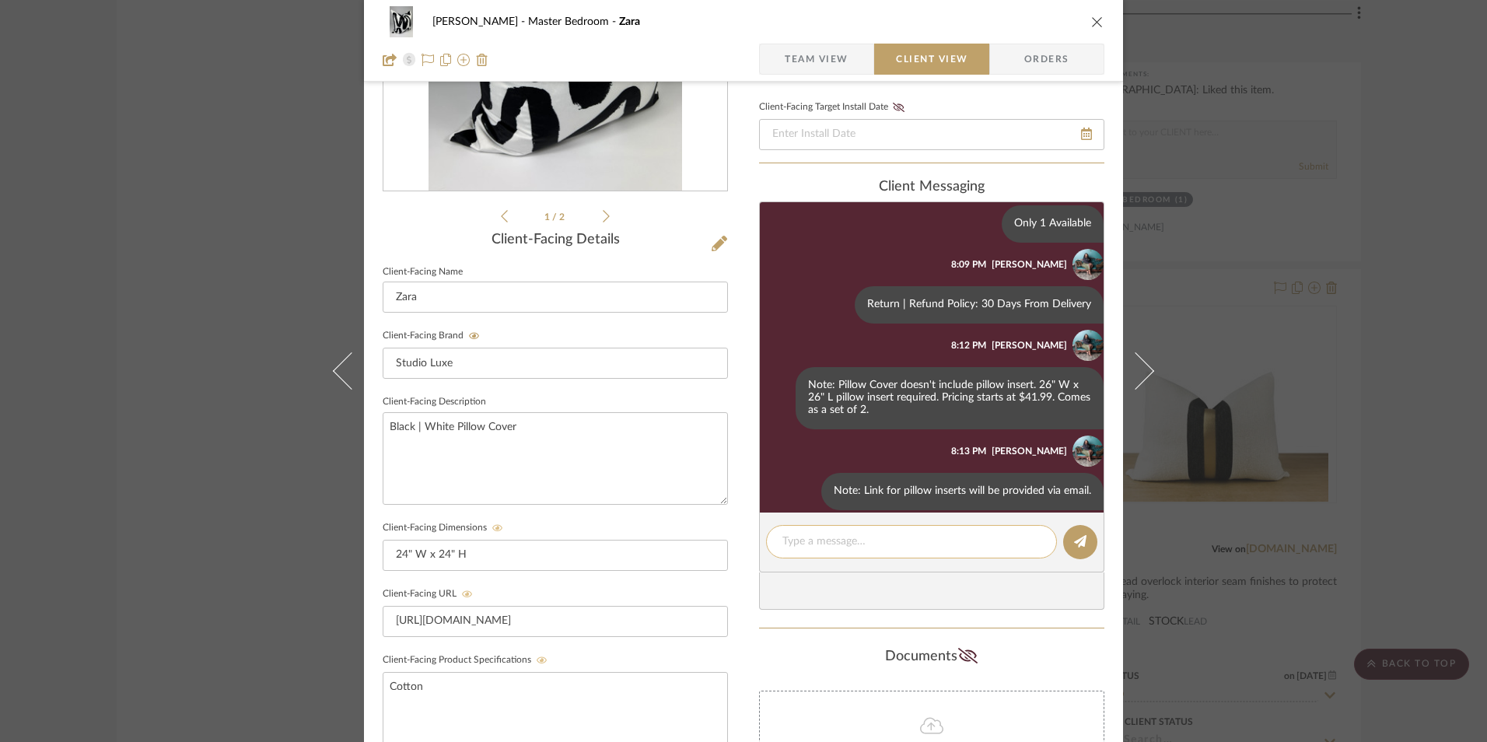
scroll to position [167, 0]
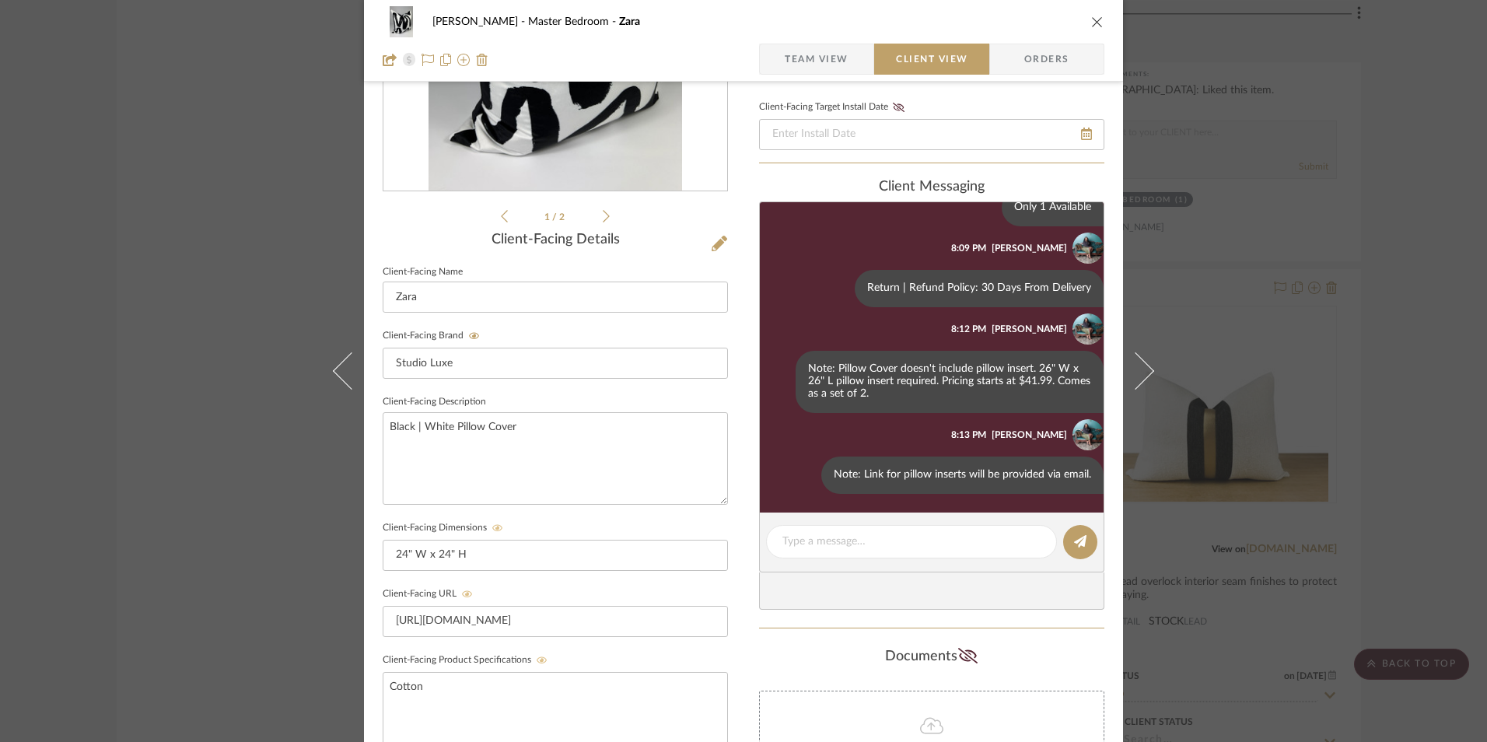
click at [1434, 259] on div "[PERSON_NAME] Master Bedroom Zara Team View Client View Orders 1 / 2 Client-Fac…" at bounding box center [743, 371] width 1487 height 742
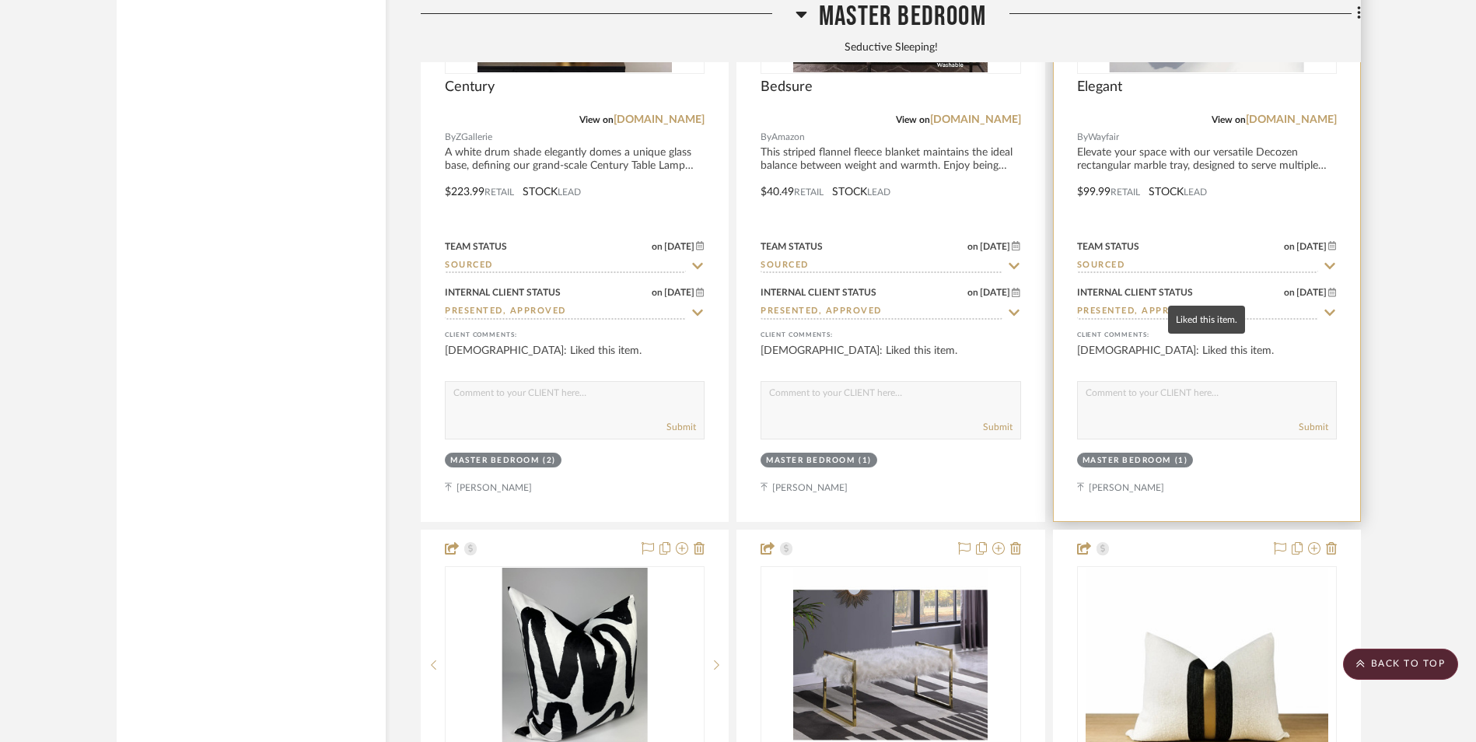
scroll to position [3548, 0]
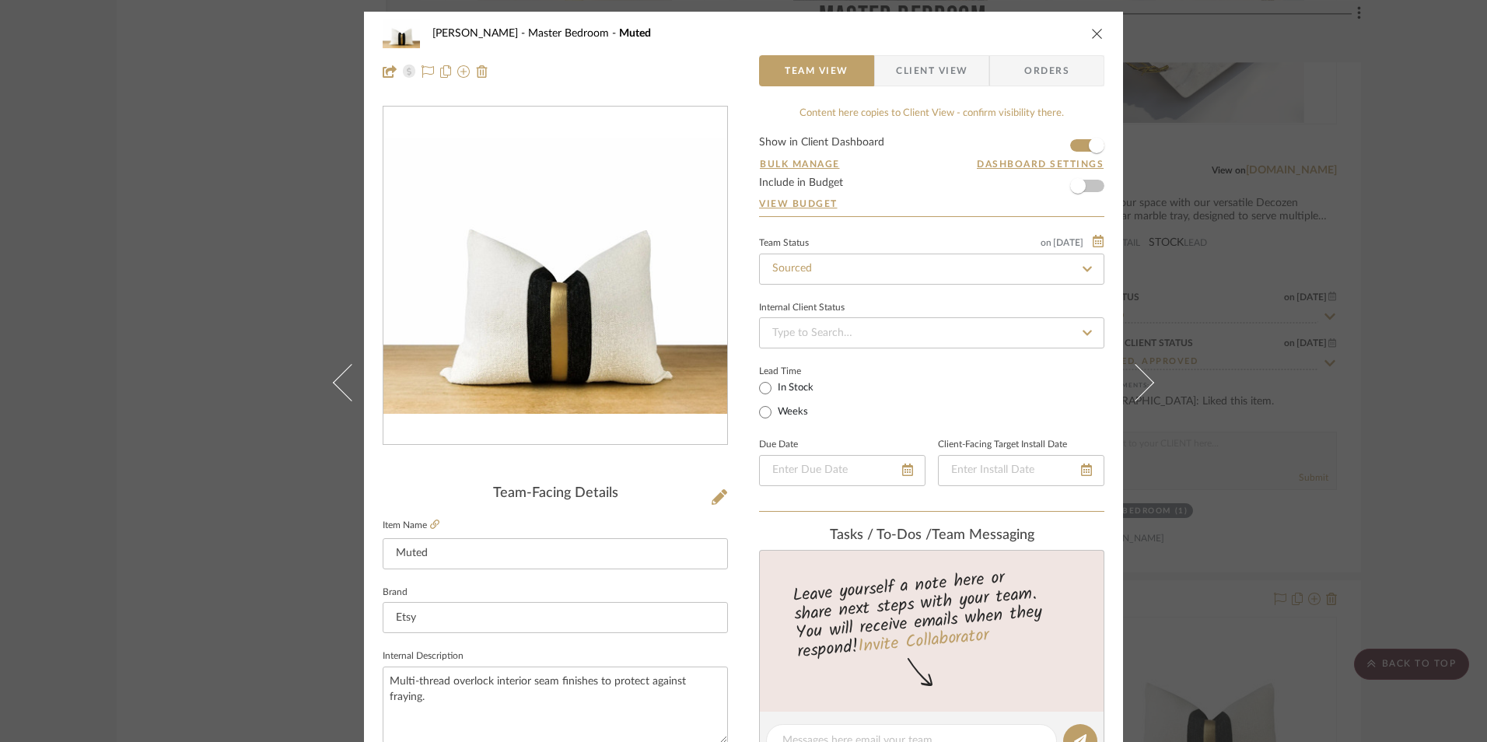
click at [1406, 381] on div "[PERSON_NAME] Master Bedroom Muted Team View Client View Orders Team-Facing Det…" at bounding box center [743, 371] width 1487 height 742
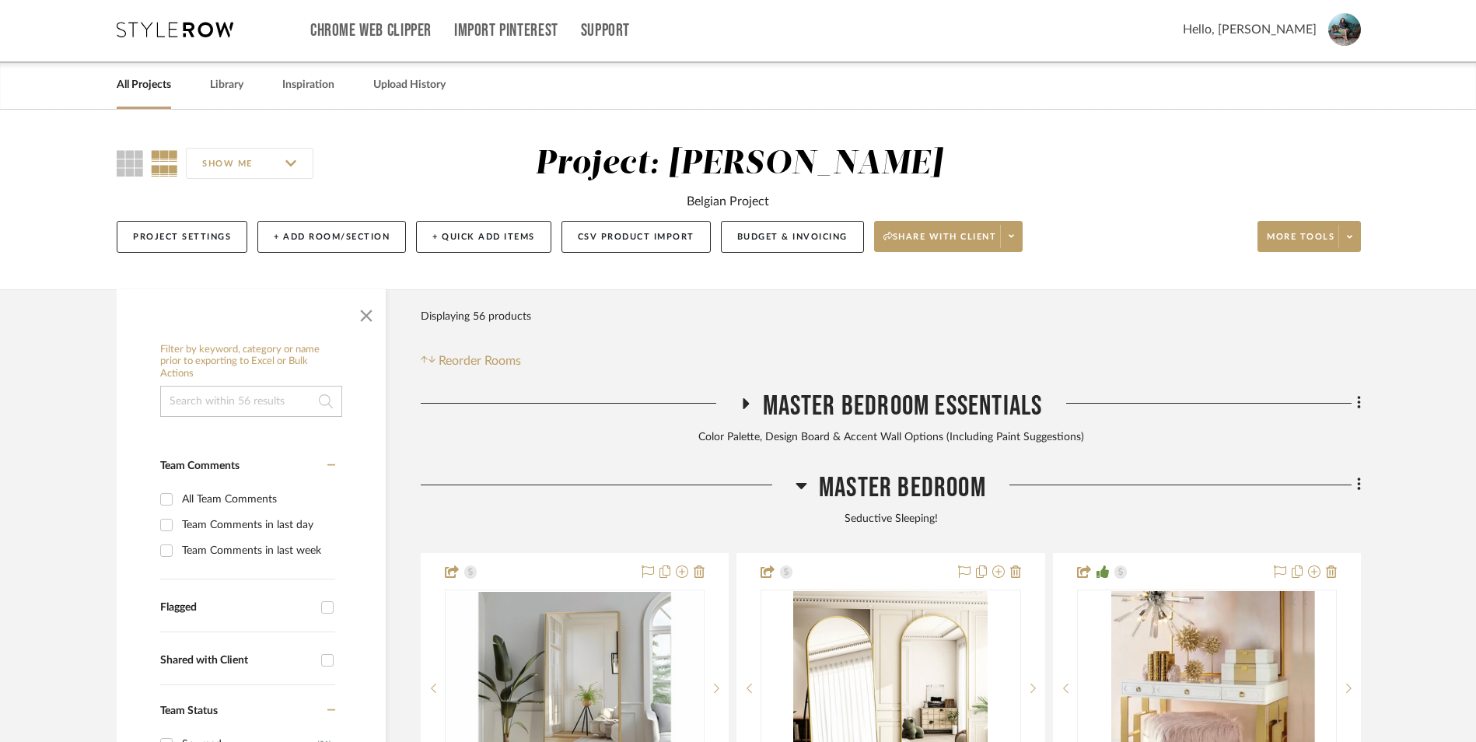
scroll to position [283, 0]
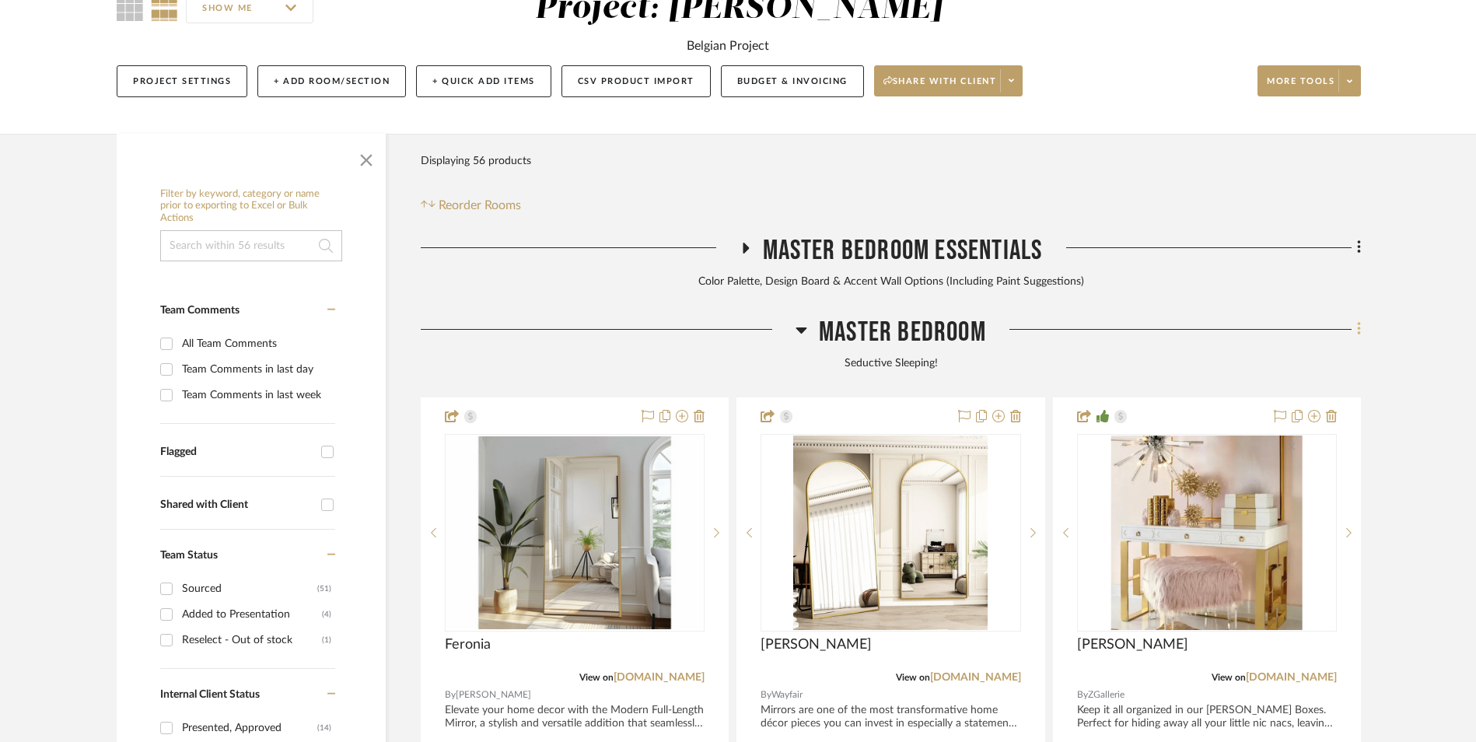
click at [1357, 320] on icon at bounding box center [1359, 328] width 5 height 17
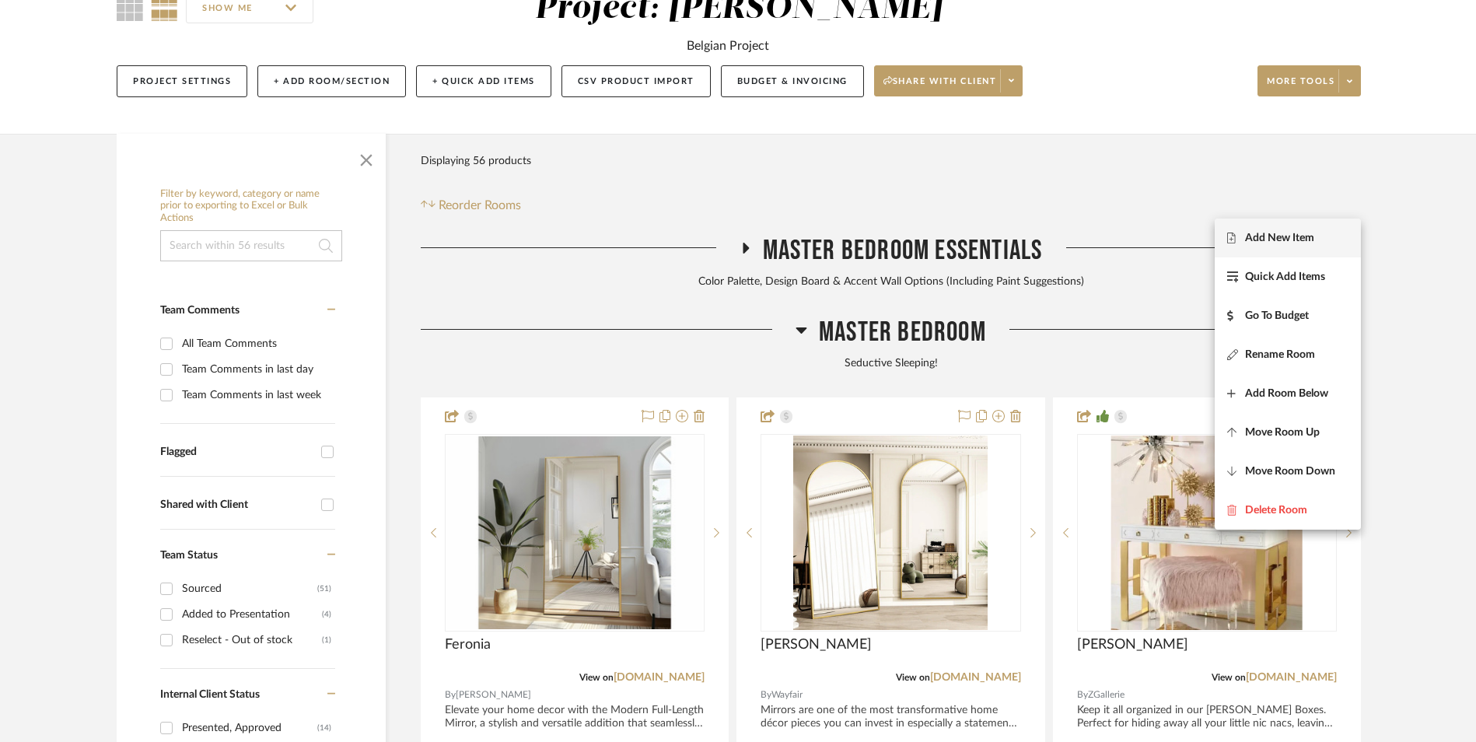
click at [1295, 235] on span "Add New Item" at bounding box center [1279, 237] width 69 height 13
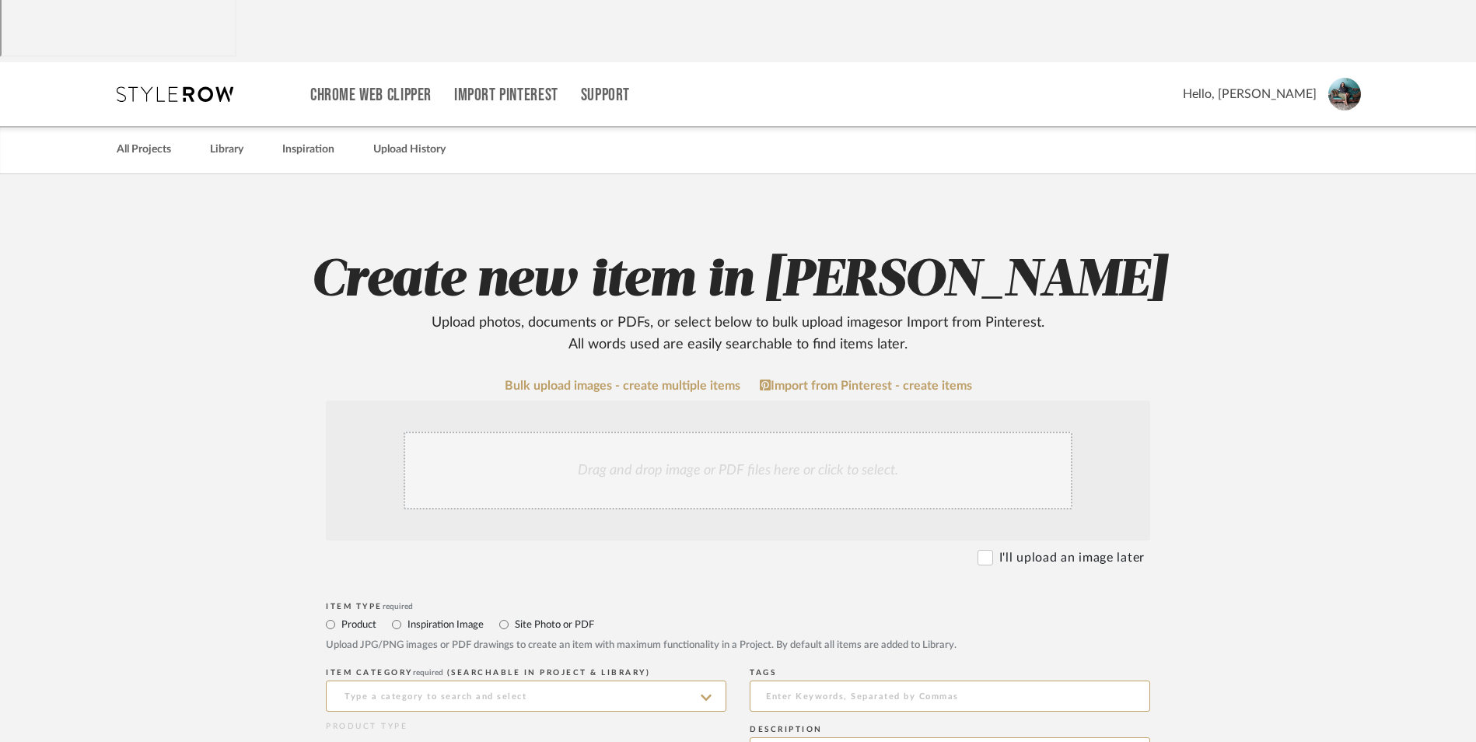
scroll to position [389, 0]
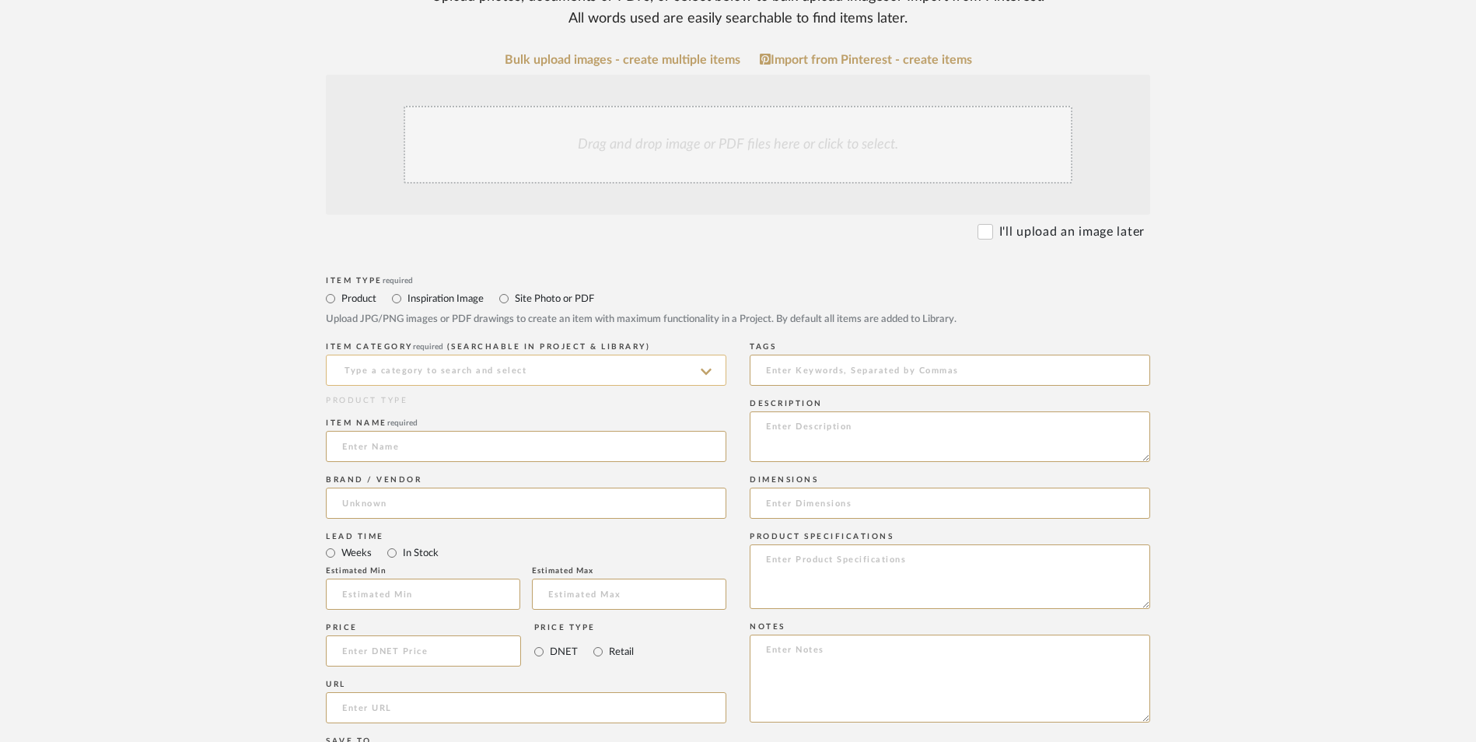
click at [459, 355] on input at bounding box center [526, 370] width 400 height 31
click at [452, 276] on div "Pillows & Throws" at bounding box center [526, 284] width 399 height 40
type input "Pillows & Throws"
click at [420, 431] on input at bounding box center [526, 446] width 400 height 31
type input "[GEOGRAPHIC_DATA]"
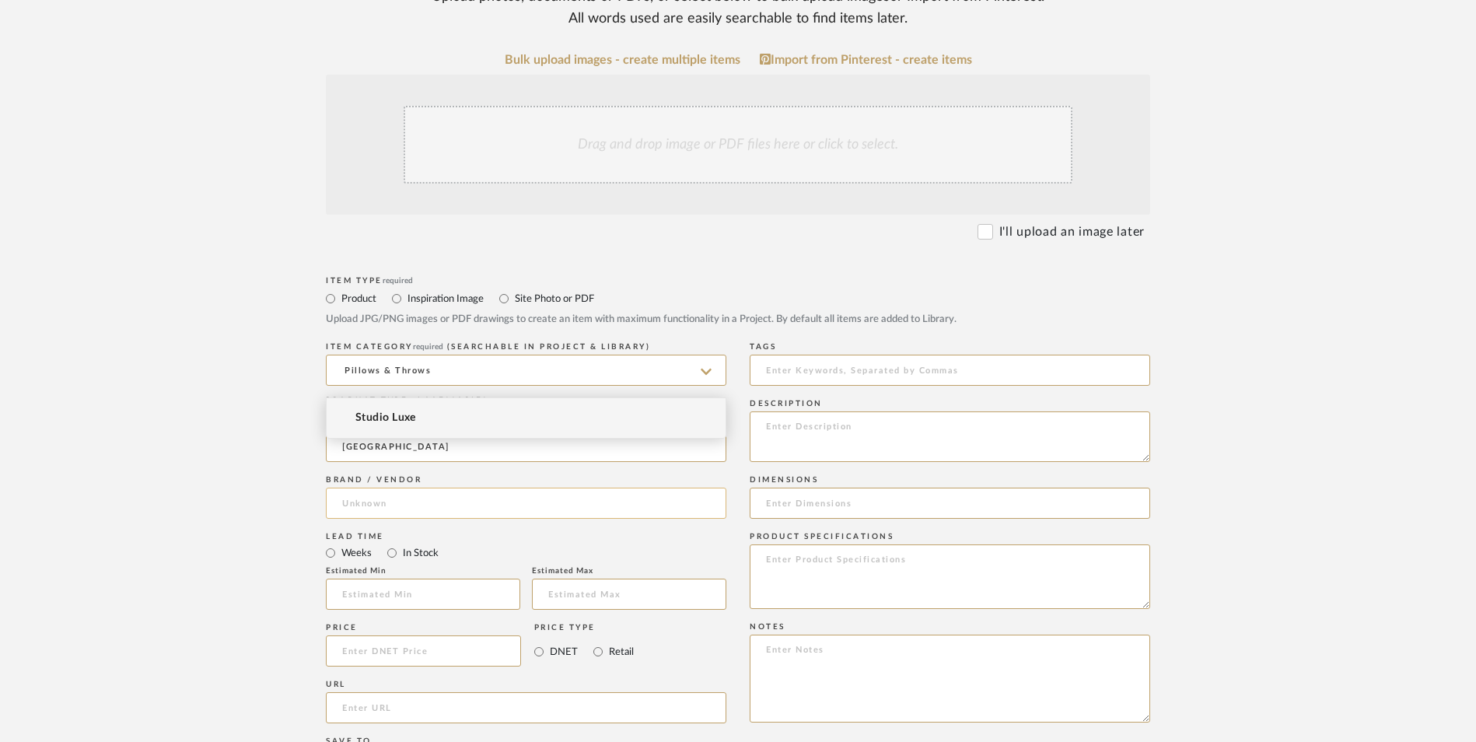
click at [415, 487] on input at bounding box center [526, 502] width 400 height 31
click at [401, 418] on span "Studio Luxe" at bounding box center [385, 417] width 61 height 13
type input "Studio Luxe"
click at [386, 543] on input "In Stock" at bounding box center [392, 552] width 19 height 19
radio input "true"
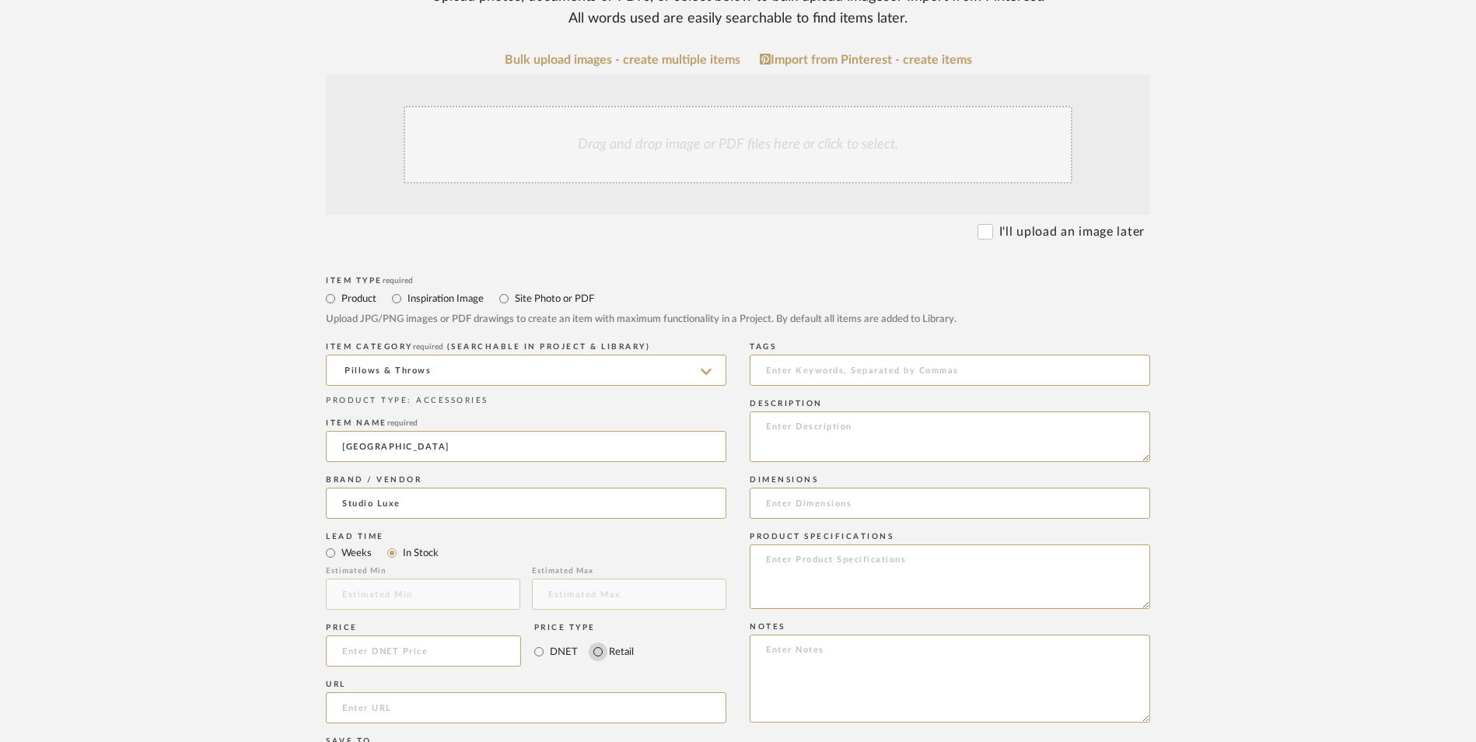
drag, startPoint x: 600, startPoint y: 526, endPoint x: 519, endPoint y: 525, distance: 80.9
click at [599, 642] on input "Retail" at bounding box center [598, 651] width 19 height 19
radio input "true"
click at [504, 635] on input at bounding box center [423, 650] width 195 height 31
type input "$49.99"
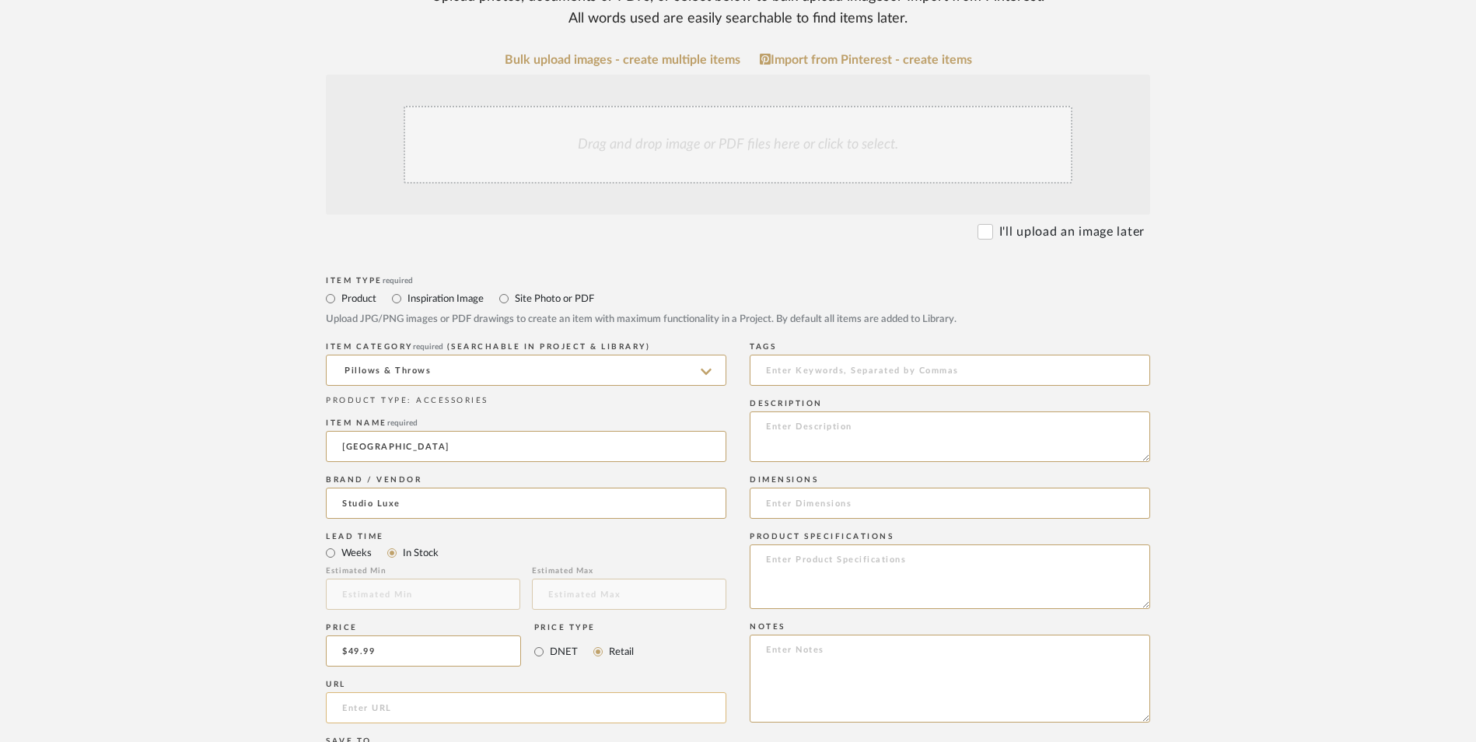
click at [432, 692] on input "url" at bounding box center [526, 707] width 400 height 31
paste input "[URL][DOMAIN_NAME]"
type input "[URL][DOMAIN_NAME]"
click at [251, 451] on form "Bulk upload images - create multiple items Import from Pinterest - create items…" at bounding box center [738, 616] width 991 height 1127
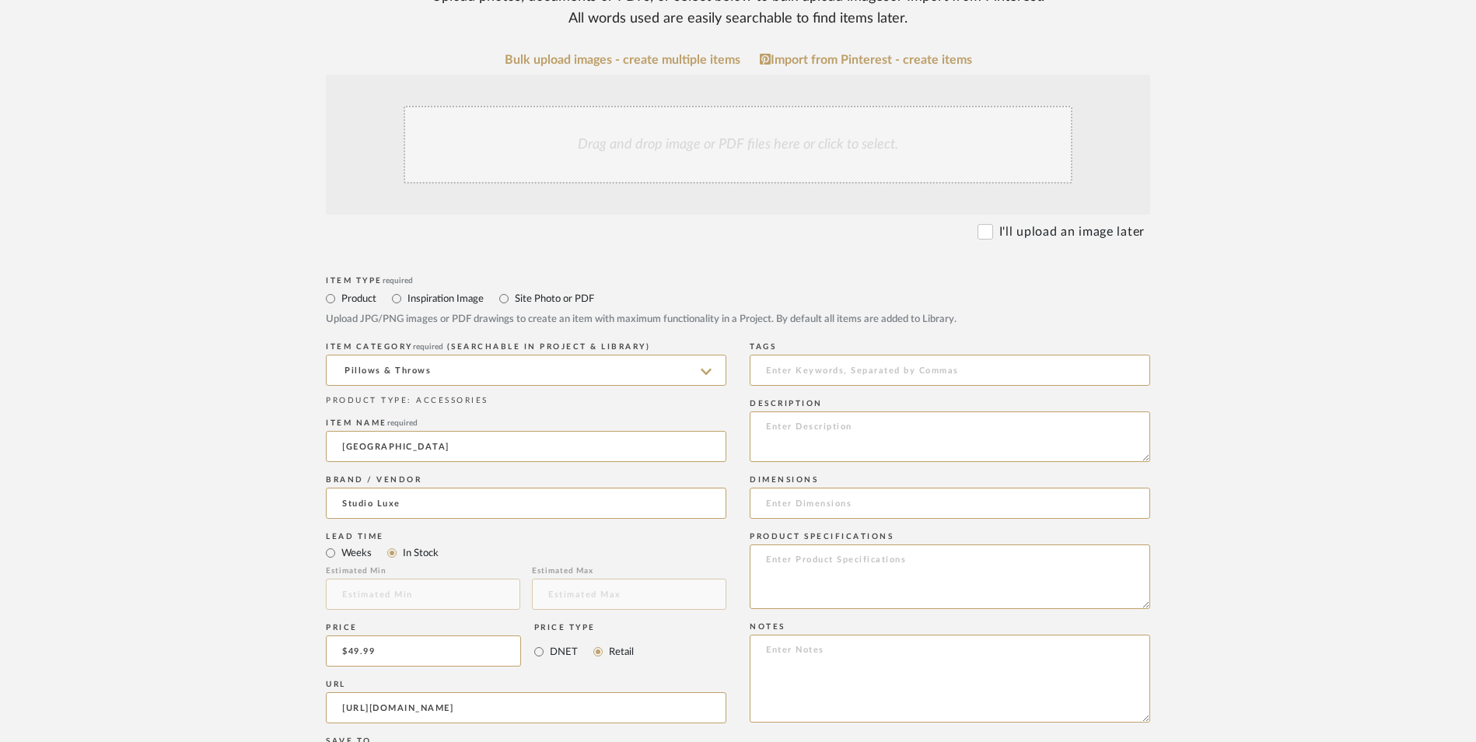
scroll to position [0, 0]
click at [810, 634] on textarea at bounding box center [950, 678] width 400 height 88
paste textarea "Option 1: ETA: SKU: Reviews - Stars Return | Refund Policy:"
drag, startPoint x: 823, startPoint y: 525, endPoint x: 715, endPoint y: 519, distance: 108.3
click at [715, 519] on div "Item Type required Product Inspiration Image Site Photo or PDF Upload JPG/PNG i…" at bounding box center [738, 726] width 824 height 908
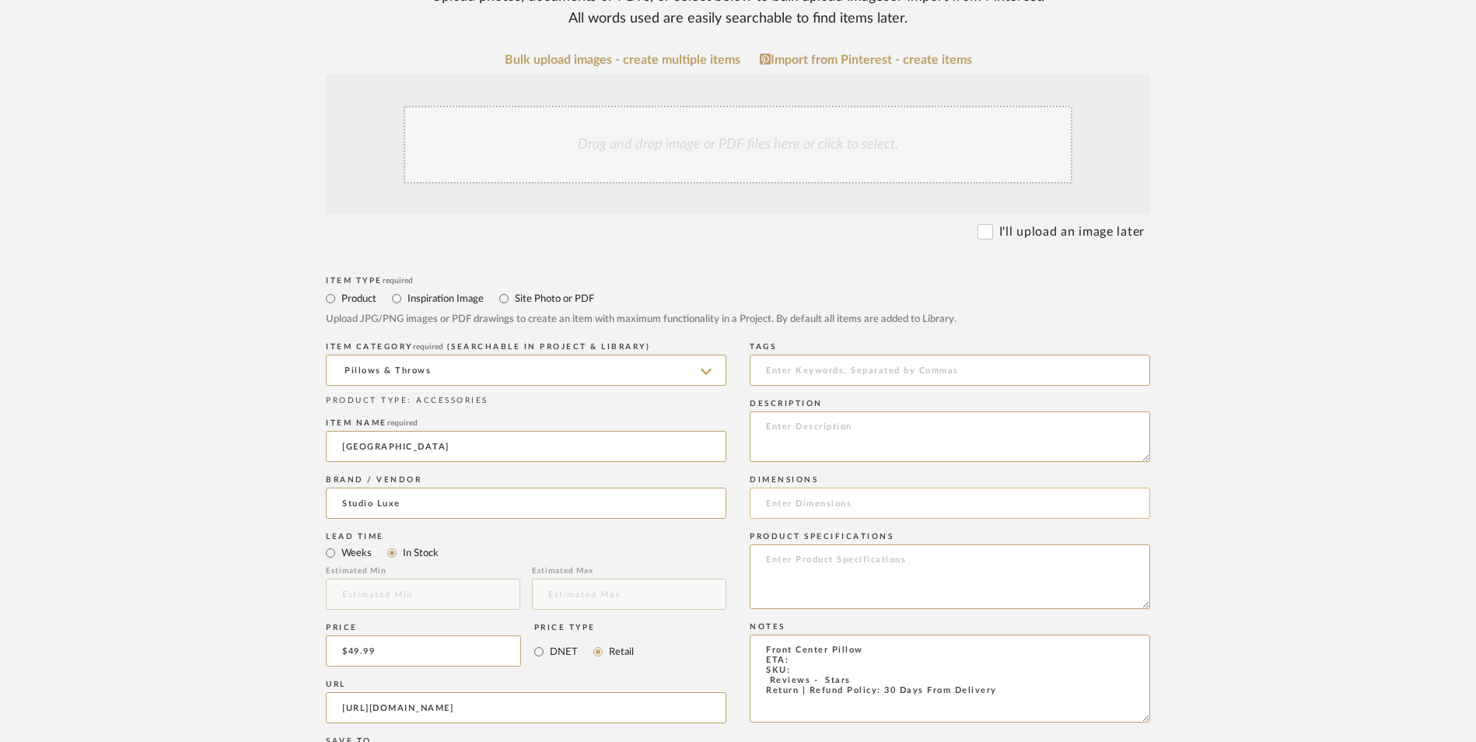
type textarea "Front Center Pillow ETA: SKU: Reviews - Stars Return | Refund Policy: 30 Days F…"
click at [787, 487] on input at bounding box center [950, 502] width 400 height 31
type input "12" H x 20" W"
click at [809, 634] on textarea "Front Center Pillow ETA: SKU: Reviews - Stars Return | Refund Policy: 30 Days F…" at bounding box center [950, 678] width 400 height 88
drag, startPoint x: 854, startPoint y: 557, endPoint x: 759, endPoint y: 556, distance: 95.6
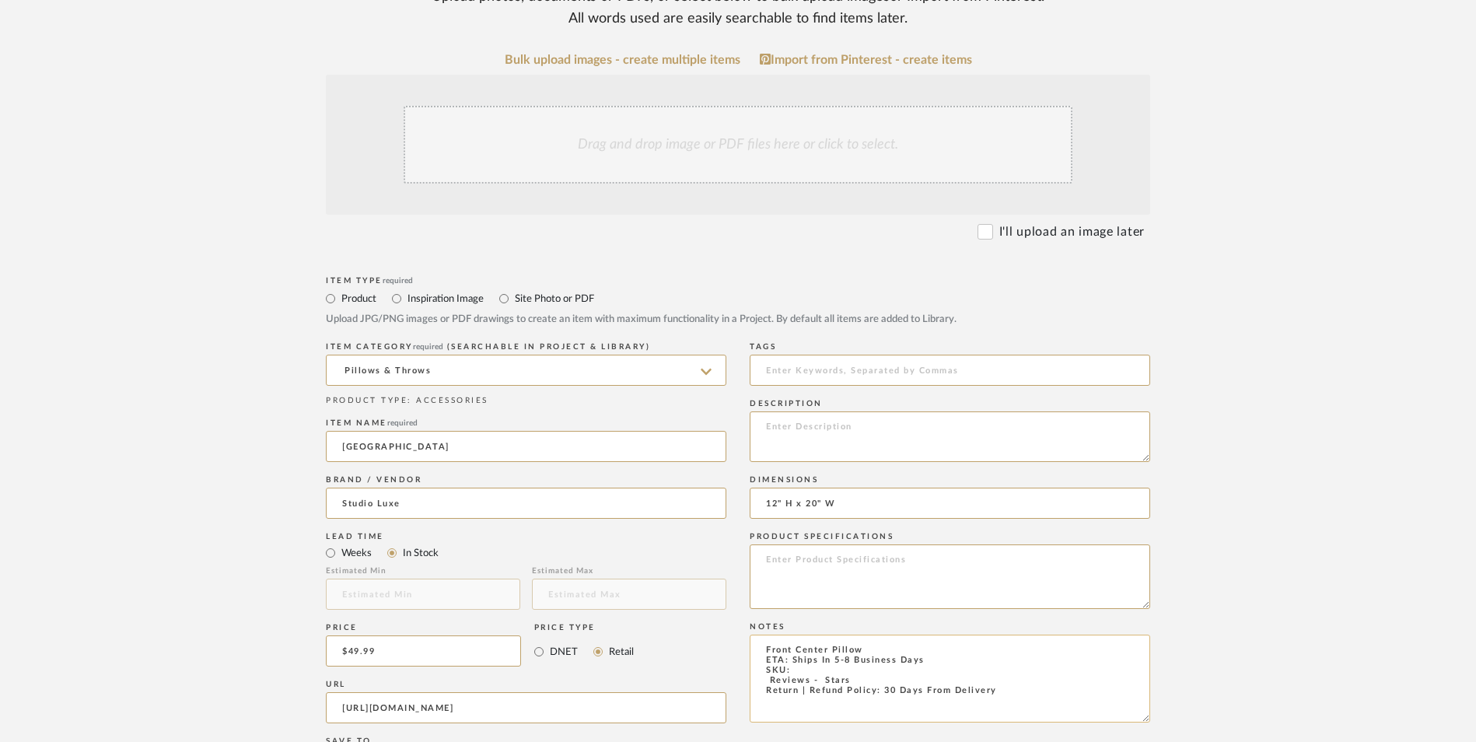
click at [759, 634] on textarea "Front Center Pillow ETA: Ships In 5-8 Business Days SKU: Reviews - Stars Return…" at bounding box center [950, 678] width 400 height 88
click at [802, 634] on textarea "Front Center Pillow ETA: Ships In 5-8 Business Days SKU: Return | Refund Policy…" at bounding box center [950, 678] width 400 height 88
type textarea "Front Center Pillow ETA: Ships In 5-8 Business Days SKU: 1123 Only 2 Available …"
click at [817, 411] on textarea at bounding box center [950, 436] width 400 height 51
type textarea "Black | White Stripped Pillow Cover"
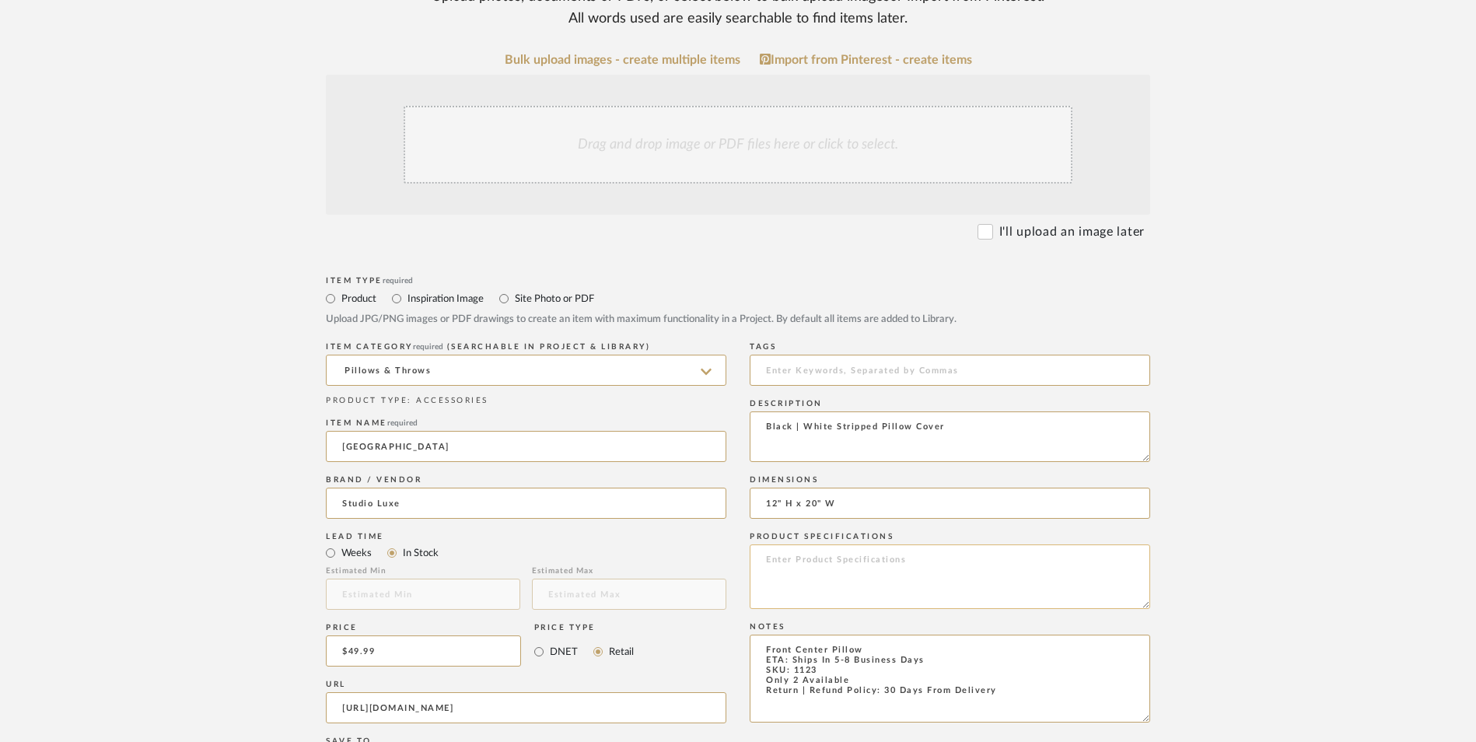
click at [861, 544] on textarea at bounding box center [950, 576] width 400 height 65
type textarea "Cotton | Leather"
click at [799, 634] on textarea "Front Center Pillow ETA: Ships In 5-8 Business Days SKU: 1123 Only 2 Available …" at bounding box center [950, 678] width 400 height 88
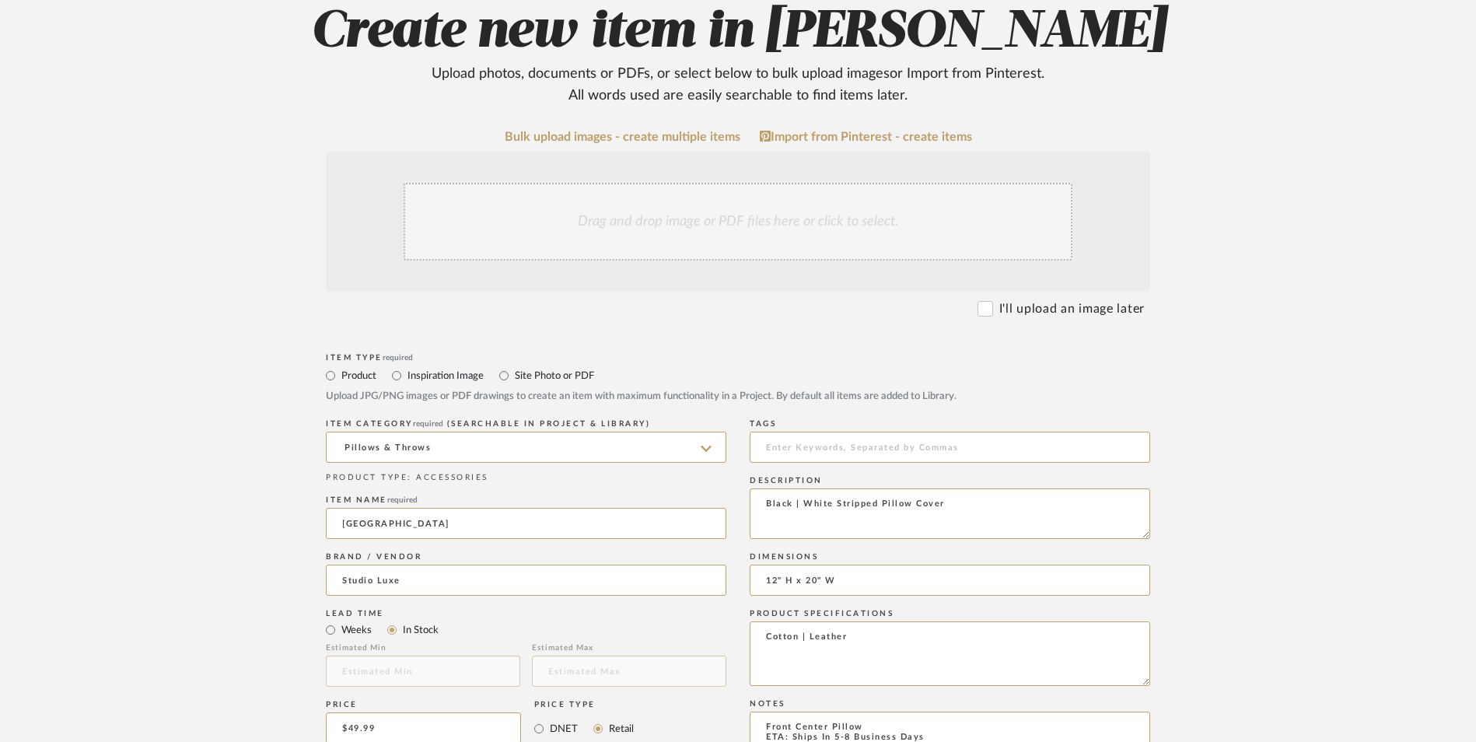
scroll to position [233, 0]
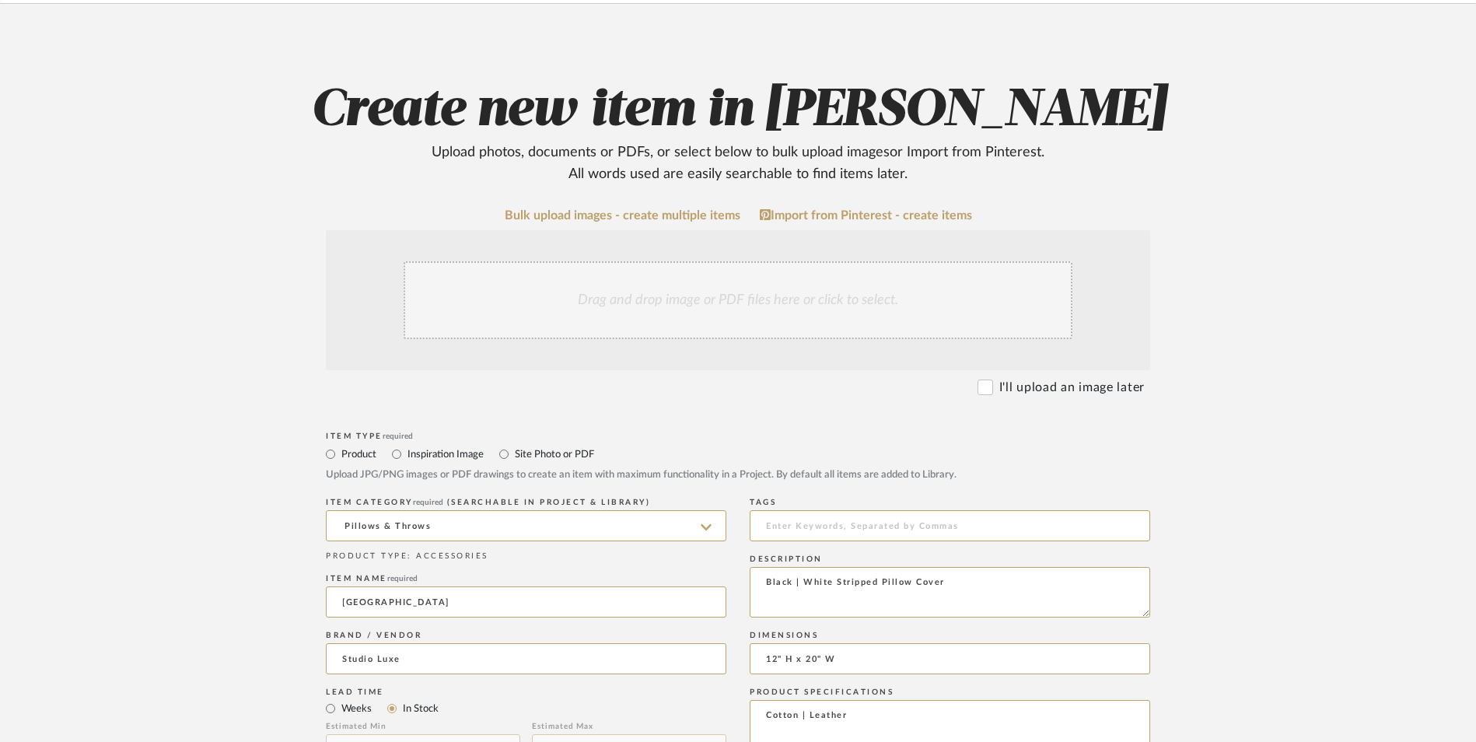
type textarea "Front Center Pillow ETA: Ships In 5-8 Business Days SKU: 1123 Only 3 Available …"
click at [743, 261] on div "Drag and drop image or PDF files here or click to select." at bounding box center [738, 300] width 669 height 78
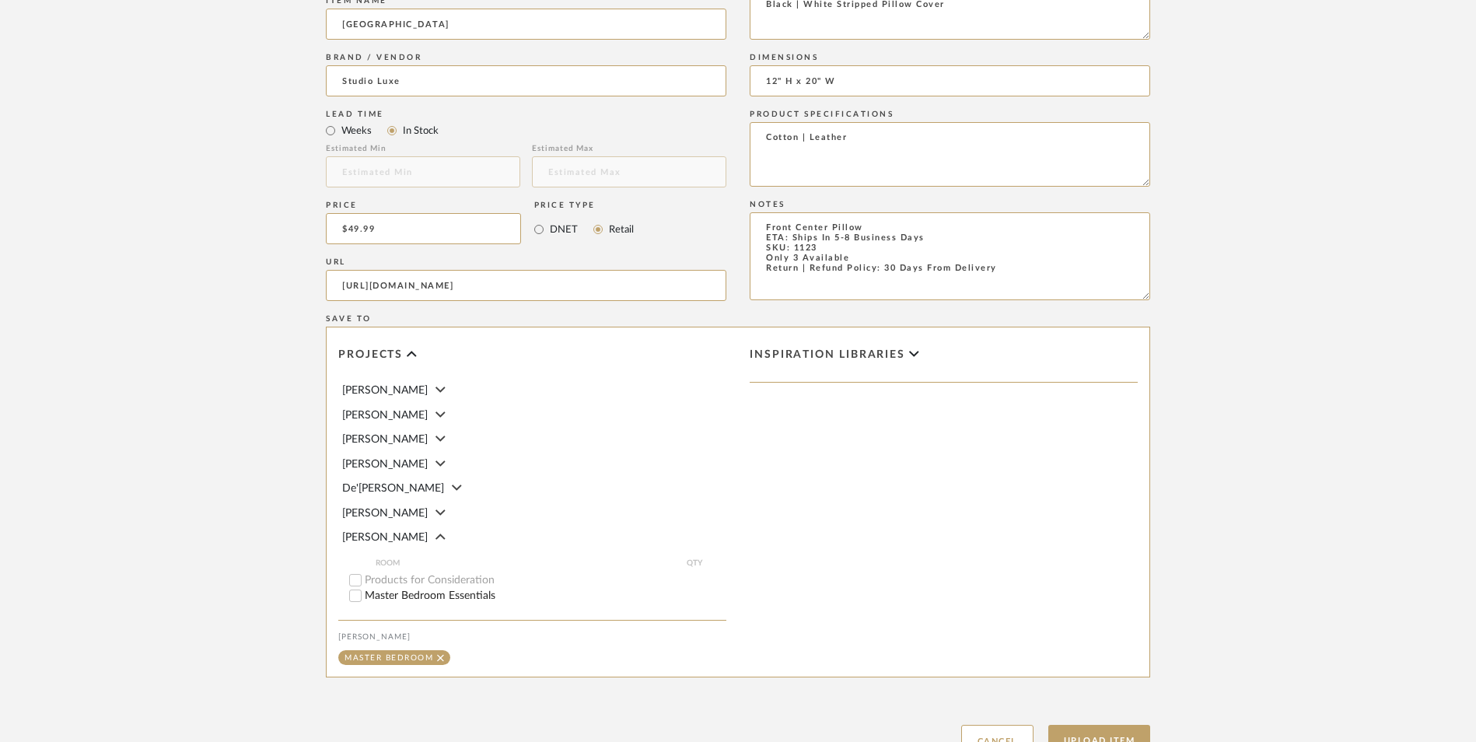
scroll to position [978, 0]
click at [1113, 723] on button "Upload Item" at bounding box center [1099, 739] width 103 height 32
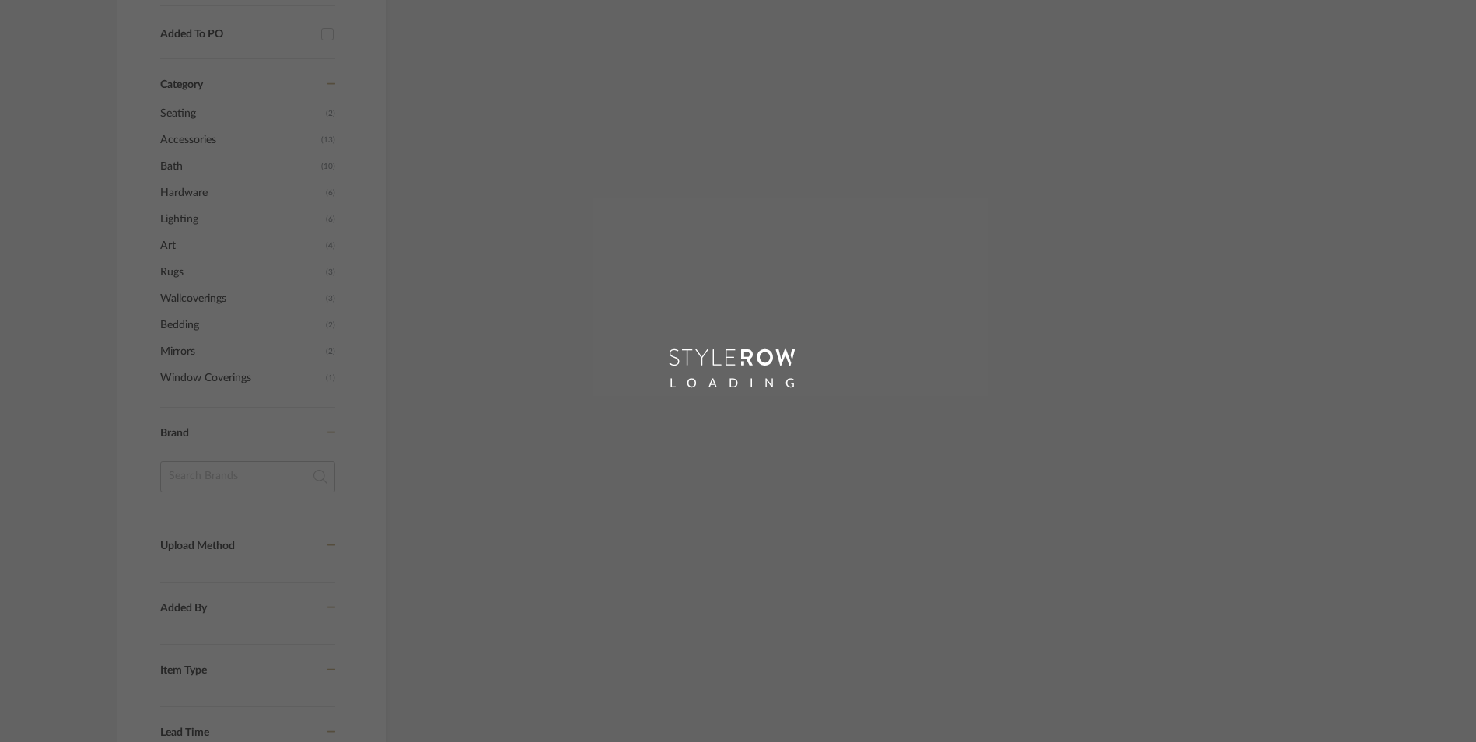
scroll to position [847, 0]
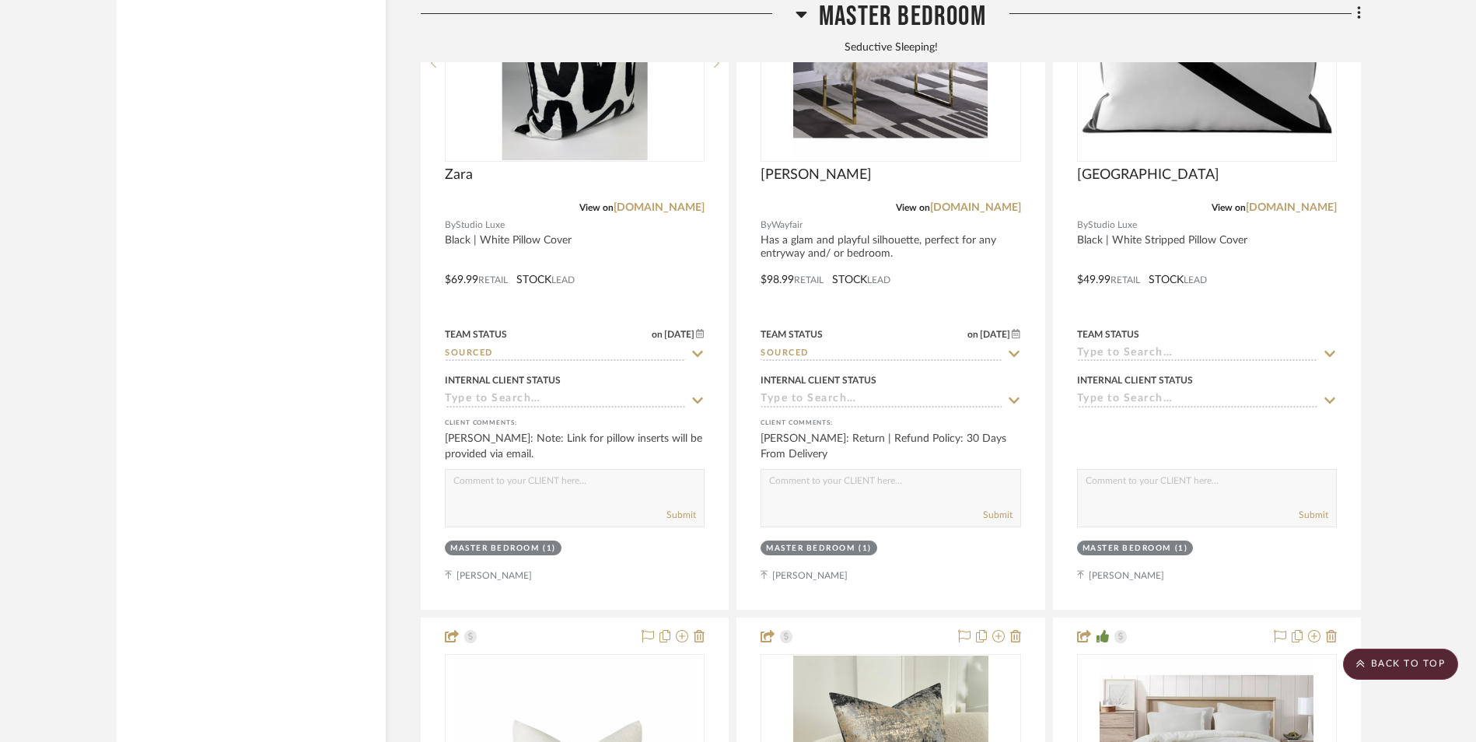
scroll to position [4275, 0]
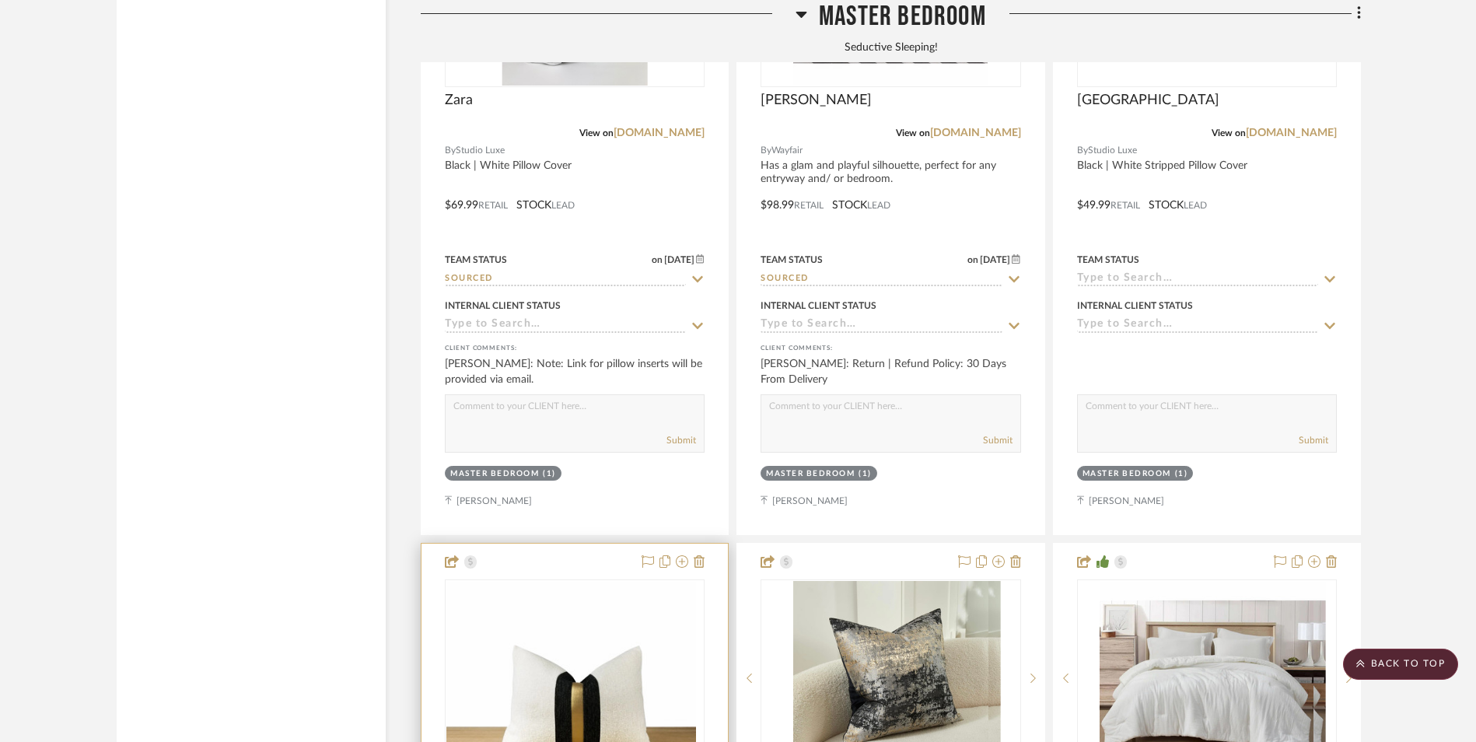
click at [540, 596] on img at bounding box center [574, 678] width 243 height 194
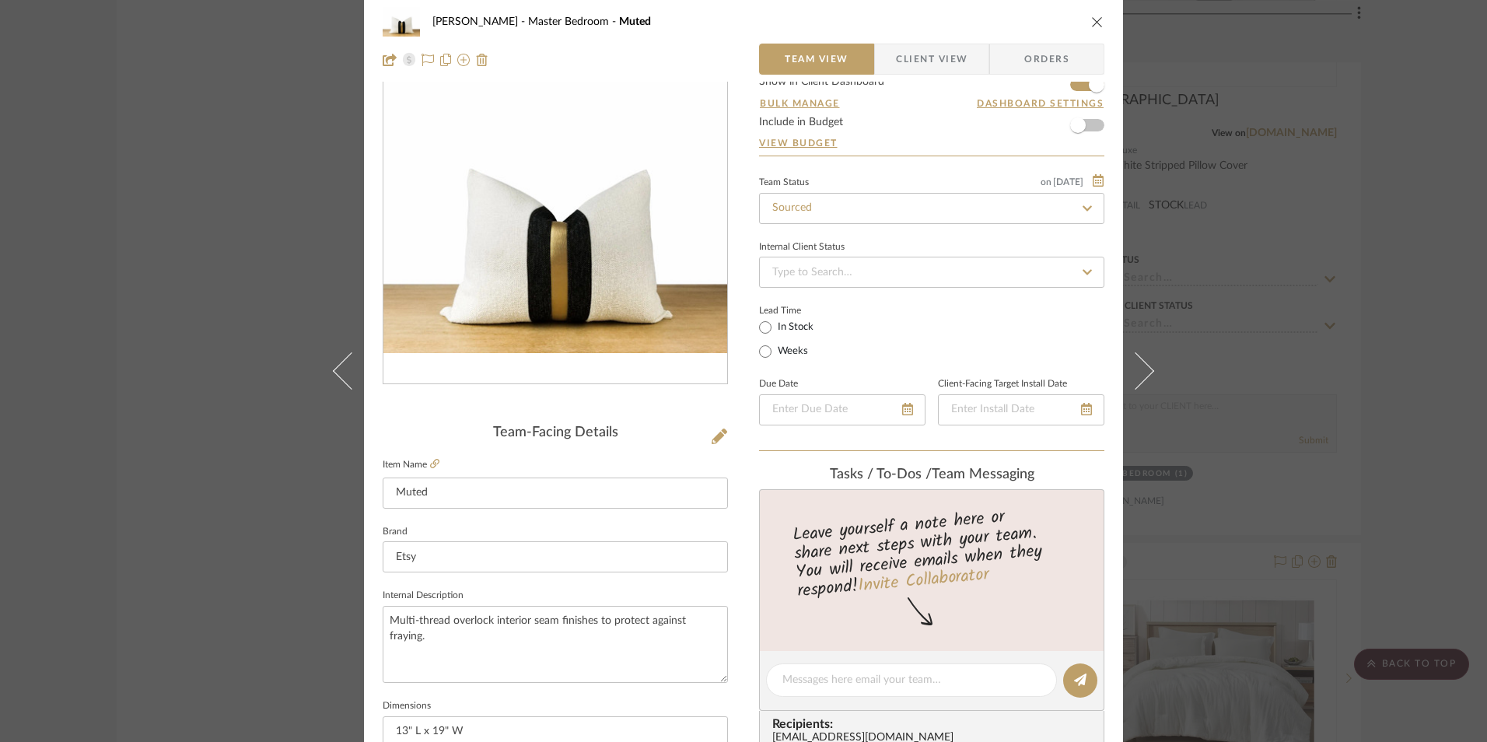
scroll to position [389, 0]
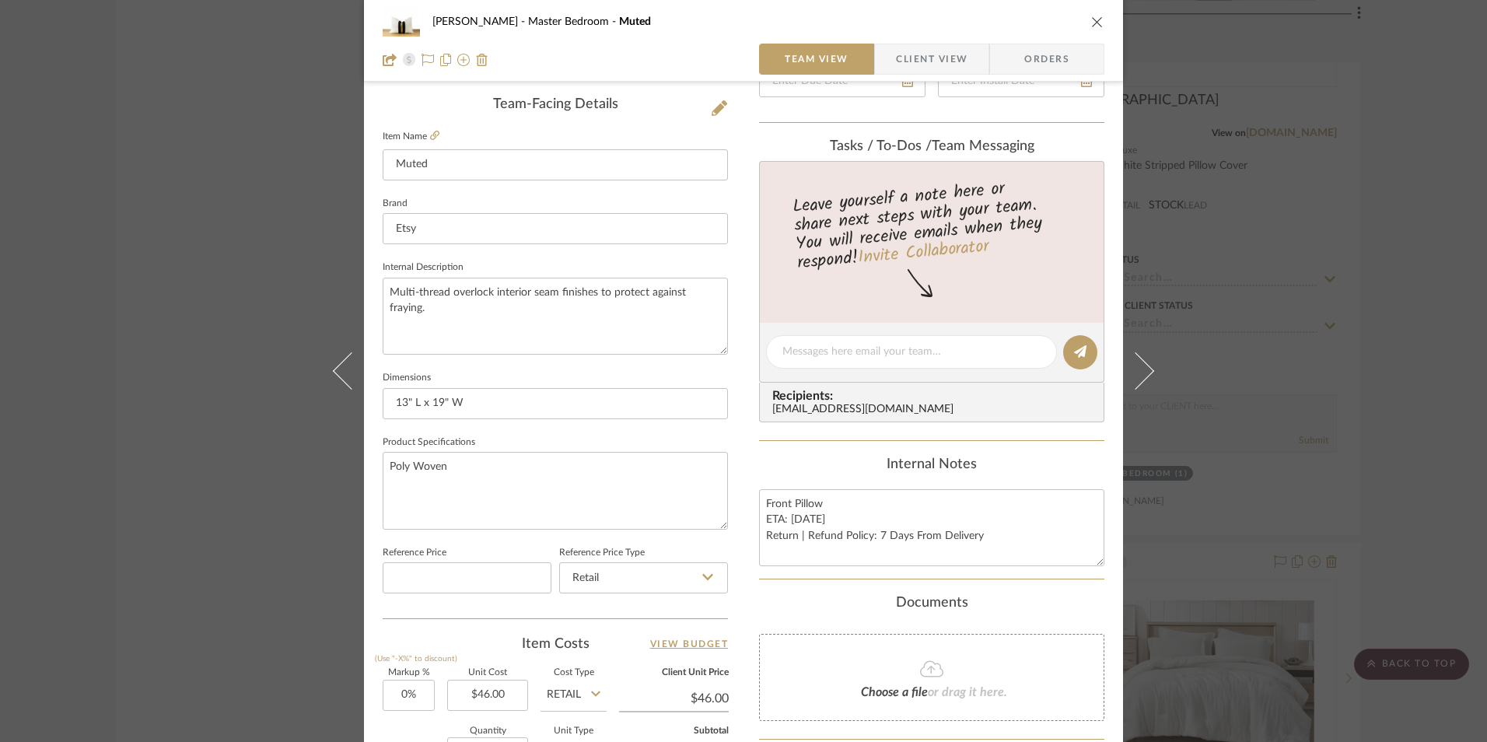
click at [1091, 22] on icon "close" at bounding box center [1097, 22] width 12 height 12
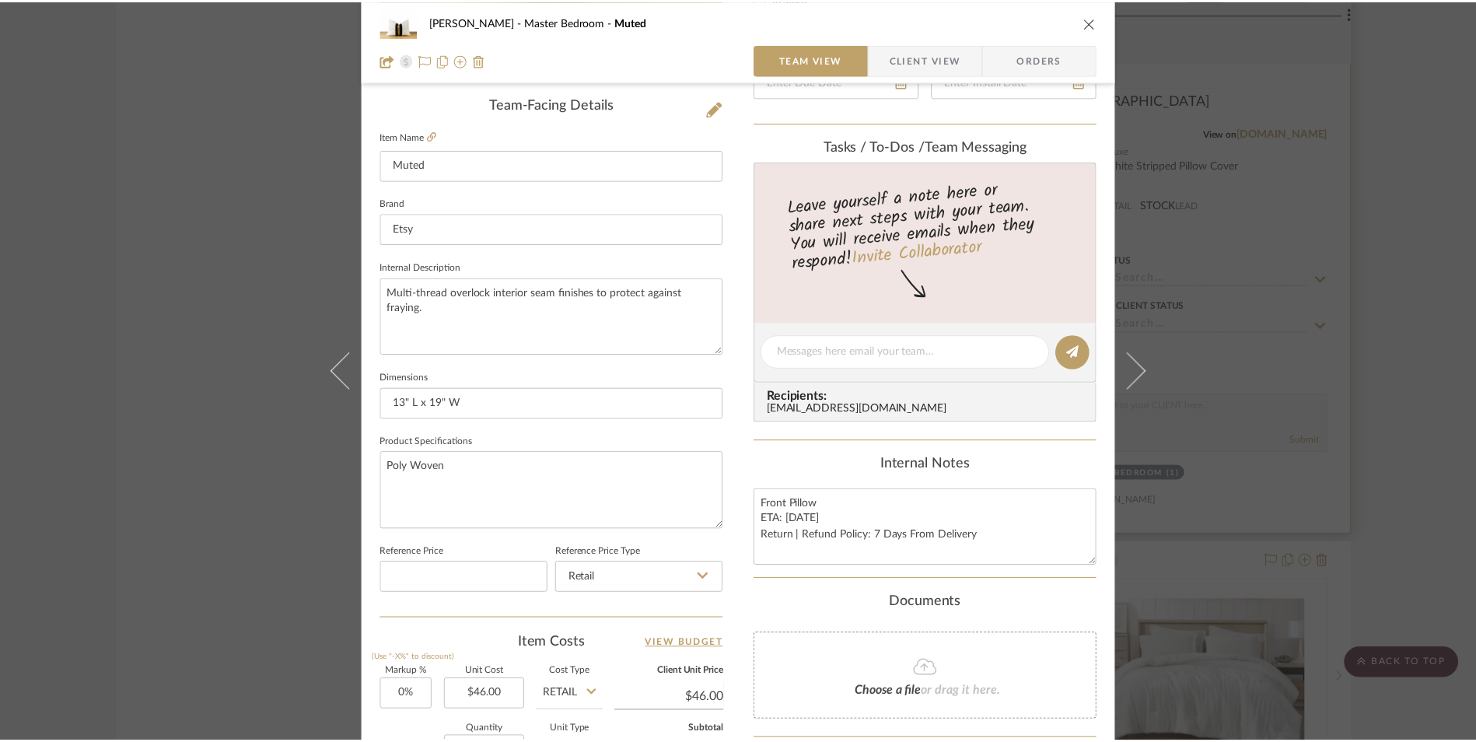
scroll to position [4275, 0]
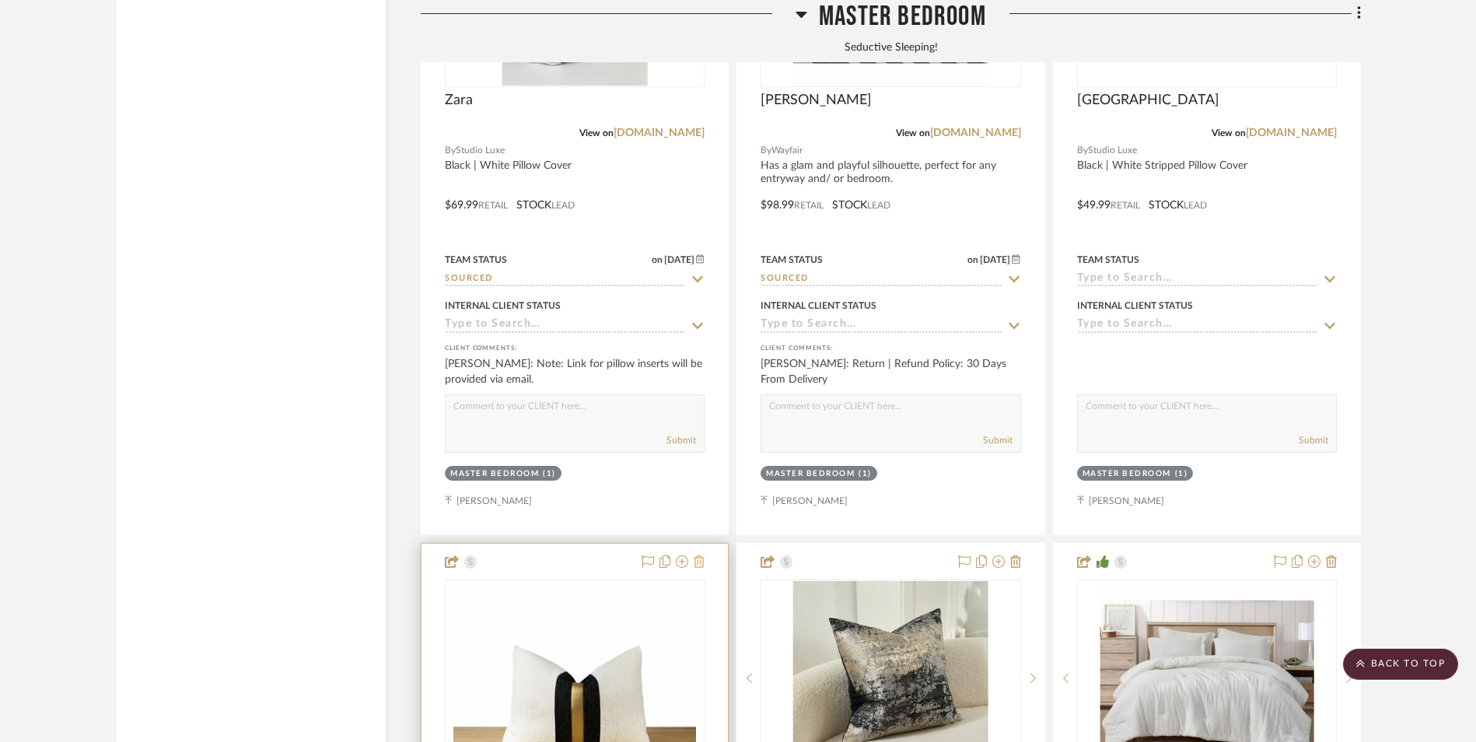
click at [702, 555] on icon at bounding box center [699, 561] width 11 height 12
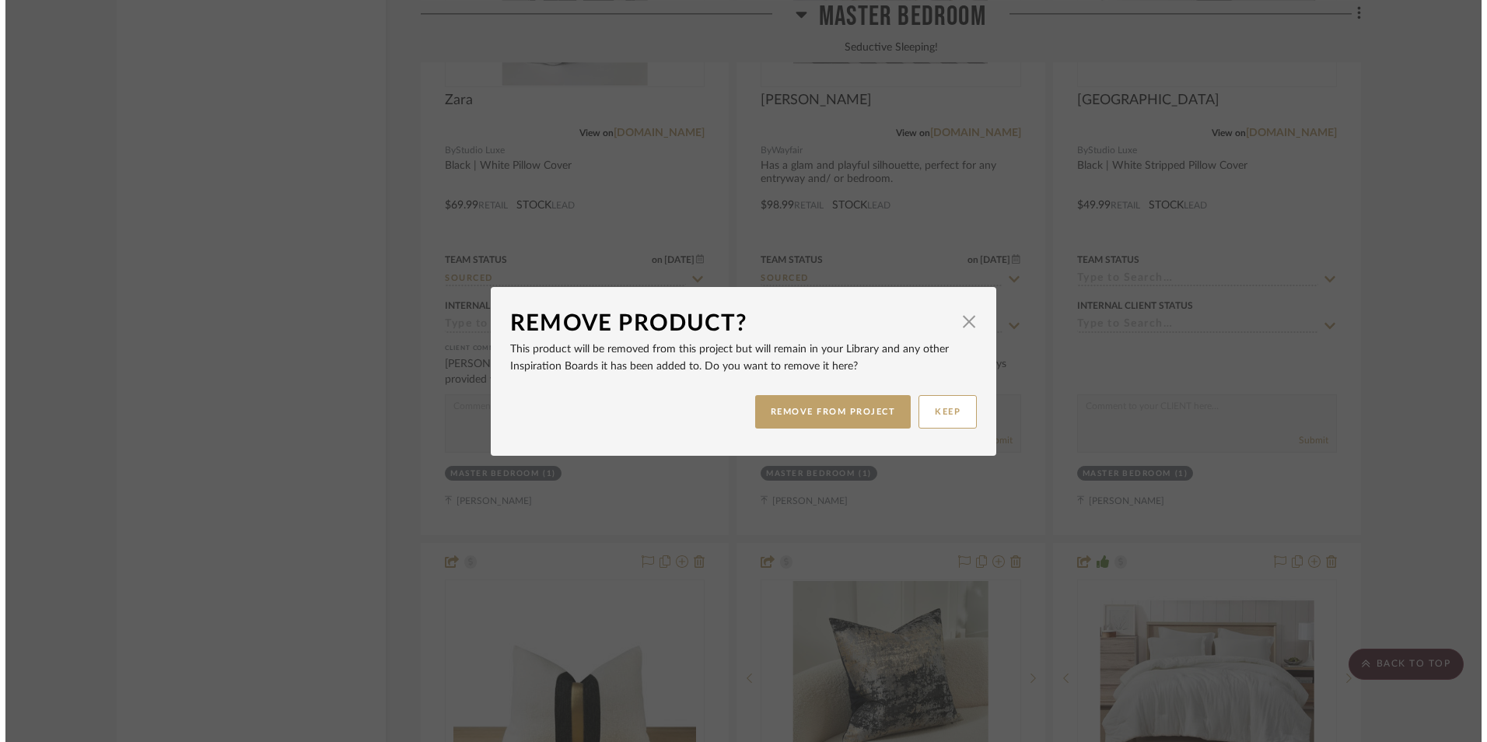
scroll to position [0, 0]
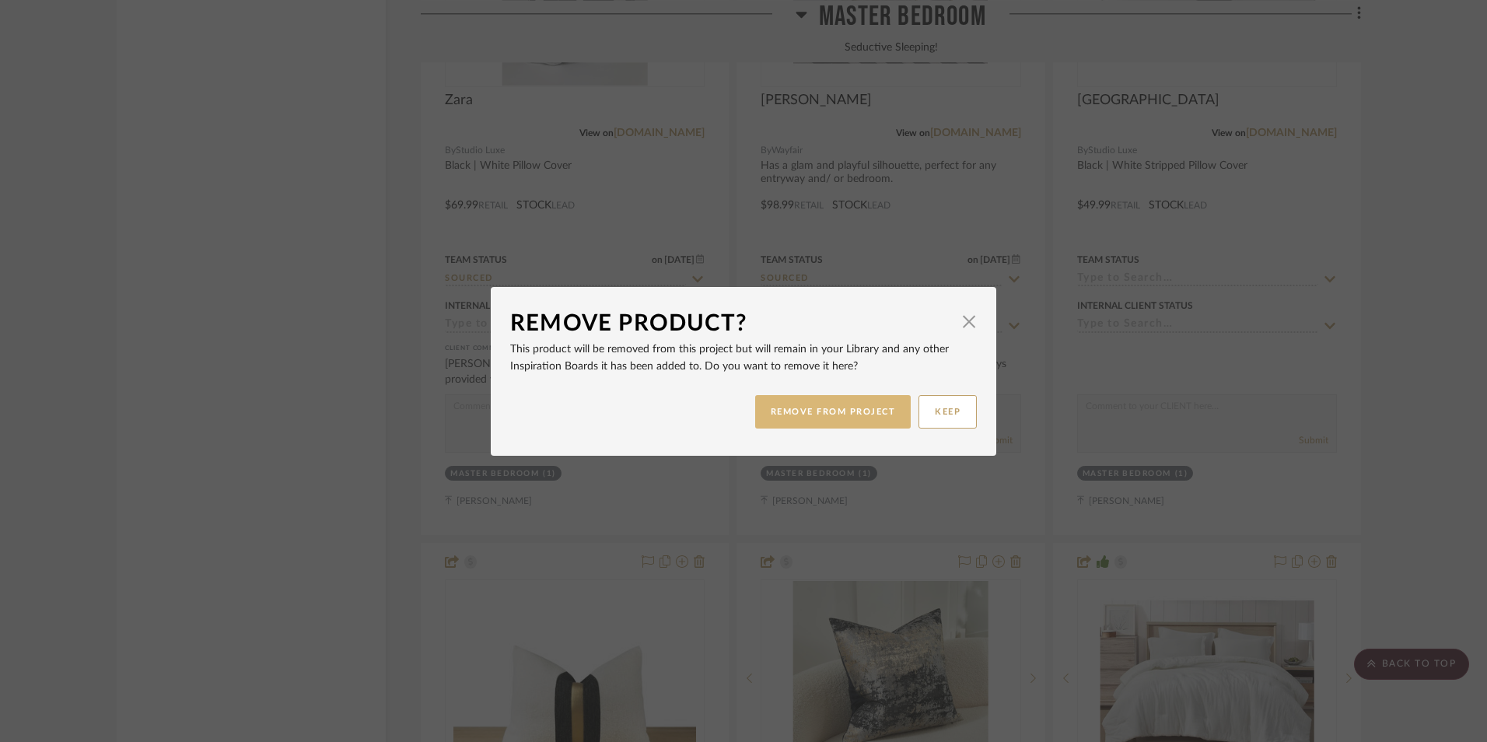
click at [859, 412] on button "REMOVE FROM PROJECT" at bounding box center [833, 411] width 156 height 33
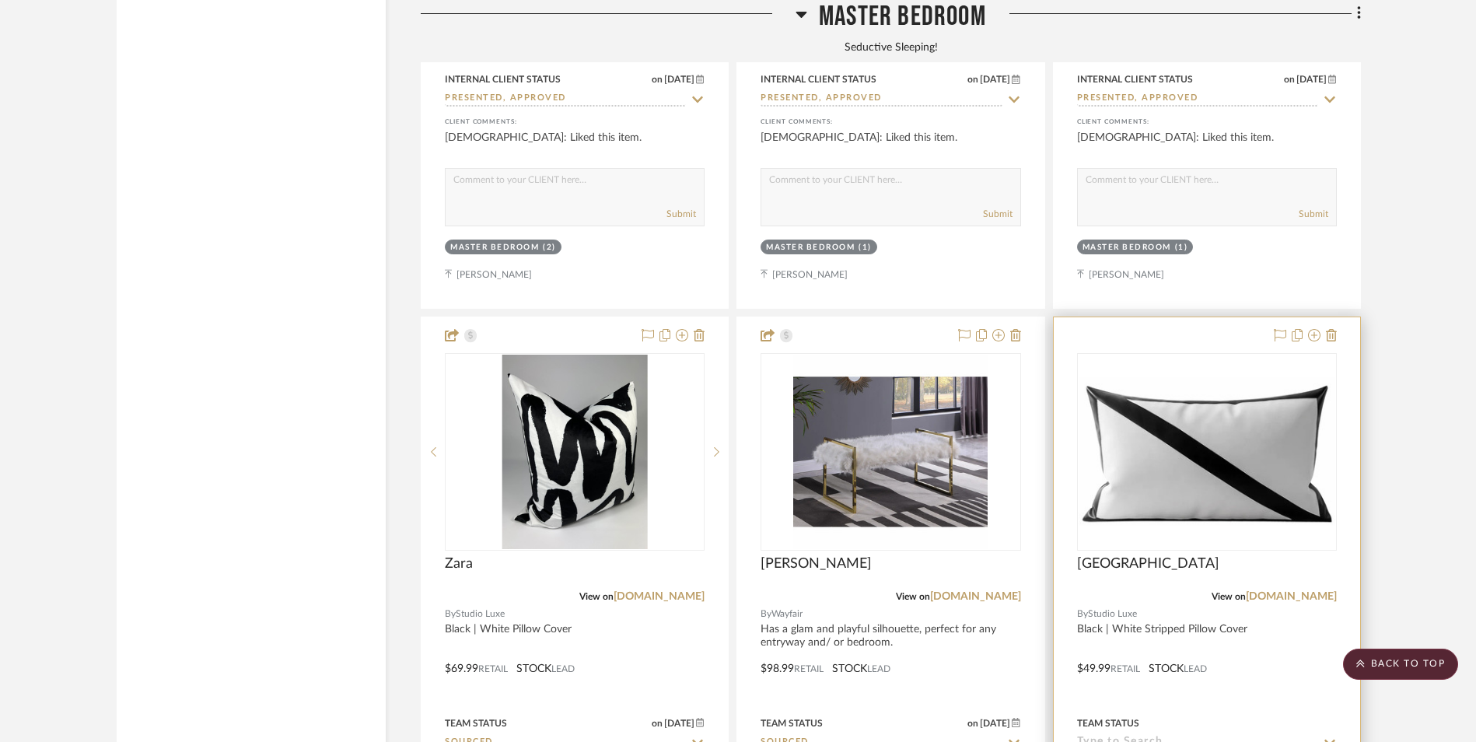
scroll to position [3809, 0]
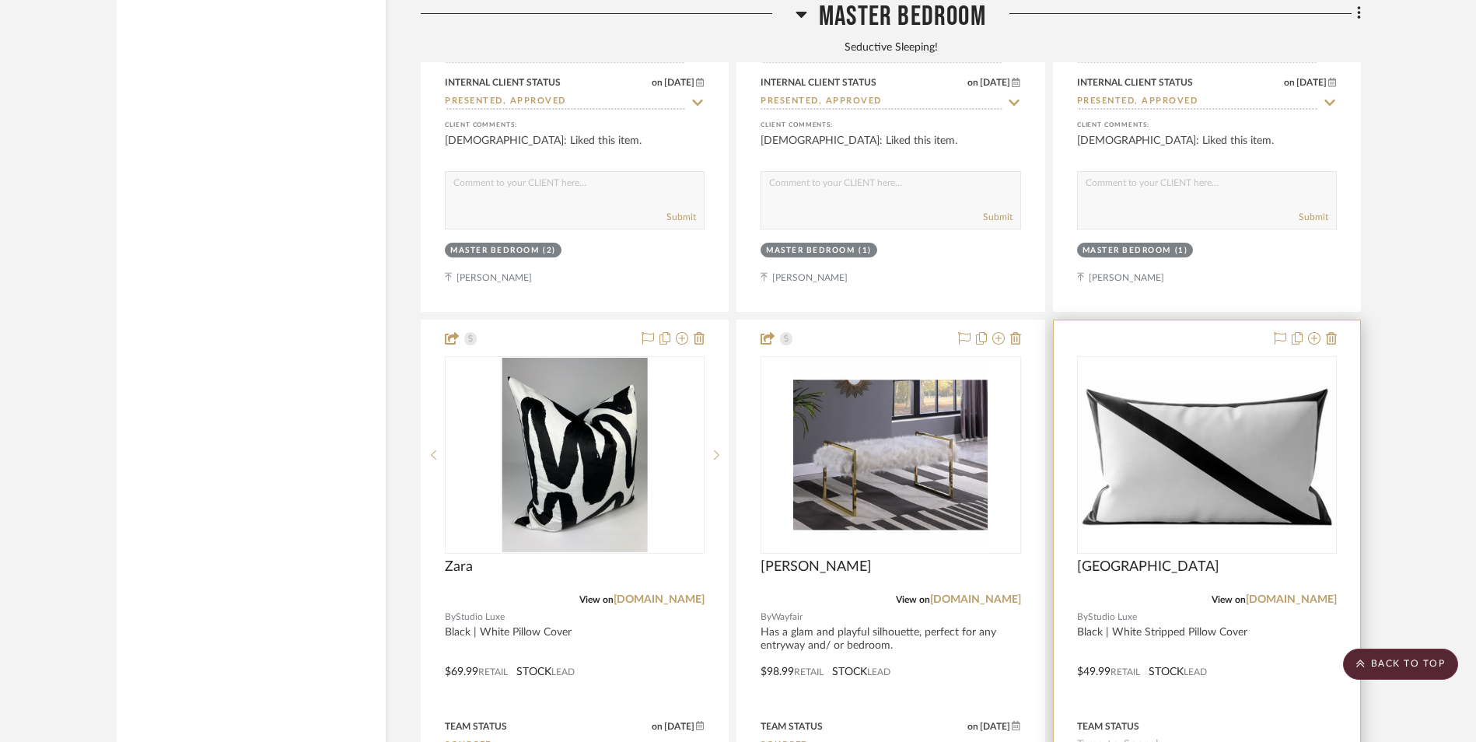
click at [1167, 383] on img "0" at bounding box center [1206, 454] width 257 height 149
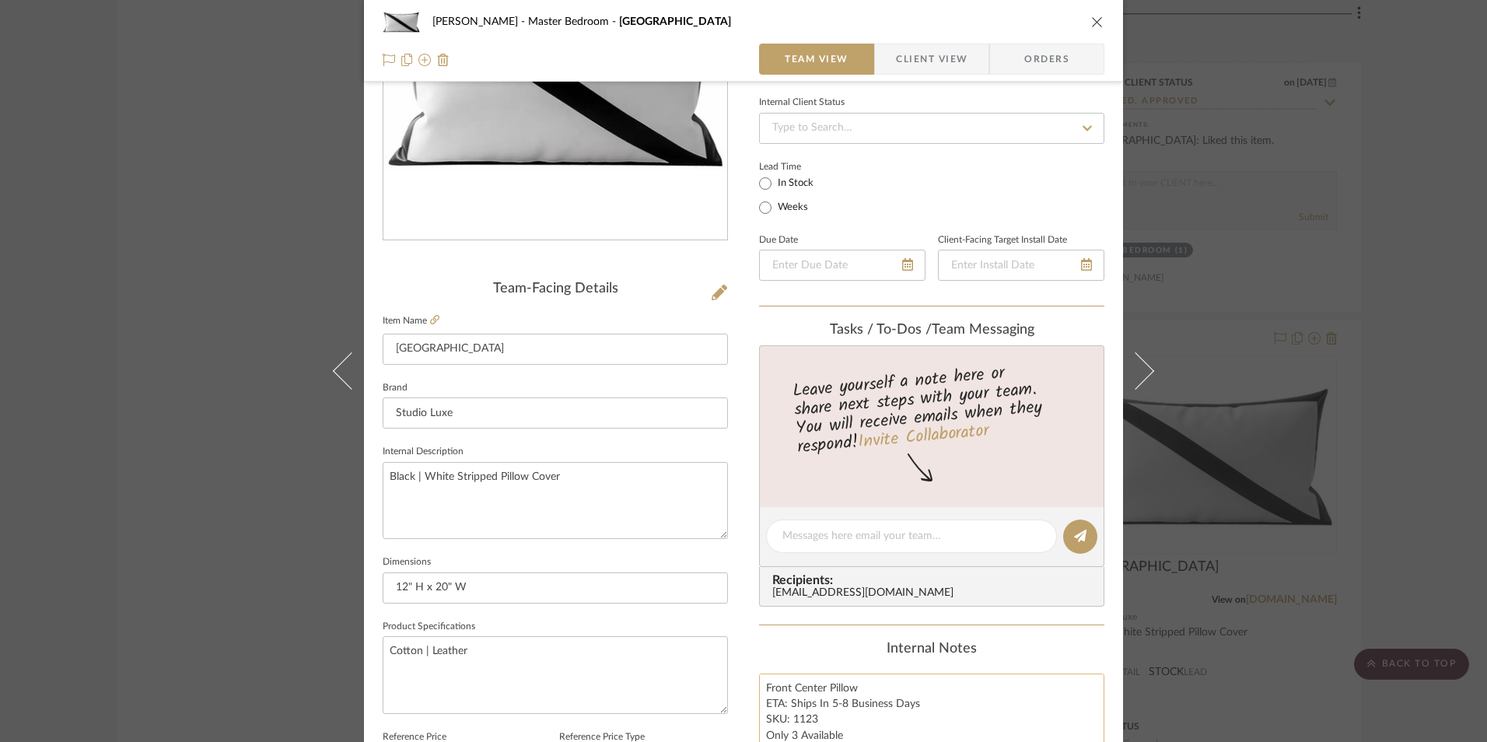
scroll to position [389, 0]
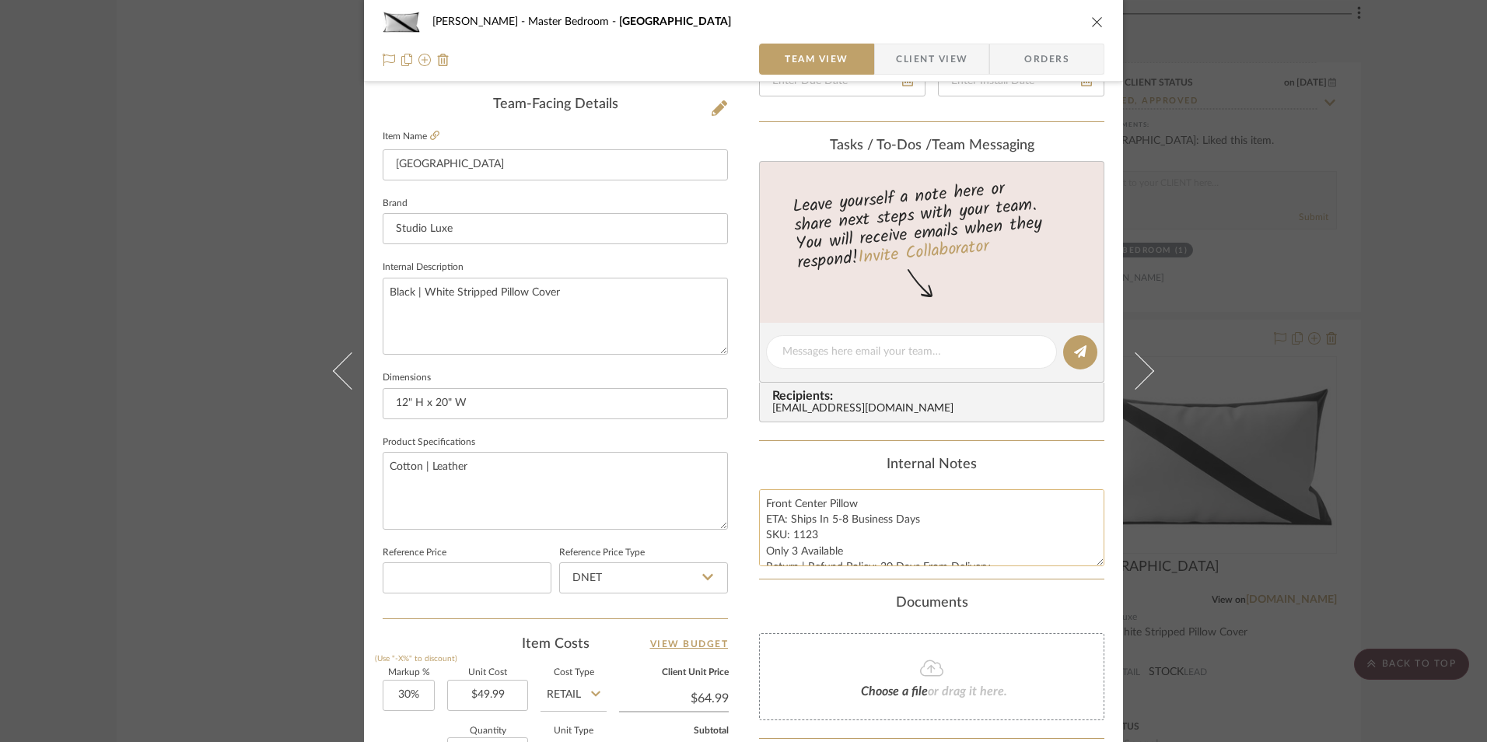
drag, startPoint x: 826, startPoint y: 502, endPoint x: 791, endPoint y: 502, distance: 35.0
click at [791, 502] on textarea "Front Center Pillow ETA: Ships In 5-8 Business Days SKU: 1123 Only 3 Available …" at bounding box center [931, 527] width 345 height 77
type textarea "Front Pillow ETA: Ships In 5-8 Business Days SKU: 1123 Only 3 Available Return …"
click at [850, 448] on div "Content here copies to Client View - confirm visibility there. Show in Client D…" at bounding box center [931, 357] width 345 height 1280
click at [634, 586] on input "DNET" at bounding box center [643, 577] width 169 height 31
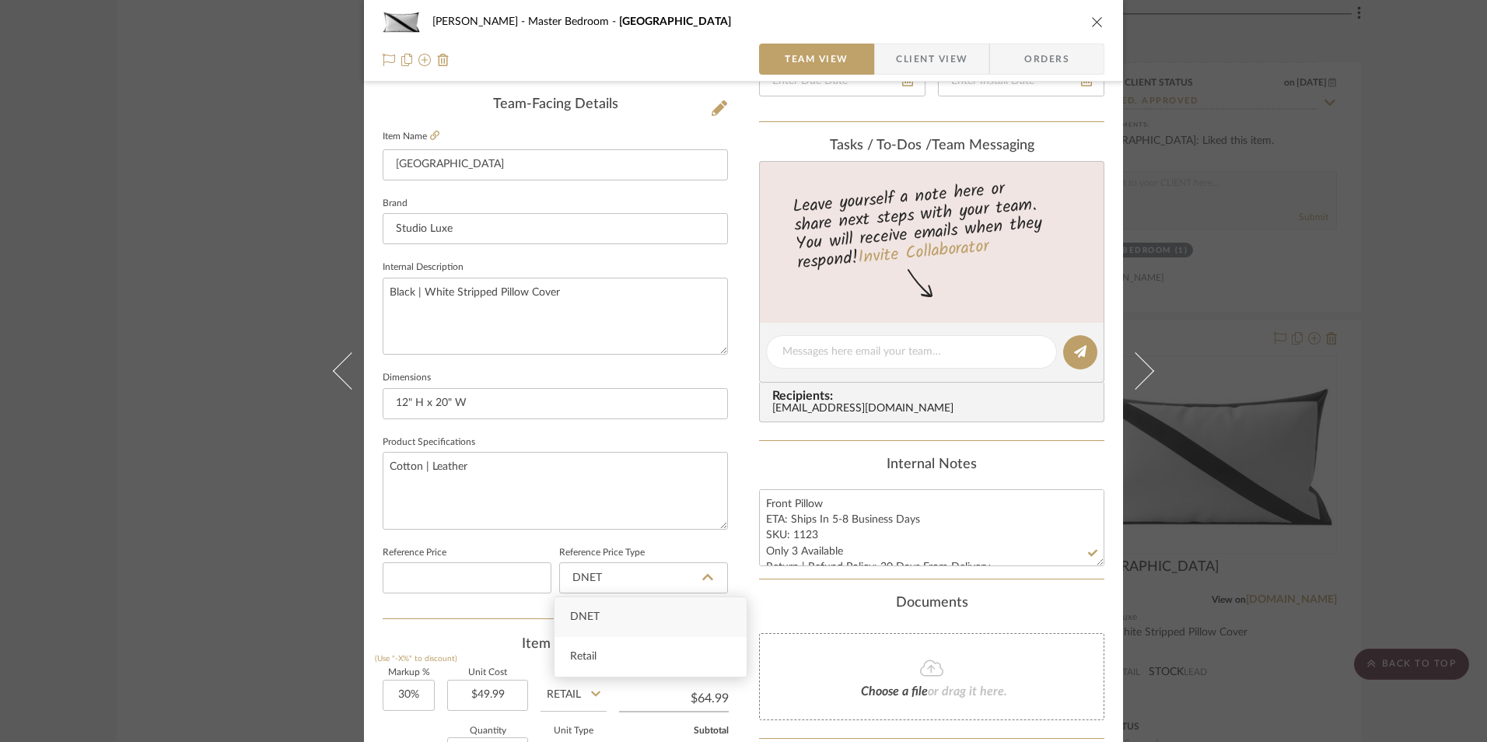
drag, startPoint x: 614, startPoint y: 647, endPoint x: 589, endPoint y: 627, distance: 32.1
click at [614, 648] on div "Retail" at bounding box center [650, 657] width 192 height 40
type input "Retail"
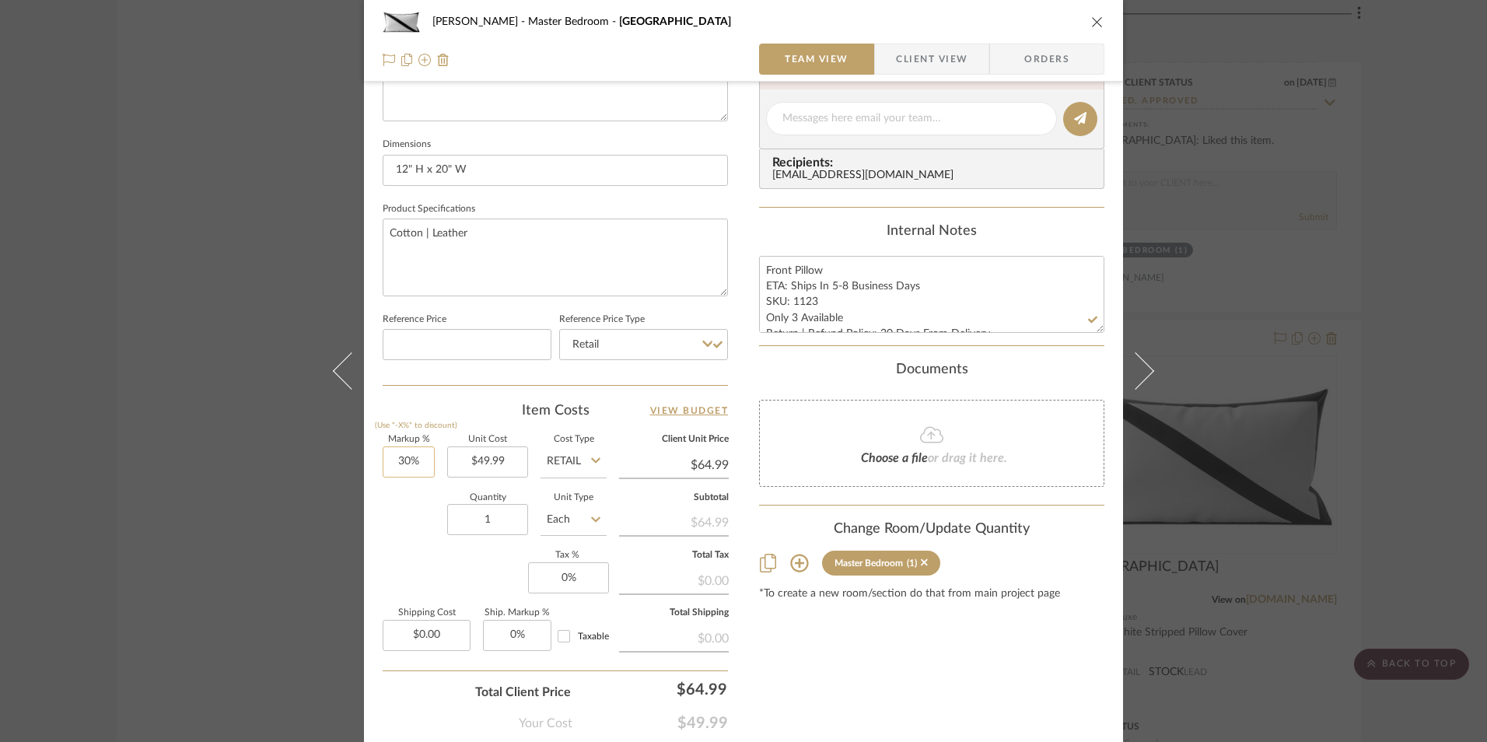
type input "30"
click at [405, 458] on input "30" at bounding box center [409, 461] width 52 height 31
drag, startPoint x: 420, startPoint y: 534, endPoint x: 517, endPoint y: 338, distance: 218.7
click at [421, 534] on div "Quantity 1 Unit Type Each" at bounding box center [495, 521] width 224 height 55
type input "0%"
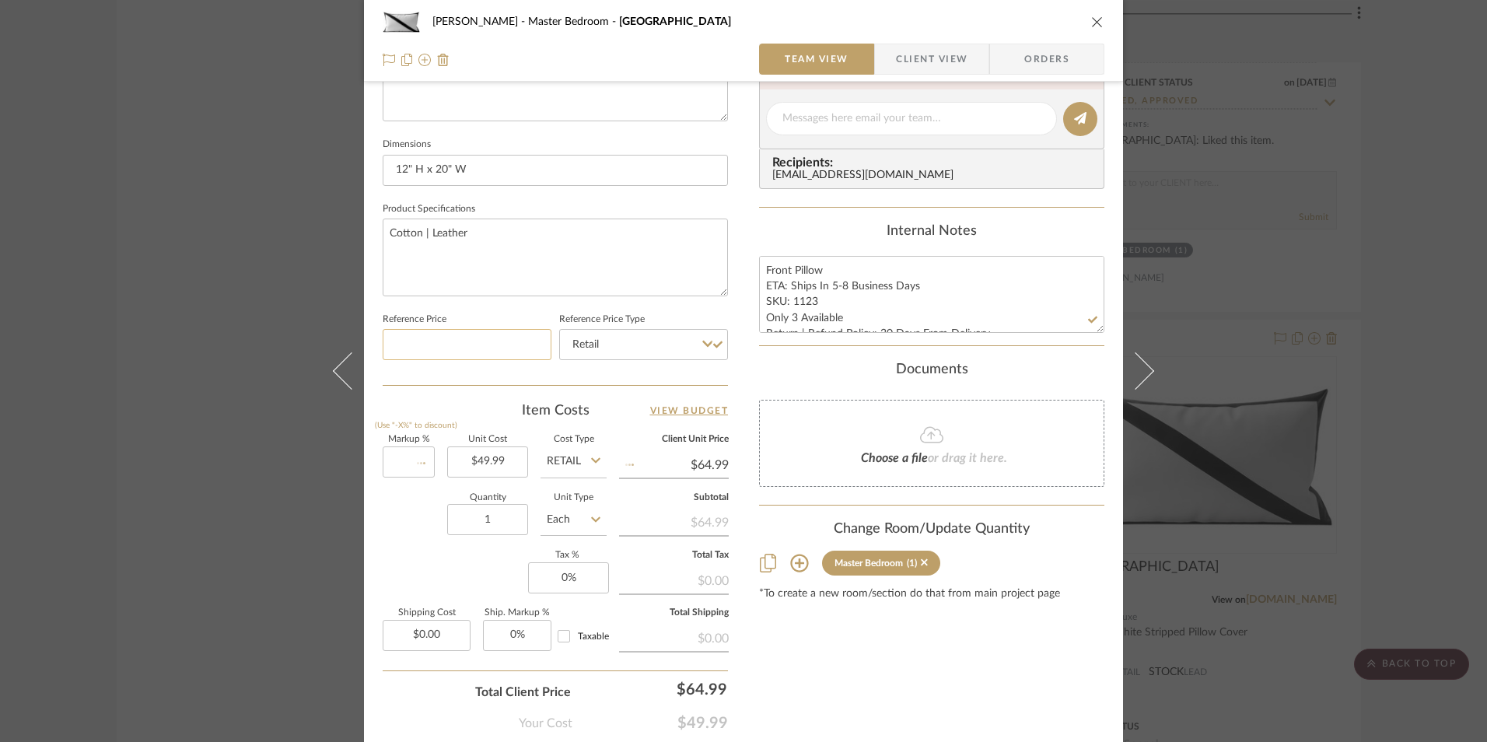
type input "$49.99"
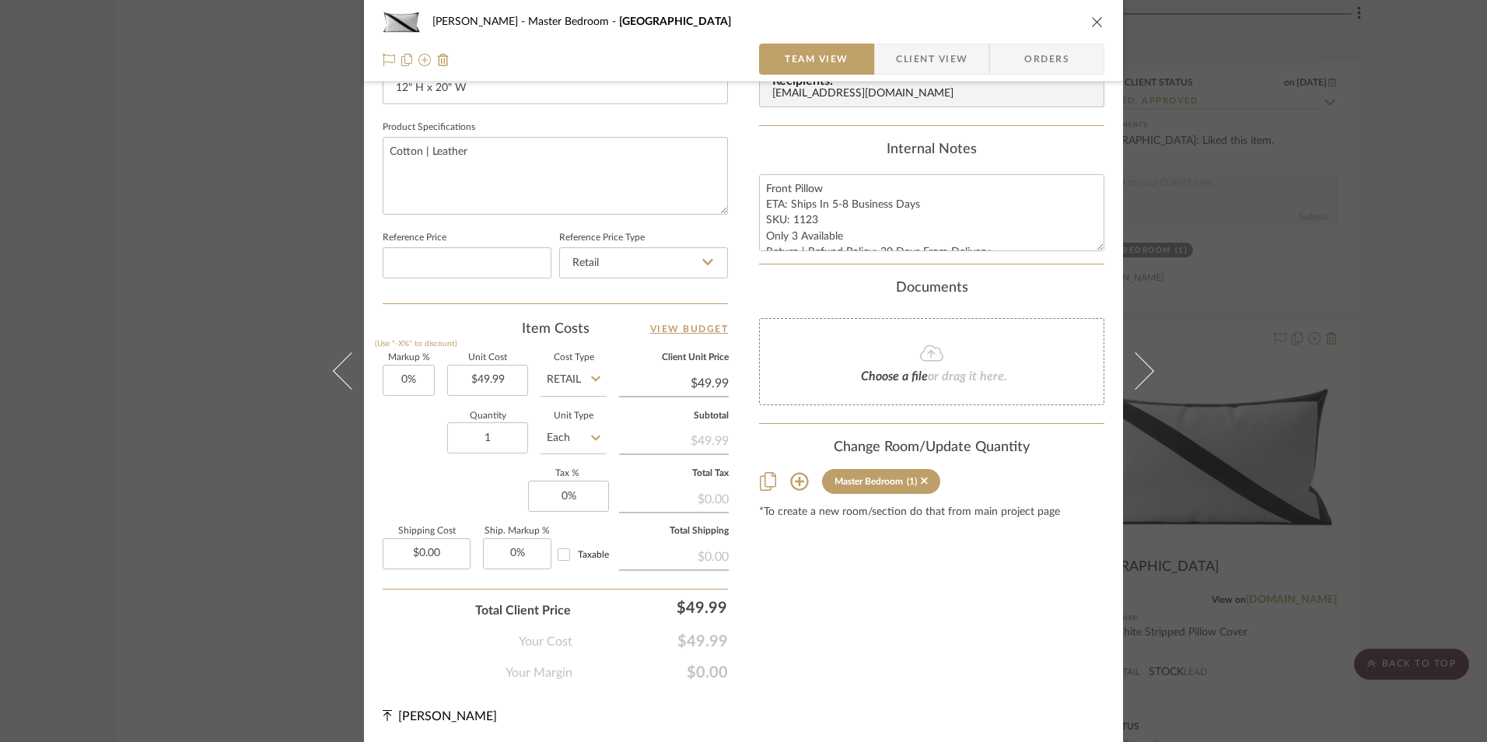
scroll to position [706, 0]
click at [413, 546] on input "0.00" at bounding box center [427, 551] width 88 height 31
type input "$12.00"
click at [904, 608] on div "Content here copies to Client View - confirm visibility there. Show in Client D…" at bounding box center [931, 40] width 345 height 1280
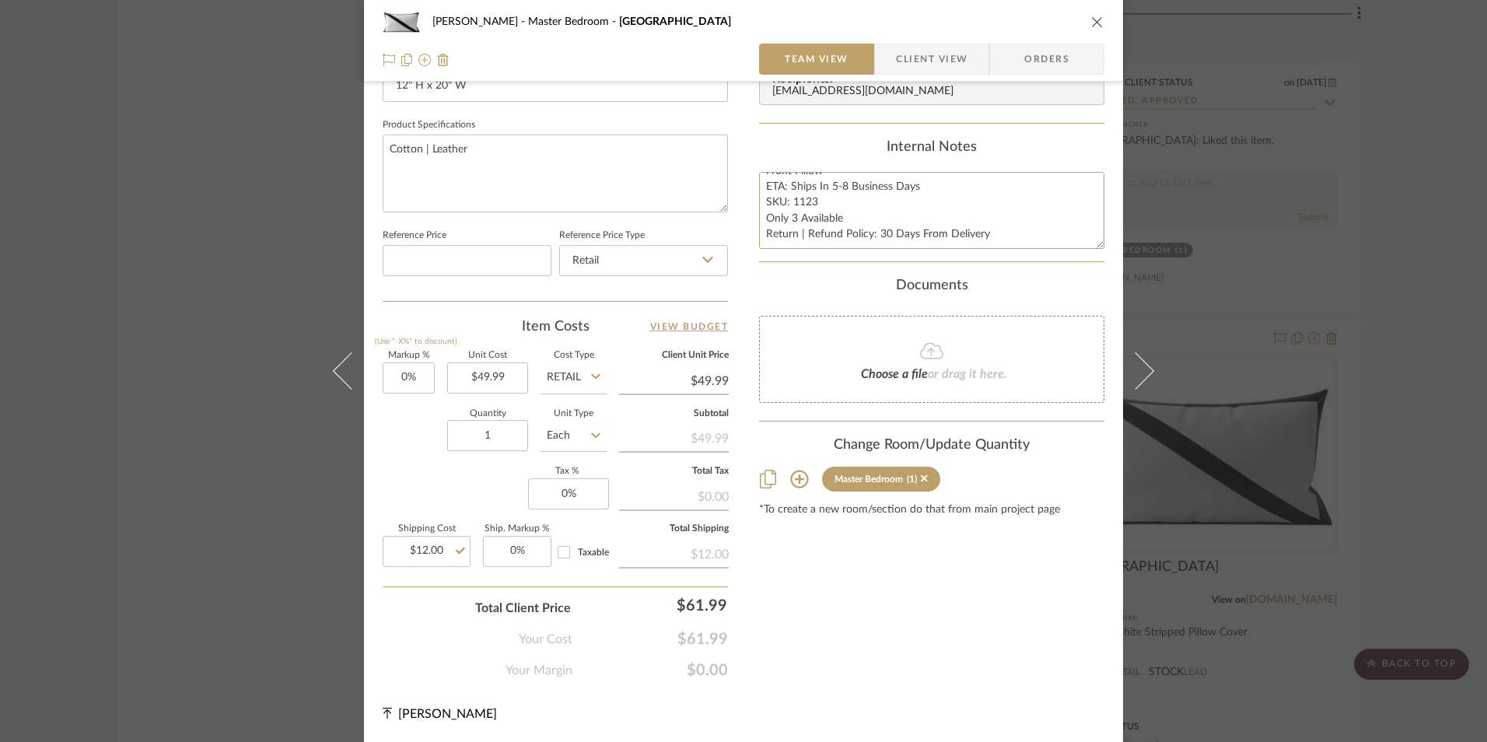
drag, startPoint x: 758, startPoint y: 183, endPoint x: 1000, endPoint y: 271, distance: 257.3
click at [1000, 271] on div "Content here copies to Client View - confirm visibility there. Show in Client D…" at bounding box center [931, 40] width 345 height 1280
drag, startPoint x: 754, startPoint y: 220, endPoint x: 780, endPoint y: 201, distance: 31.7
click at [1041, 52] on span "Orders" at bounding box center [1046, 59] width 79 height 31
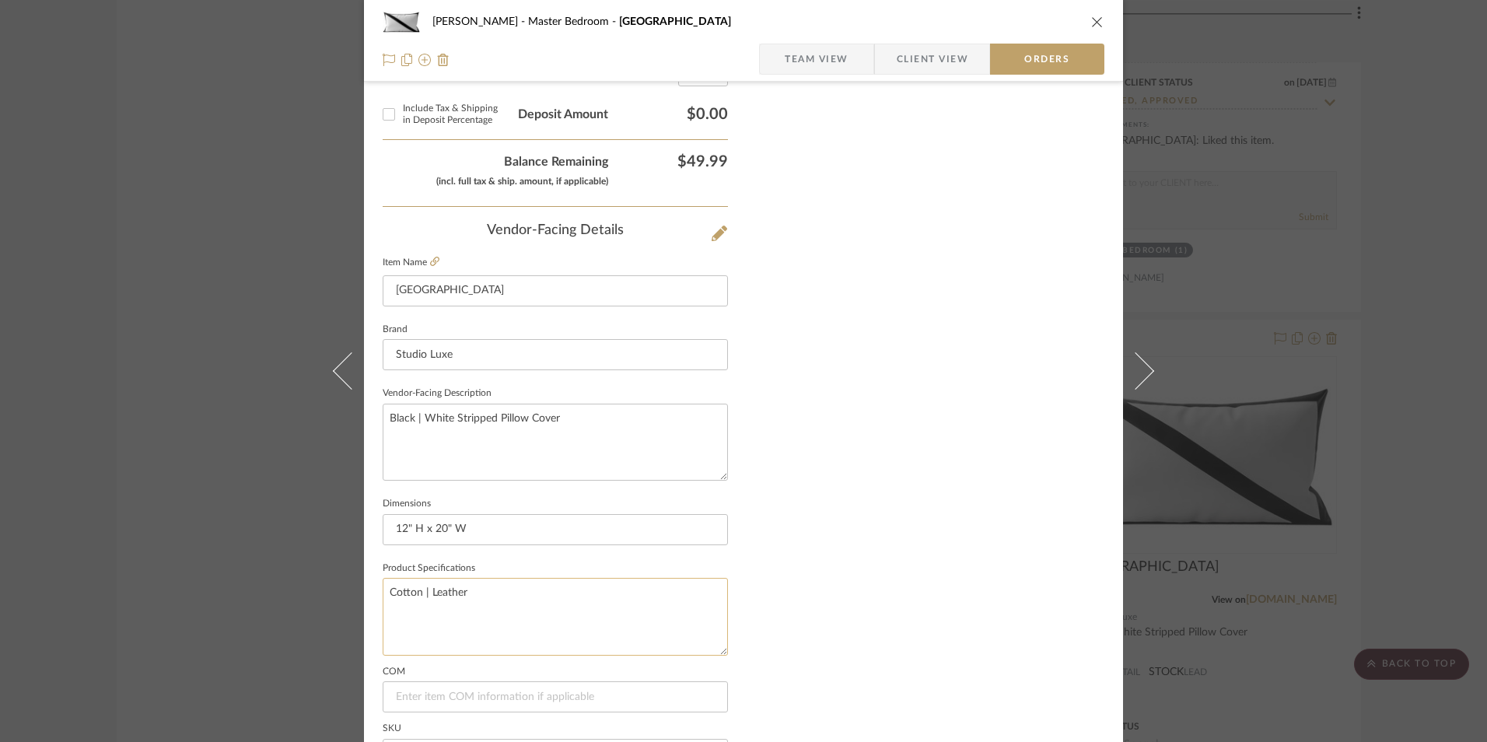
scroll to position [912, 0]
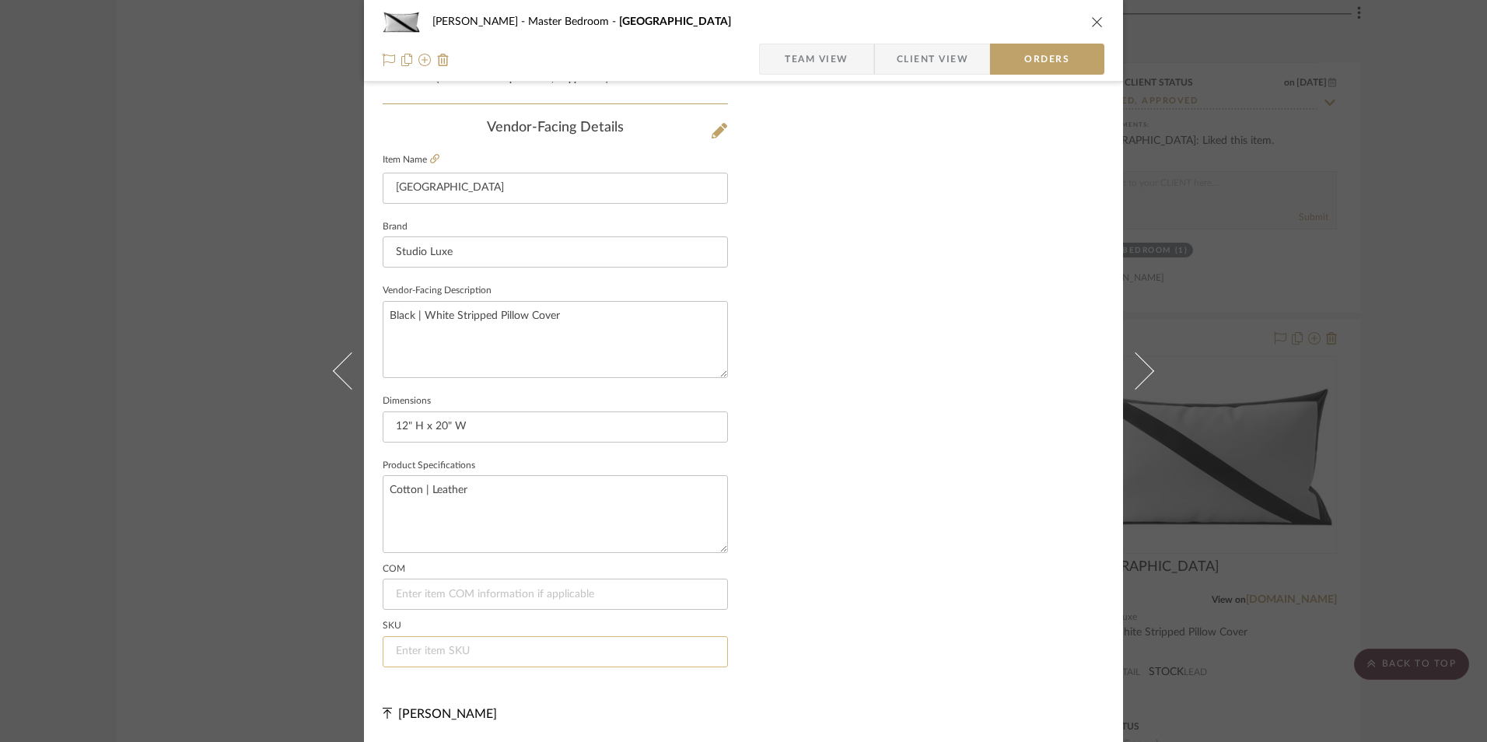
click at [511, 652] on input at bounding box center [555, 651] width 345 height 31
type input "1123"
click at [942, 68] on span "Client View" at bounding box center [932, 59] width 72 height 31
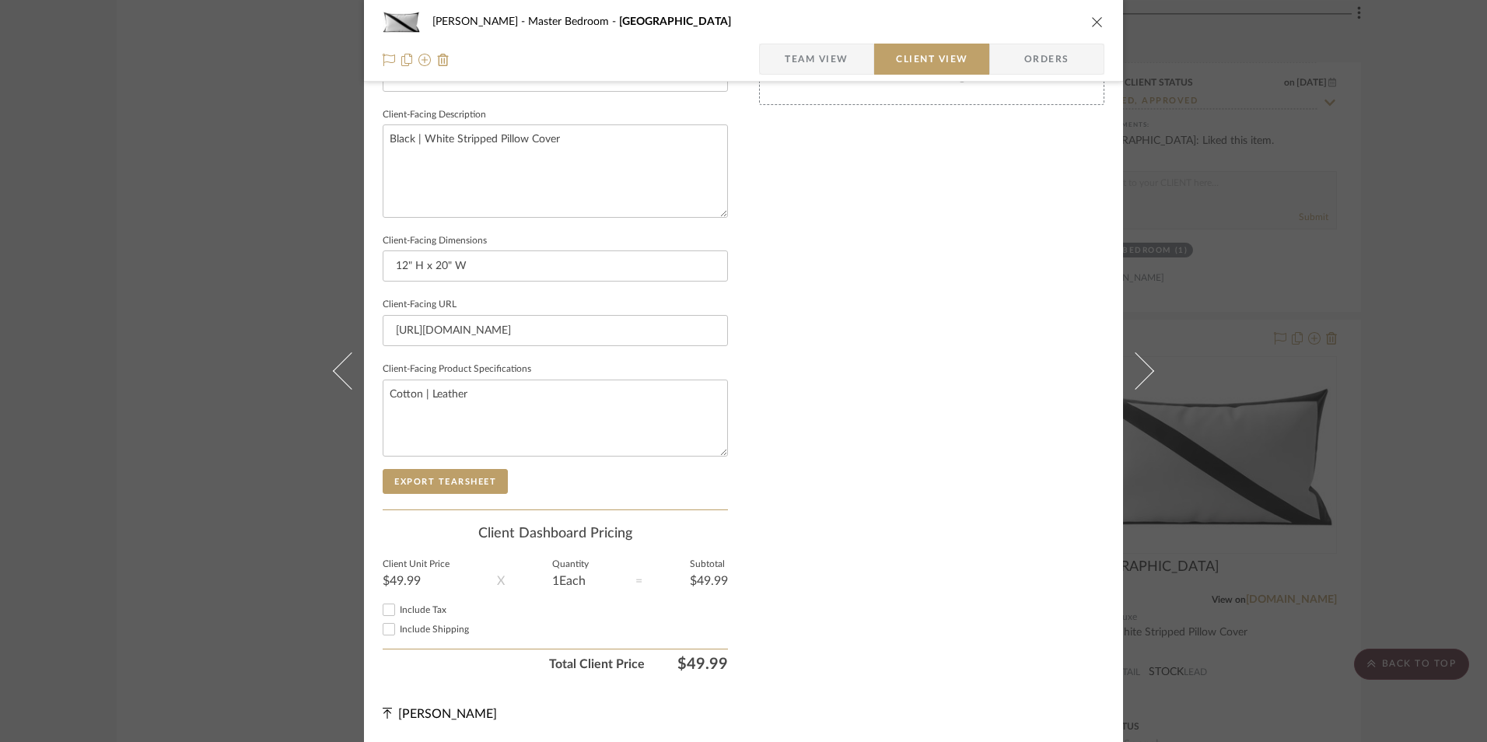
scroll to position [539, 0]
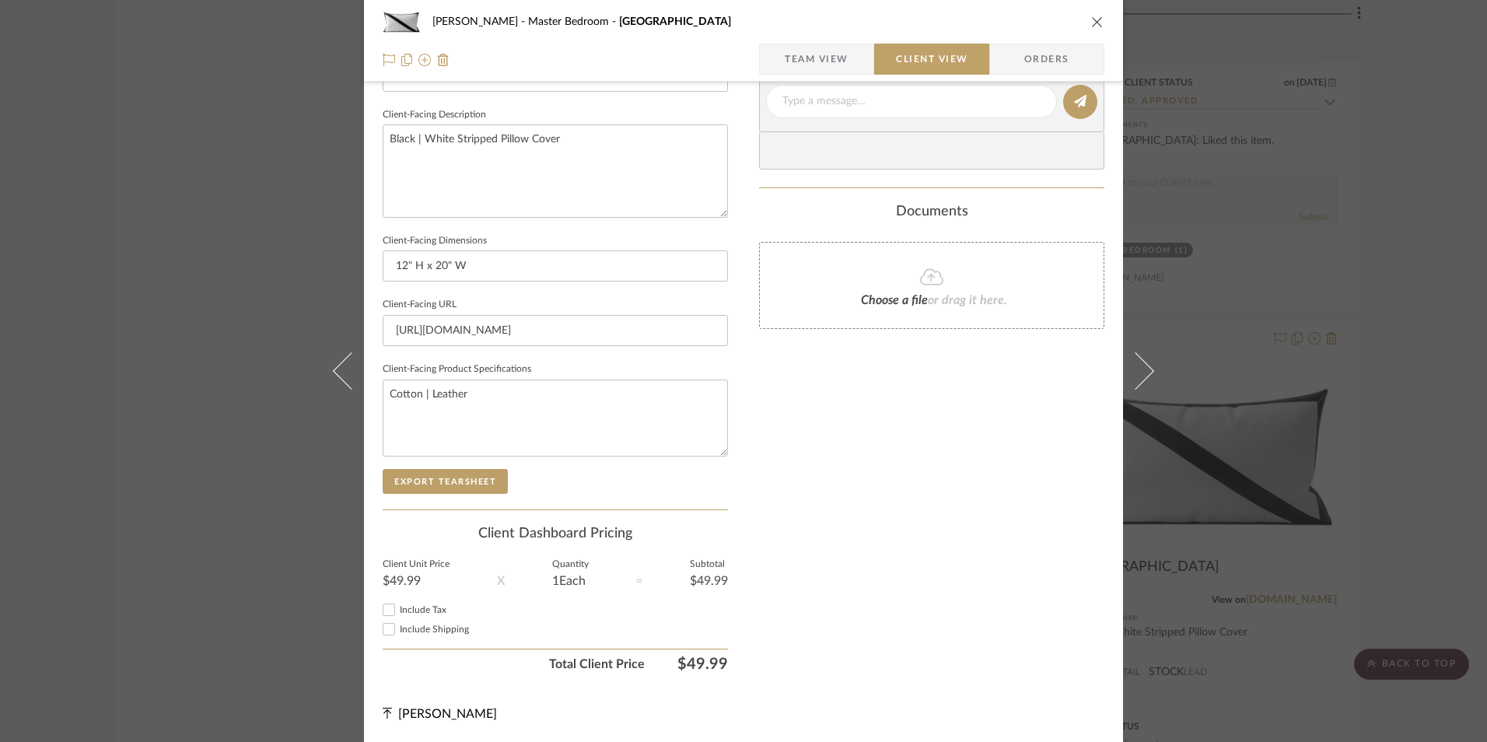
click at [383, 625] on input "Include Shipping" at bounding box center [388, 629] width 19 height 19
checkbox input "true"
click at [819, 60] on span "Team View" at bounding box center [816, 59] width 64 height 31
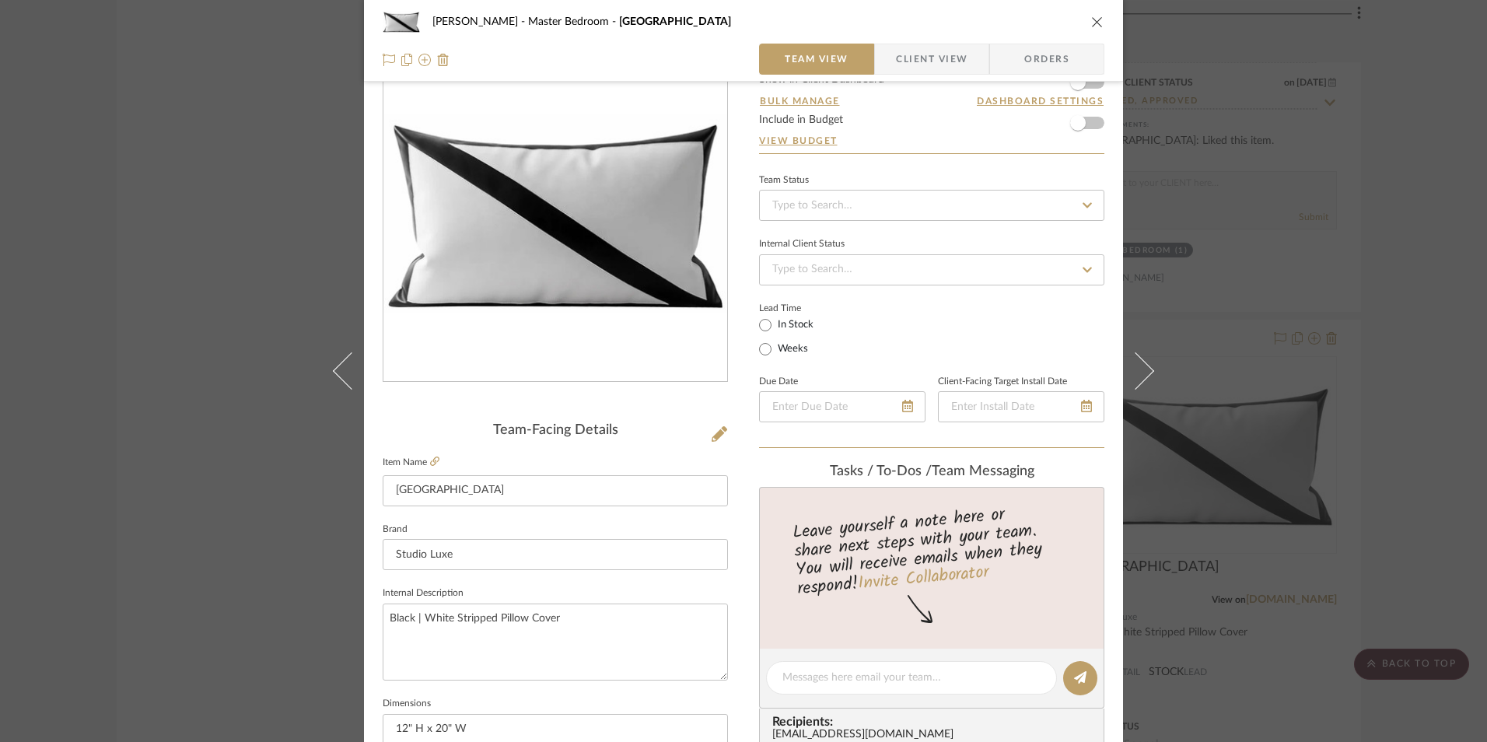
scroll to position [0, 0]
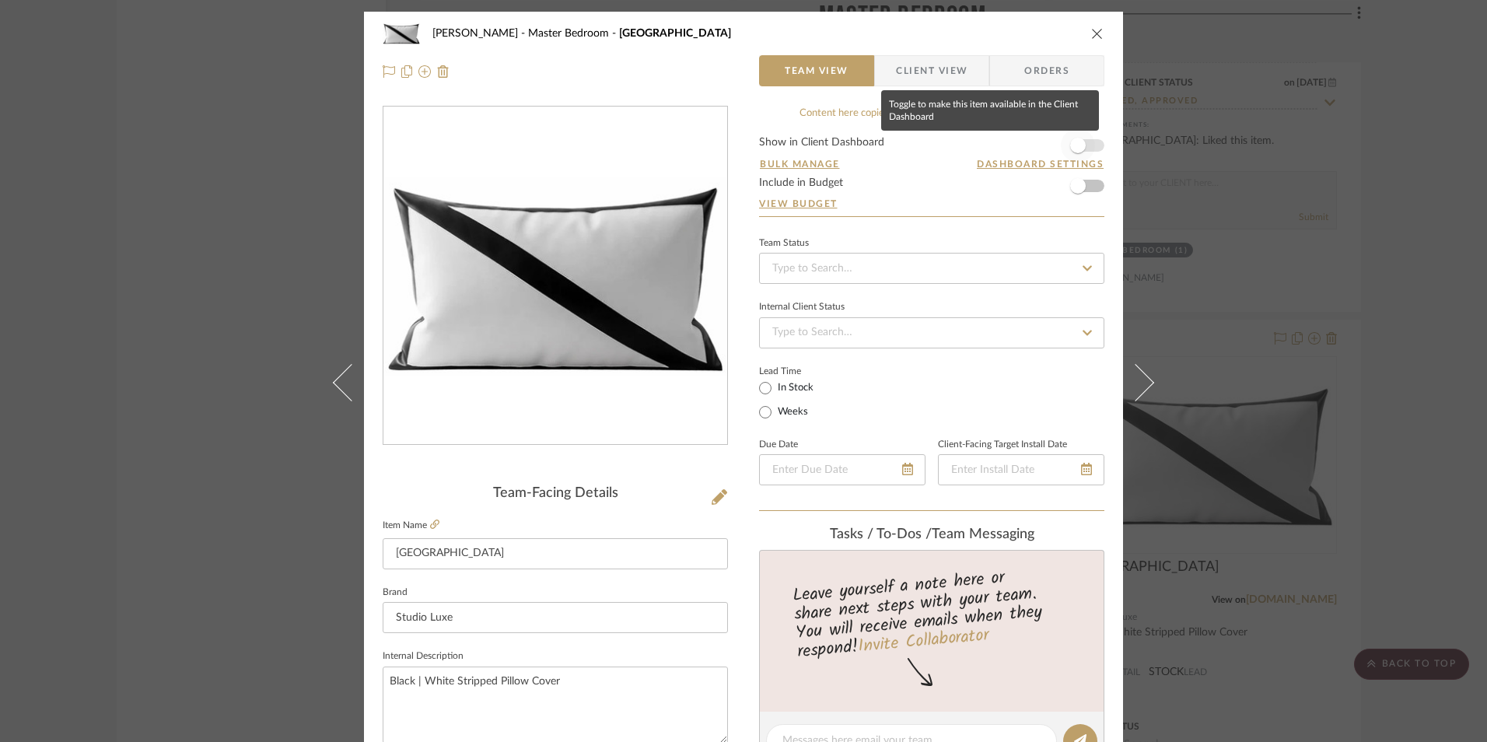
click at [1081, 143] on span "button" at bounding box center [1077, 145] width 34 height 34
click at [889, 268] on input at bounding box center [931, 268] width 345 height 31
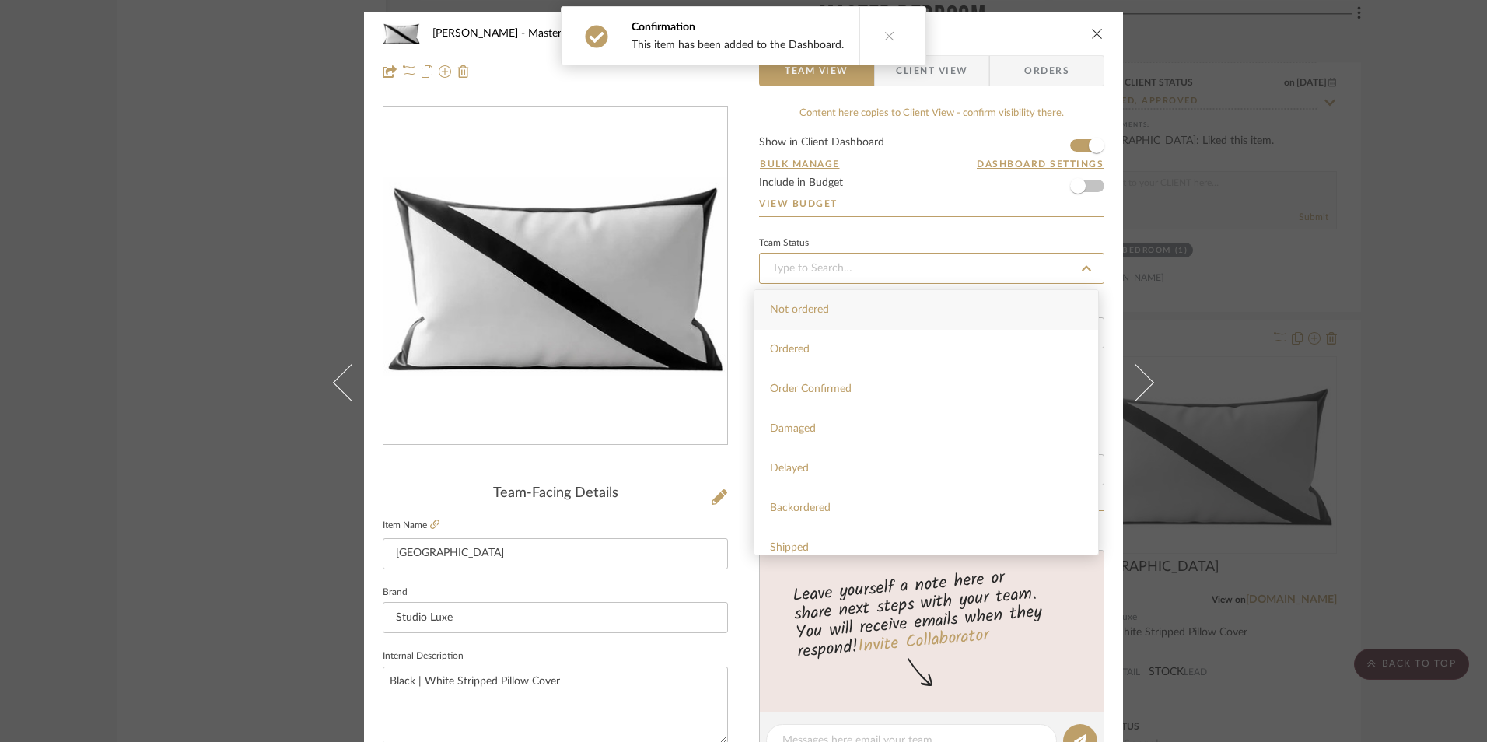
scroll to position [389, 0]
click at [812, 429] on div "Sourced" at bounding box center [926, 437] width 344 height 40
type input "[DATE]"
type input "Sourced"
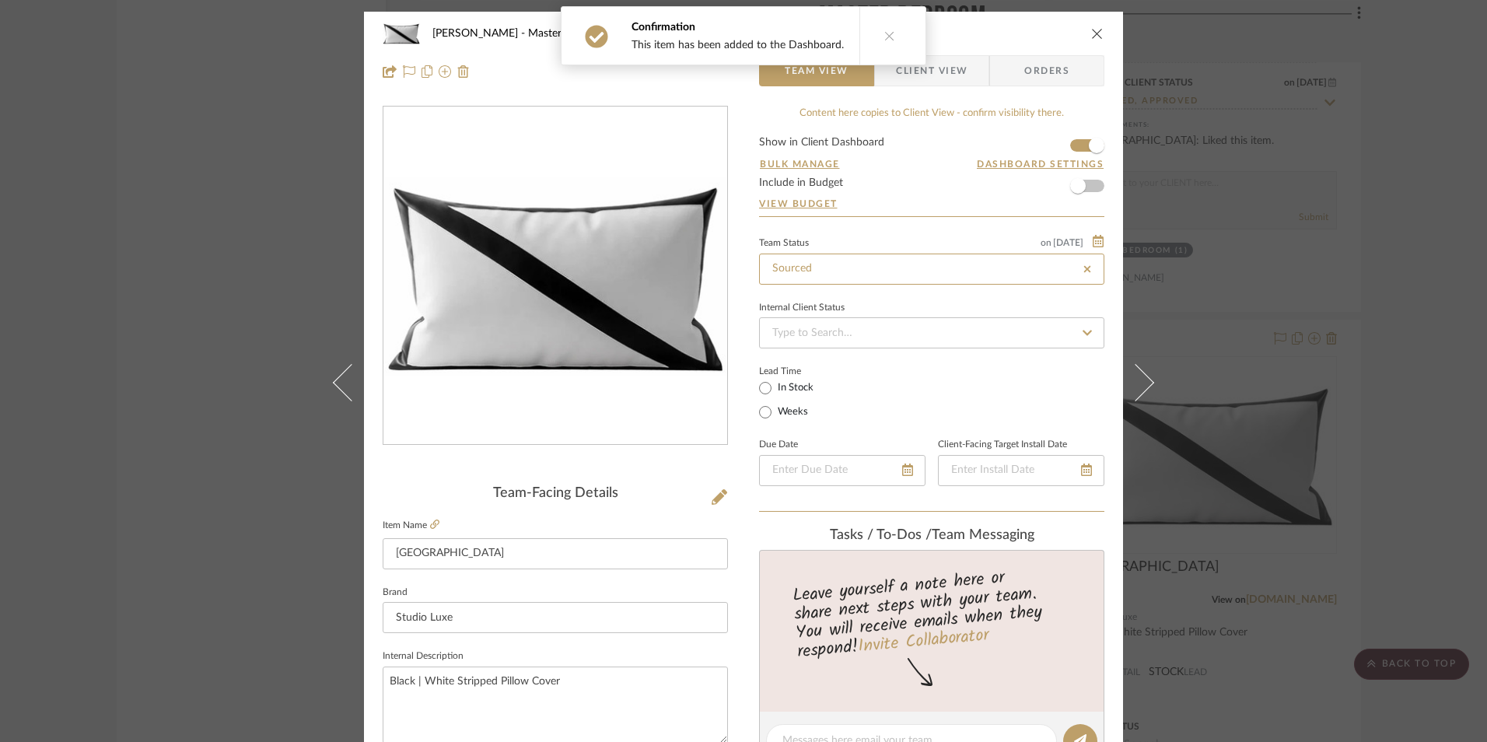
type input "[DATE]"
type input "Sourced"
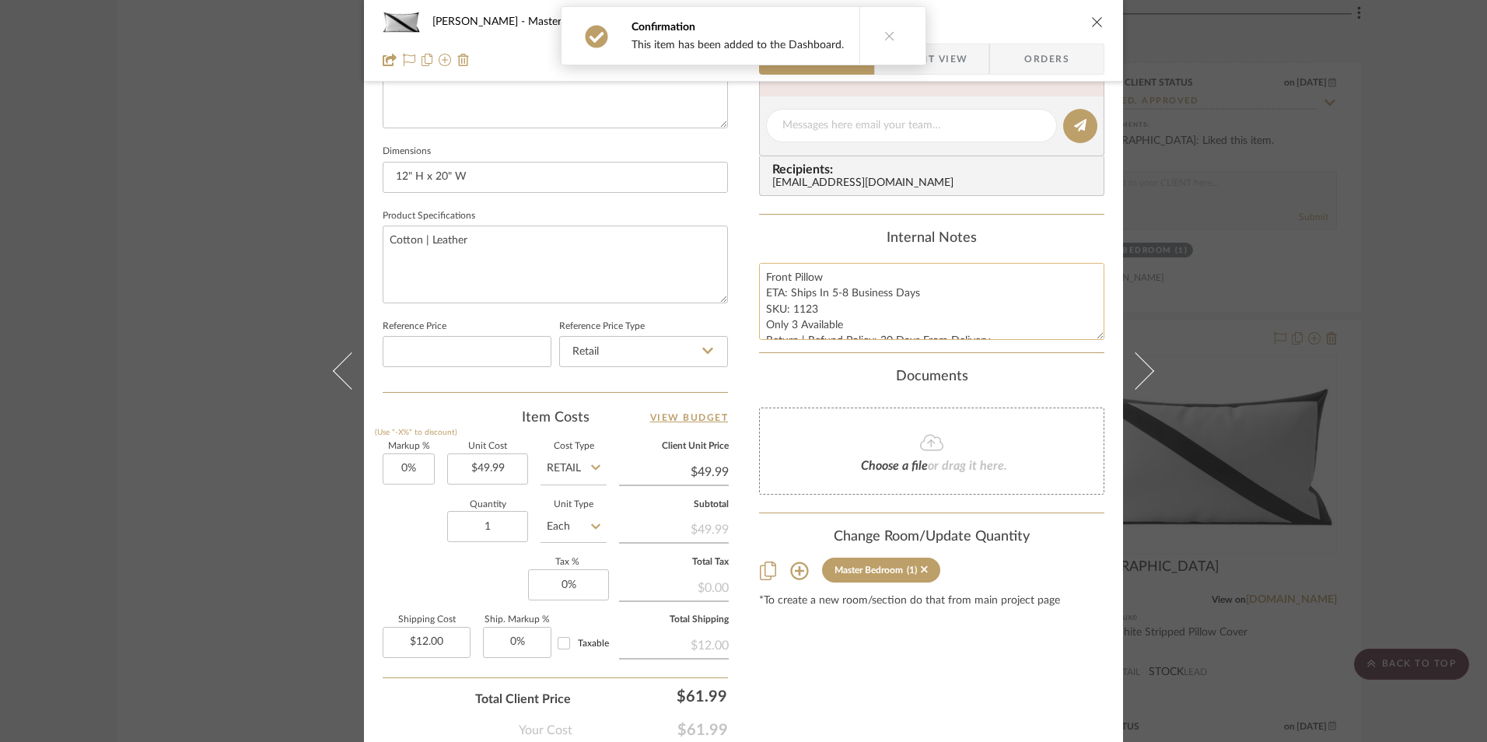
scroll to position [622, 0]
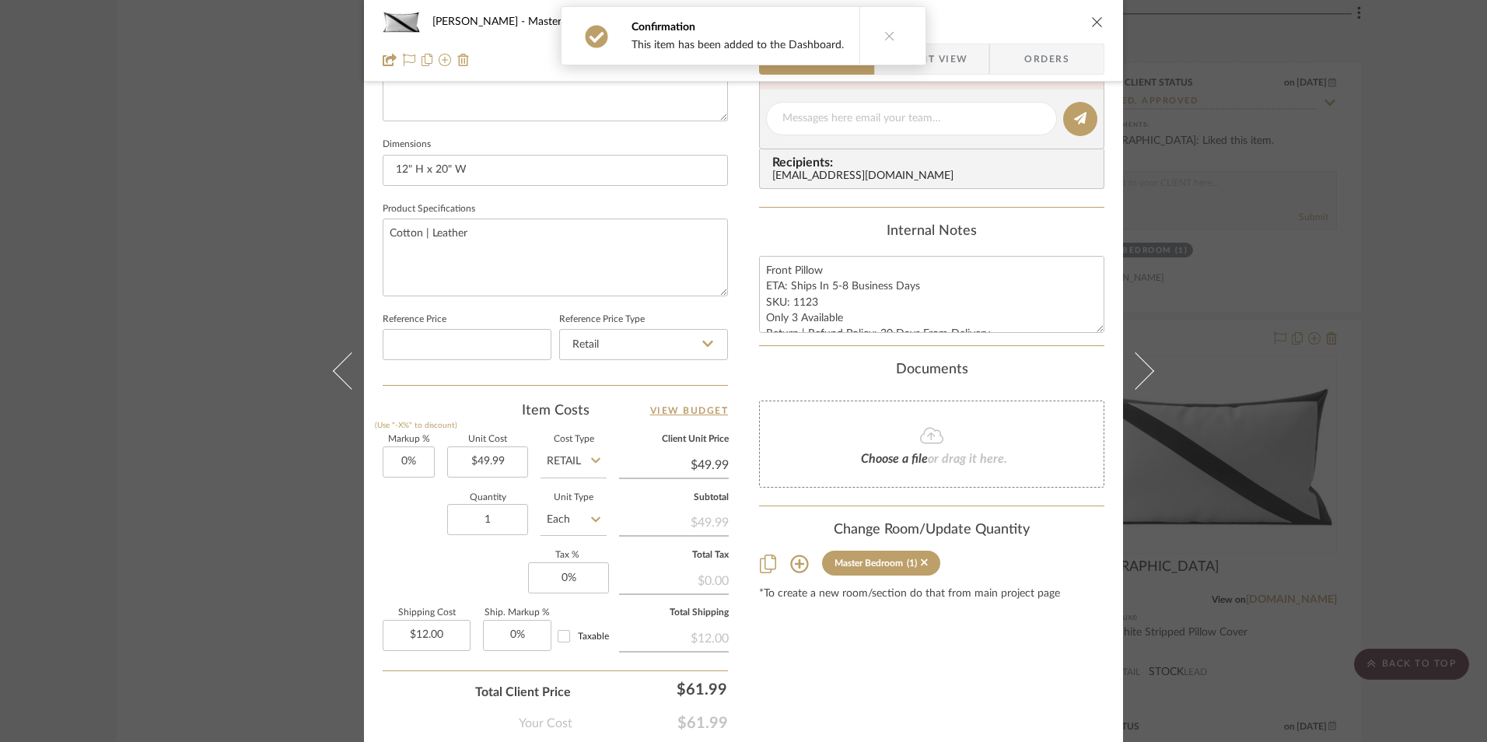
click at [949, 60] on span "Client View" at bounding box center [932, 59] width 72 height 31
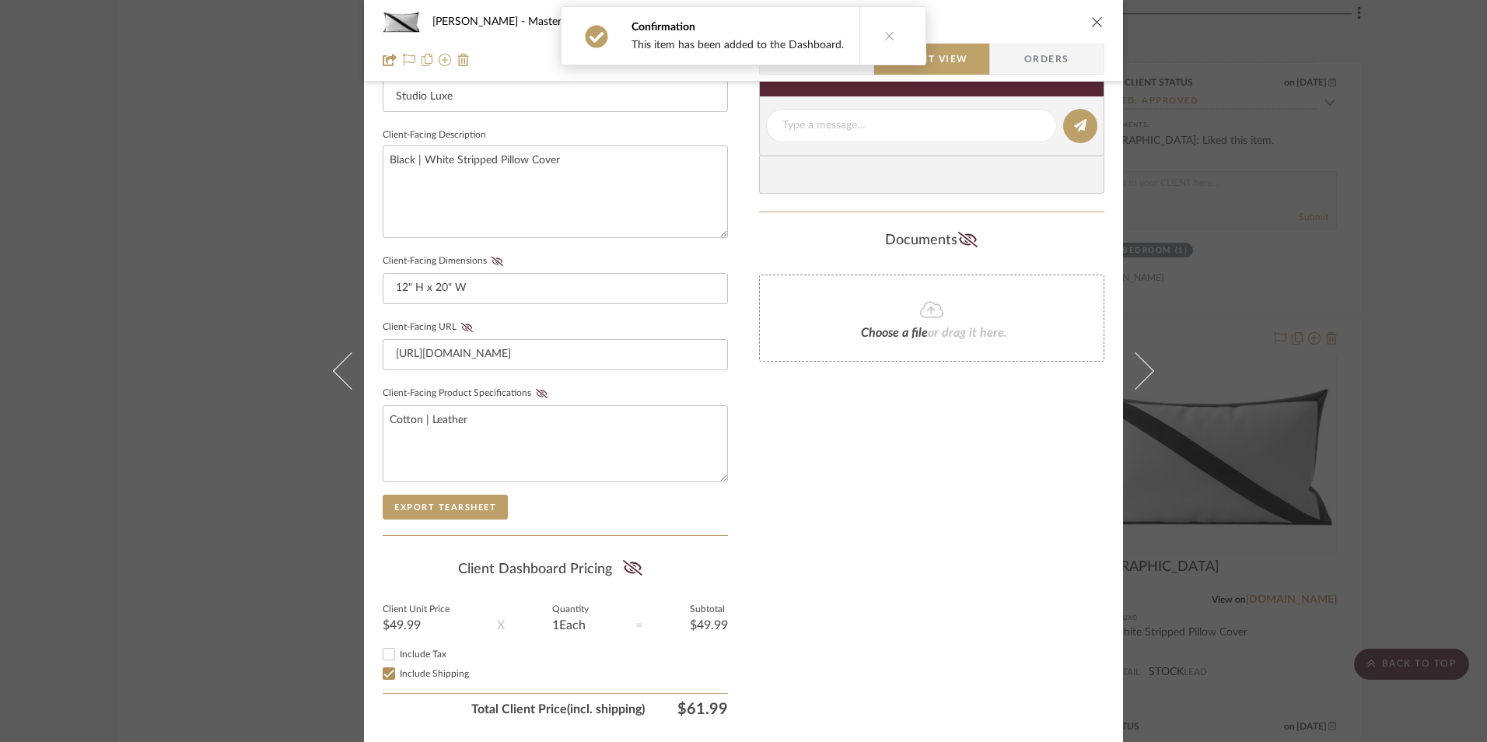
scroll to position [487, 0]
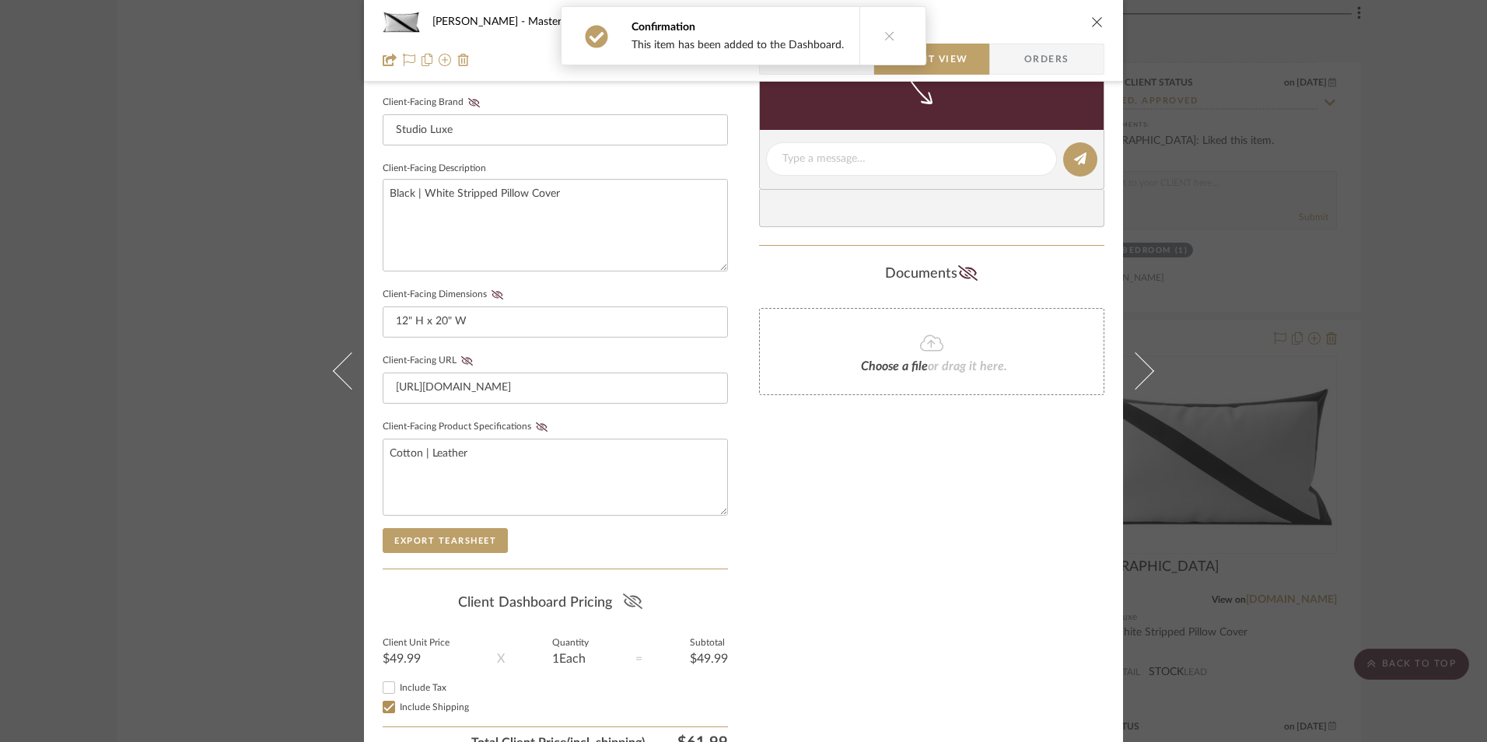
click at [631, 611] on fa-icon at bounding box center [632, 602] width 19 height 23
click at [539, 428] on icon at bounding box center [542, 426] width 12 height 9
click at [462, 359] on icon at bounding box center [467, 360] width 12 height 9
click at [498, 293] on fa-icon at bounding box center [496, 294] width 19 height 9
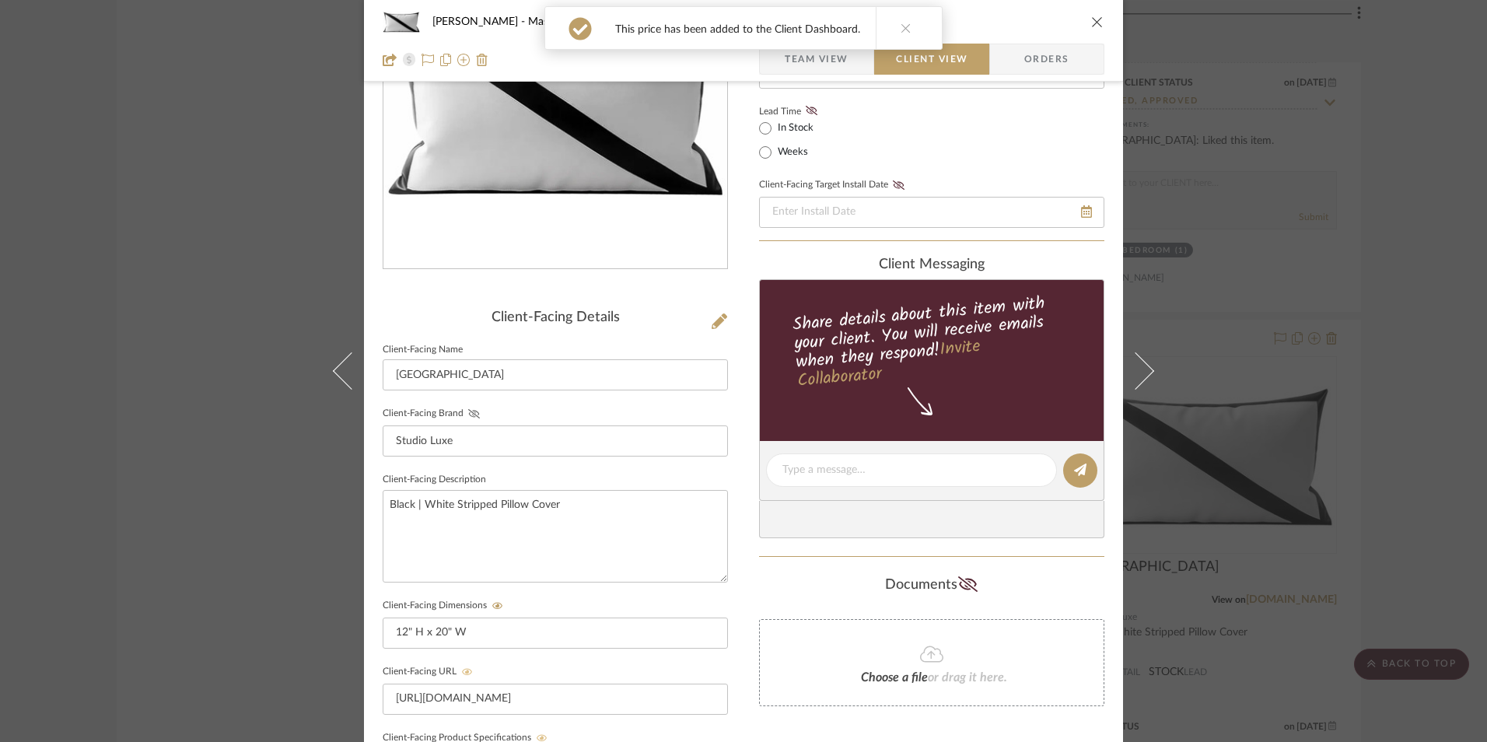
click at [468, 417] on icon at bounding box center [474, 413] width 12 height 9
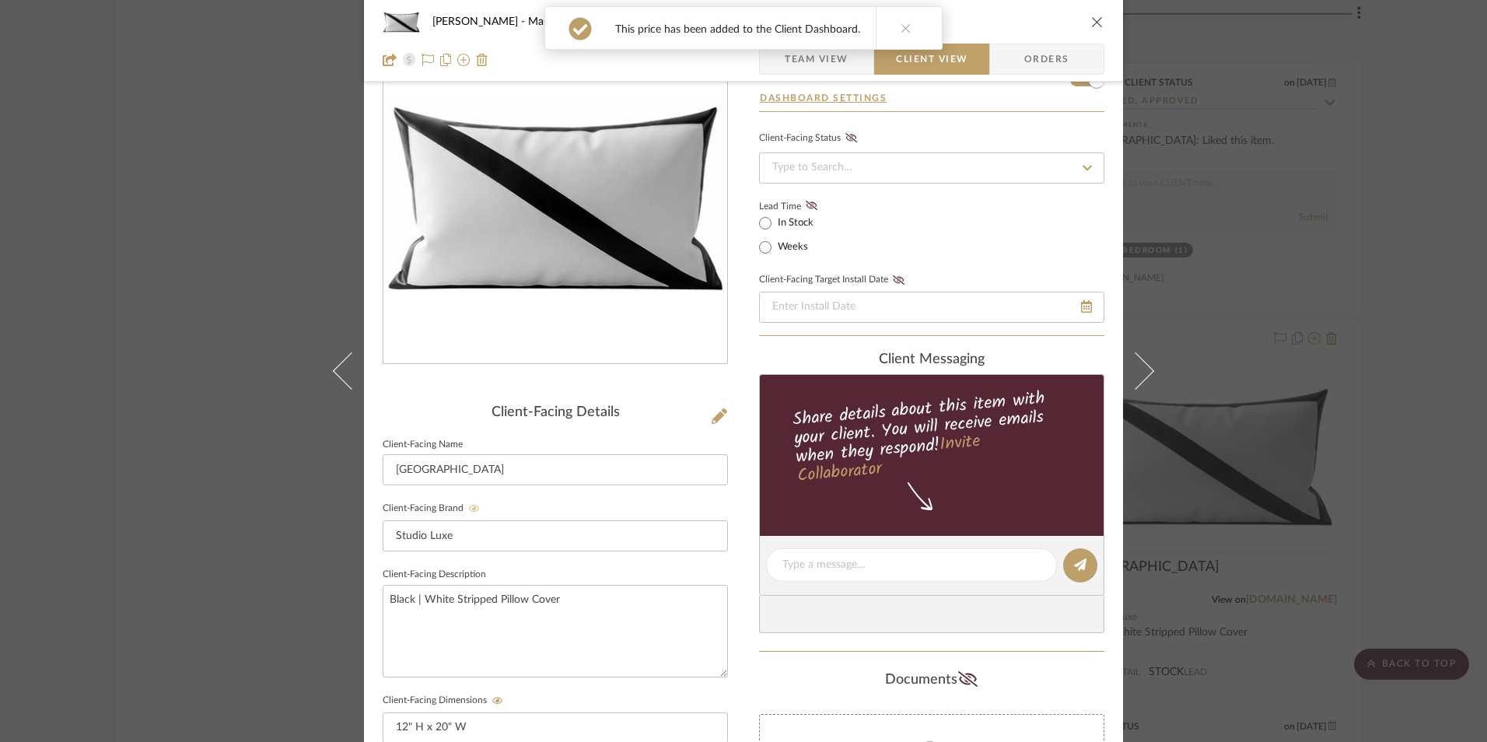
scroll to position [0, 0]
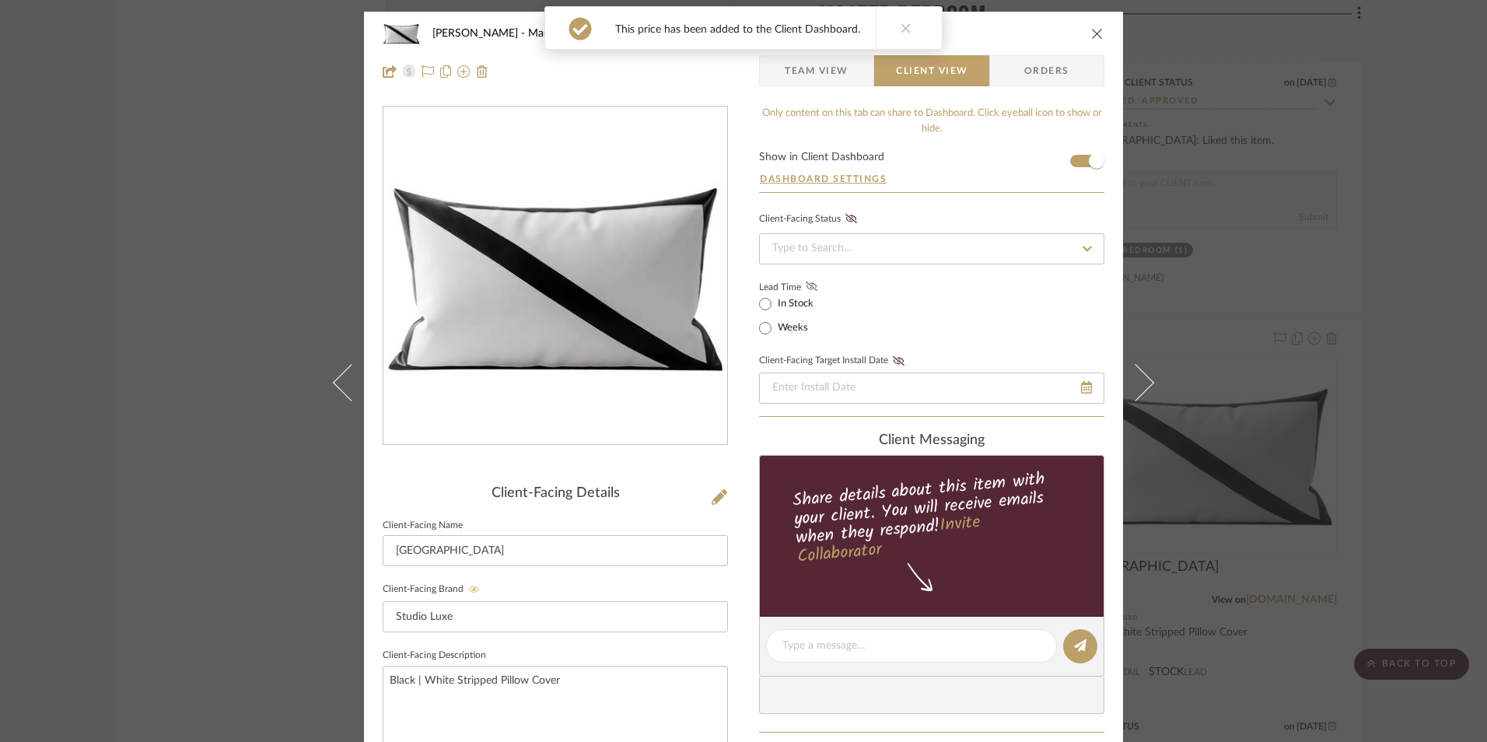
click at [805, 288] on icon at bounding box center [811, 285] width 12 height 9
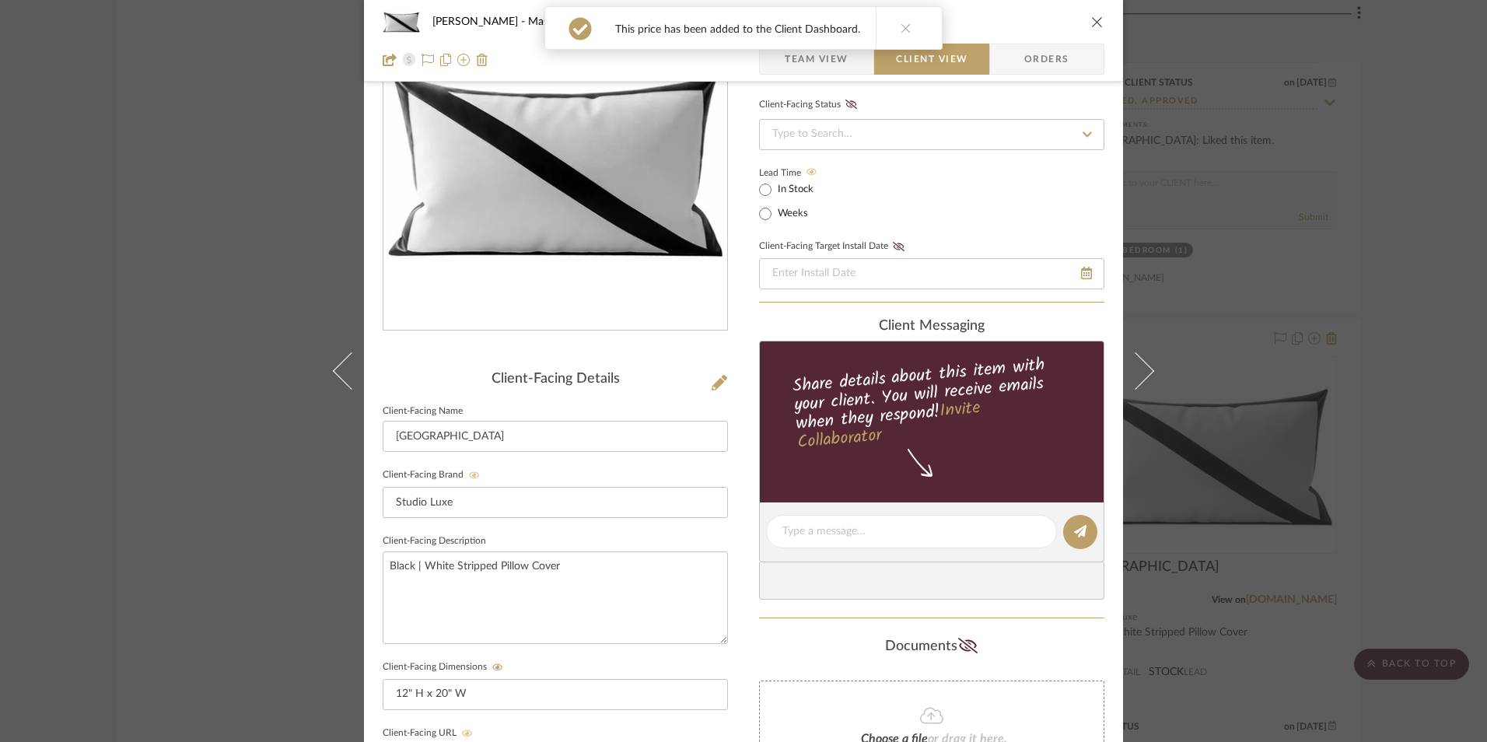
scroll to position [233, 0]
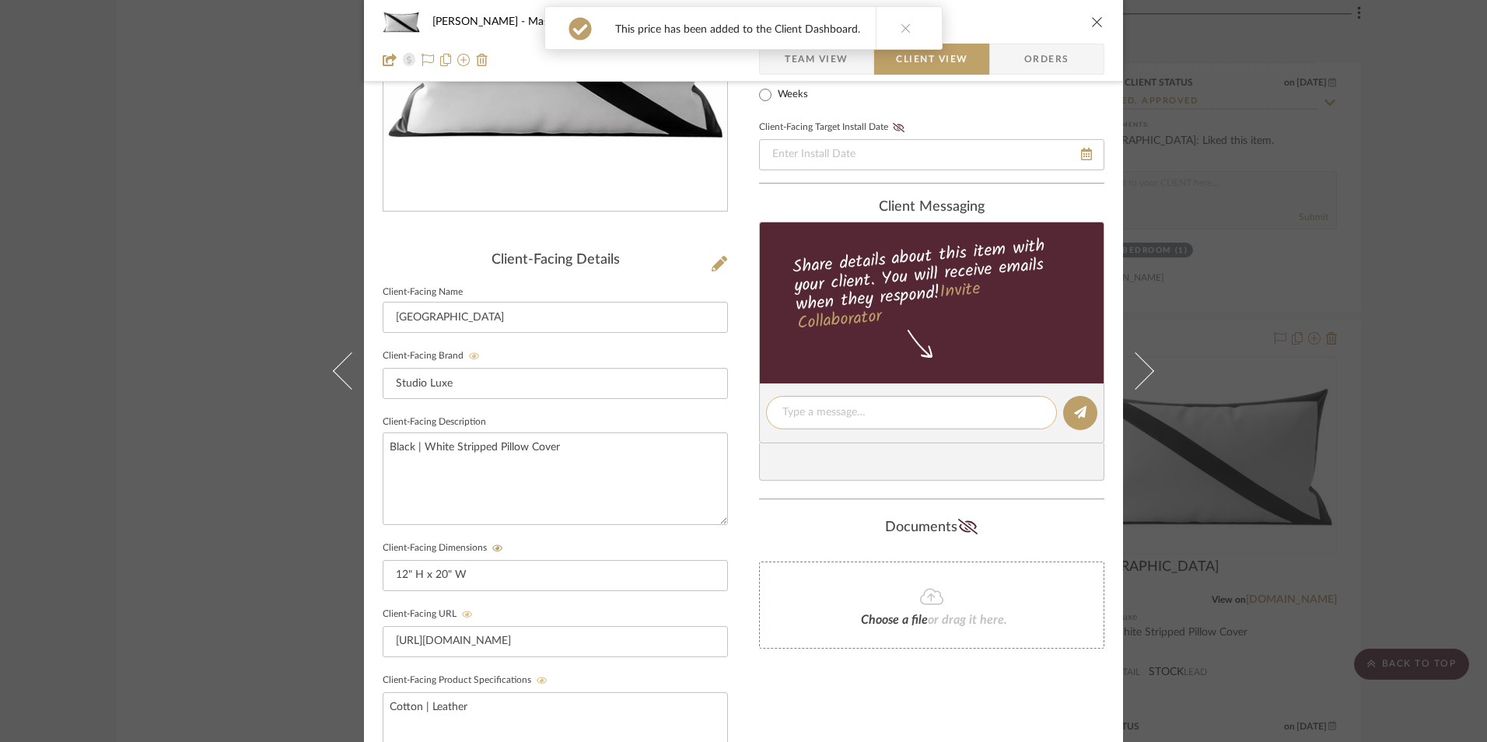
click at [845, 419] on textarea at bounding box center [911, 412] width 258 height 16
paste textarea "Front Pillow ETA: Ships In 5-8 Business Days SKU: 1123 Only 3 Available Return …"
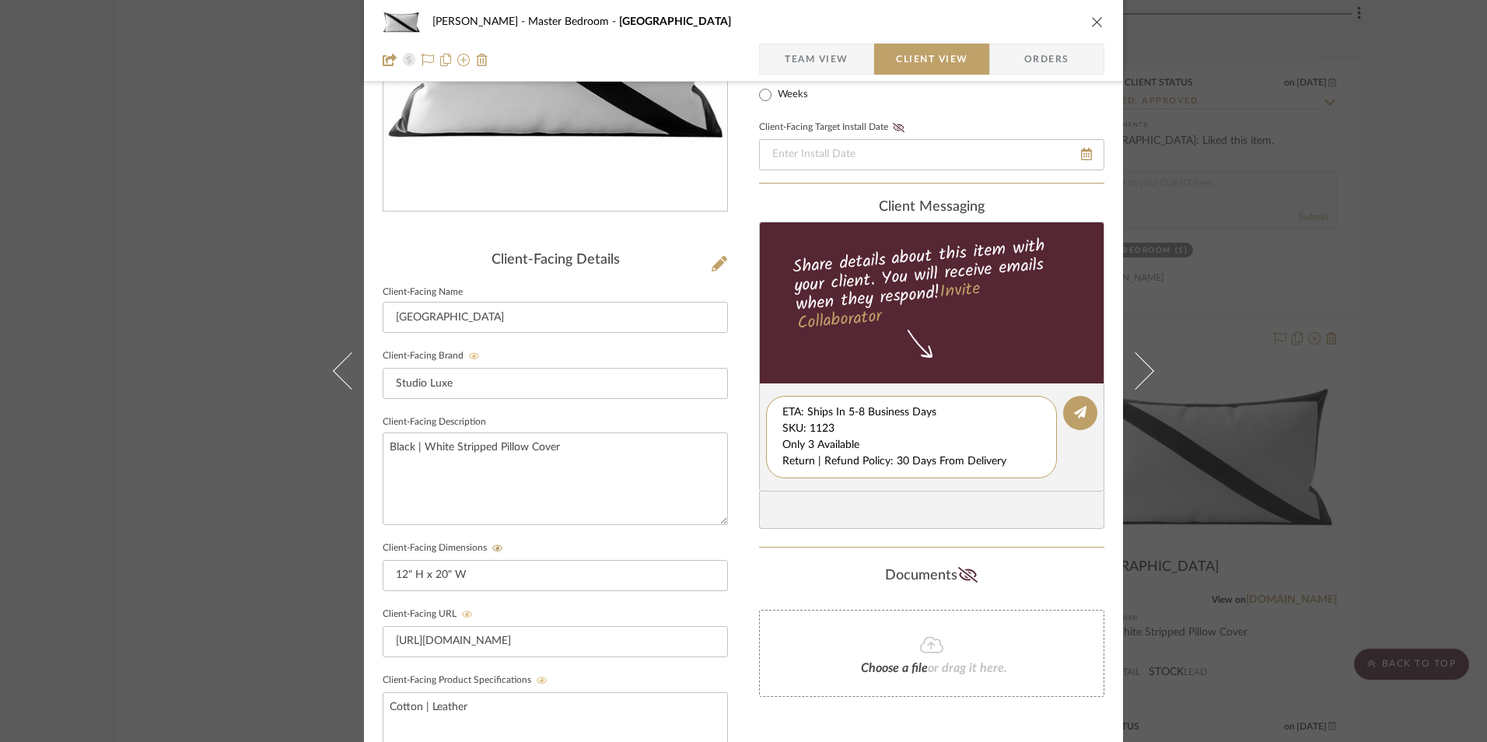
scroll to position [16, 0]
drag, startPoint x: 1001, startPoint y: 473, endPoint x: 1017, endPoint y: 478, distance: 17.2
click at [1029, 480] on editor-of-message "Front Pillow ETA: Ships In 5-8 Business Days SKU: 1123 Only 3 Available Return …" at bounding box center [931, 437] width 345 height 108
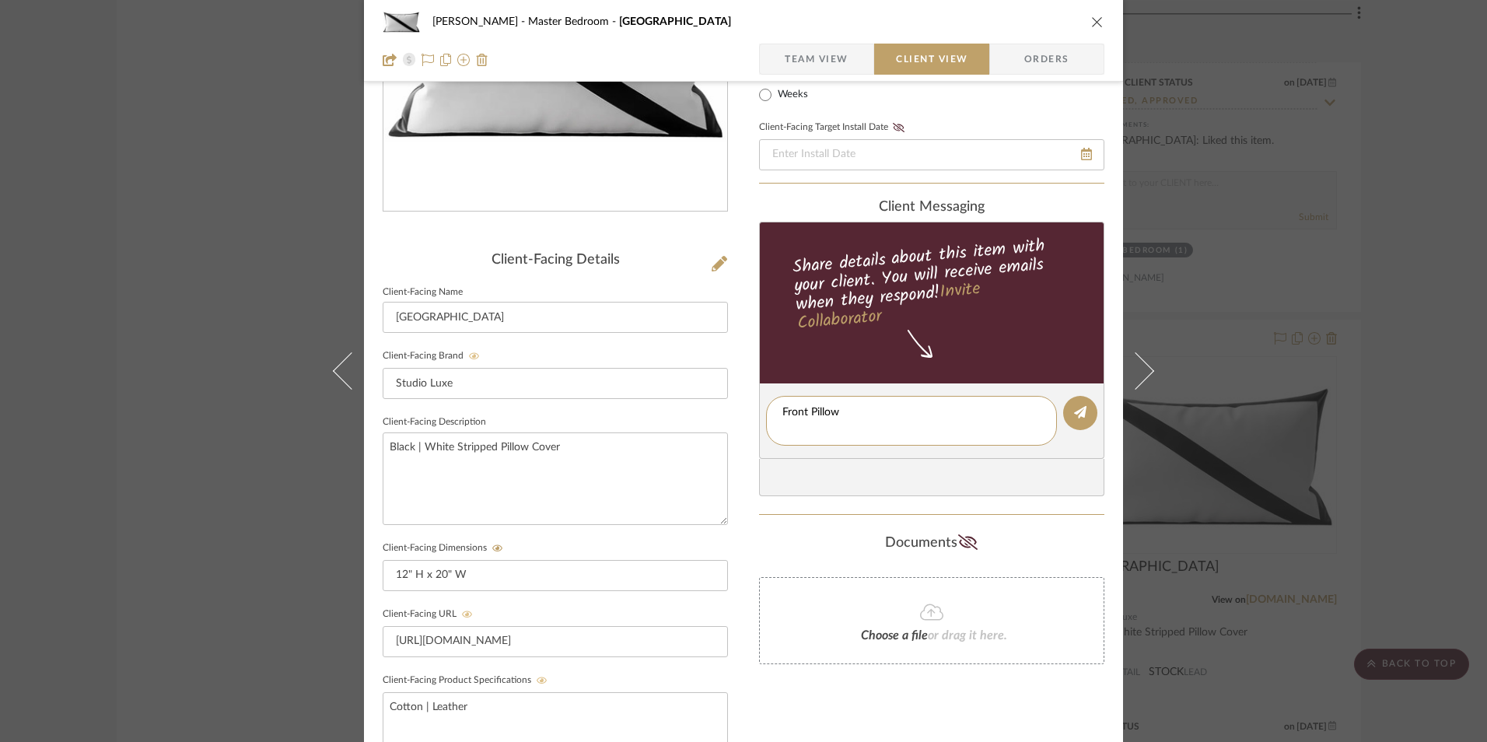
scroll to position [0, 0]
type textarea "Front Pillow"
click at [819, 411] on editor-of-message at bounding box center [931, 413] width 345 height 60
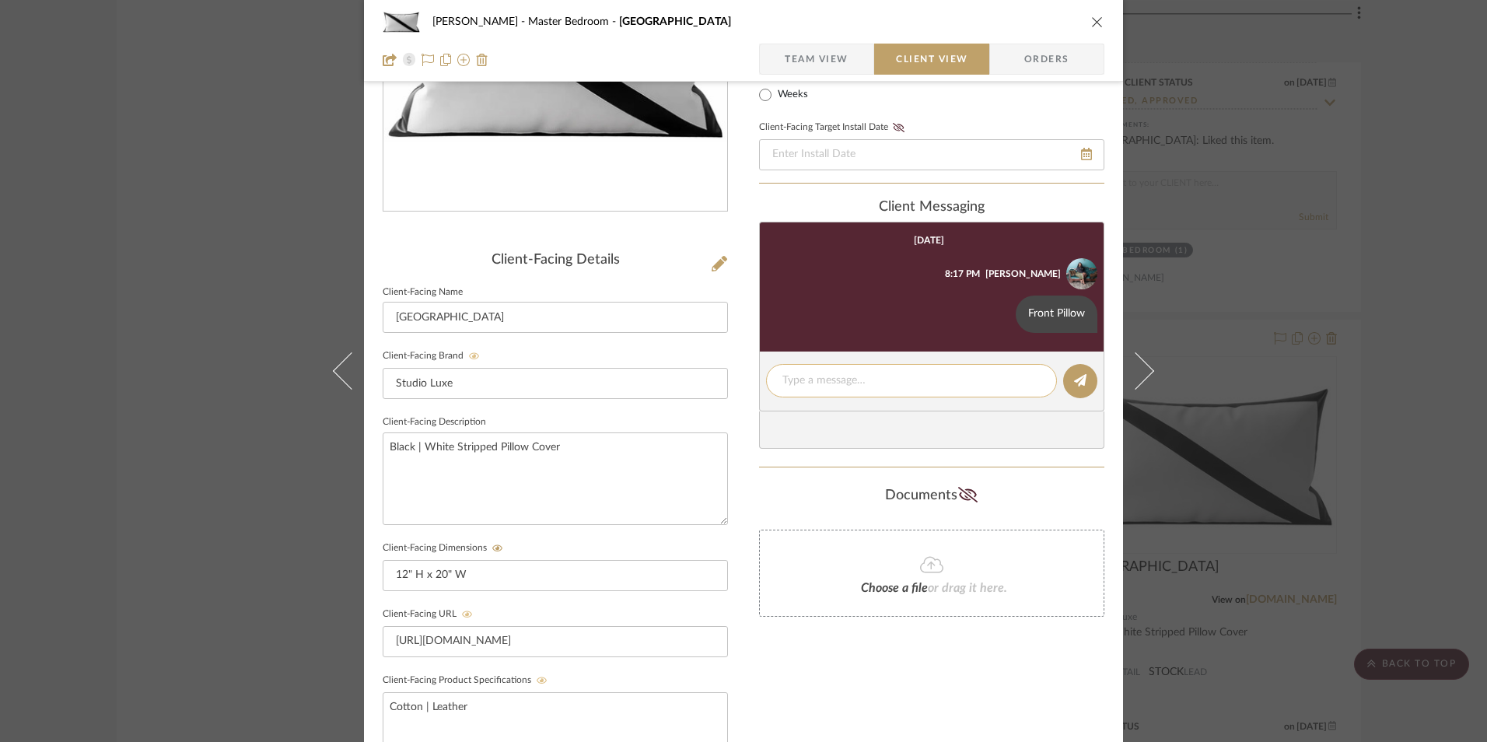
drag, startPoint x: 819, startPoint y: 411, endPoint x: 800, endPoint y: 374, distance: 41.4
click at [800, 374] on textarea at bounding box center [911, 380] width 258 height 16
paste textarea "ETA: Ships In 5-8 Business Days SKU: 1123 Only 3 Available Return | Refund Poli…"
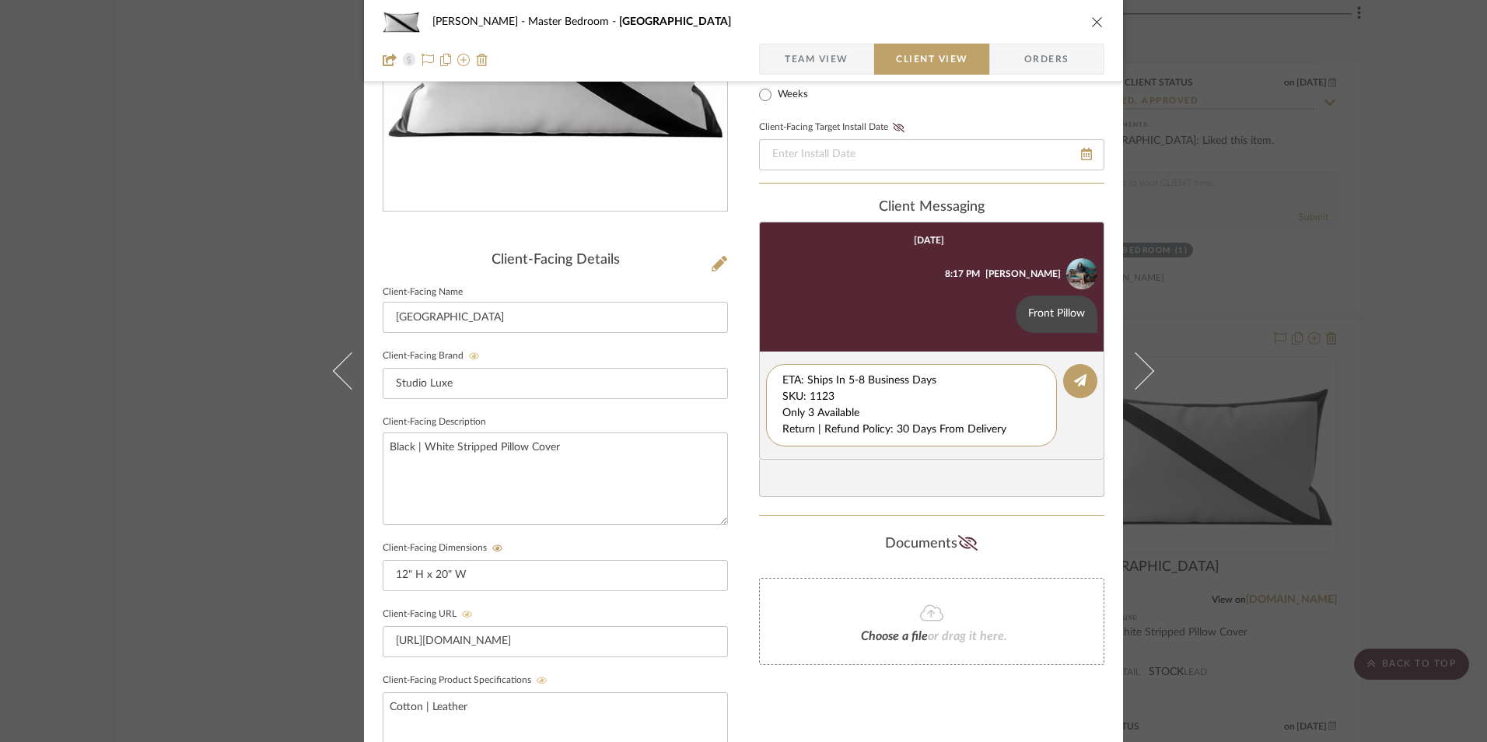
drag, startPoint x: 866, startPoint y: 397, endPoint x: 750, endPoint y: 371, distance: 118.8
click at [734, 364] on div "[PERSON_NAME] Master Bedroom Verona Team View Client View Orders Client-Facing …" at bounding box center [743, 425] width 759 height 1295
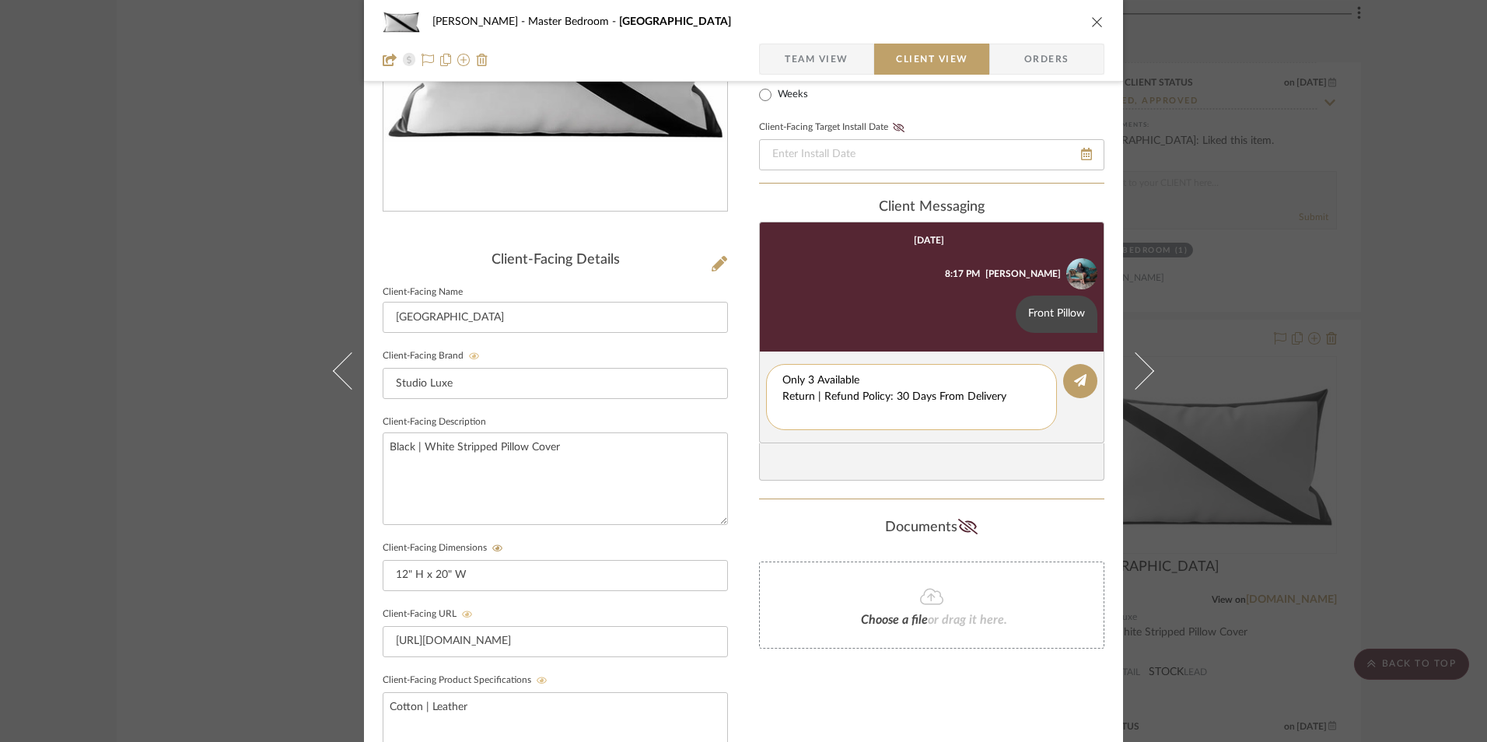
click at [782, 393] on textarea "Only 3 Available Return | Refund Policy: 30 Days From Delivery" at bounding box center [911, 396] width 258 height 49
drag, startPoint x: 914, startPoint y: 399, endPoint x: 756, endPoint y: 390, distance: 158.1
click at [731, 390] on div "[PERSON_NAME] Master Bedroom Verona Team View Client View Orders Client-Facing …" at bounding box center [743, 425] width 759 height 1295
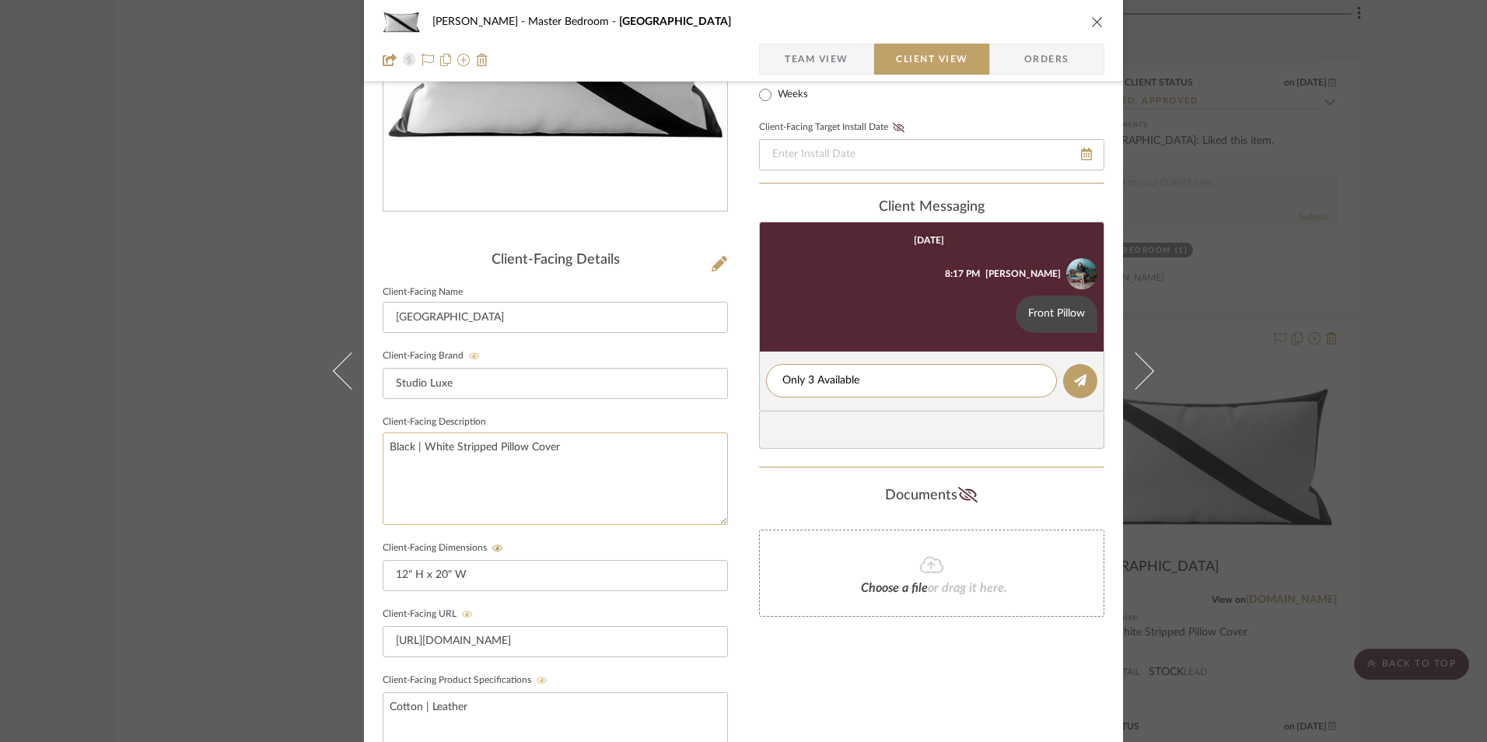
type textarea "Only 3 Available"
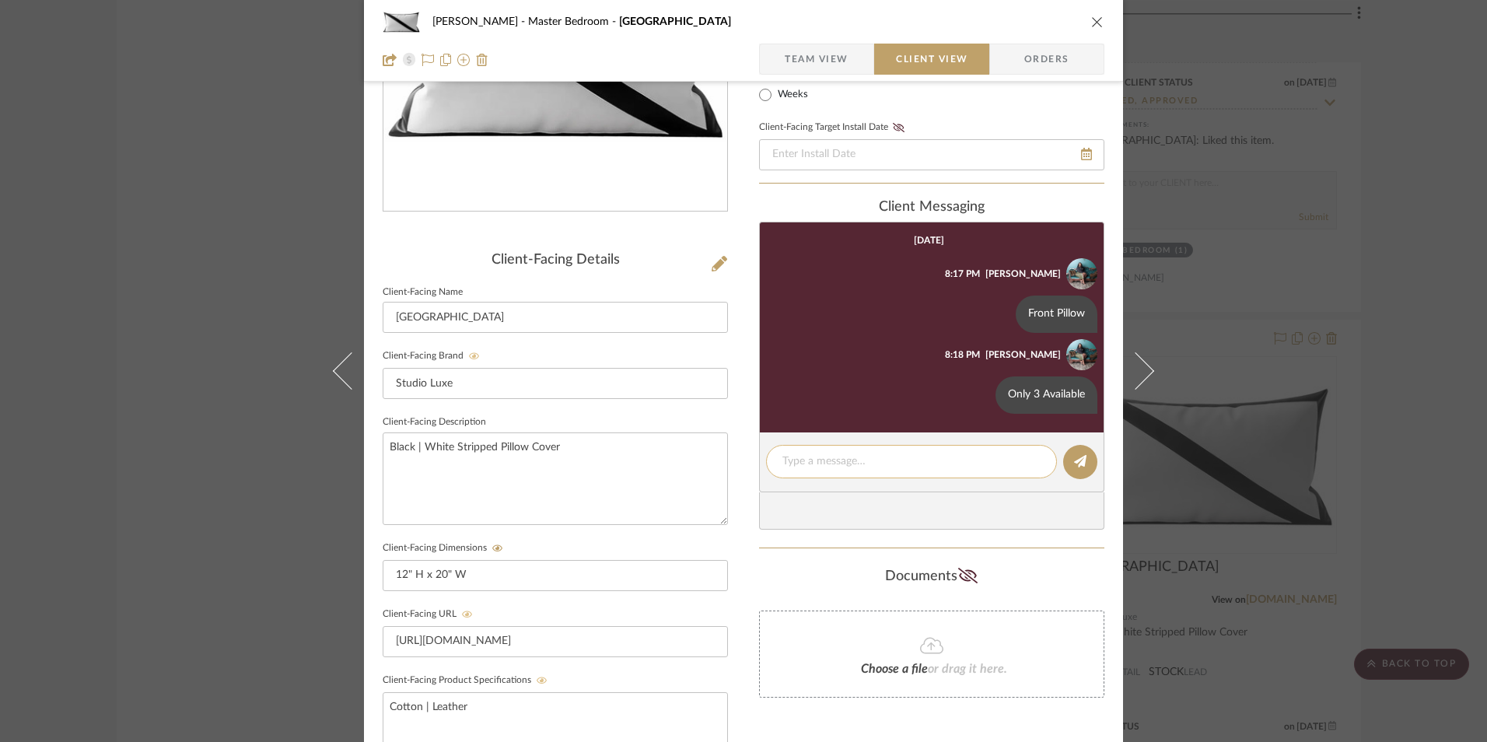
click at [808, 466] on textarea at bounding box center [911, 461] width 258 height 16
paste textarea "Return | Refund Policy: 30 Days From Delivery"
type textarea "Return | Refund Policy: 30 Days From Delivery"
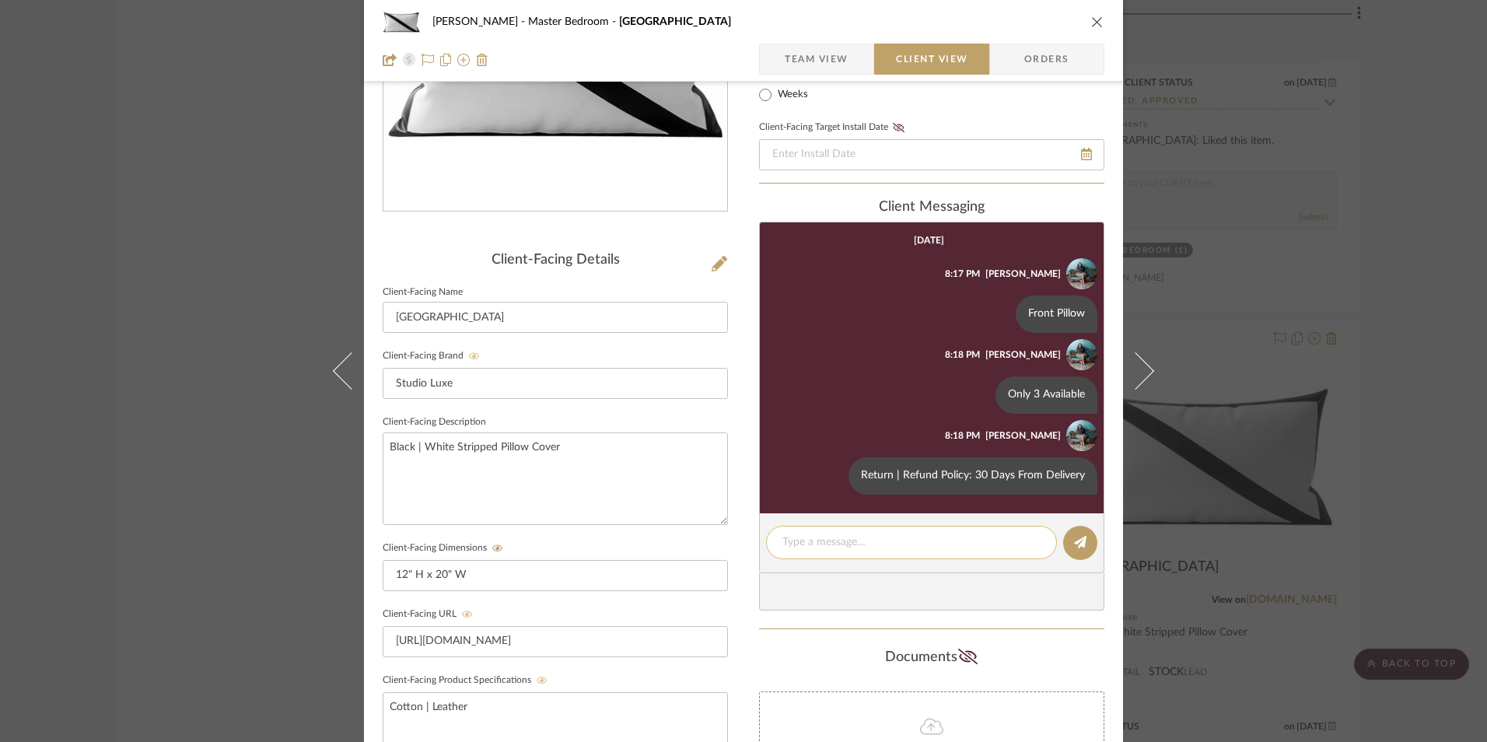
click at [898, 530] on div at bounding box center [911, 542] width 291 height 33
drag, startPoint x: 896, startPoint y: 532, endPoint x: 847, endPoint y: 542, distance: 50.0
click at [847, 542] on textarea at bounding box center [911, 542] width 258 height 16
paste textarea "Note: Pillow Cover doesn't include pillow insert. 14" W x 36" L pillow insert r…"
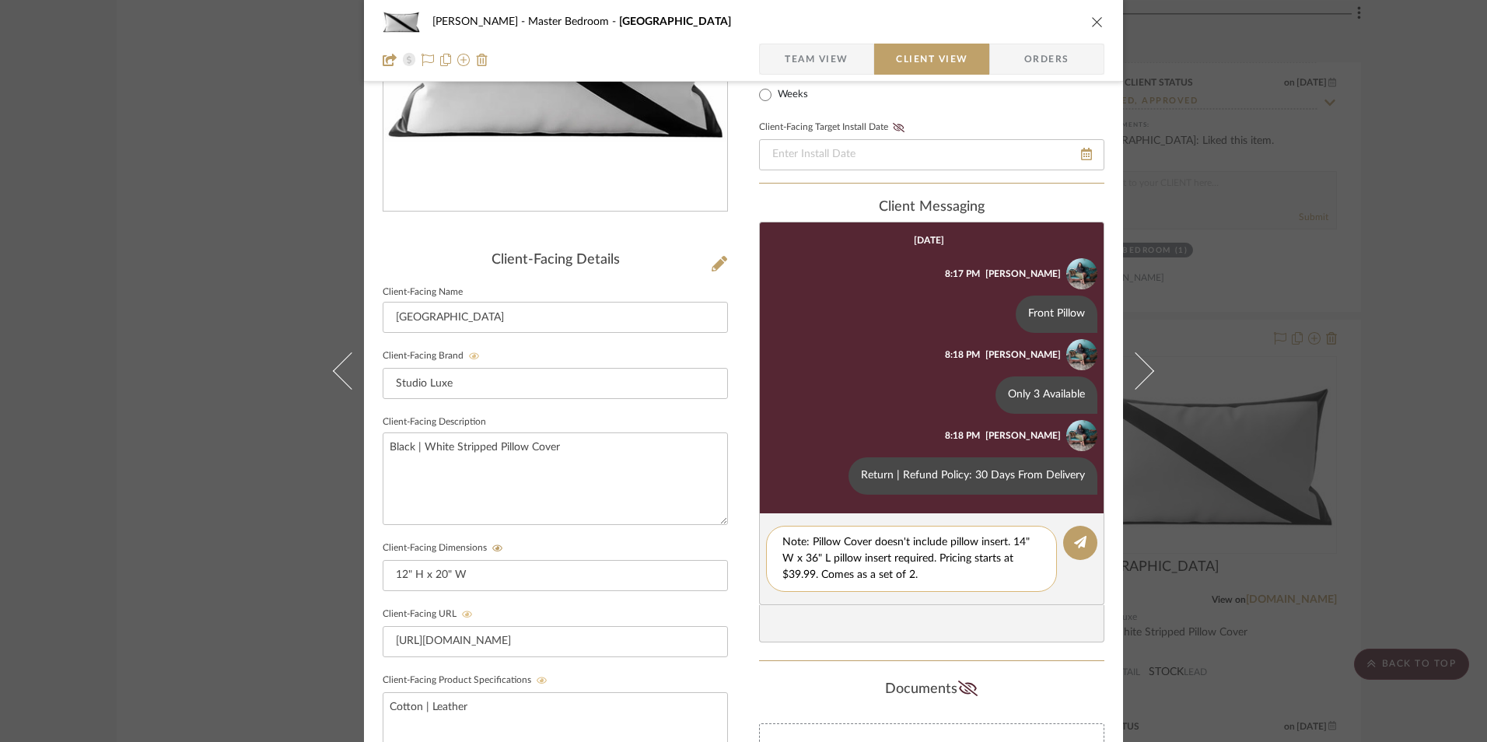
click at [809, 557] on textarea "Note: Pillow Cover doesn't include pillow insert. 14" W x 36" L pillow insert r…" at bounding box center [911, 558] width 258 height 49
click at [1019, 543] on textarea "Note: Pillow Cover doesn't include pillow insert. 14" W x 20" L pillow insert r…" at bounding box center [911, 558] width 258 height 49
drag, startPoint x: 794, startPoint y: 574, endPoint x: 784, endPoint y: 573, distance: 10.1
click at [784, 573] on textarea "Note: Pillow Cover doesn't include pillow insert. 12" W x 20" L pillow insert r…" at bounding box center [911, 558] width 258 height 49
type textarea "Note: Pillow Cover doesn't include pillow insert. 12" W x 20" L pillow insert r…"
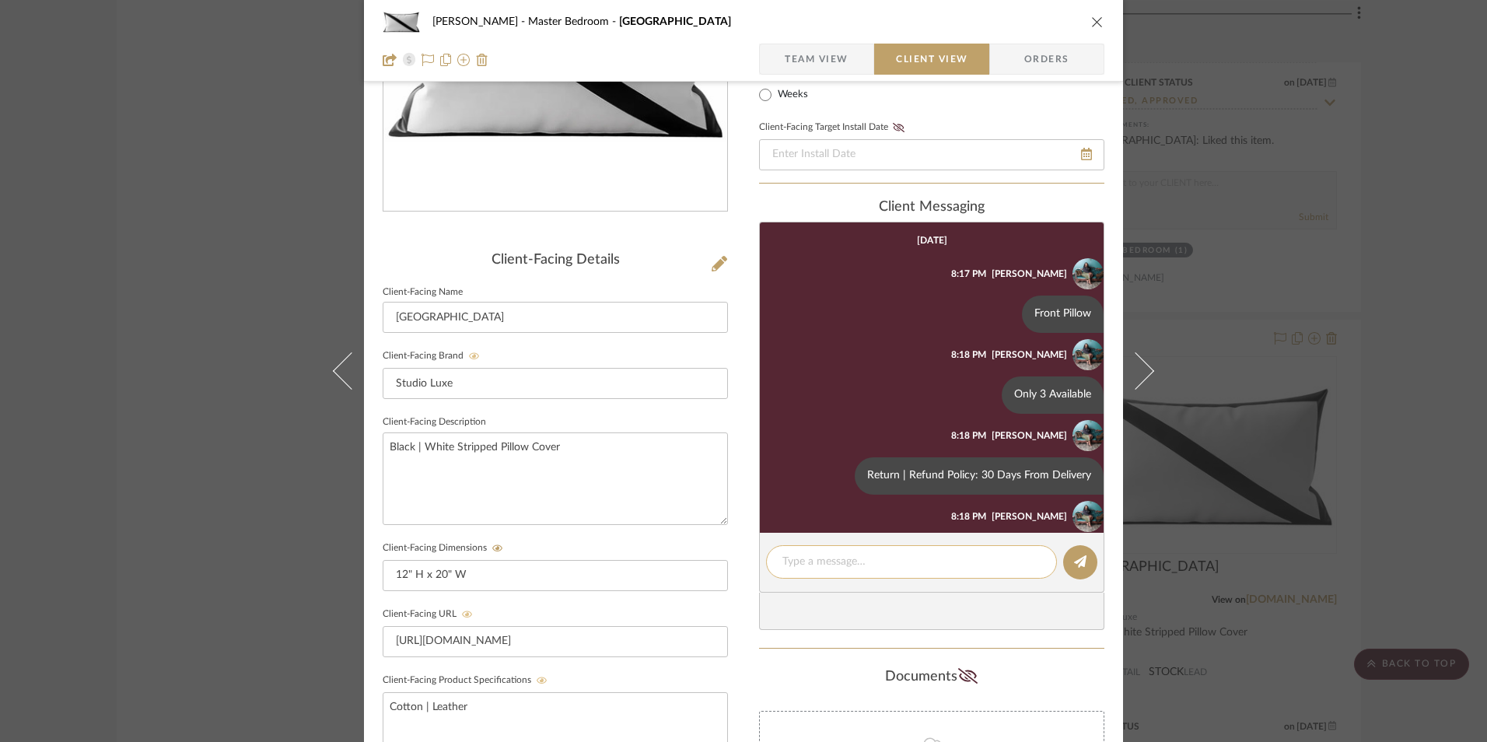
scroll to position [86, 0]
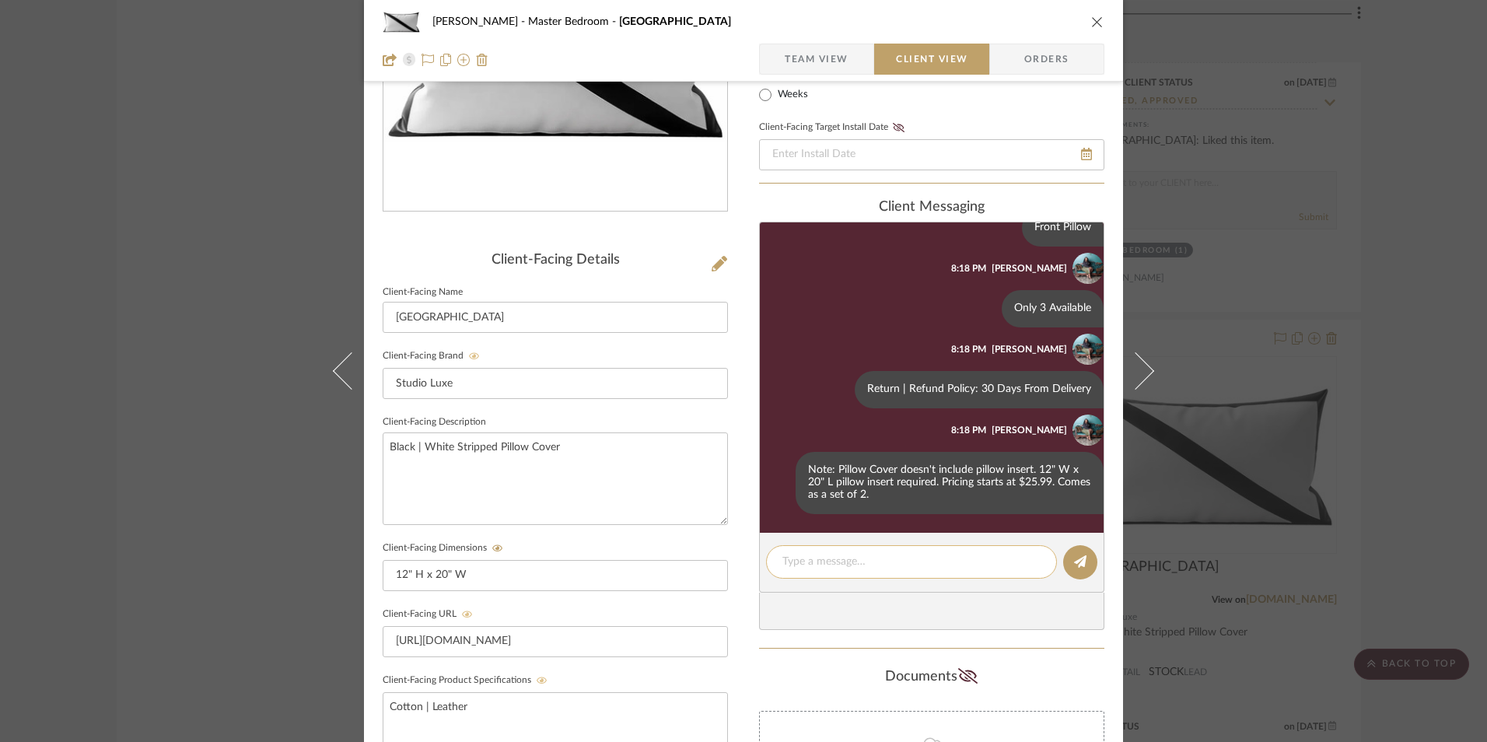
click at [886, 557] on textarea at bounding box center [911, 562] width 258 height 16
paste textarea "Note: Link for pillow inserts will be provided via email."
type textarea "Note: Link for pillow inserts will be provided via email."
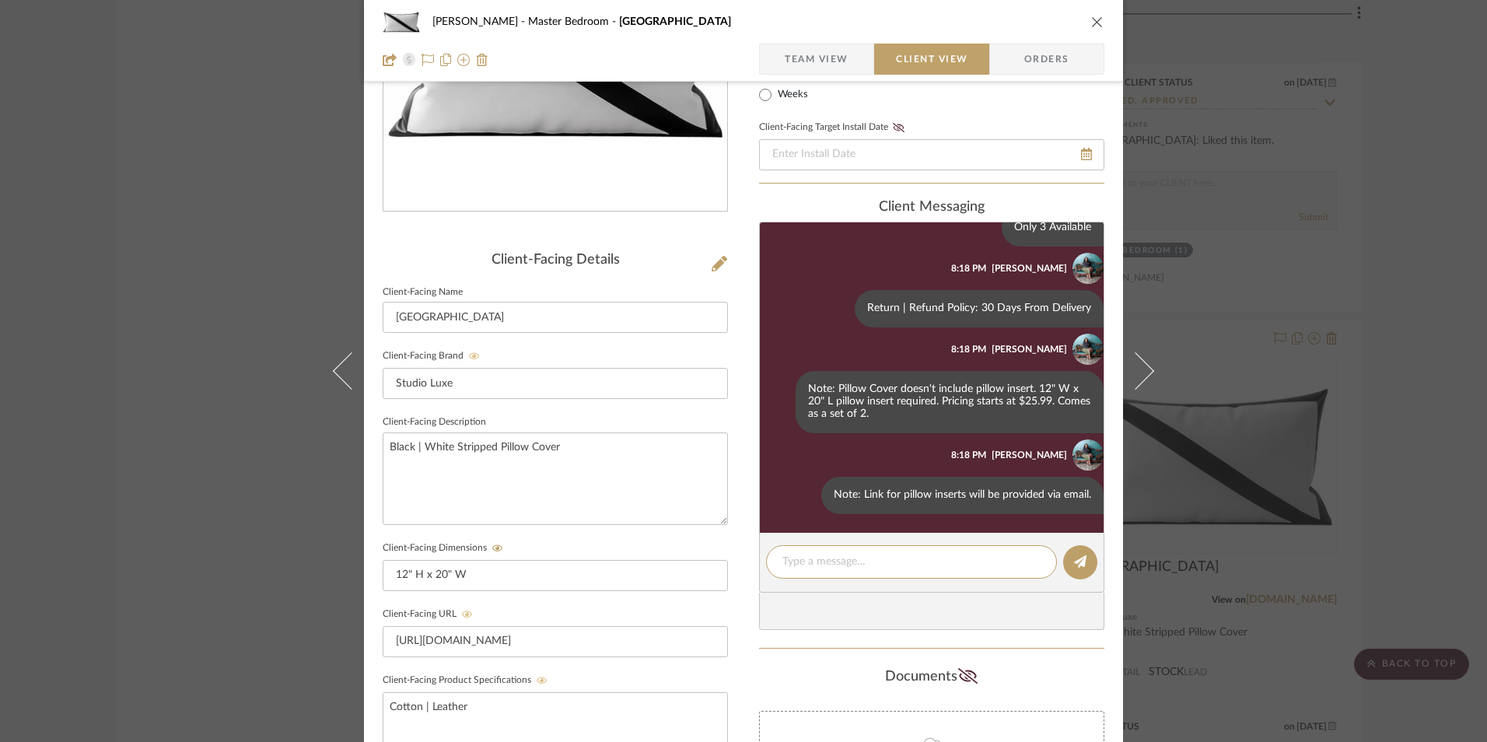
click at [1091, 23] on icon "close" at bounding box center [1097, 22] width 12 height 12
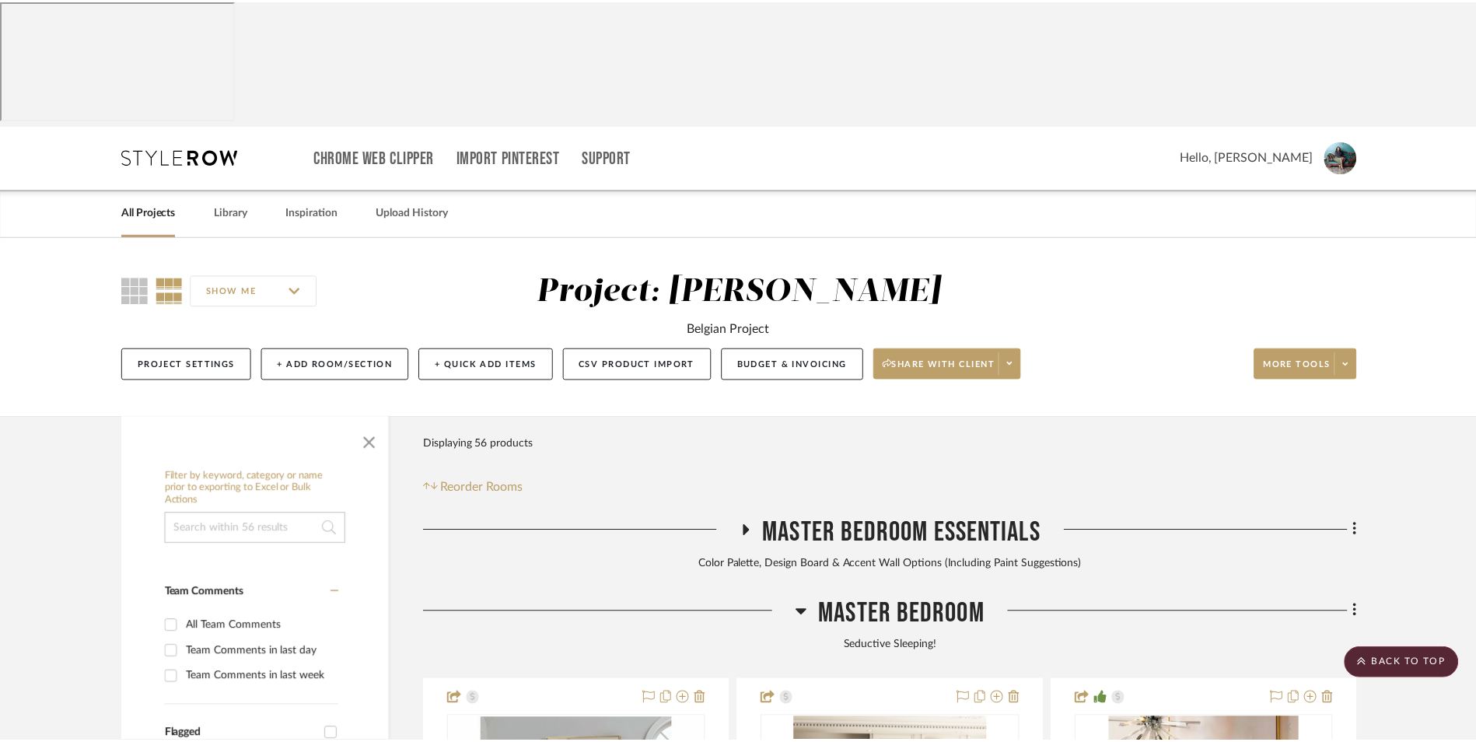
scroll to position [3809, 0]
